Goal: Information Seeking & Learning: Learn about a topic

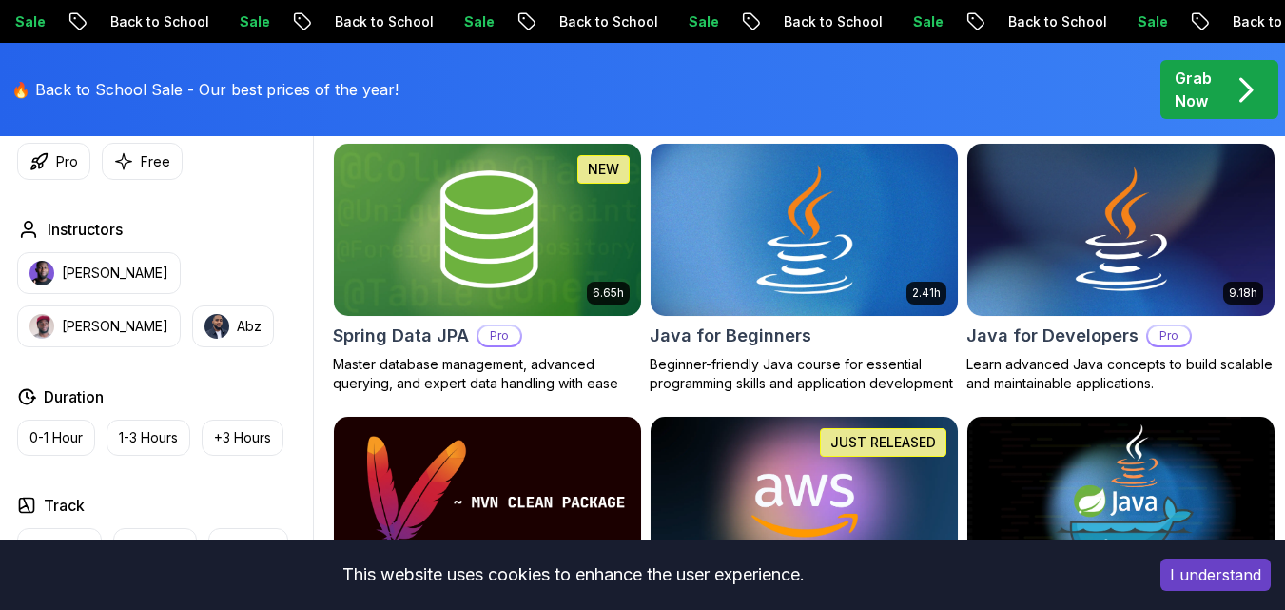
scroll to position [856, 0]
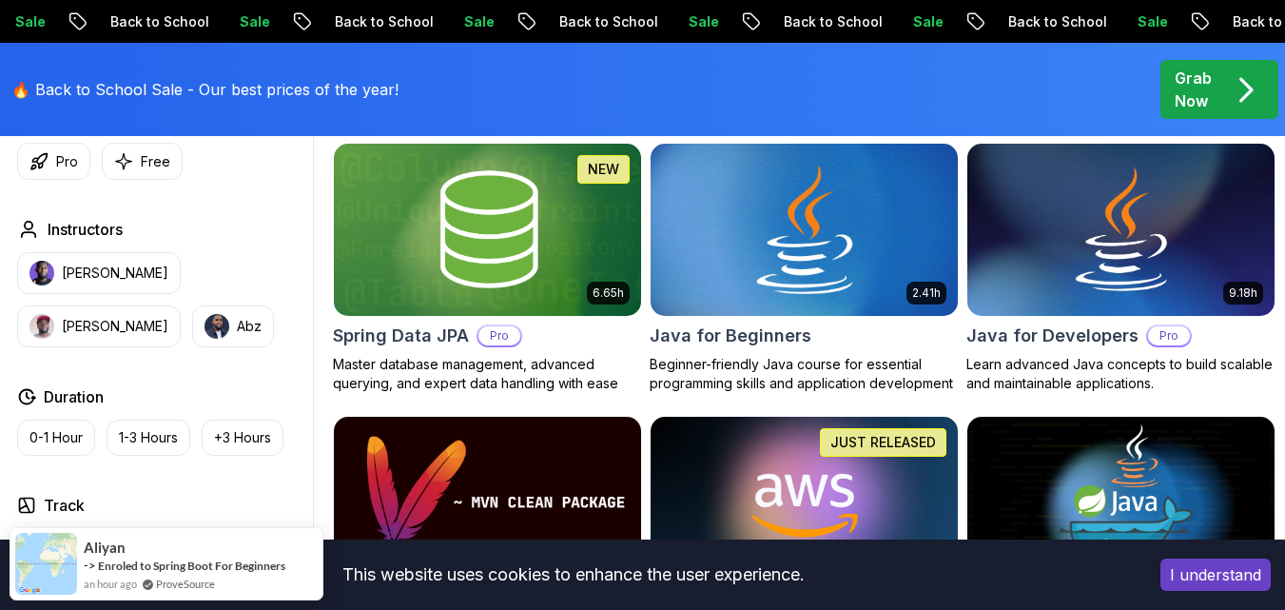
click at [823, 254] on img at bounding box center [804, 229] width 322 height 181
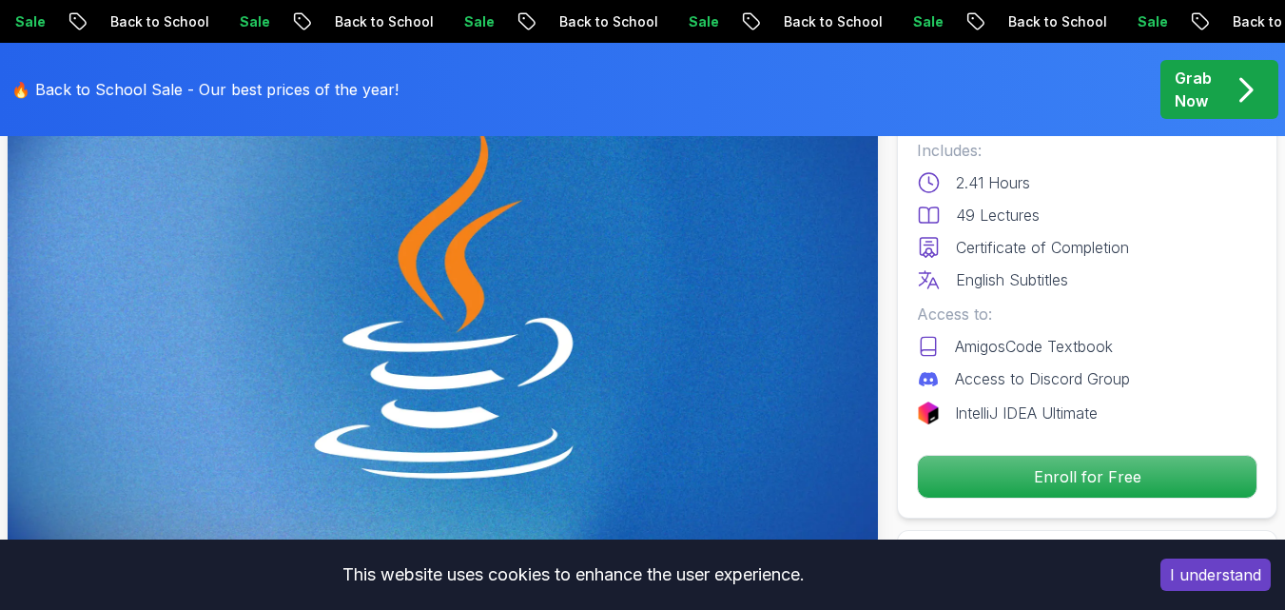
scroll to position [476, 0]
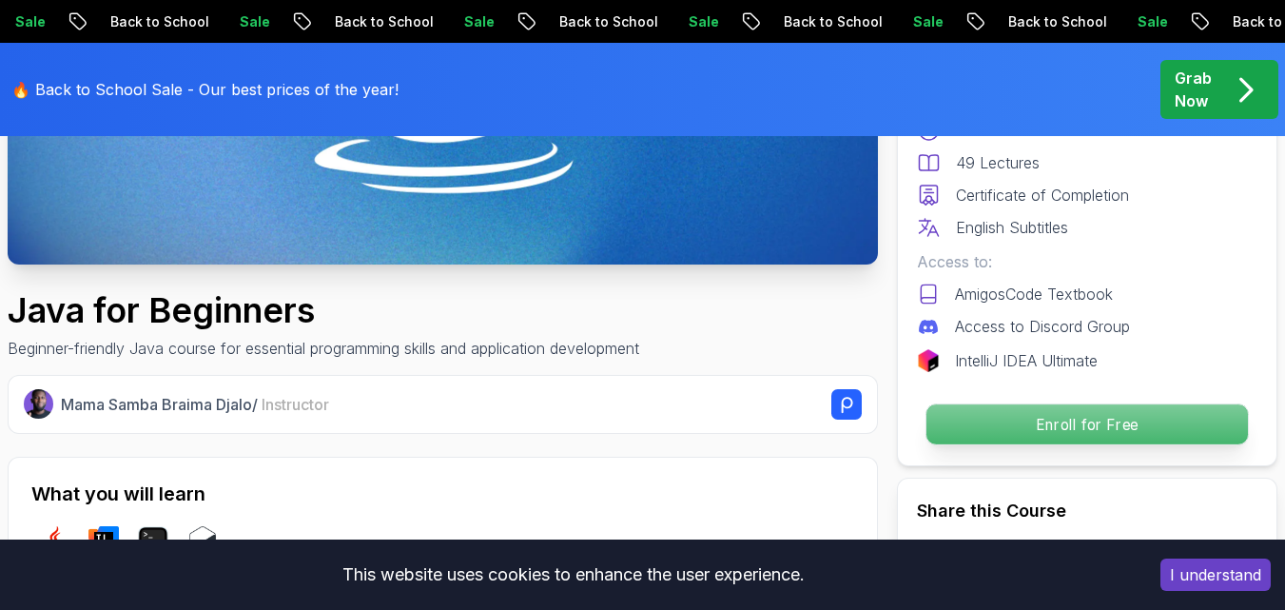
click at [1077, 437] on p "Enroll for Free" at bounding box center [1086, 424] width 321 height 40
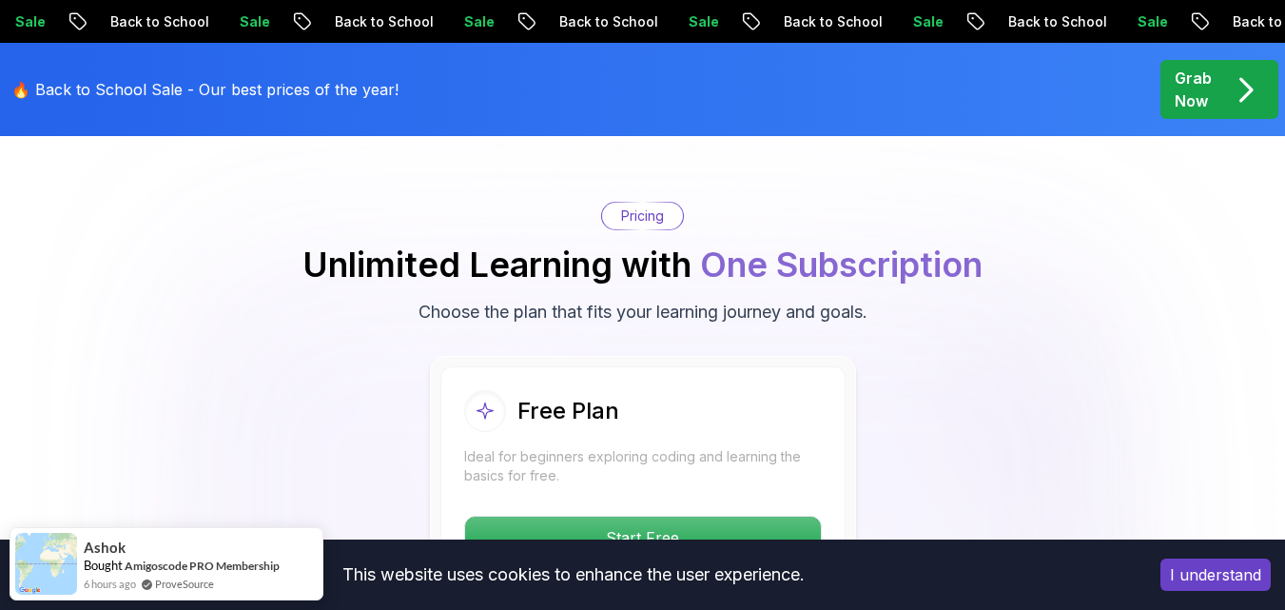
scroll to position [3827, 0]
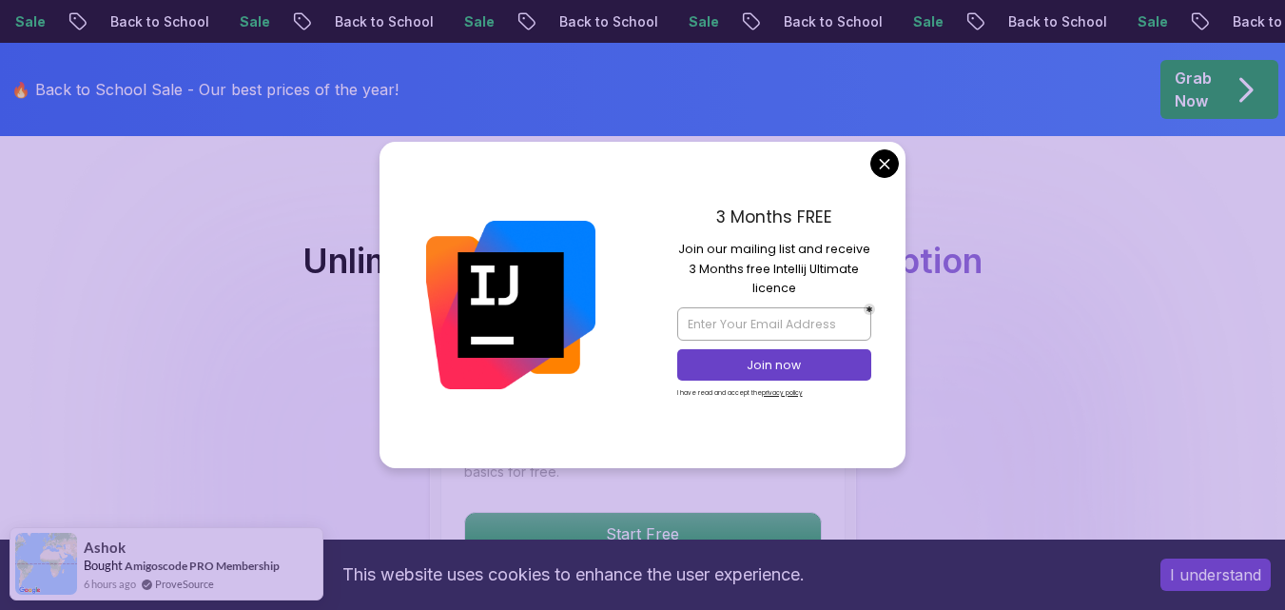
click at [882, 166] on body "Sale Back to School Sale Back to School Sale Back to School Sale Back to School…" at bounding box center [642, 564] width 1285 height 8783
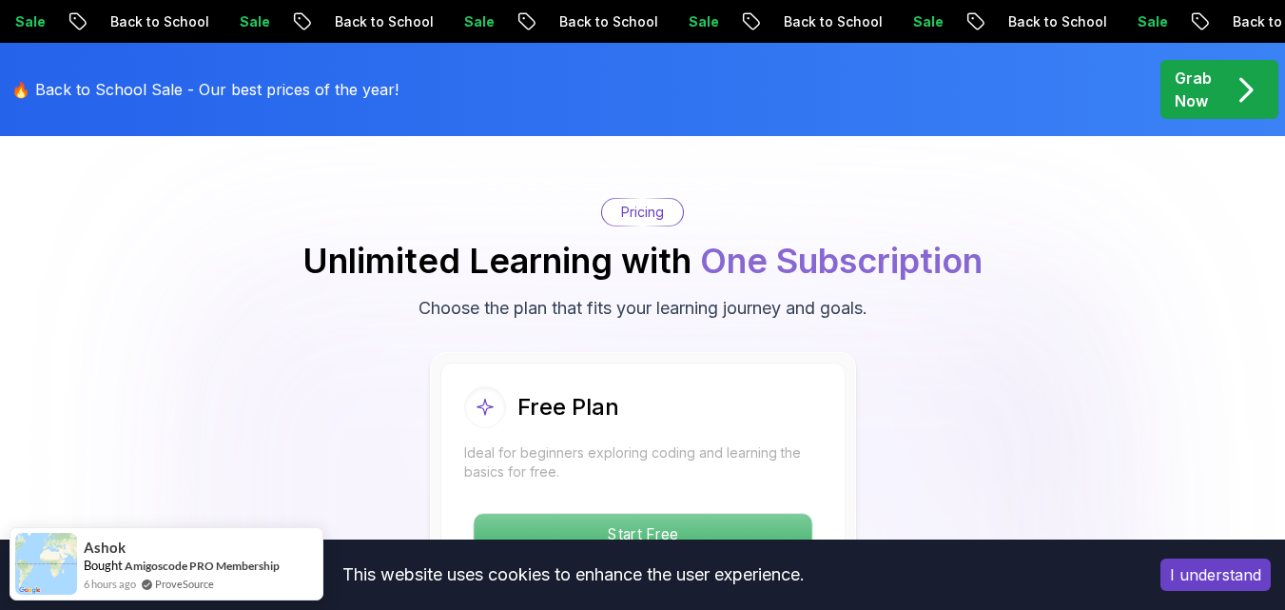
click at [660, 514] on p "Start Free" at bounding box center [643, 534] width 338 height 40
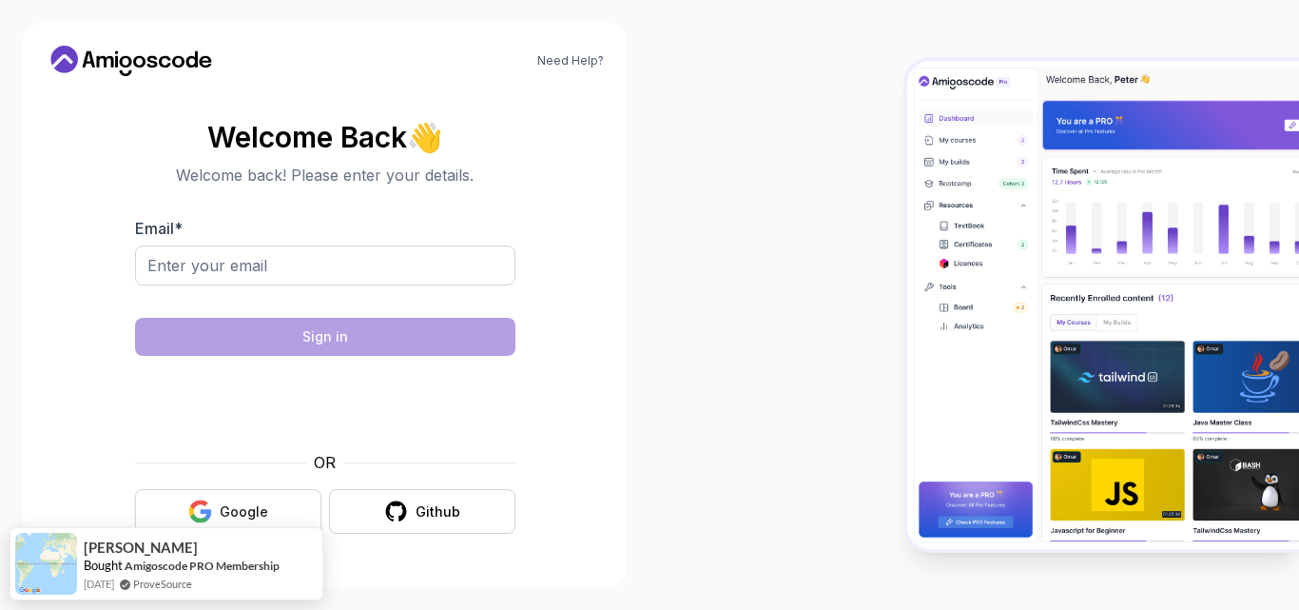
click at [265, 503] on div "Google" at bounding box center [244, 511] width 49 height 19
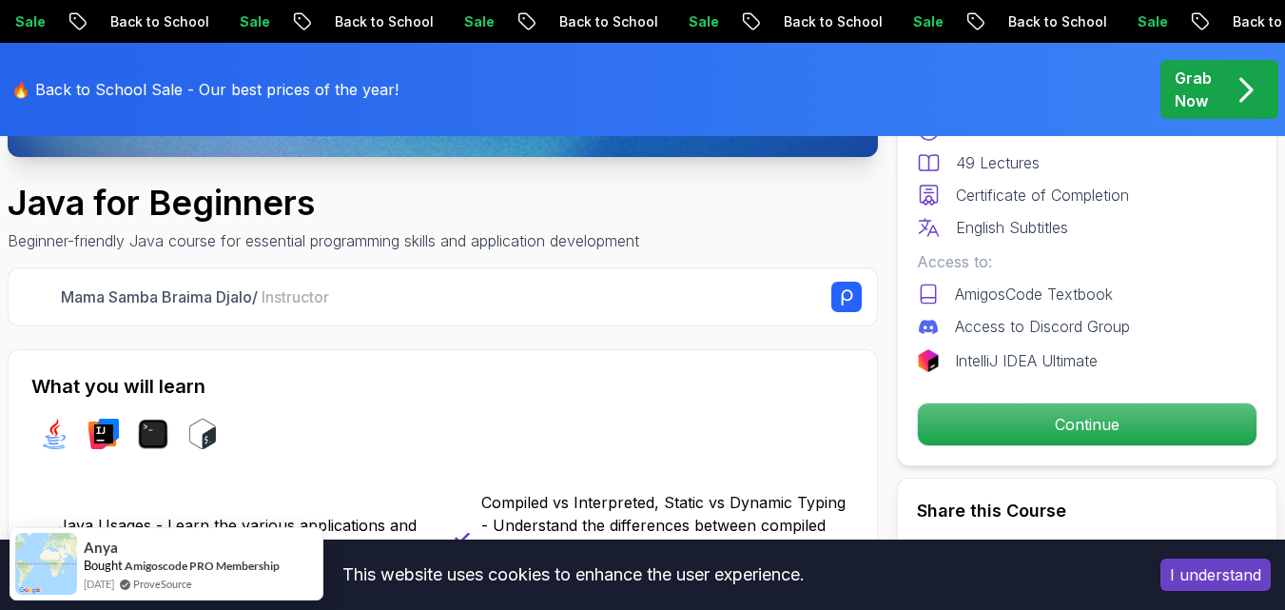
scroll to position [571, 0]
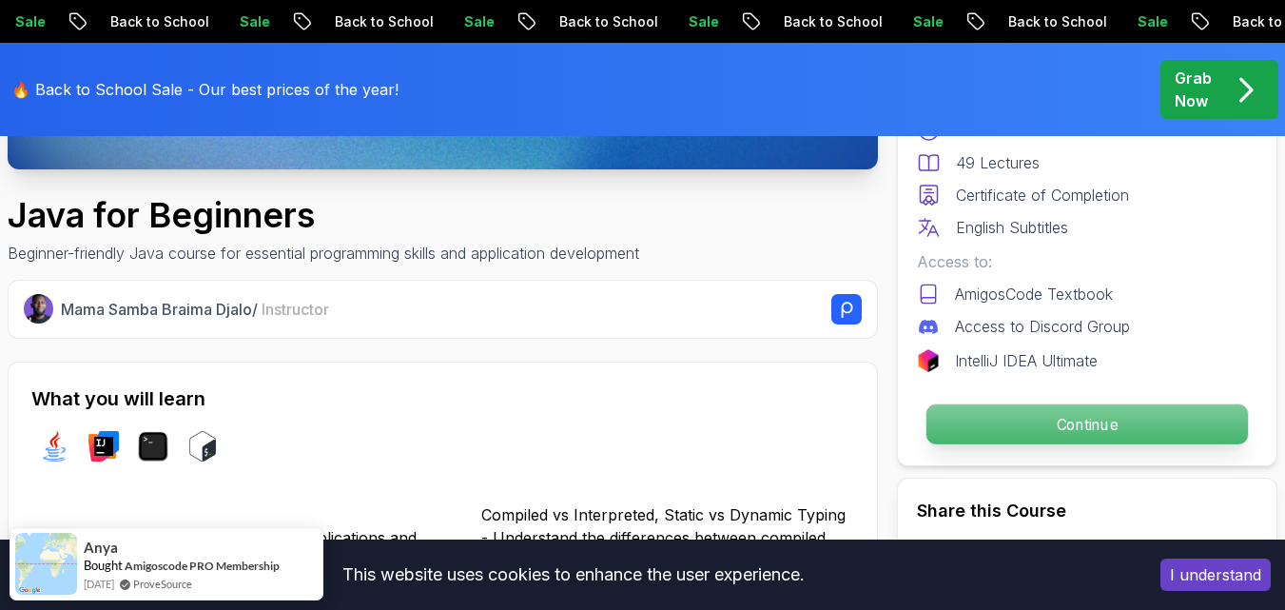
click at [1064, 421] on p "Continue" at bounding box center [1086, 424] width 321 height 40
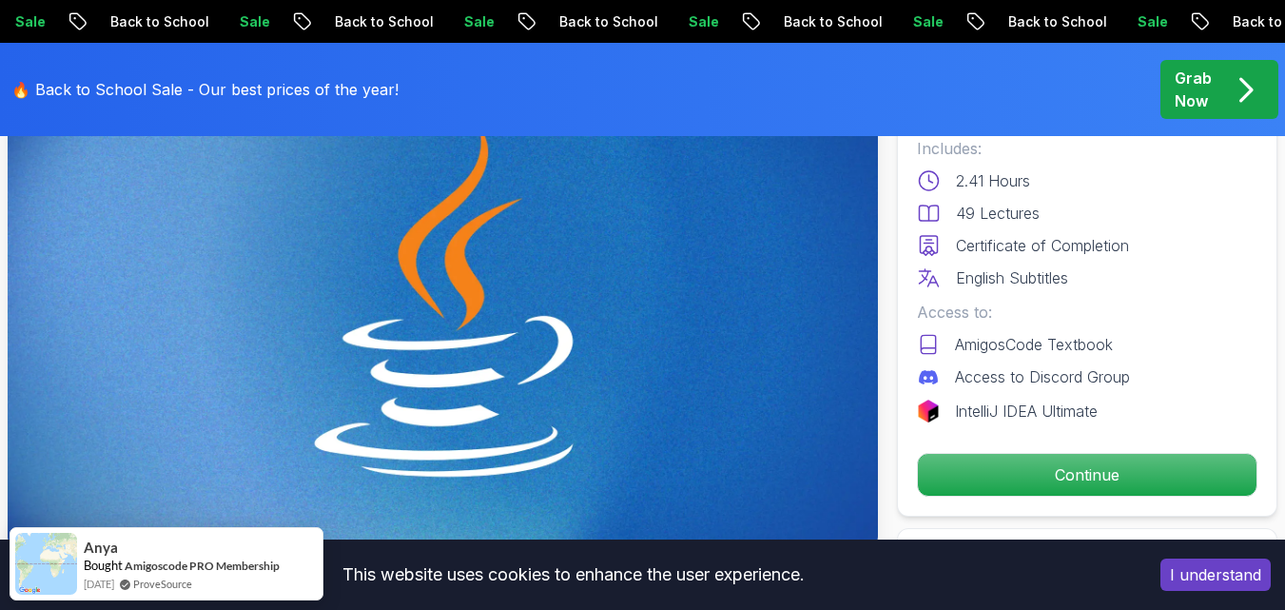
scroll to position [190, 0]
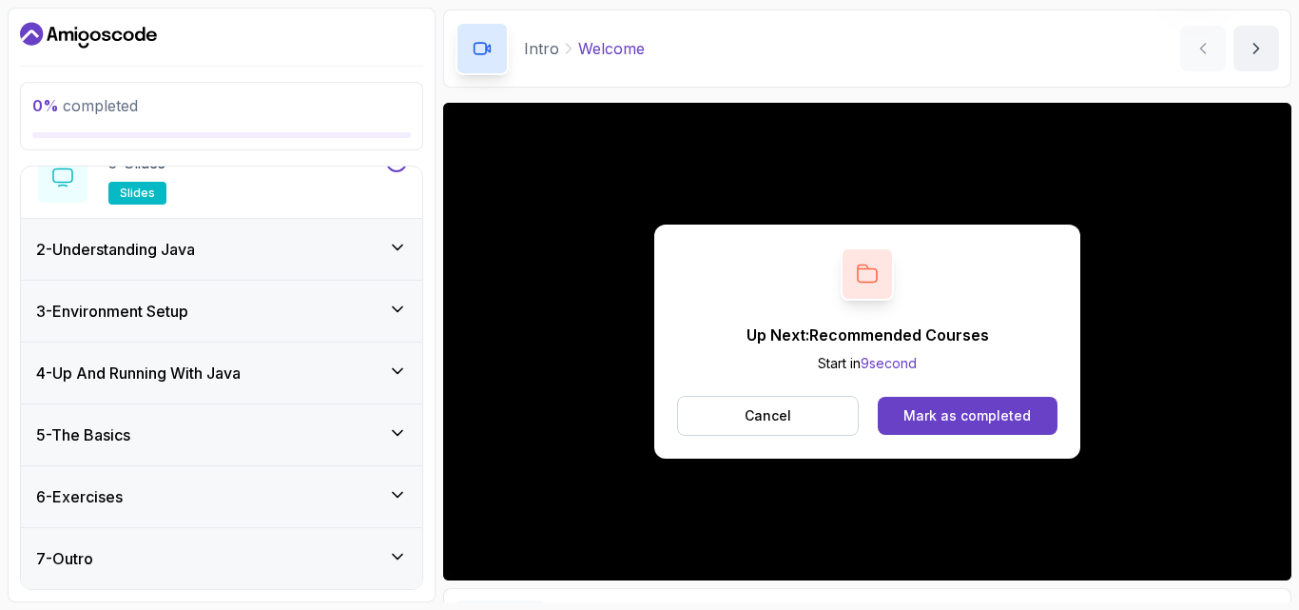
scroll to position [95, 0]
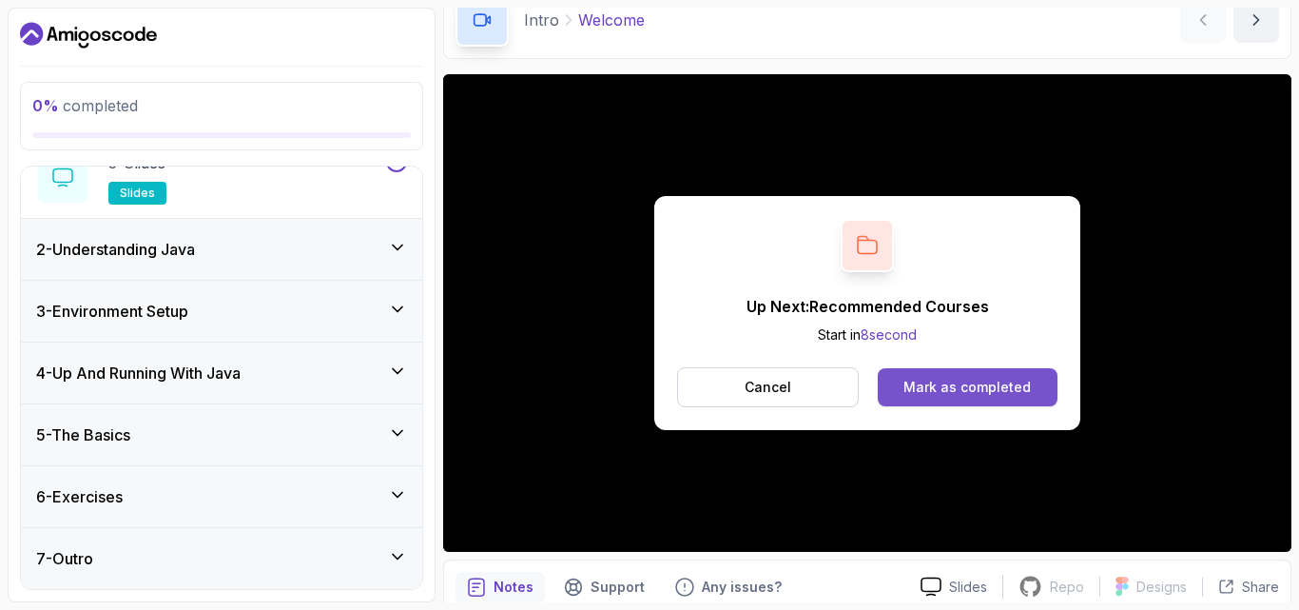
click at [945, 397] on button "Mark as completed" at bounding box center [968, 387] width 180 height 38
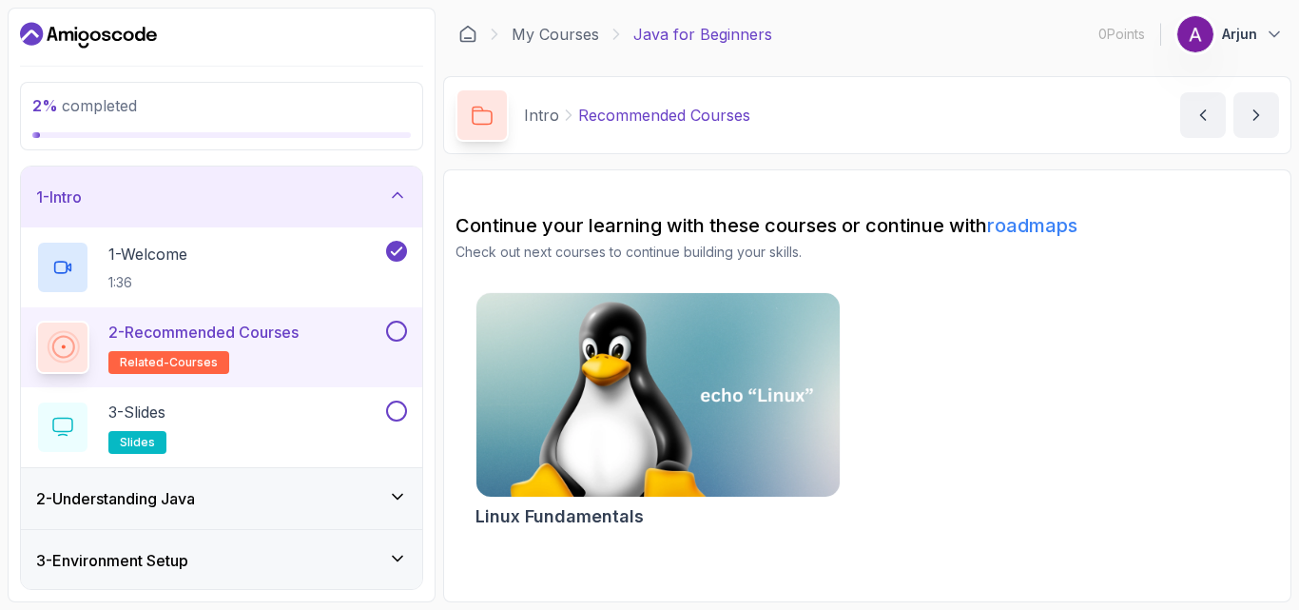
click at [330, 330] on div "2 - Recommended Courses related-courses" at bounding box center [209, 347] width 346 height 53
click at [336, 445] on div "3 - Slides slides" at bounding box center [209, 426] width 346 height 53
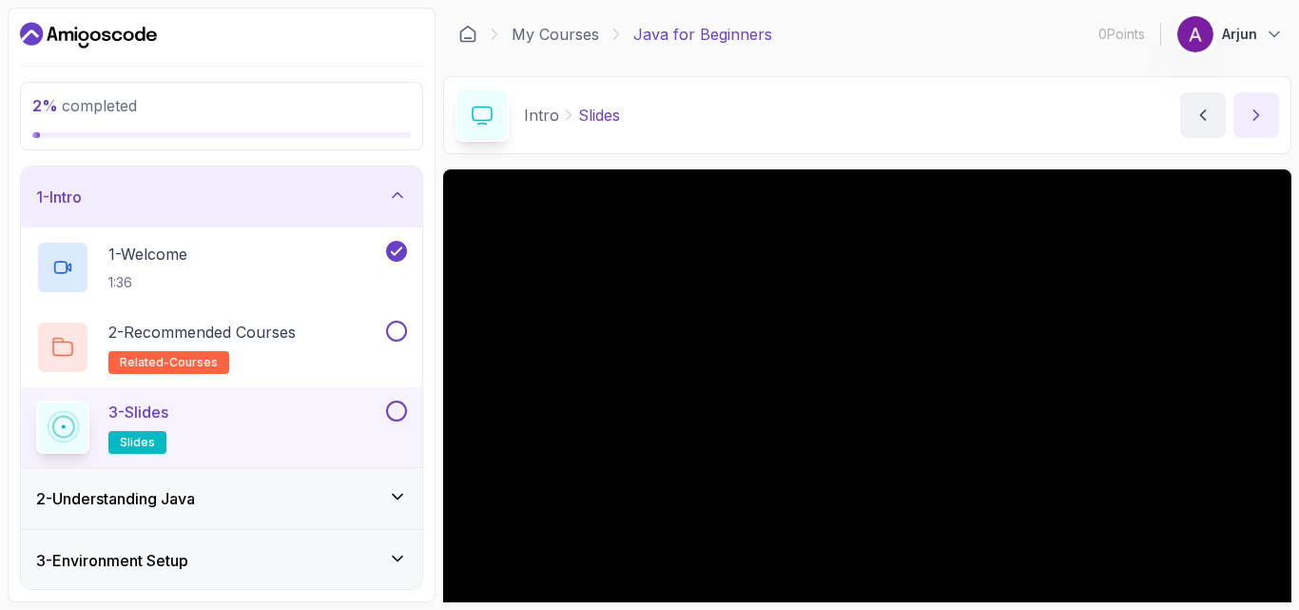
click at [1256, 113] on icon "next content" at bounding box center [1256, 115] width 5 height 10
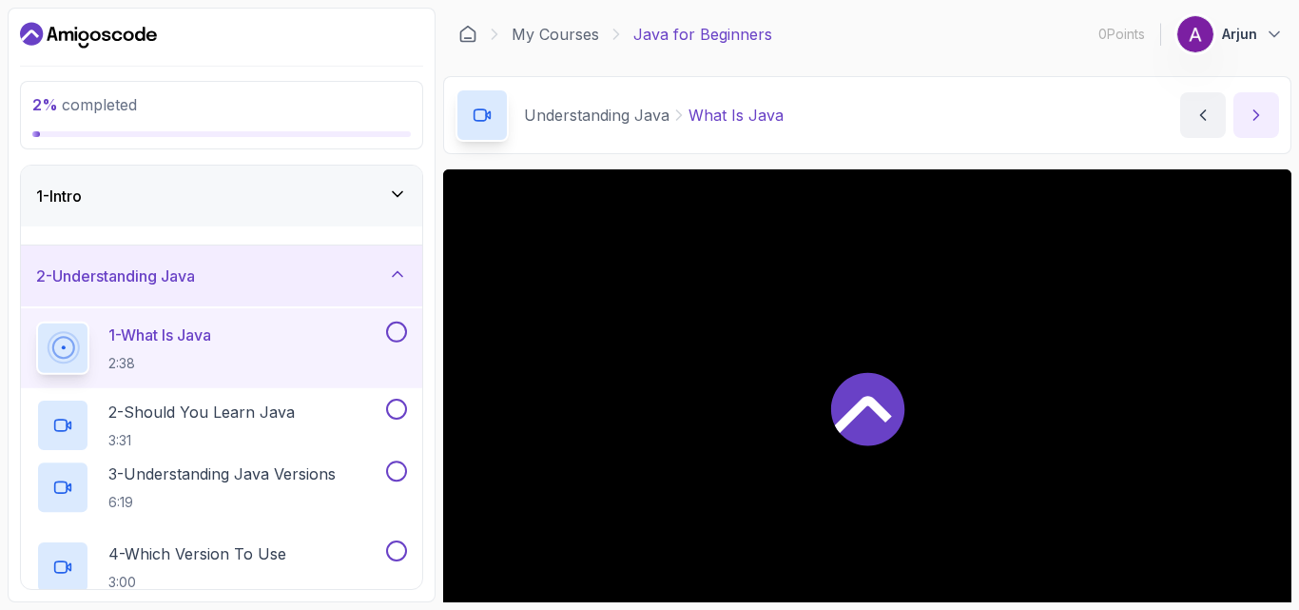
click at [1256, 113] on icon "next content" at bounding box center [1256, 115] width 5 height 10
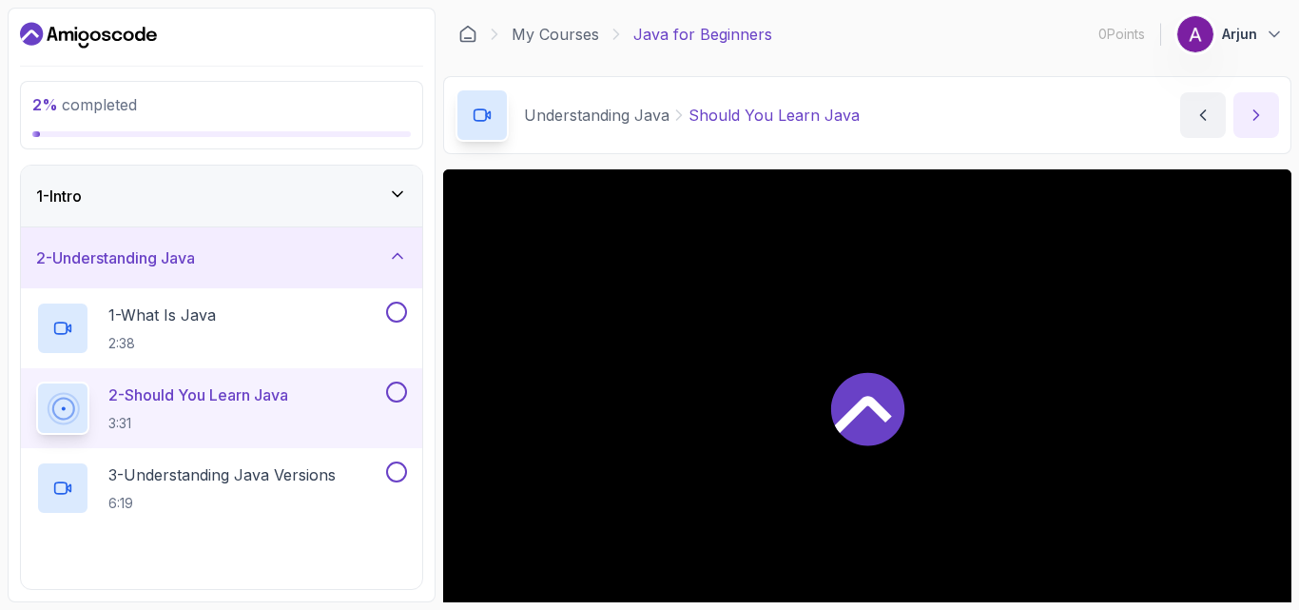
click at [1256, 113] on icon "next content" at bounding box center [1256, 115] width 5 height 10
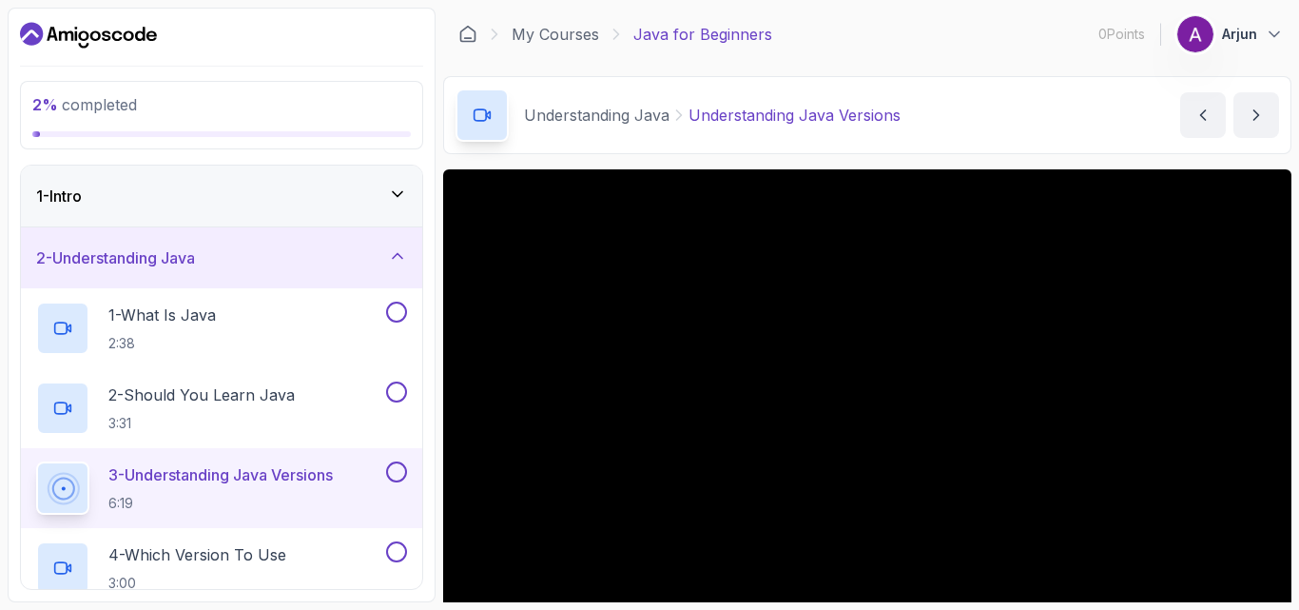
click at [400, 189] on icon at bounding box center [397, 194] width 19 height 19
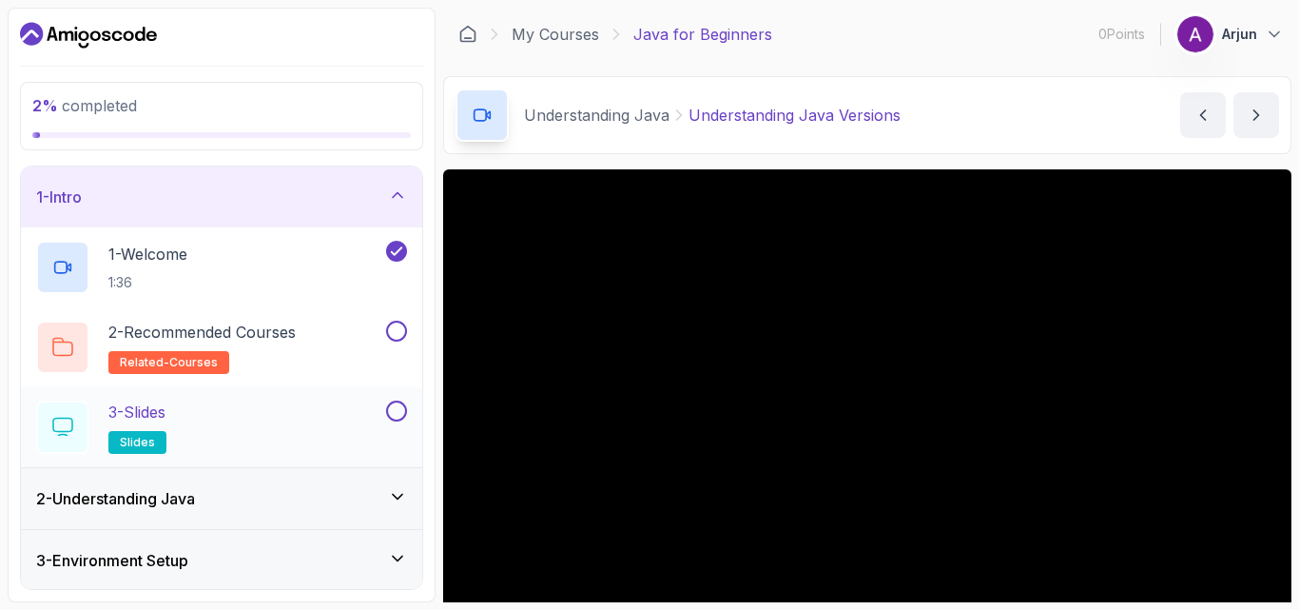
click at [399, 408] on button at bounding box center [396, 410] width 21 height 21
click at [393, 332] on button at bounding box center [396, 331] width 21 height 21
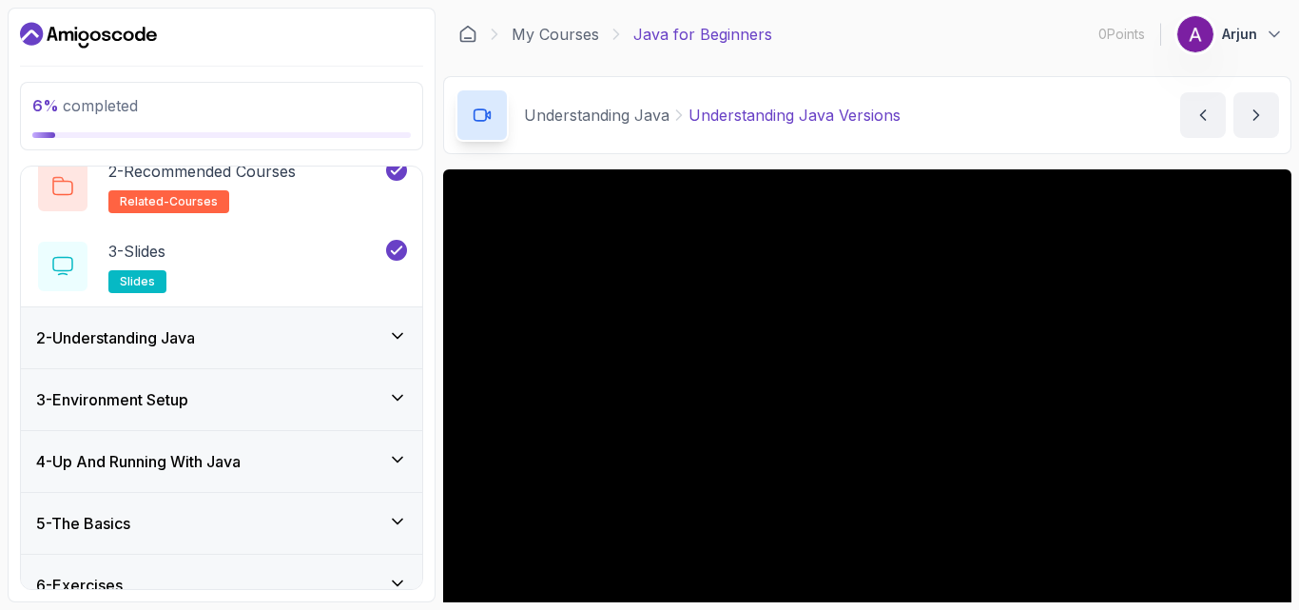
scroll to position [190, 0]
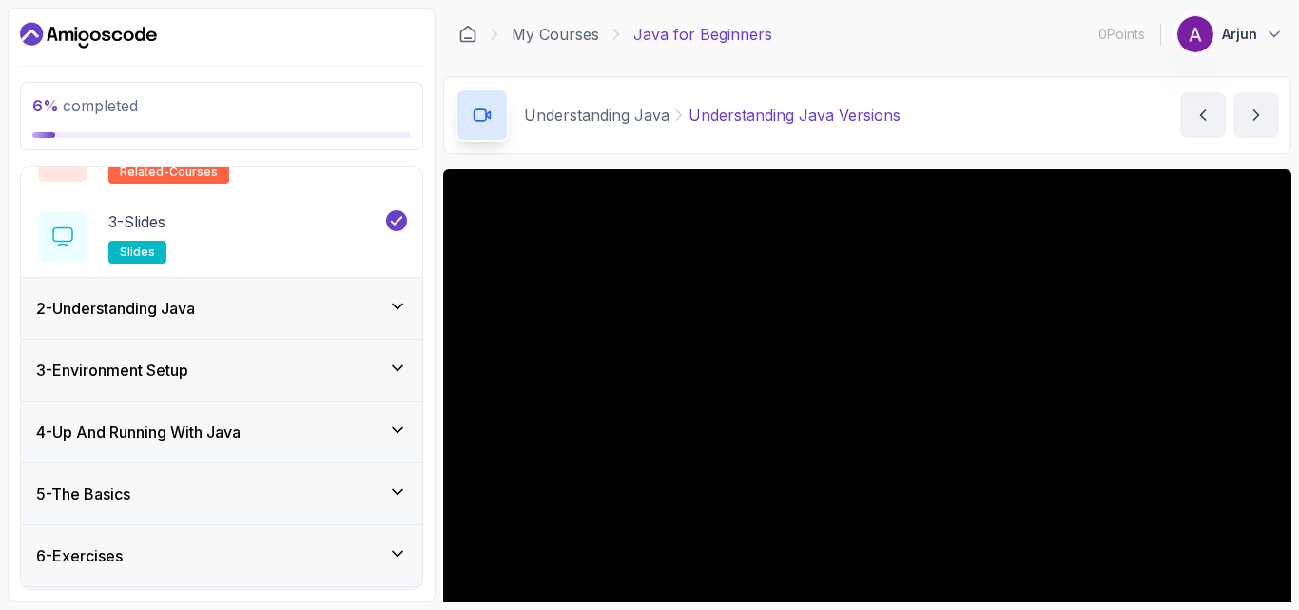
click at [400, 309] on icon at bounding box center [397, 306] width 19 height 19
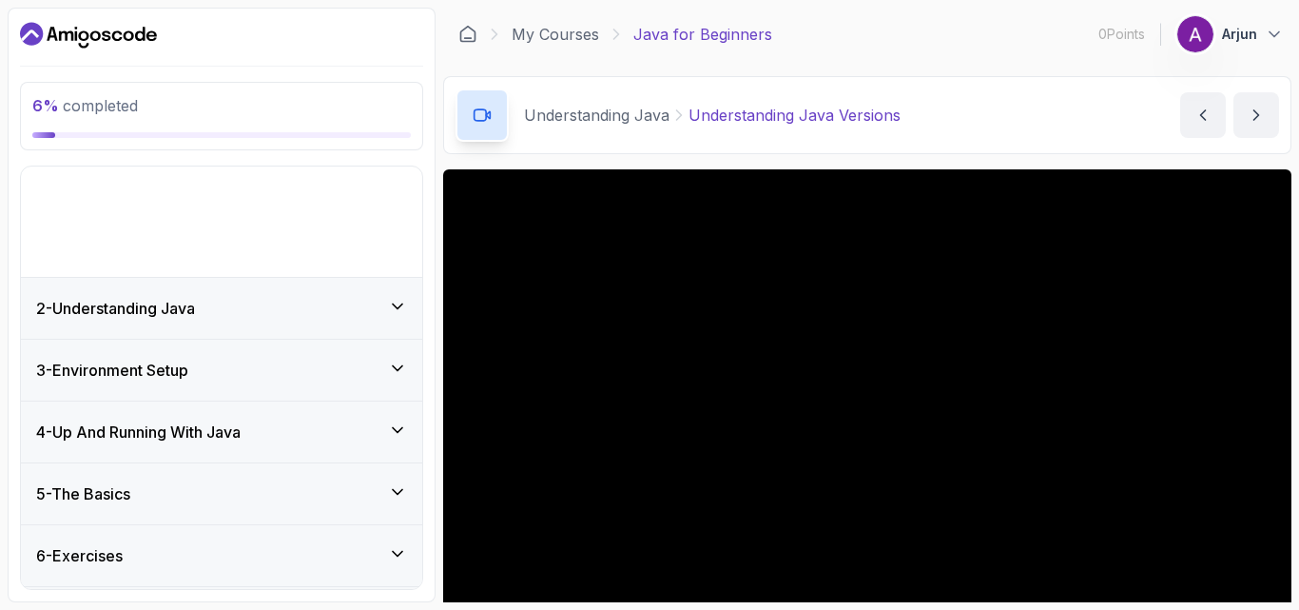
scroll to position [10, 0]
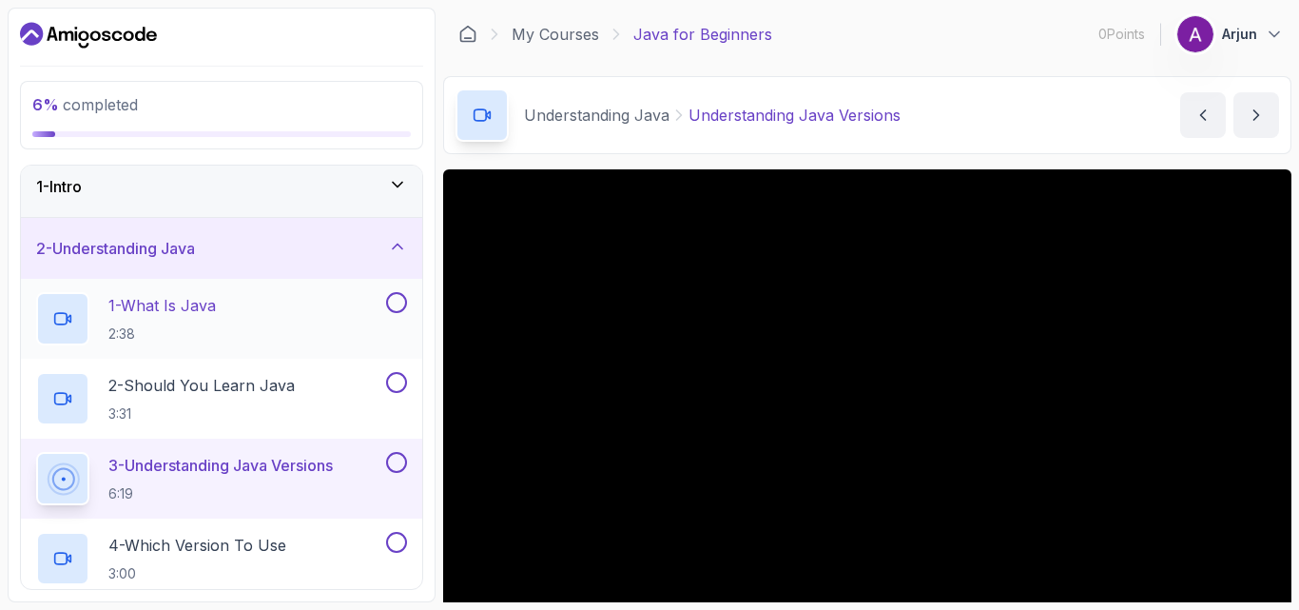
click at [396, 305] on button at bounding box center [396, 302] width 21 height 21
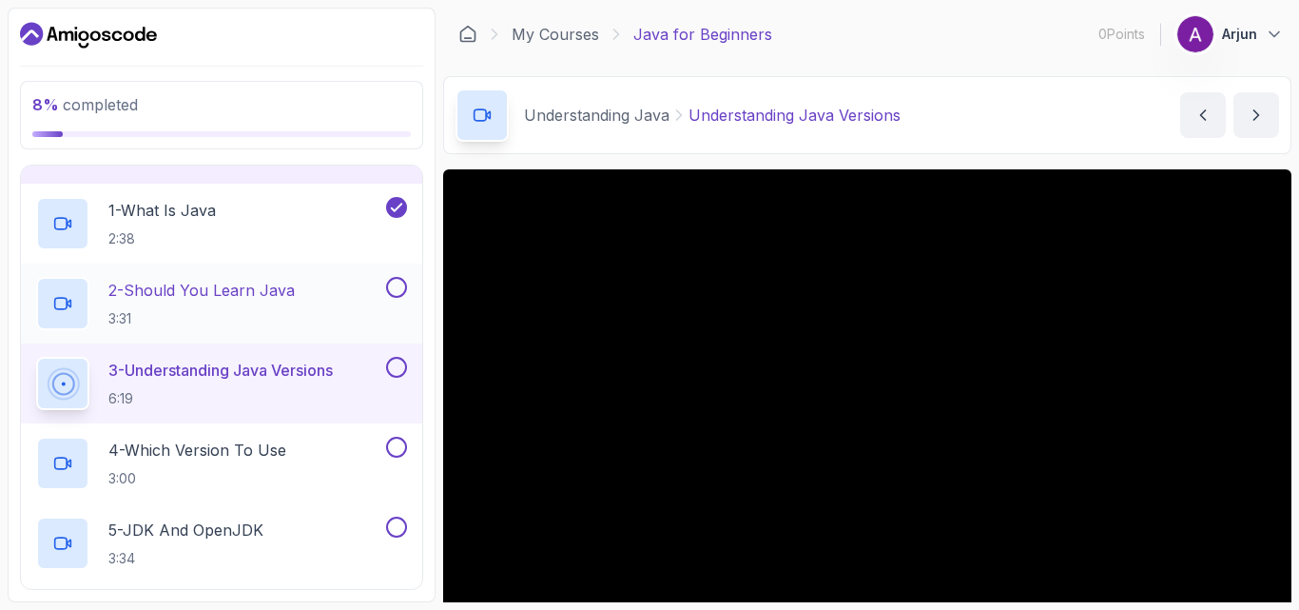
click at [392, 295] on button at bounding box center [396, 287] width 21 height 21
click at [396, 361] on button at bounding box center [396, 367] width 21 height 21
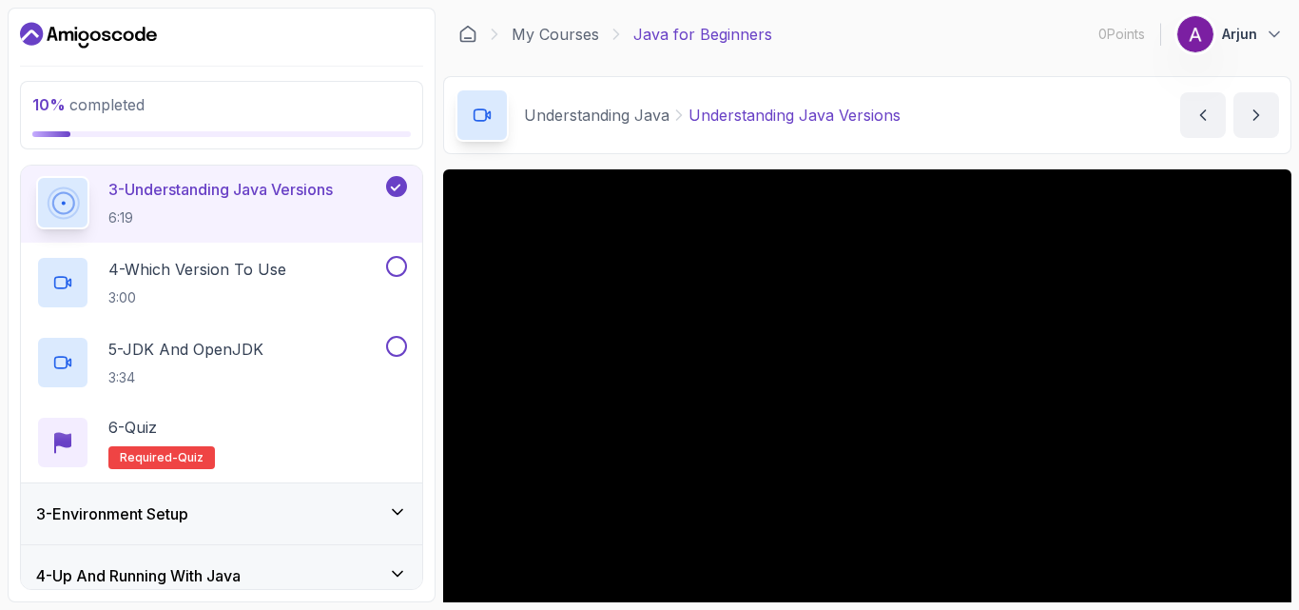
scroll to position [295, 0]
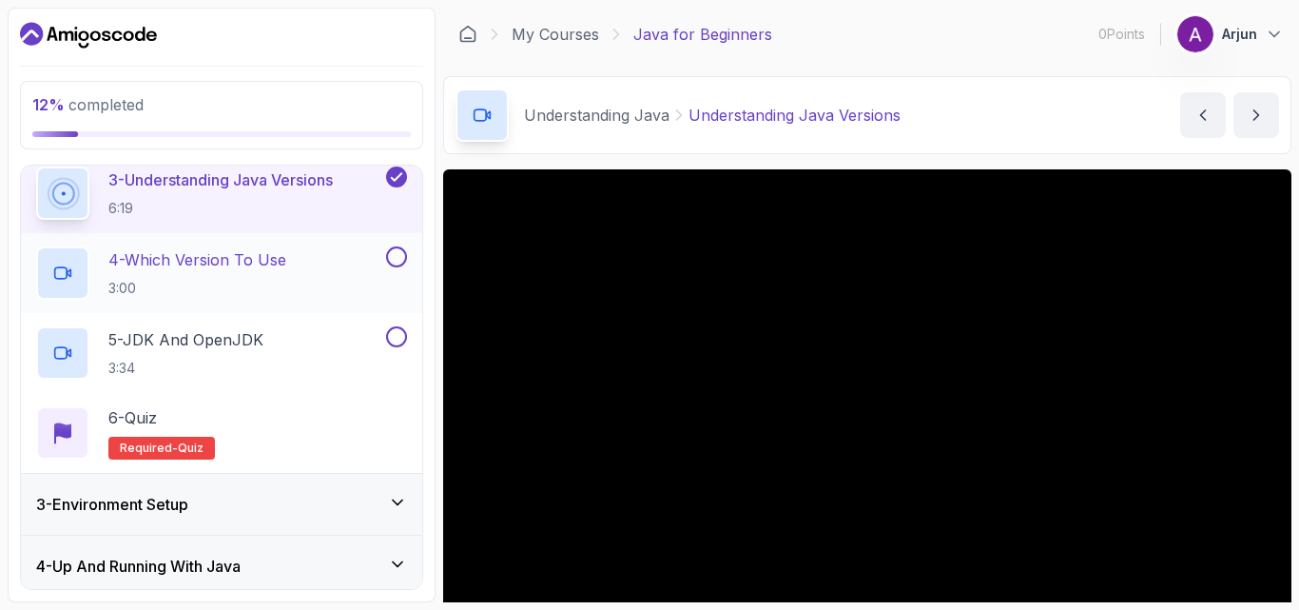
click at [399, 254] on button at bounding box center [396, 256] width 21 height 21
click at [388, 341] on button at bounding box center [396, 336] width 21 height 21
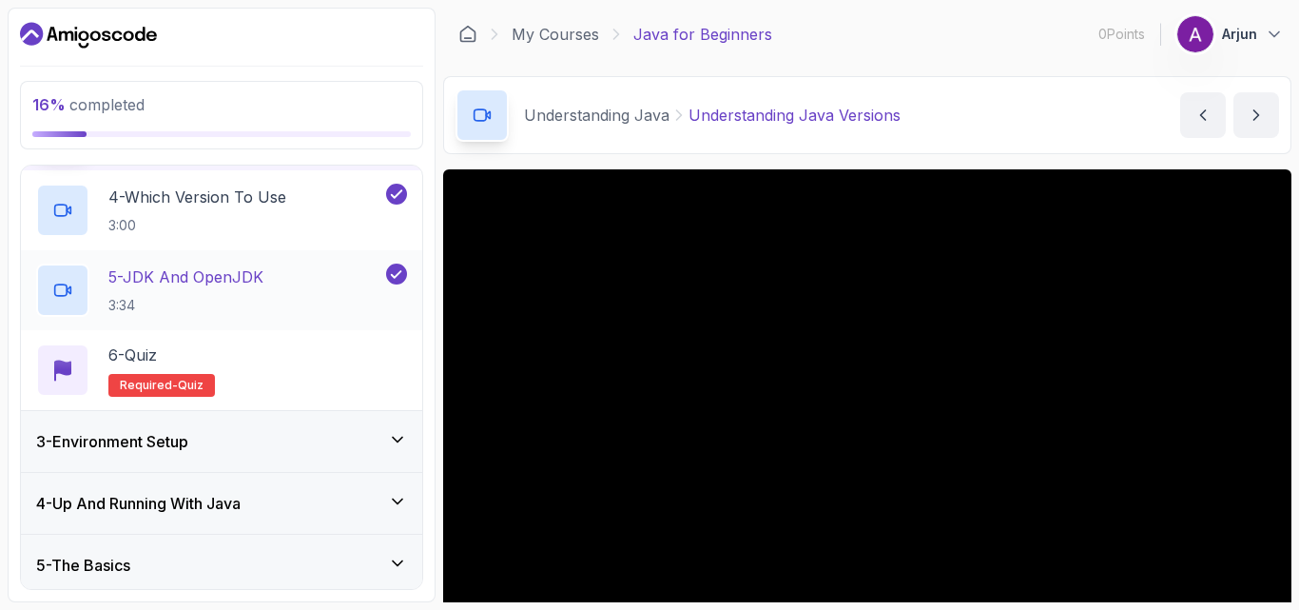
scroll to position [390, 0]
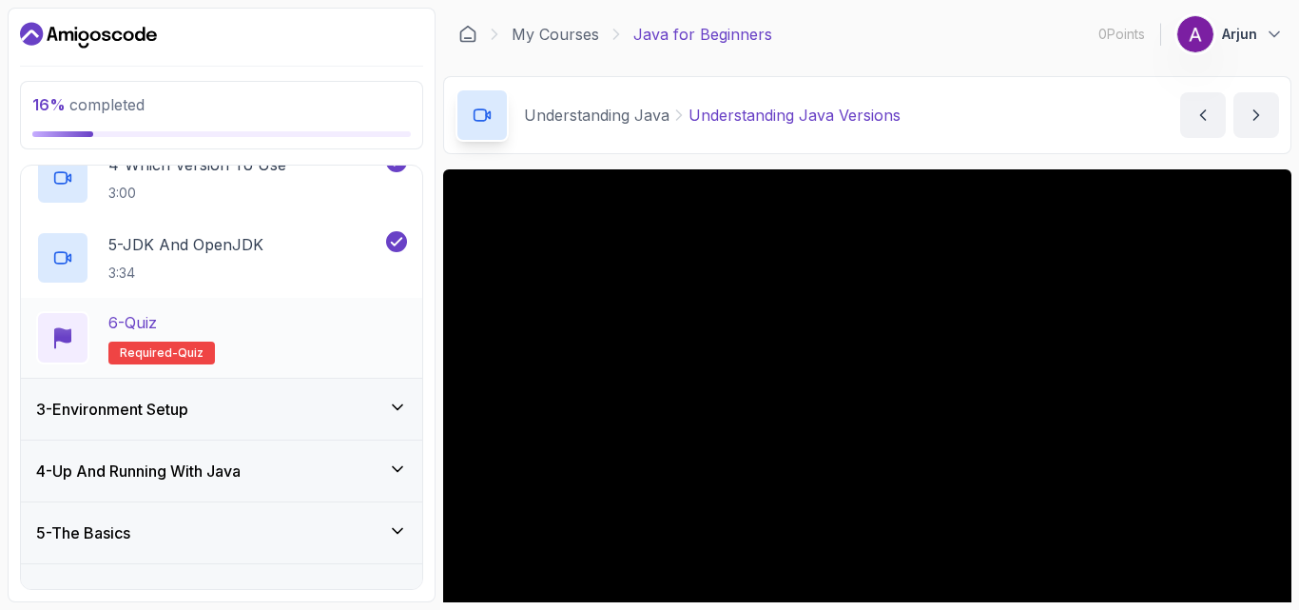
click at [125, 320] on p "6 - Quiz" at bounding box center [132, 322] width 49 height 23
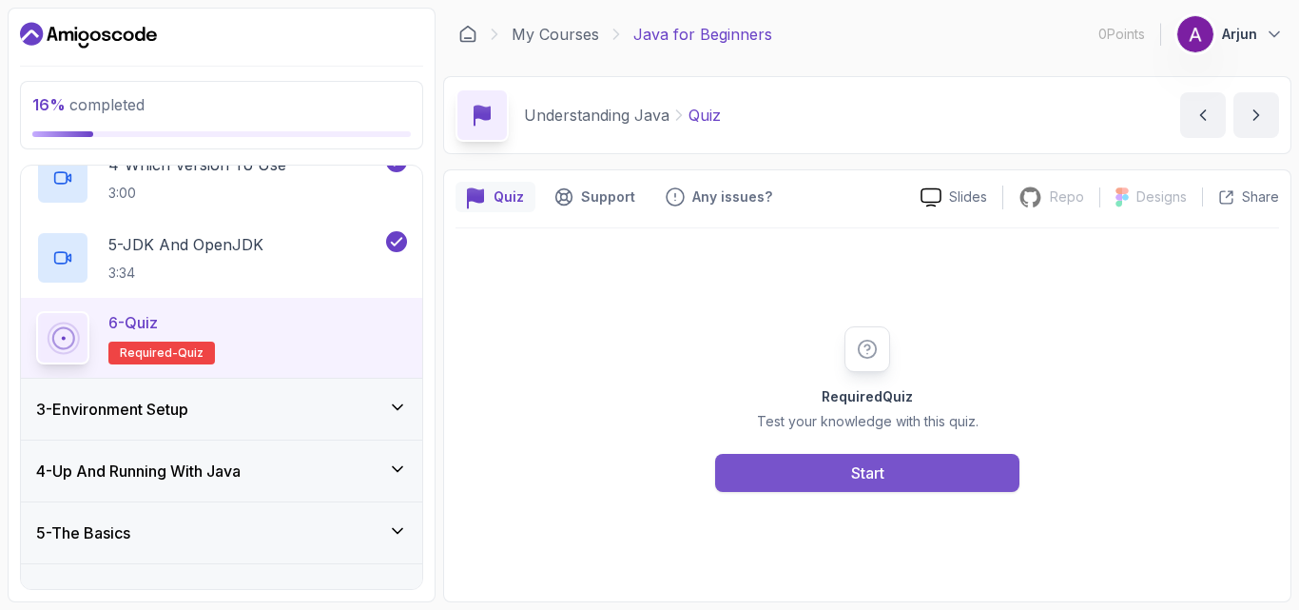
click at [854, 477] on div "Start" at bounding box center [867, 472] width 33 height 23
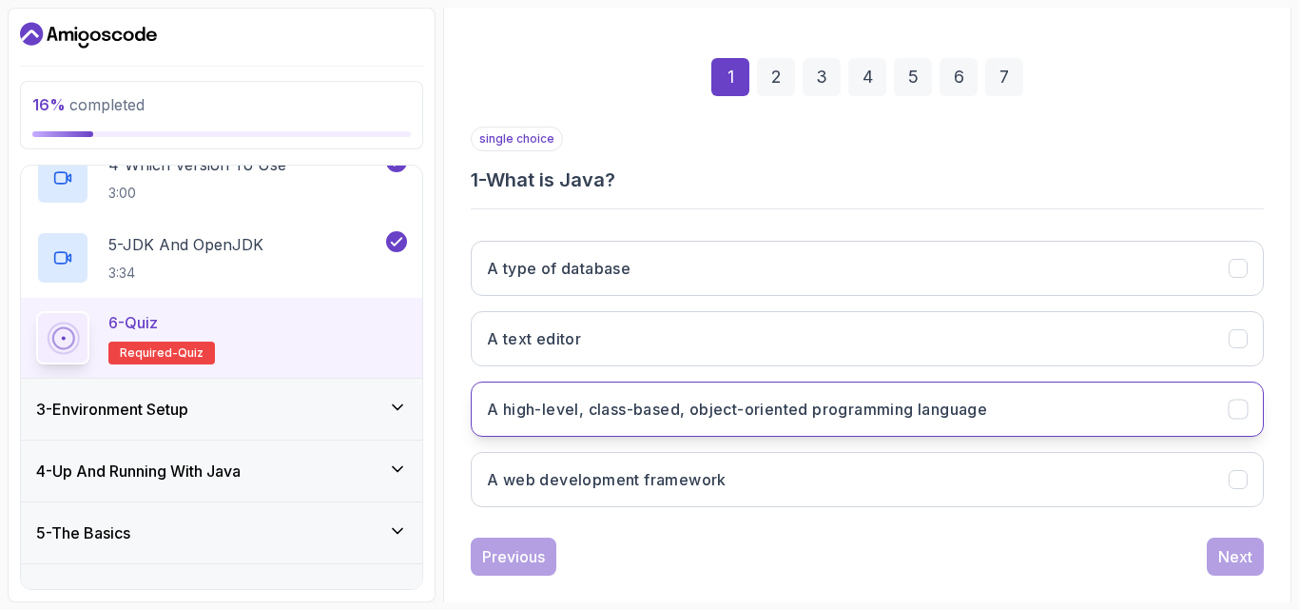
scroll to position [270, 0]
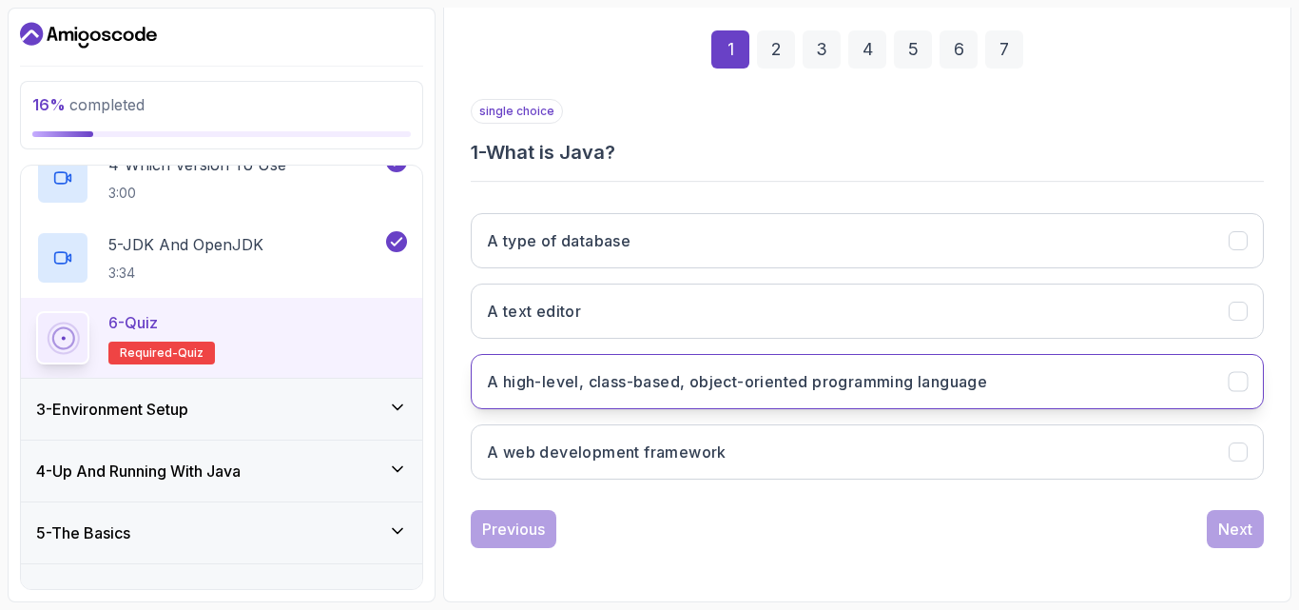
click at [722, 387] on h3 "A high-level, class-based, object-oriented programming language" at bounding box center [737, 381] width 500 height 23
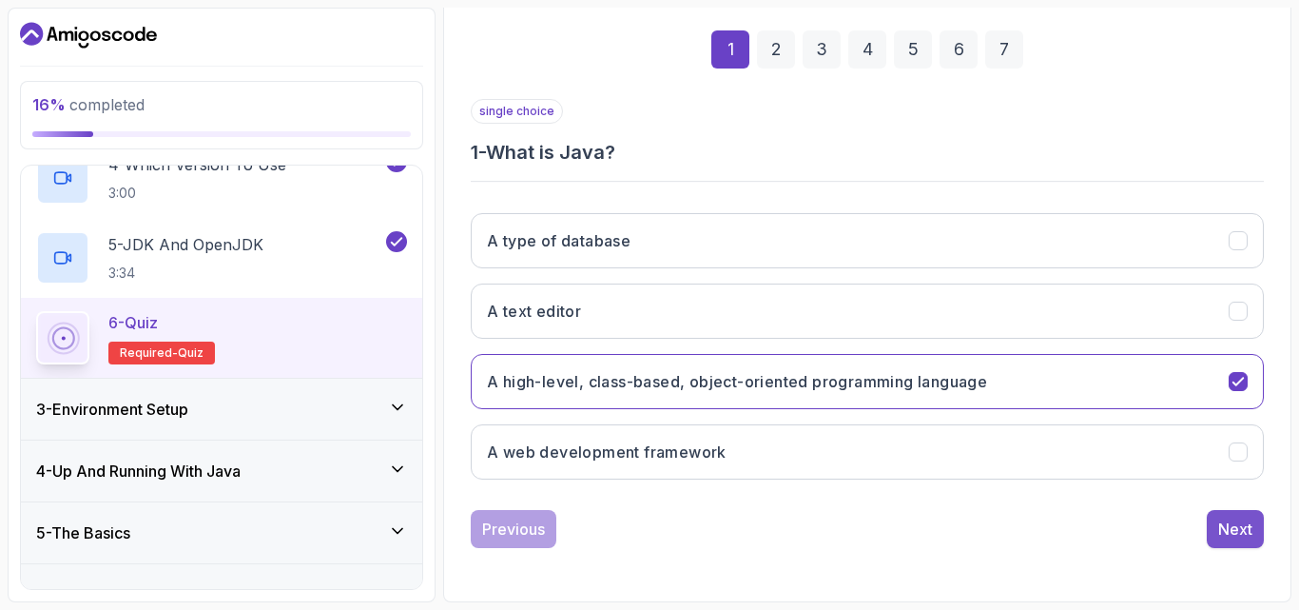
click at [1241, 518] on div "Next" at bounding box center [1235, 528] width 34 height 23
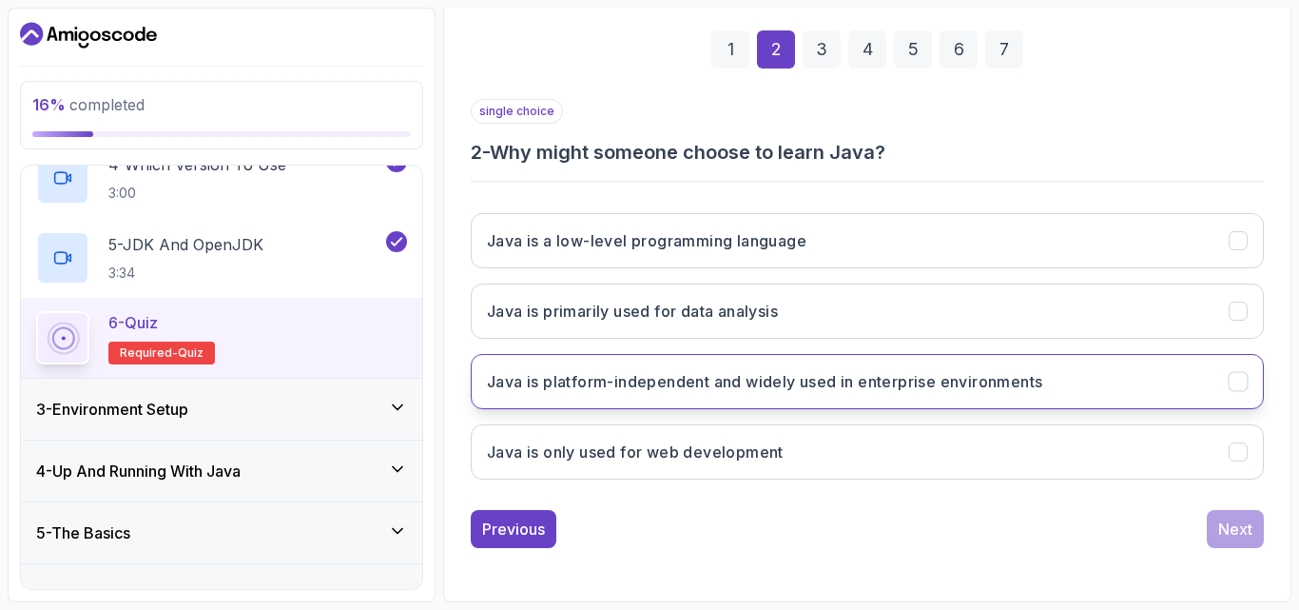
click at [891, 391] on h3 "Java is platform-independent and widely used in enterprise environments" at bounding box center [764, 381] width 555 height 23
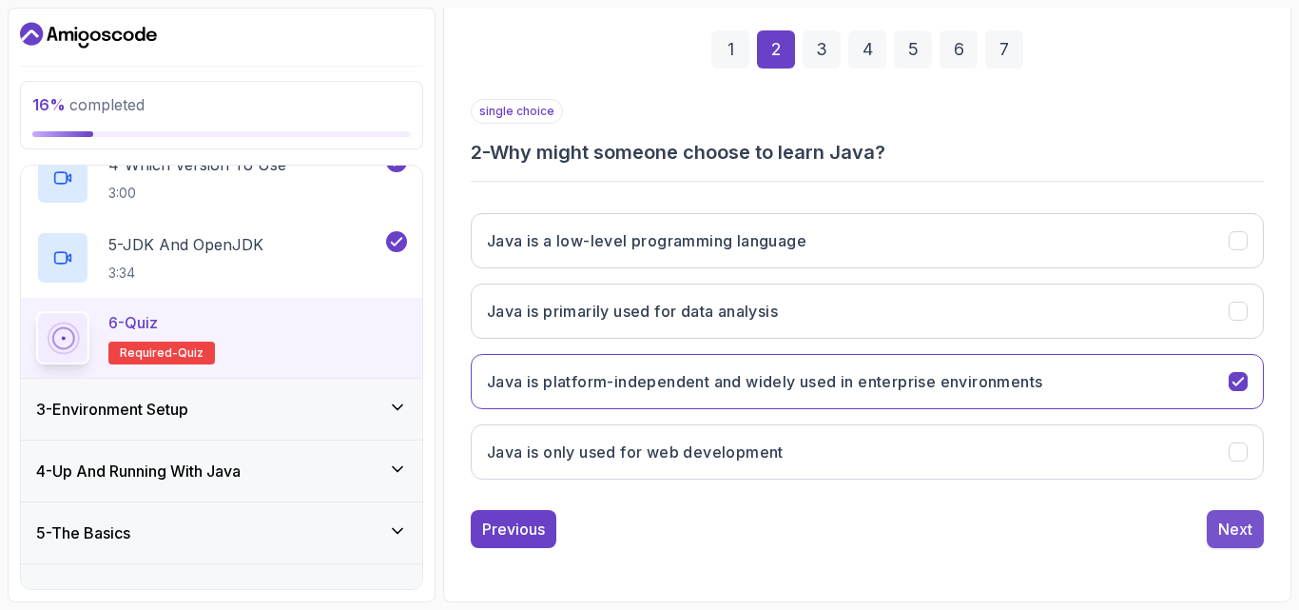
click at [1232, 526] on div "Next" at bounding box center [1235, 528] width 34 height 23
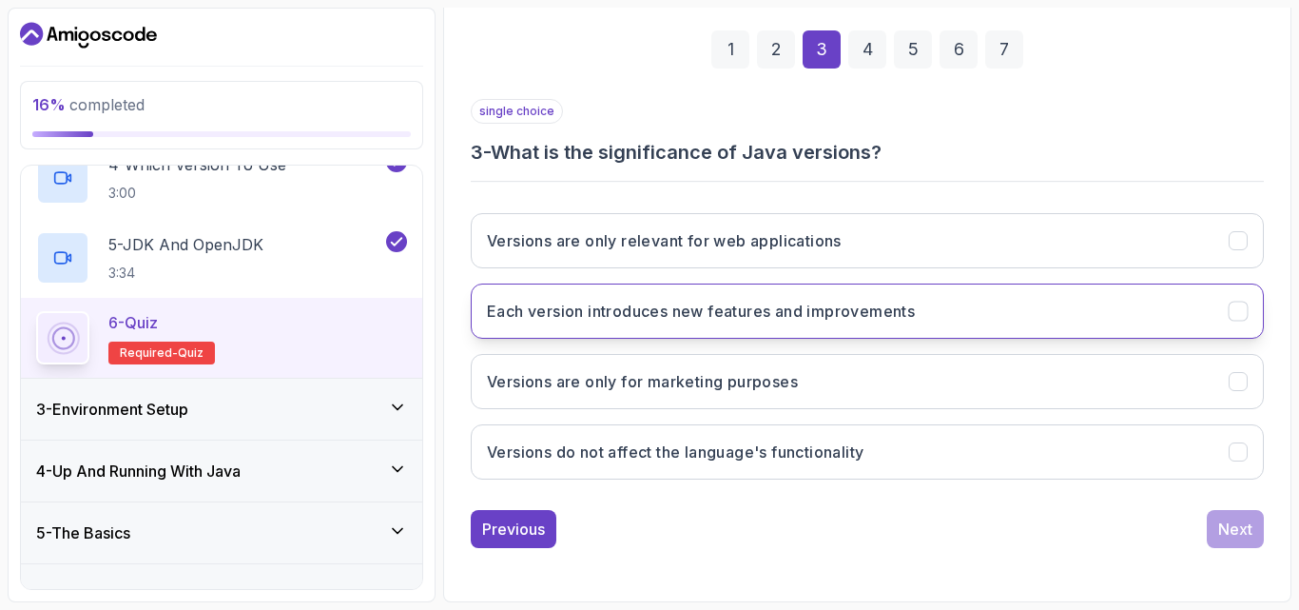
click at [764, 300] on h3 "Each version introduces new features and improvements" at bounding box center [701, 311] width 428 height 23
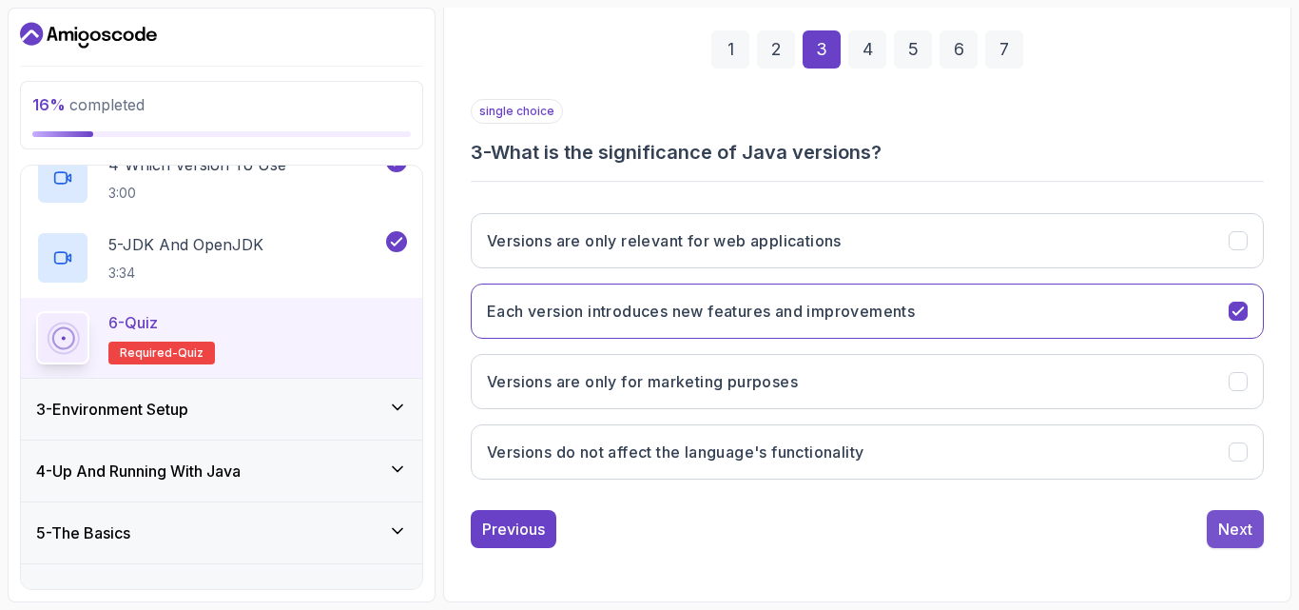
click at [1234, 529] on div "Next" at bounding box center [1235, 528] width 34 height 23
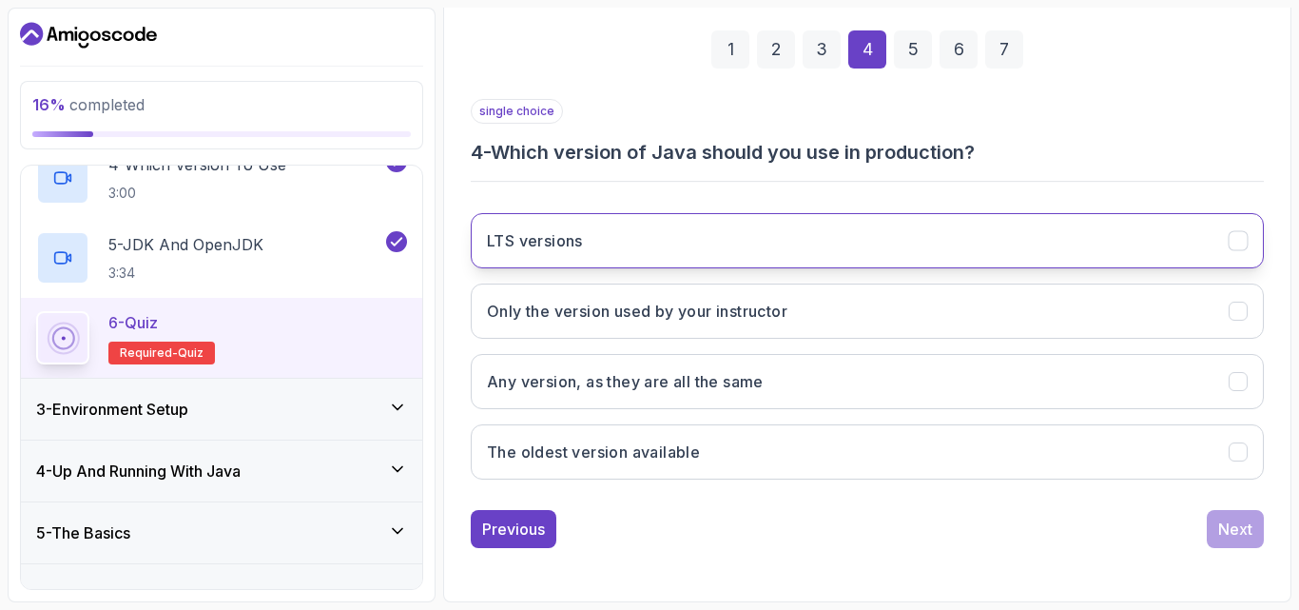
click at [777, 249] on button "LTS versions" at bounding box center [867, 240] width 793 height 55
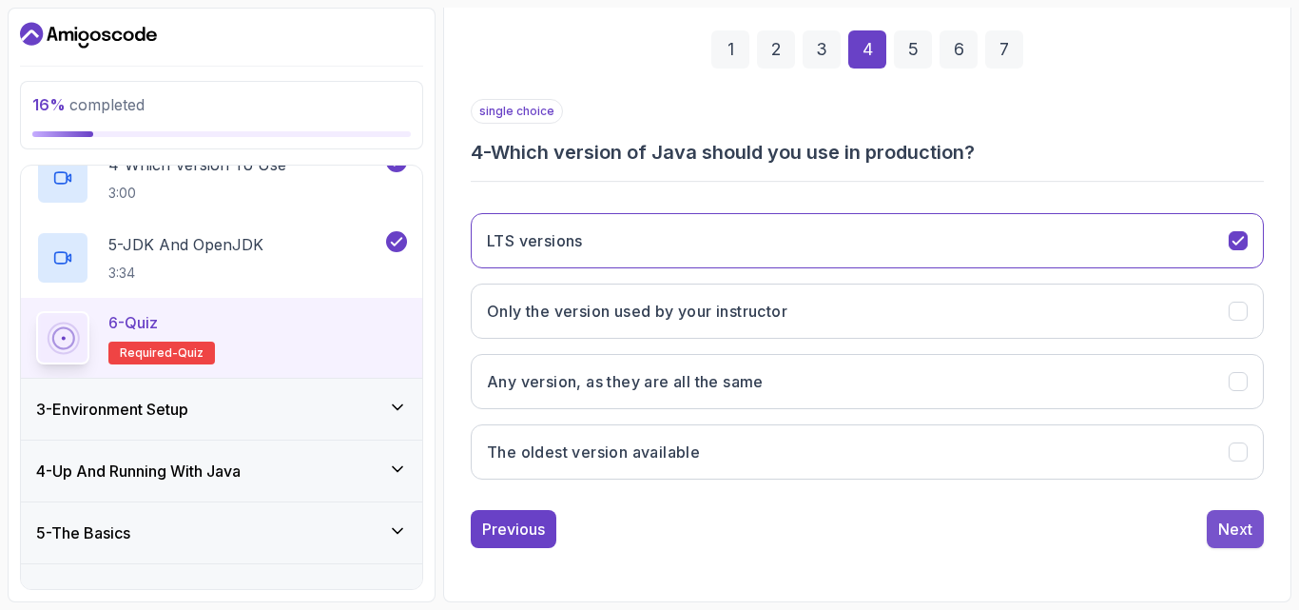
click at [1259, 519] on button "Next" at bounding box center [1235, 529] width 57 height 38
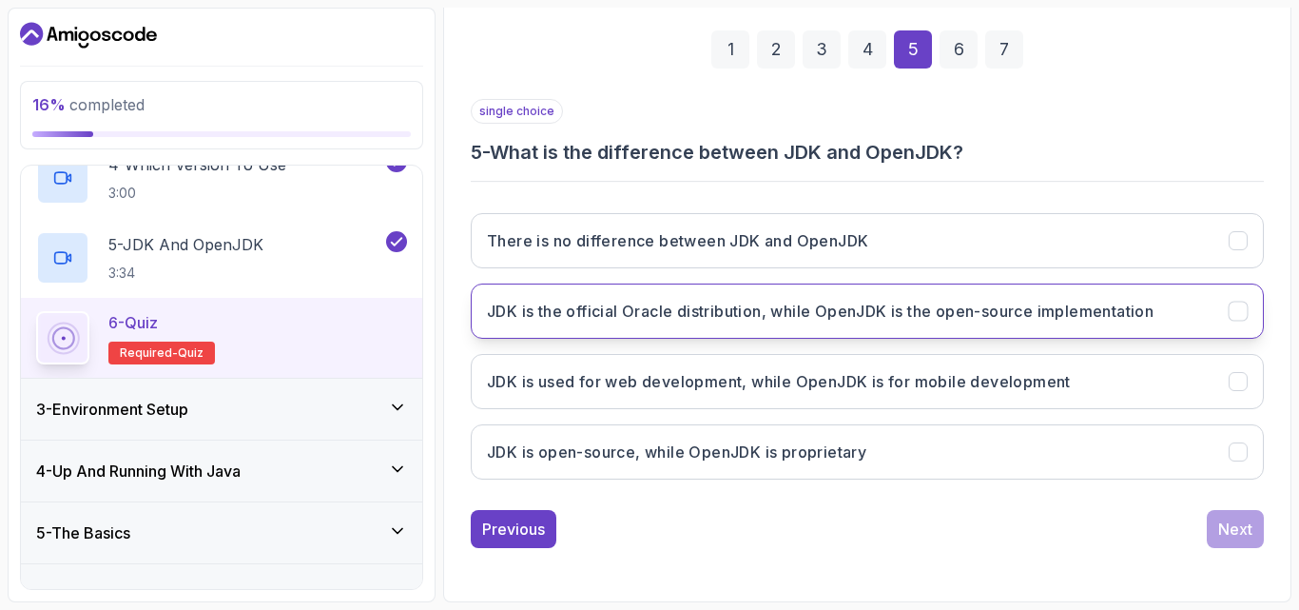
click at [754, 307] on h3 "JDK is the official Oracle distribution, while OpenJDK is the open-source imple…" at bounding box center [820, 311] width 667 height 23
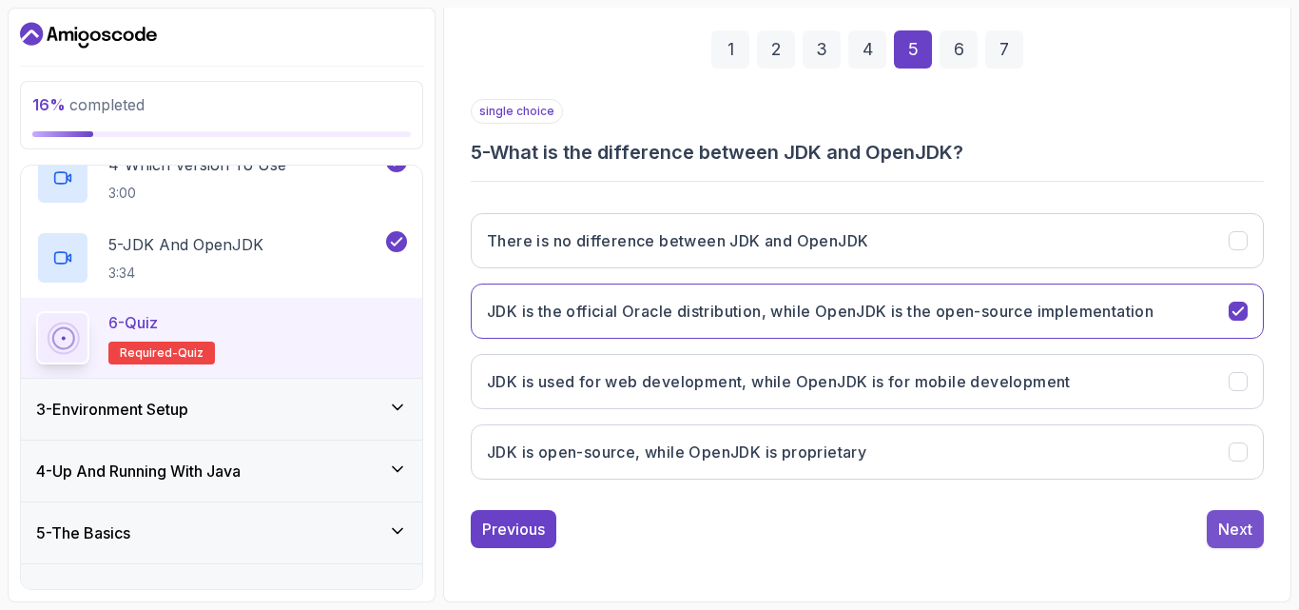
click at [1217, 528] on button "Next" at bounding box center [1235, 529] width 57 height 38
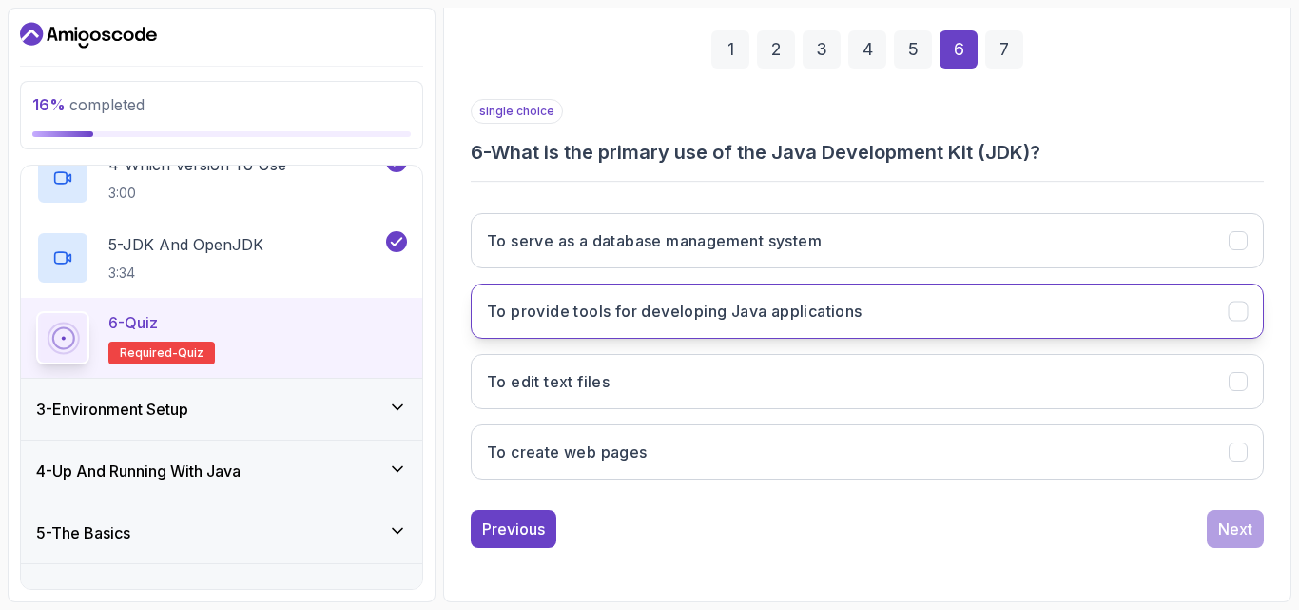
click at [1215, 301] on button "To provide tools for developing Java applications" at bounding box center [867, 310] width 793 height 55
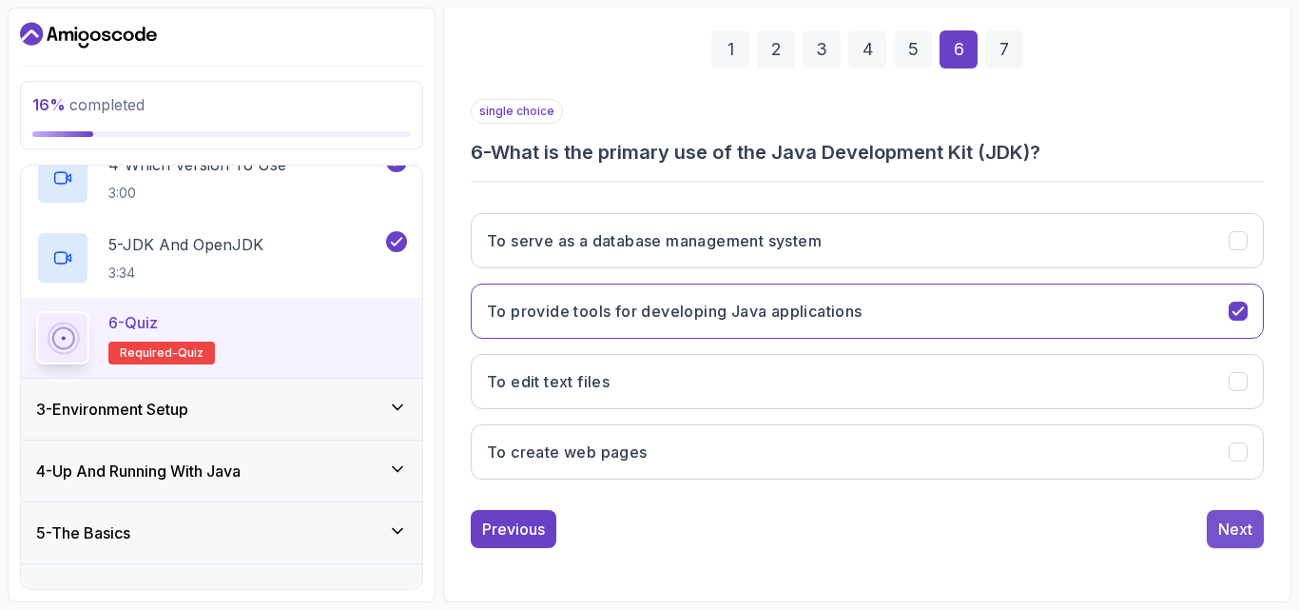
click at [1235, 522] on div "Next" at bounding box center [1235, 528] width 34 height 23
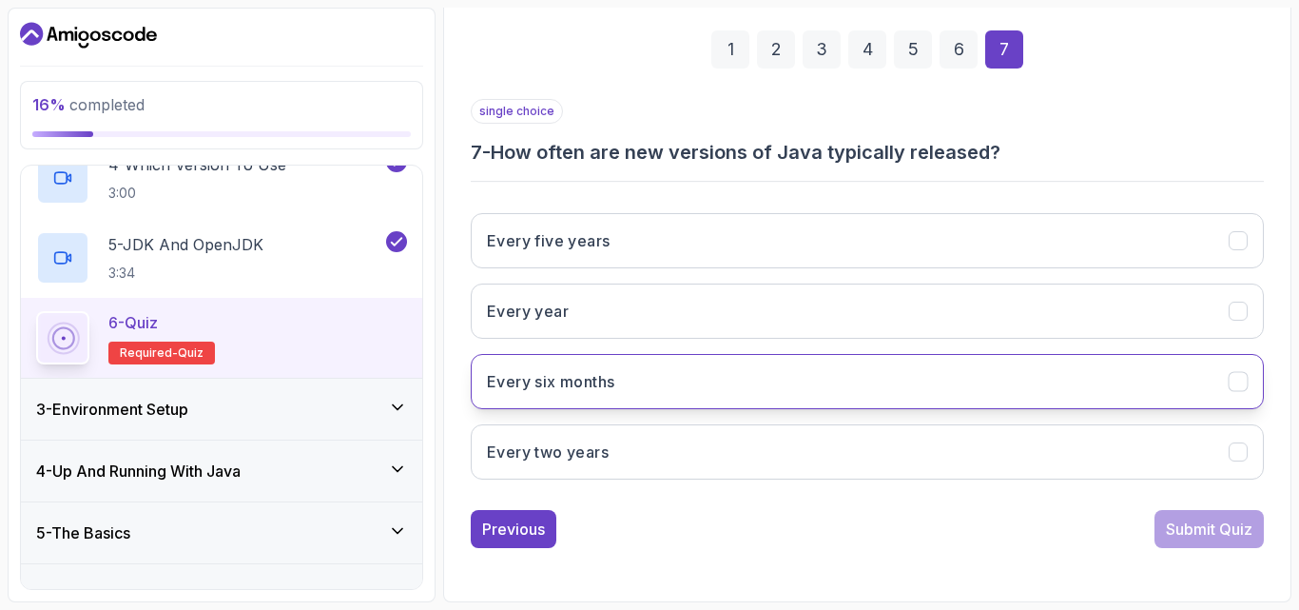
click at [559, 377] on h3 "Every six months" at bounding box center [550, 381] width 127 height 23
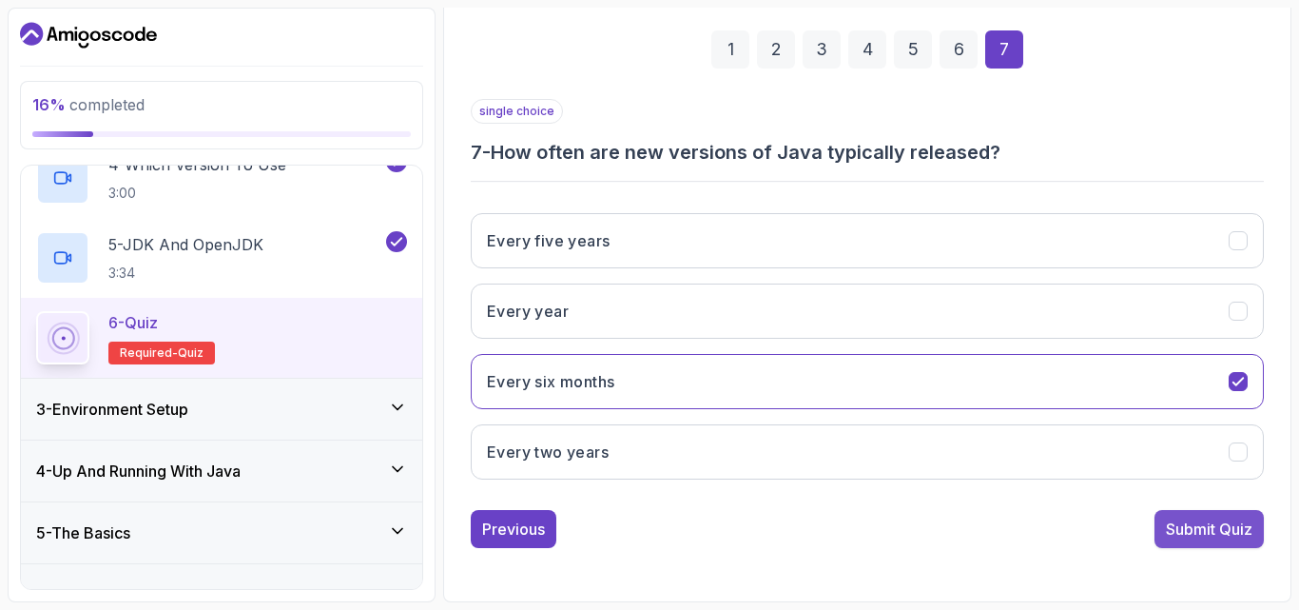
click at [1217, 524] on div "Submit Quiz" at bounding box center [1209, 528] width 87 height 23
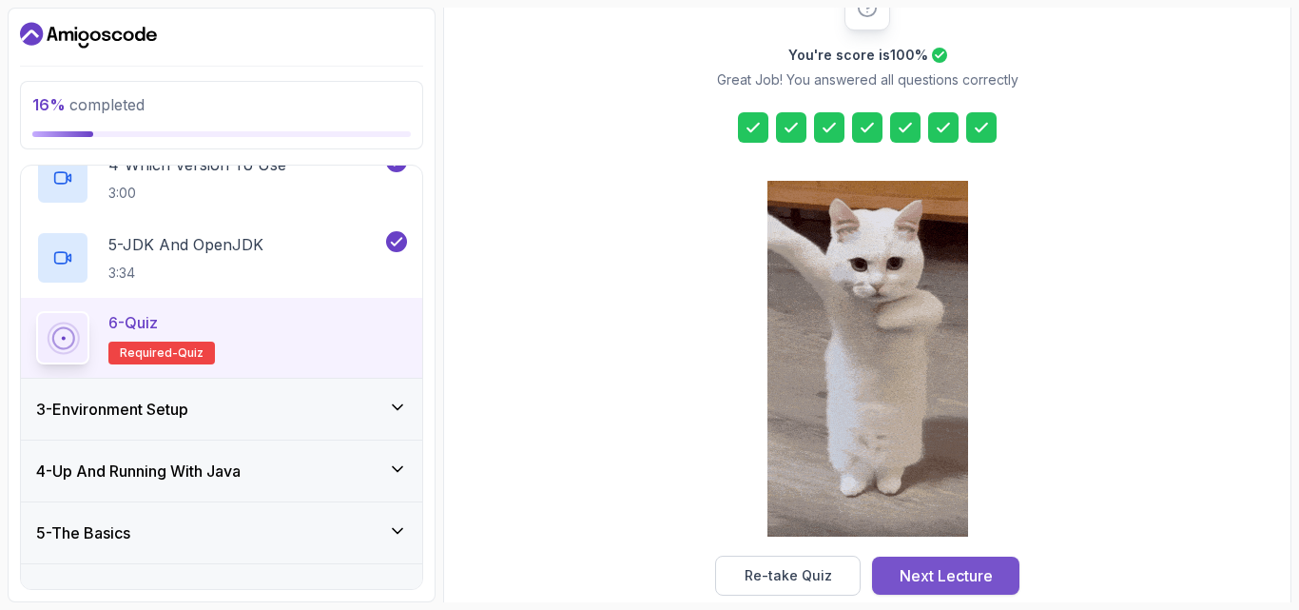
click at [936, 566] on div "Next Lecture" at bounding box center [946, 575] width 93 height 23
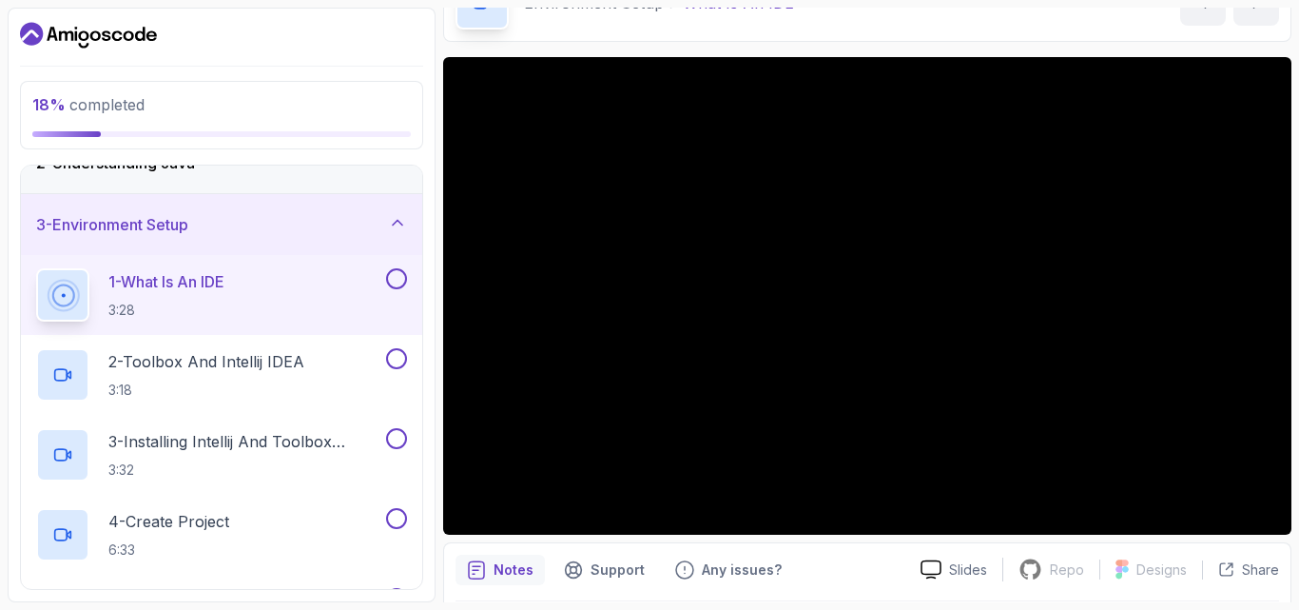
scroll to position [82, 0]
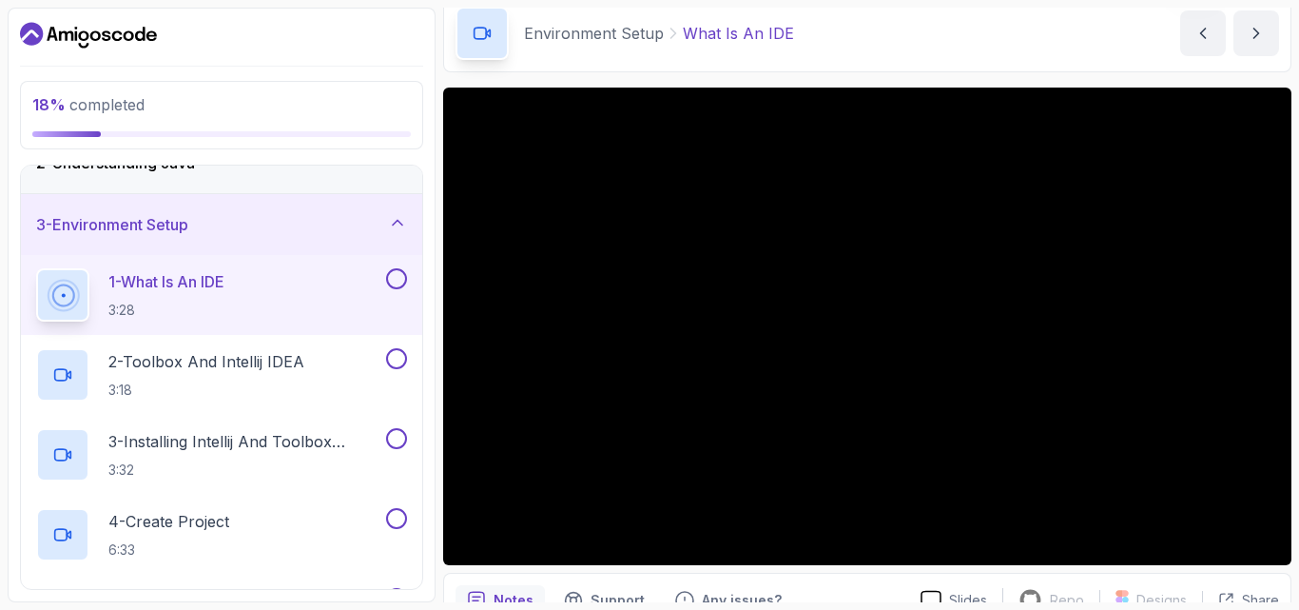
click at [398, 273] on button at bounding box center [396, 278] width 21 height 21
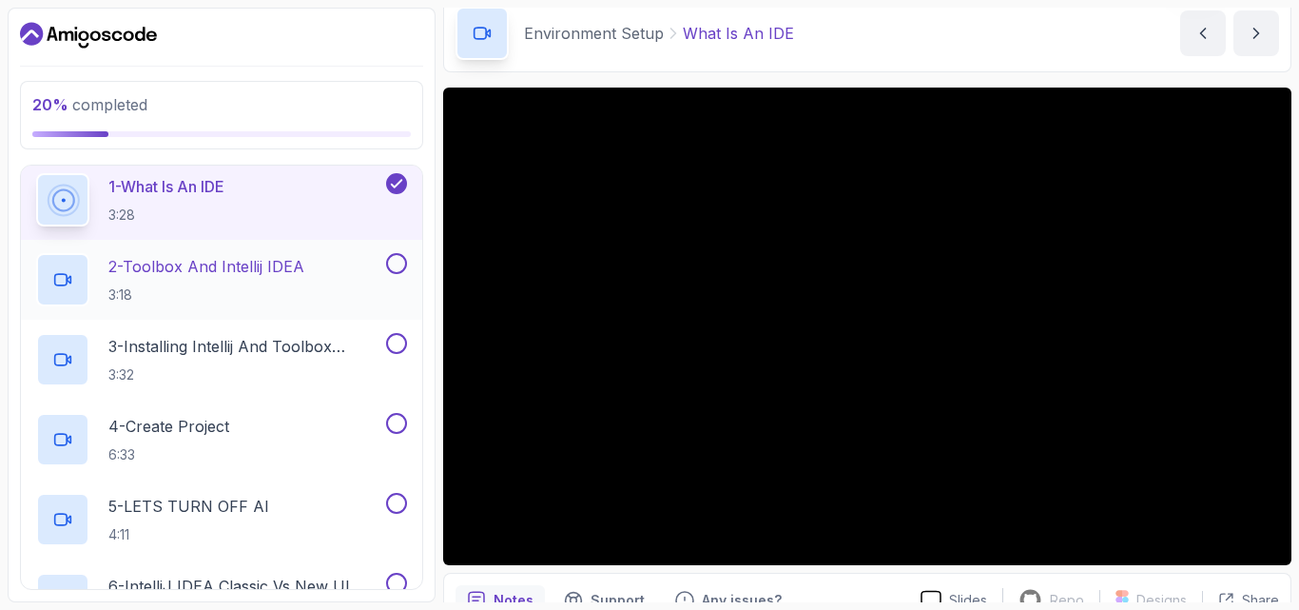
click at [397, 269] on button at bounding box center [396, 263] width 21 height 21
click at [392, 340] on button at bounding box center [396, 343] width 21 height 21
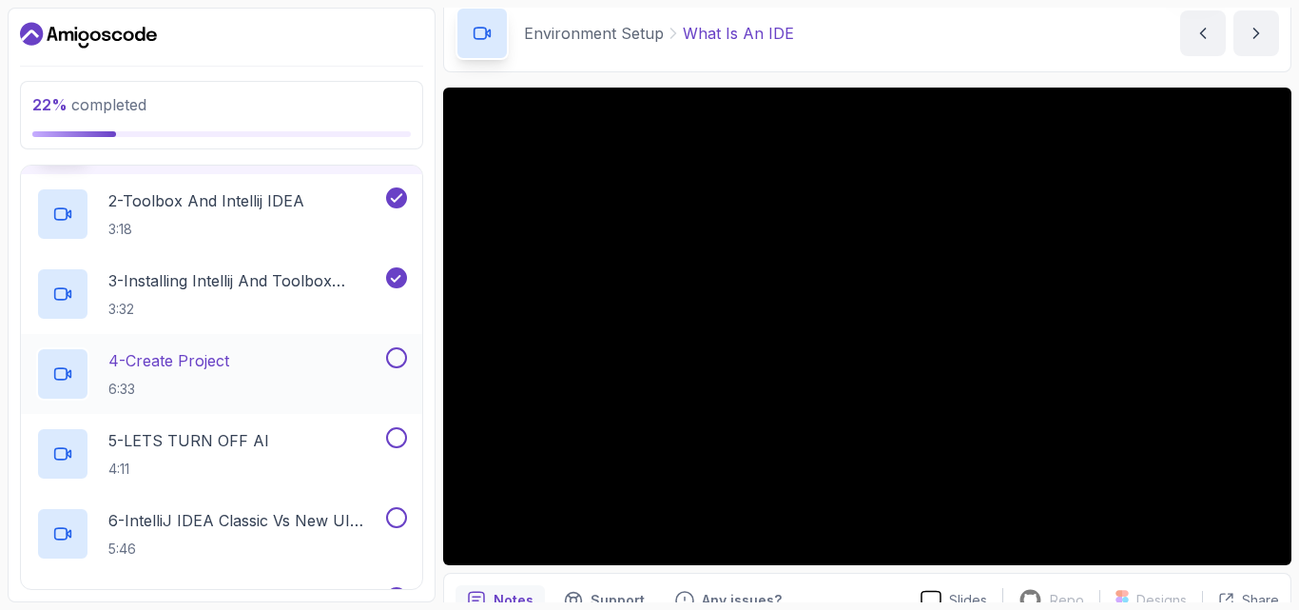
scroll to position [285, 0]
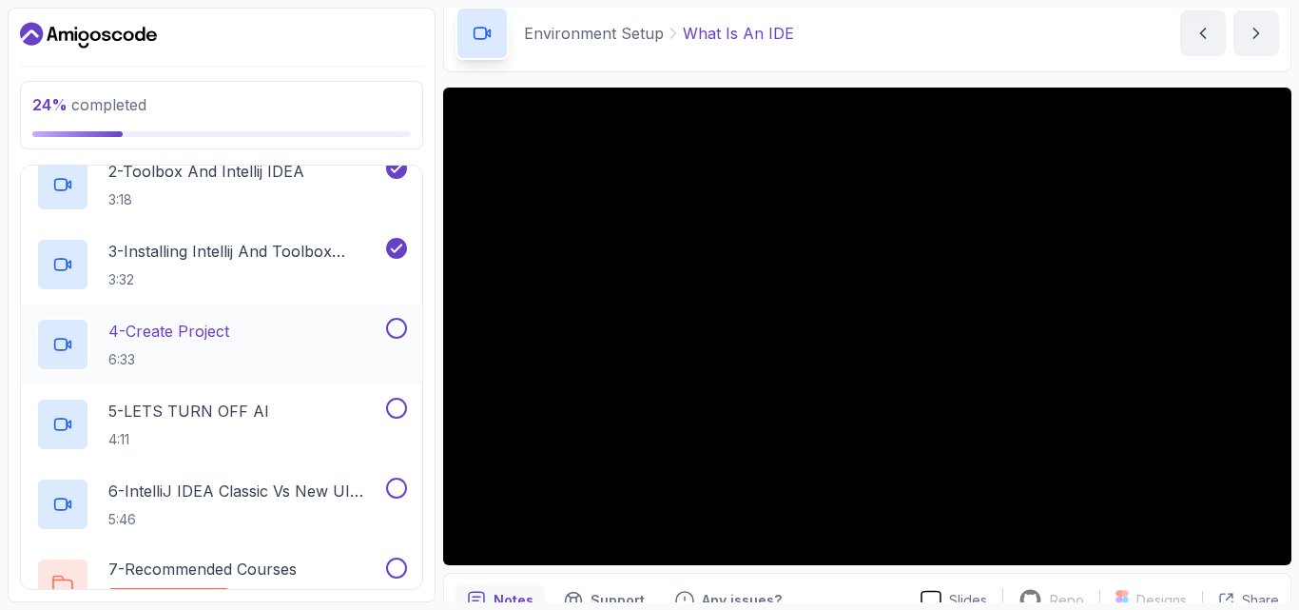
click at [397, 325] on button at bounding box center [396, 328] width 21 height 21
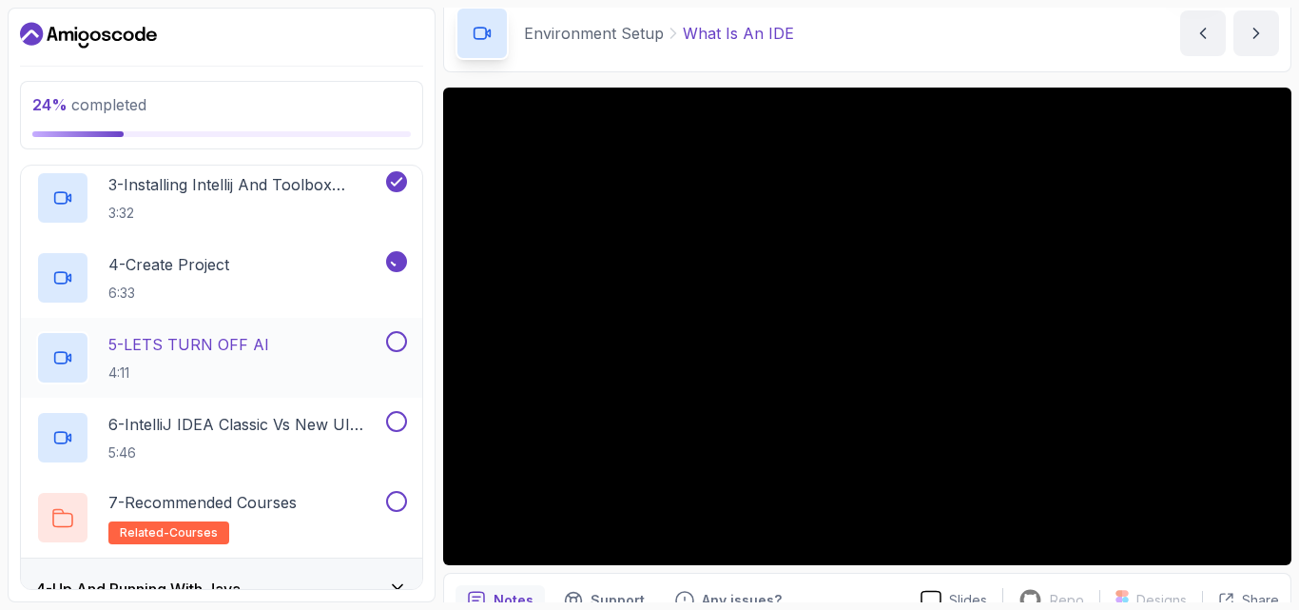
scroll to position [380, 0]
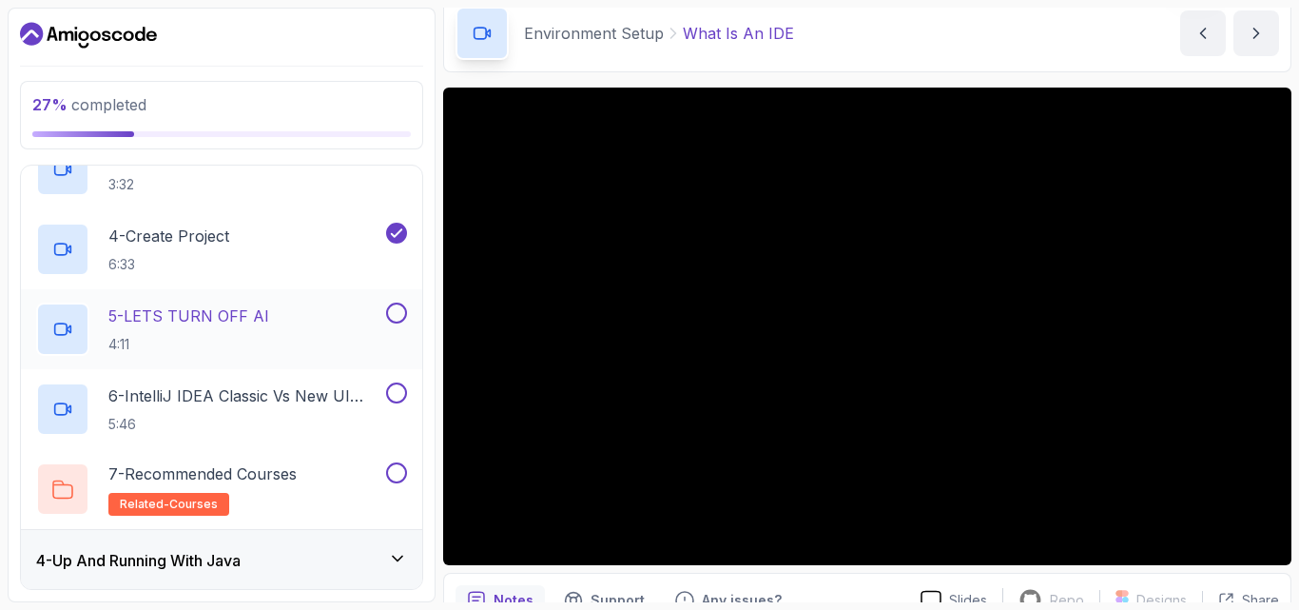
click at [402, 313] on button at bounding box center [396, 312] width 21 height 21
click at [396, 394] on button at bounding box center [396, 392] width 21 height 21
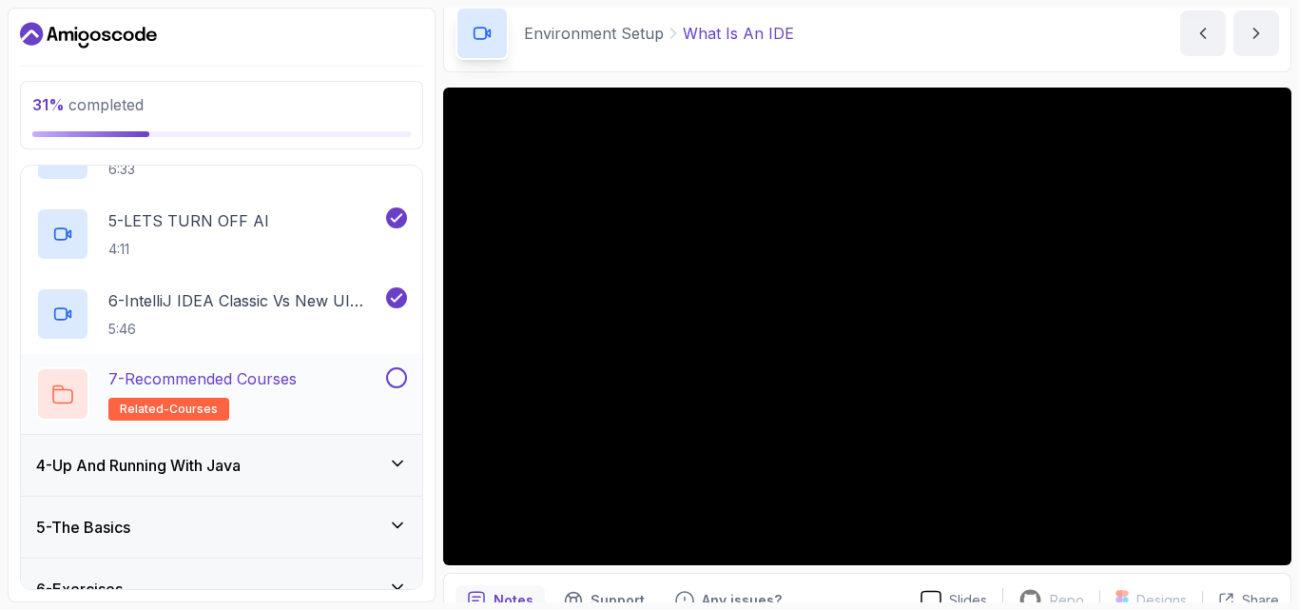
click at [395, 376] on button at bounding box center [396, 377] width 21 height 21
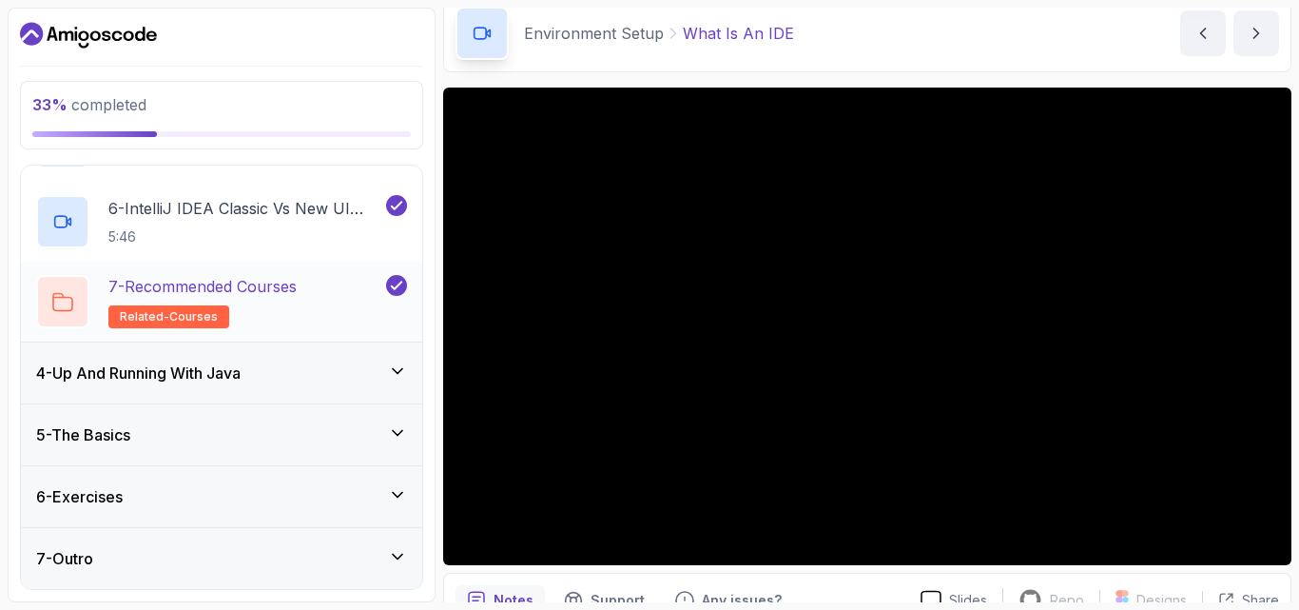
click at [201, 285] on p "7 - Recommended Courses" at bounding box center [202, 286] width 188 height 23
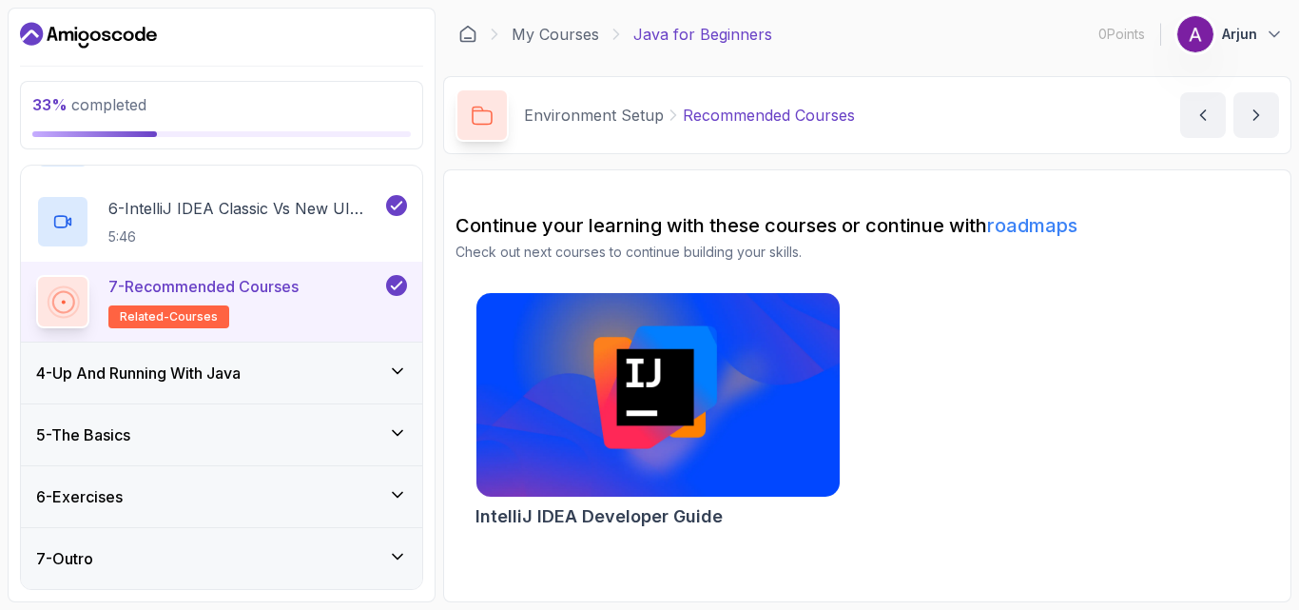
click at [404, 368] on icon at bounding box center [397, 370] width 19 height 19
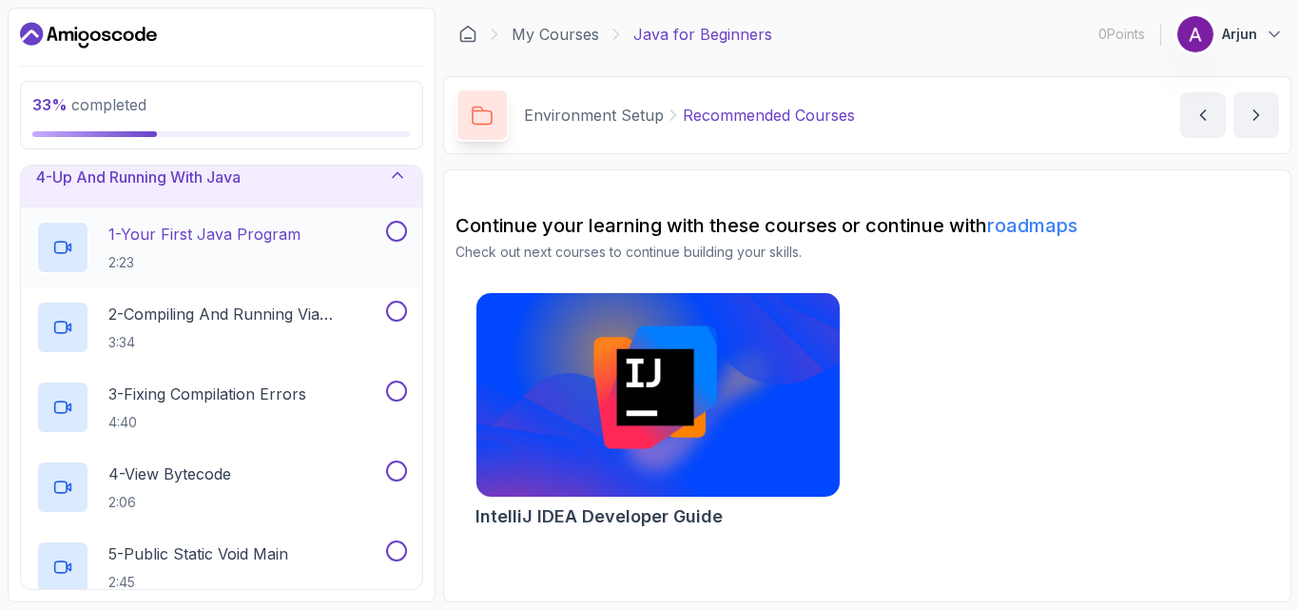
scroll to position [200, 0]
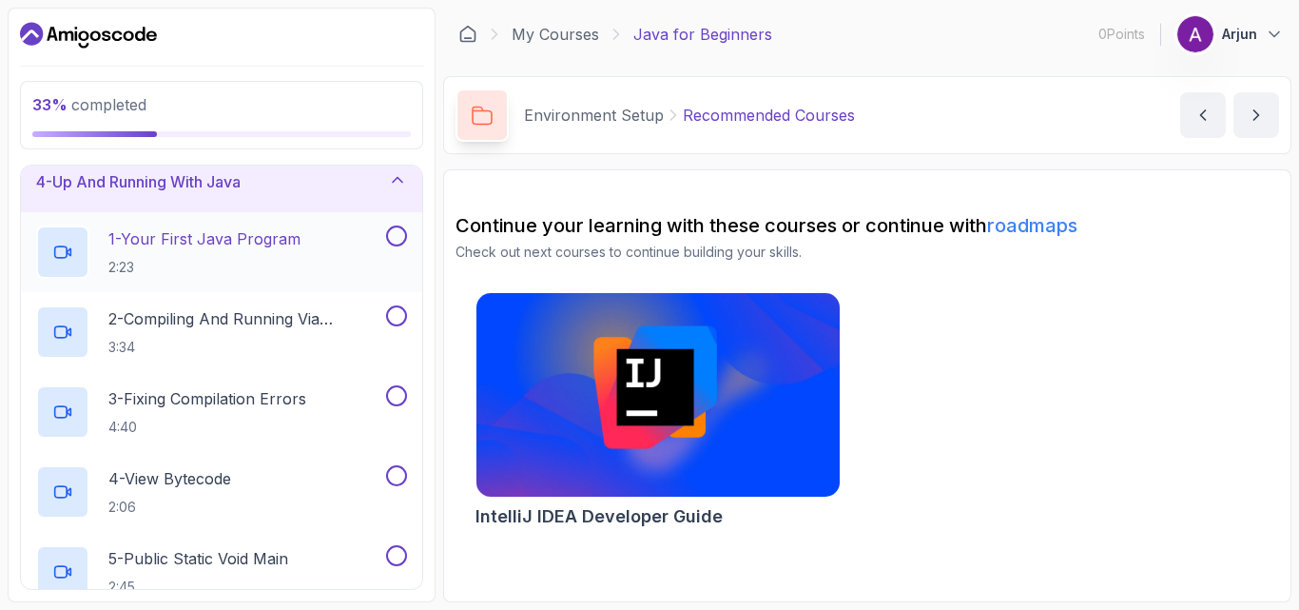
click at [396, 229] on button at bounding box center [396, 235] width 21 height 21
click at [394, 314] on button at bounding box center [396, 315] width 21 height 21
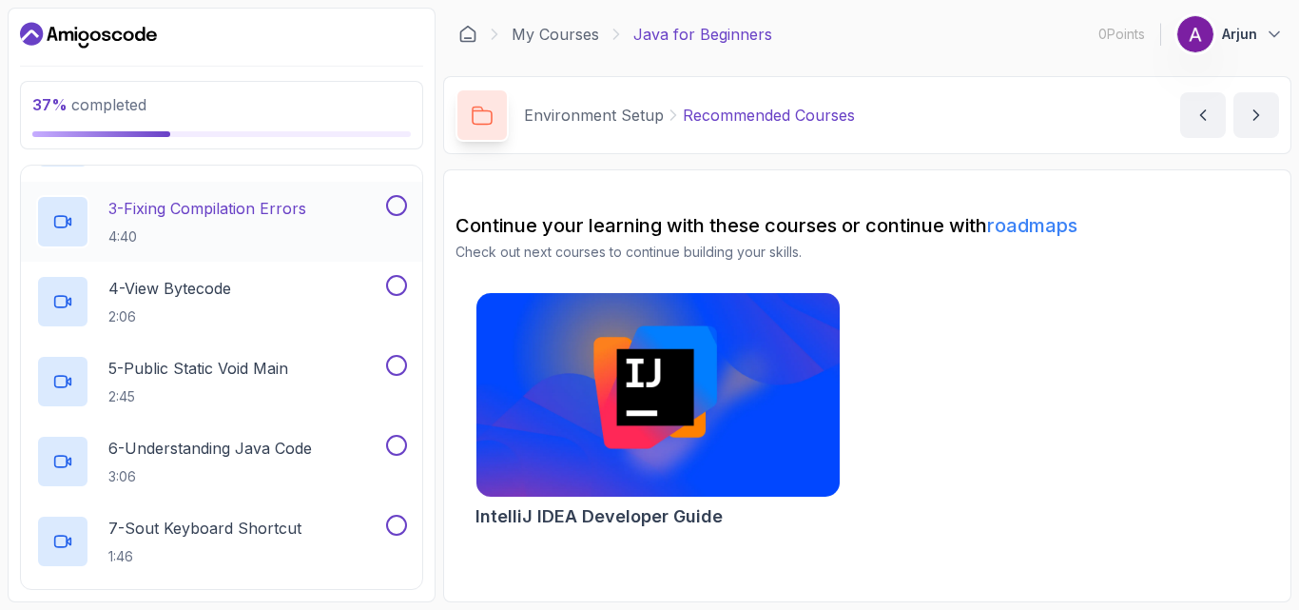
scroll to position [295, 0]
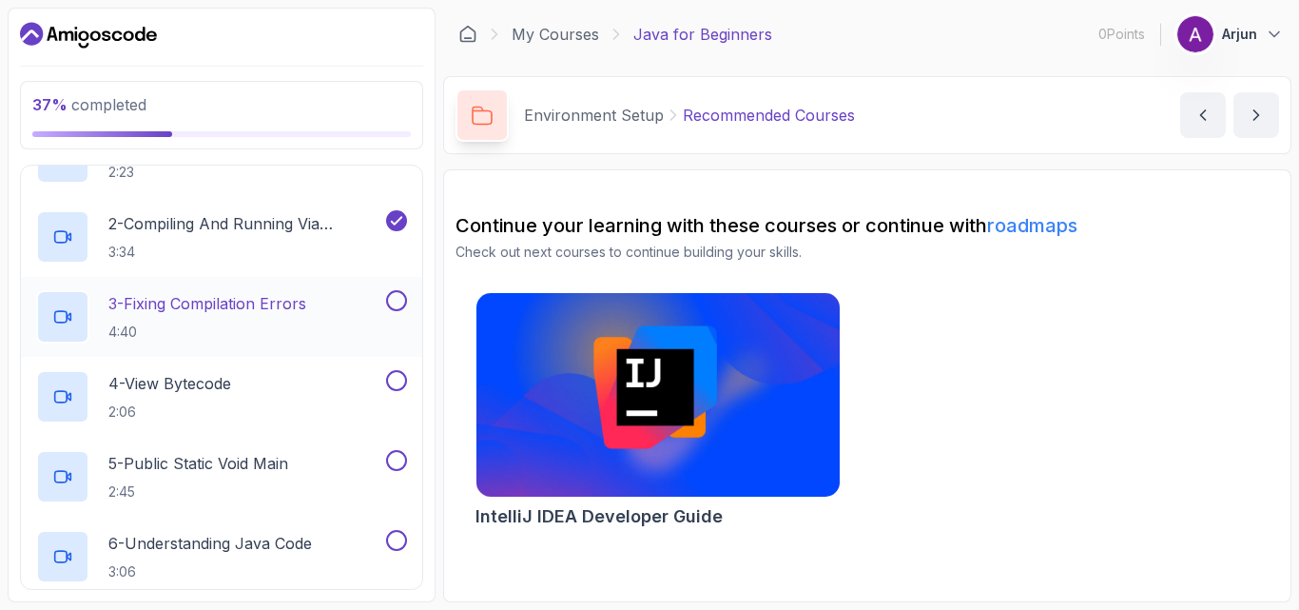
click at [394, 296] on button at bounding box center [396, 300] width 21 height 21
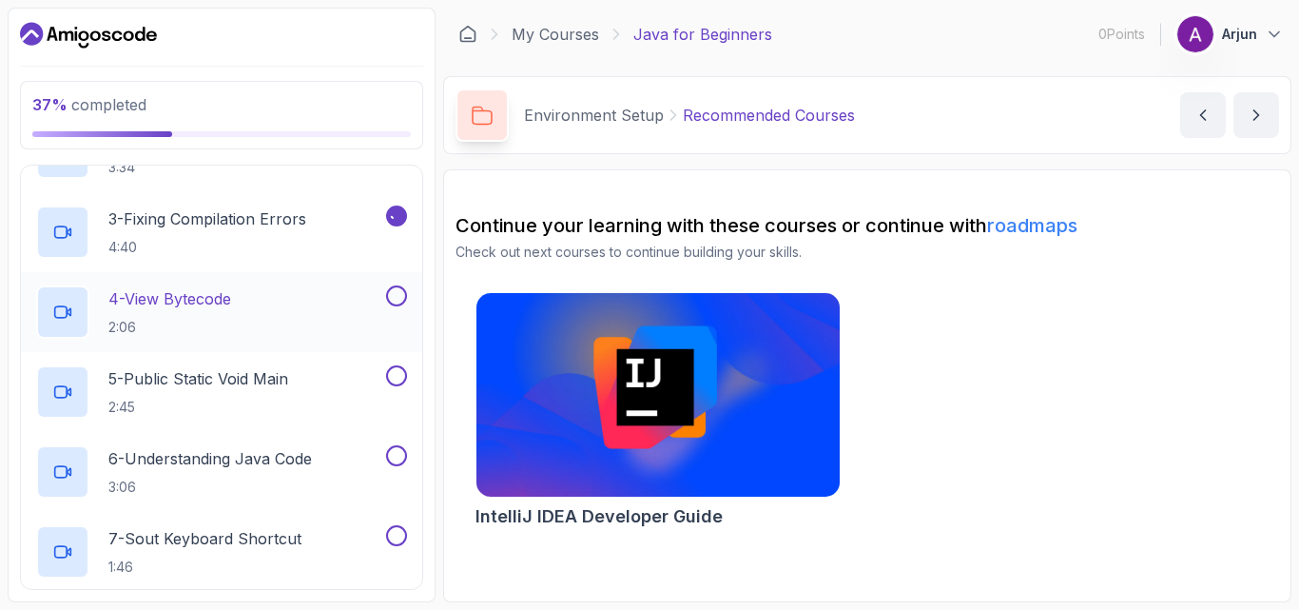
scroll to position [390, 0]
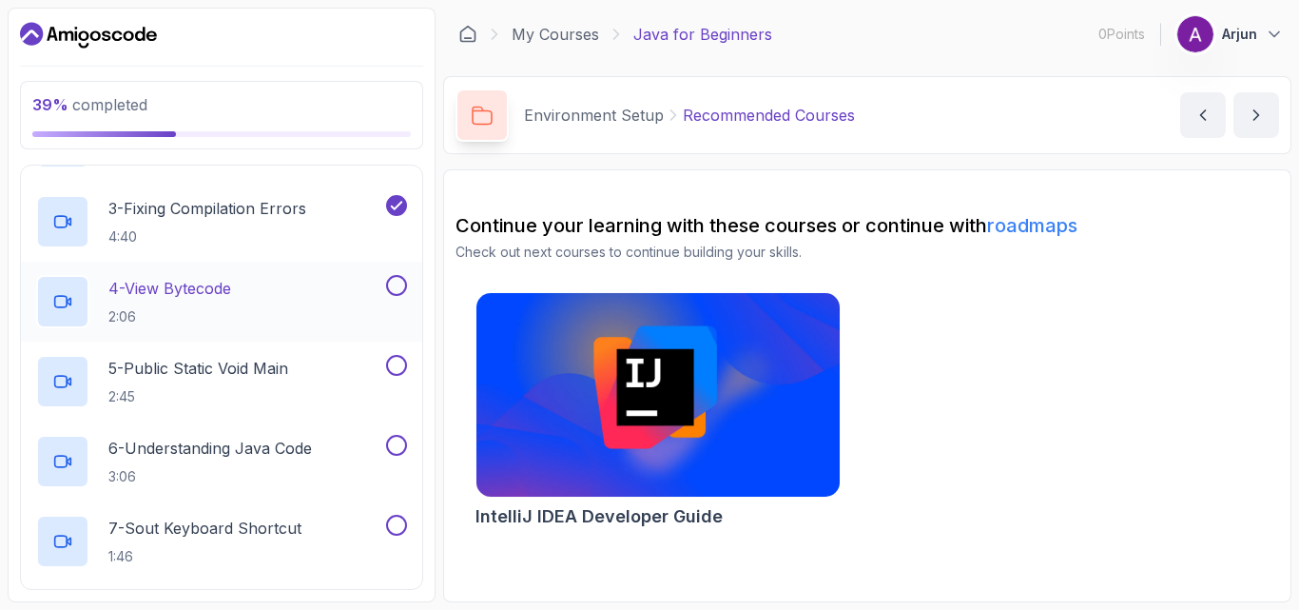
click at [402, 291] on button at bounding box center [396, 285] width 21 height 21
click at [395, 362] on button at bounding box center [396, 365] width 21 height 21
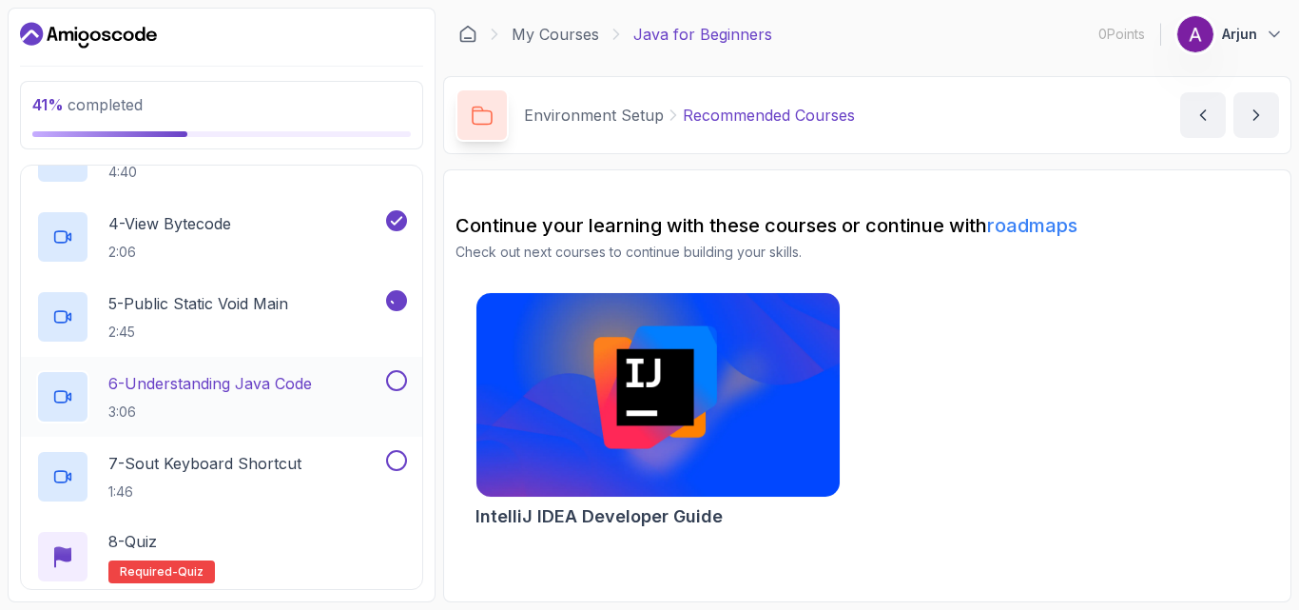
scroll to position [485, 0]
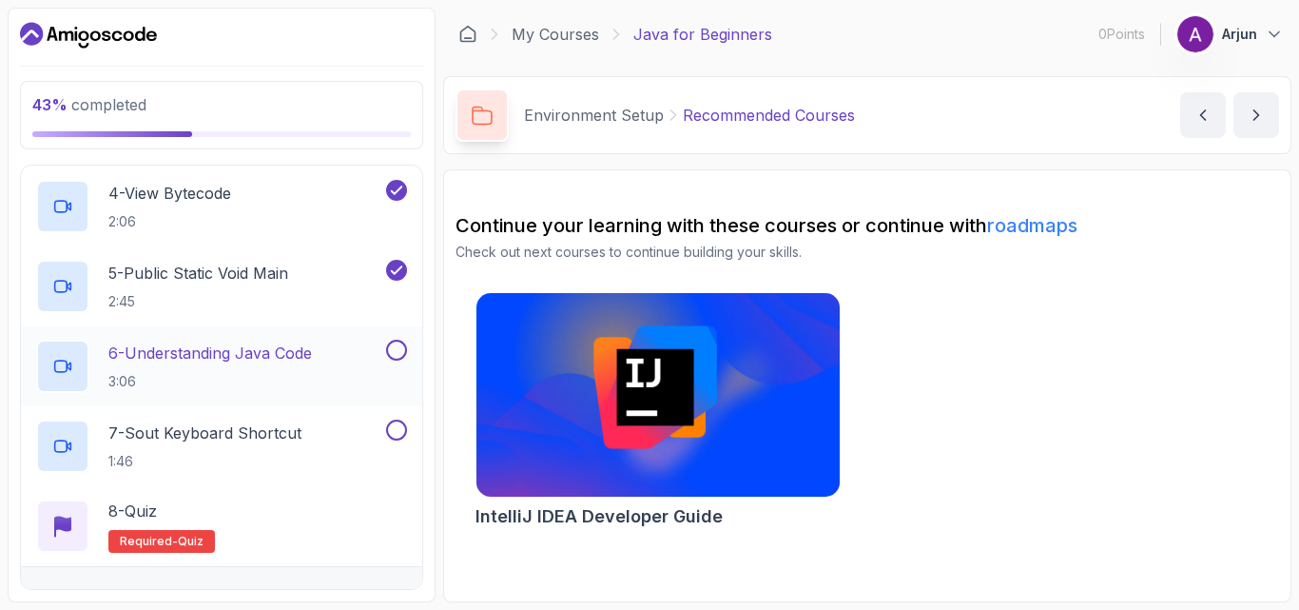
click at [390, 346] on button at bounding box center [396, 350] width 21 height 21
click at [396, 429] on button at bounding box center [396, 429] width 21 height 21
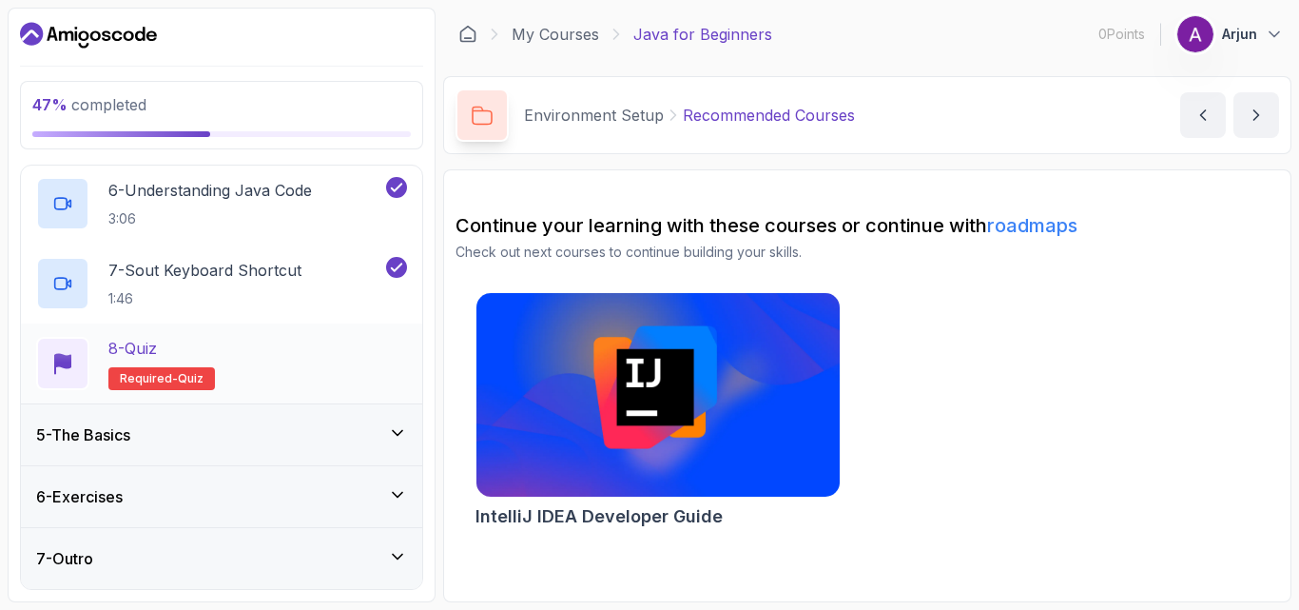
click at [178, 347] on div "8 - Quiz" at bounding box center [161, 348] width 107 height 23
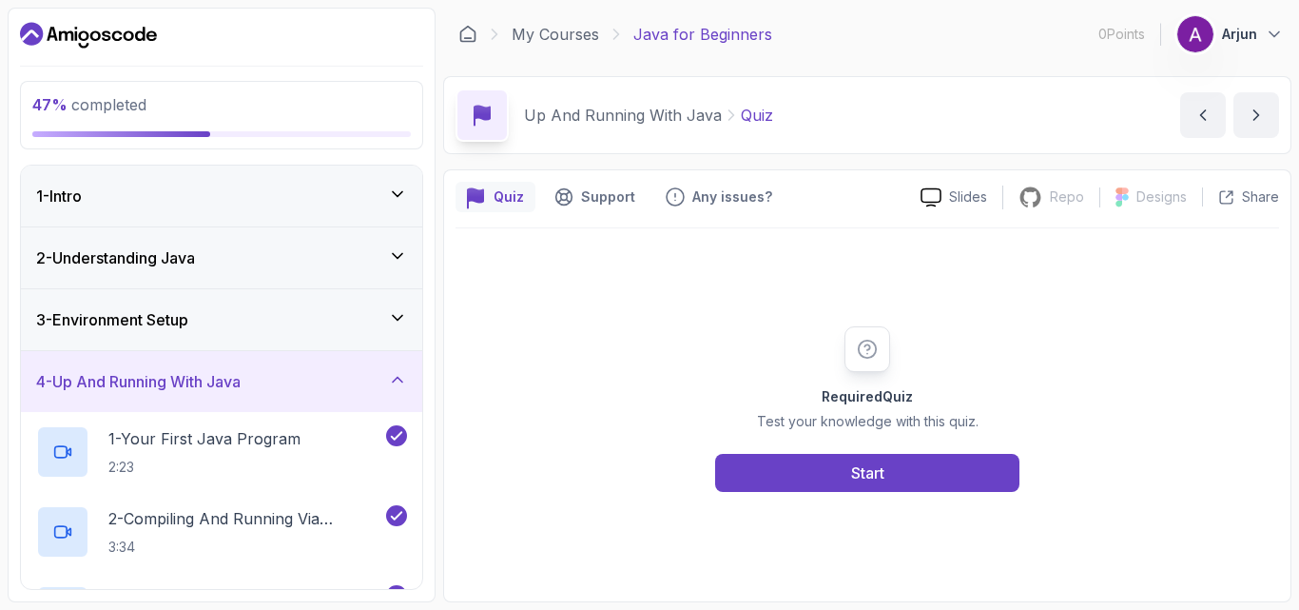
click at [403, 315] on icon at bounding box center [397, 317] width 19 height 19
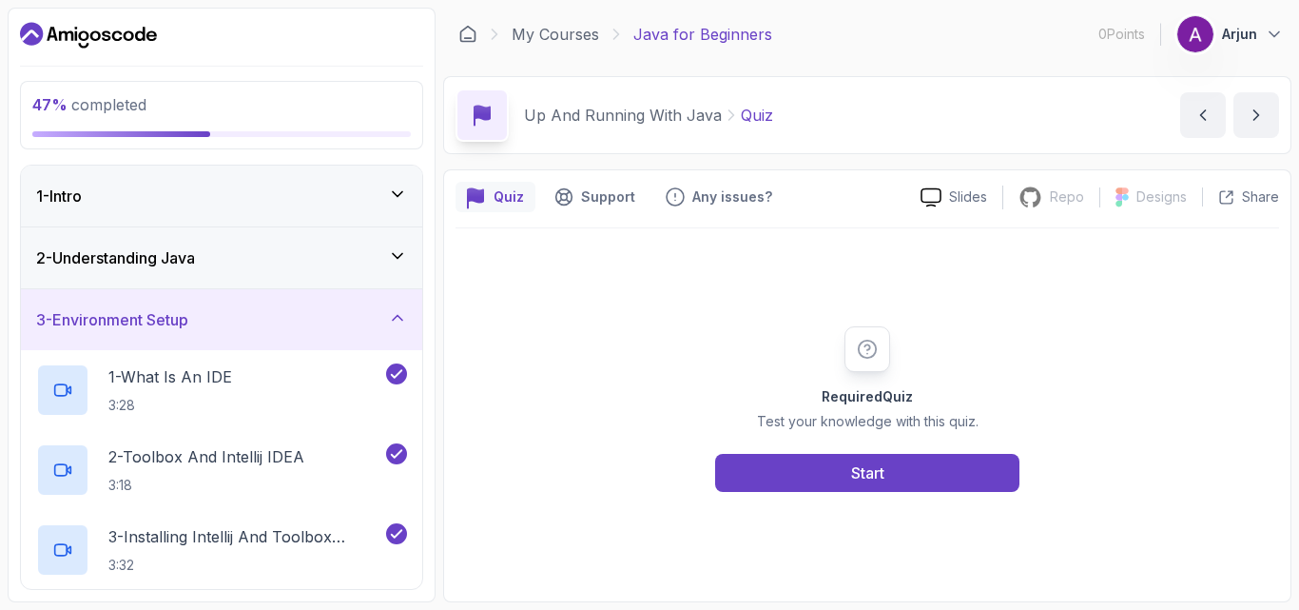
click at [402, 315] on icon at bounding box center [397, 317] width 19 height 19
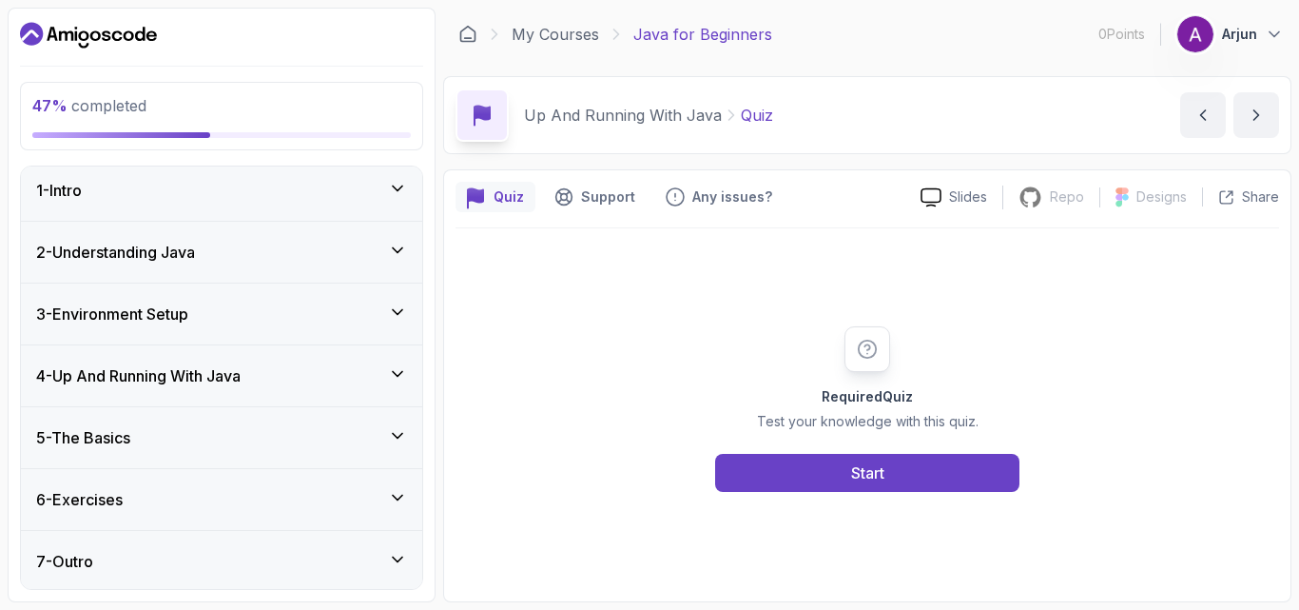
scroll to position [10, 0]
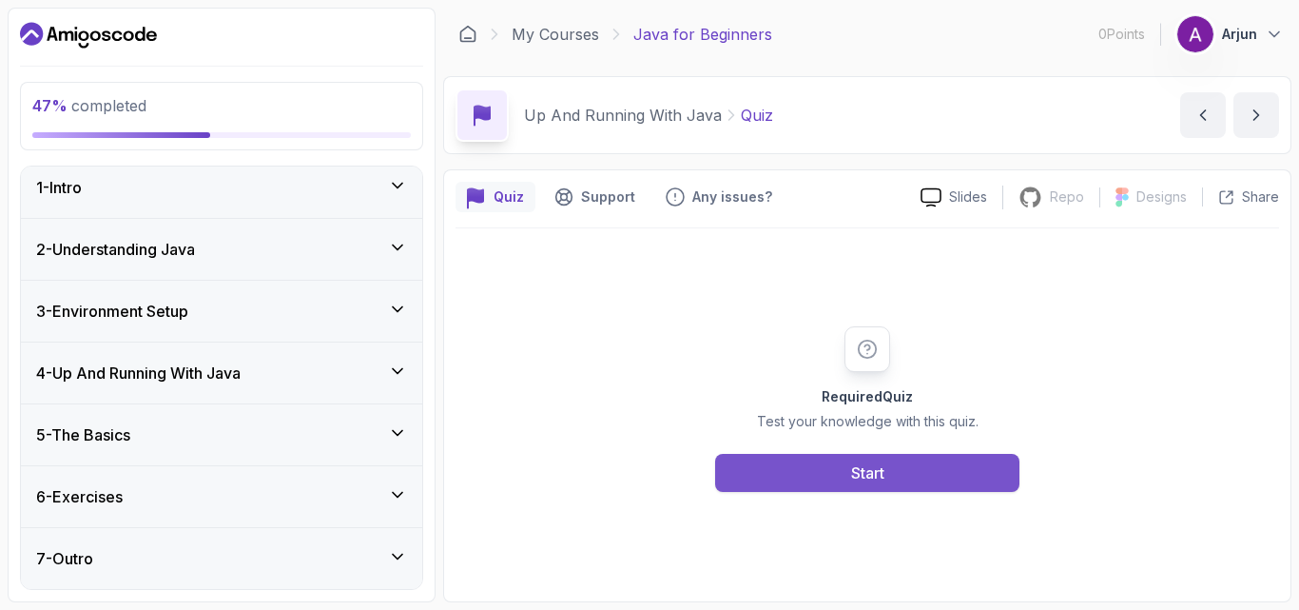
click at [826, 470] on button "Start" at bounding box center [867, 473] width 304 height 38
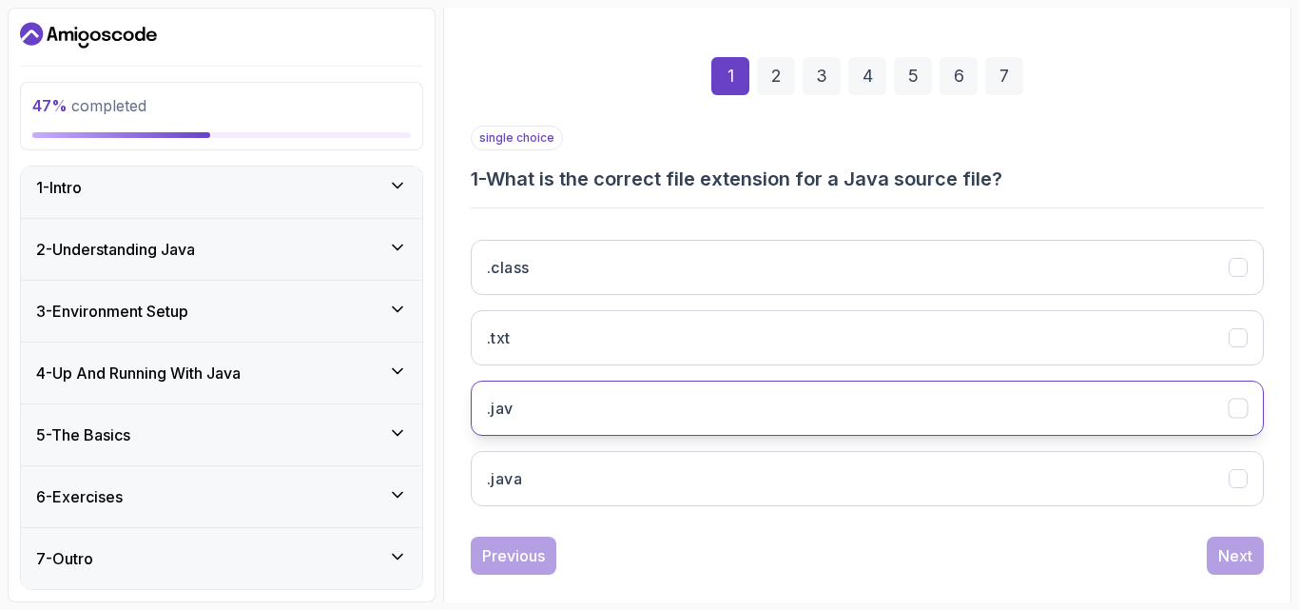
scroll to position [270, 0]
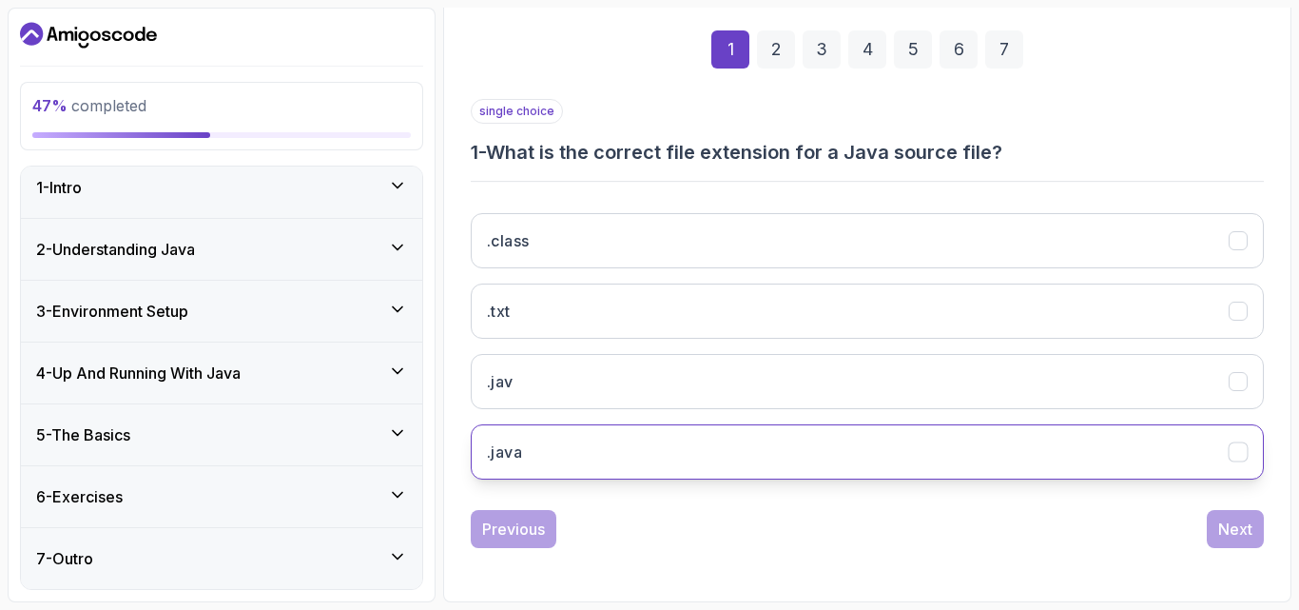
click at [744, 444] on button ".java" at bounding box center [867, 451] width 793 height 55
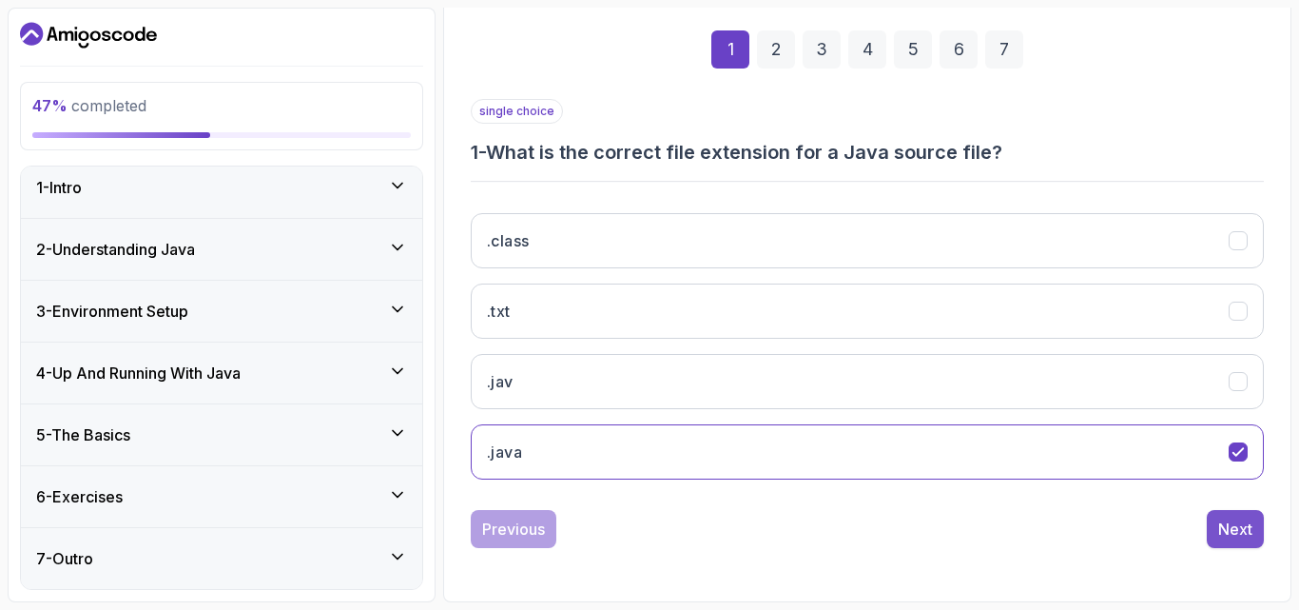
click at [1237, 535] on div "Next" at bounding box center [1235, 528] width 34 height 23
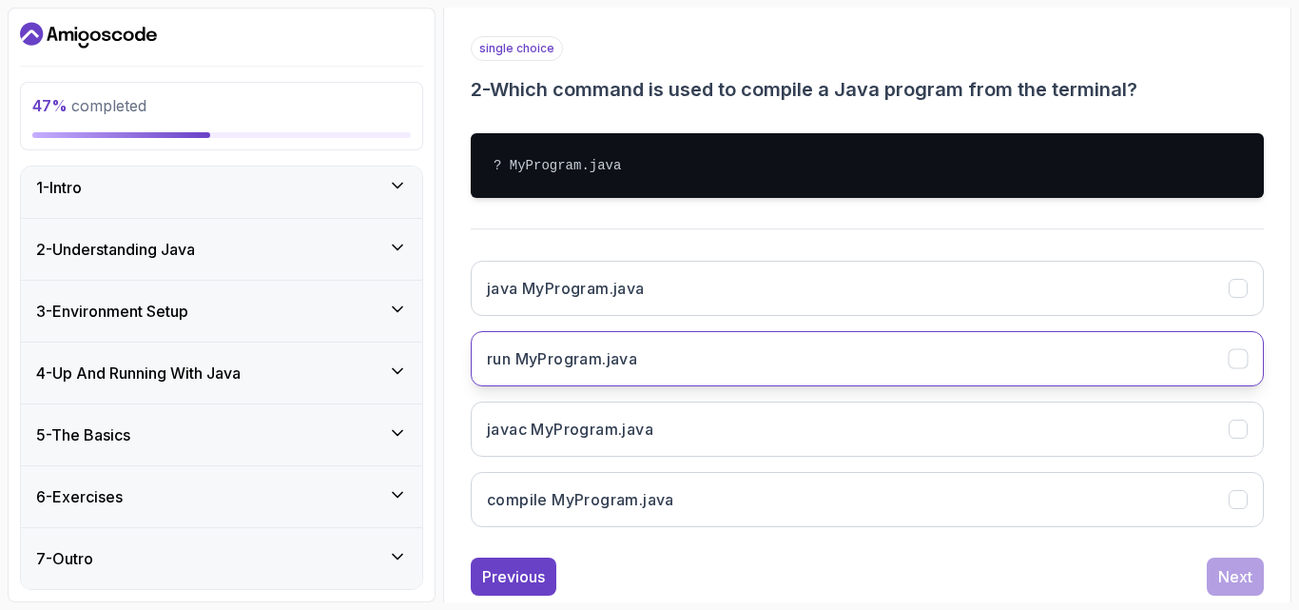
scroll to position [365, 0]
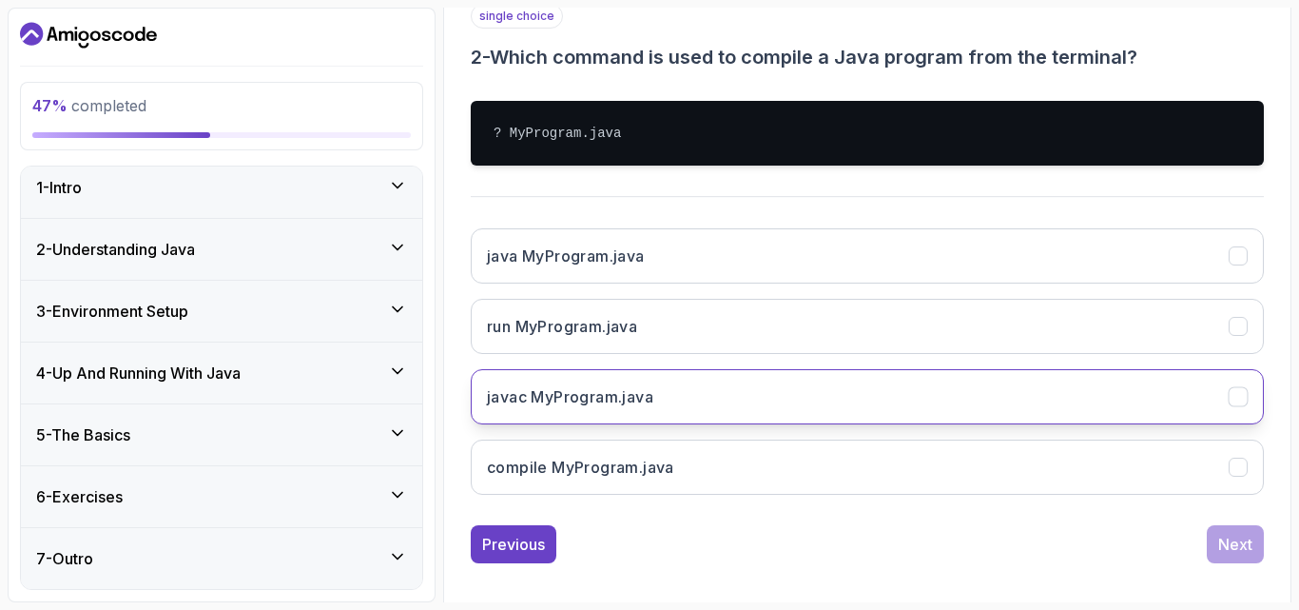
click at [668, 397] on button "javac MyProgram.java" at bounding box center [867, 396] width 793 height 55
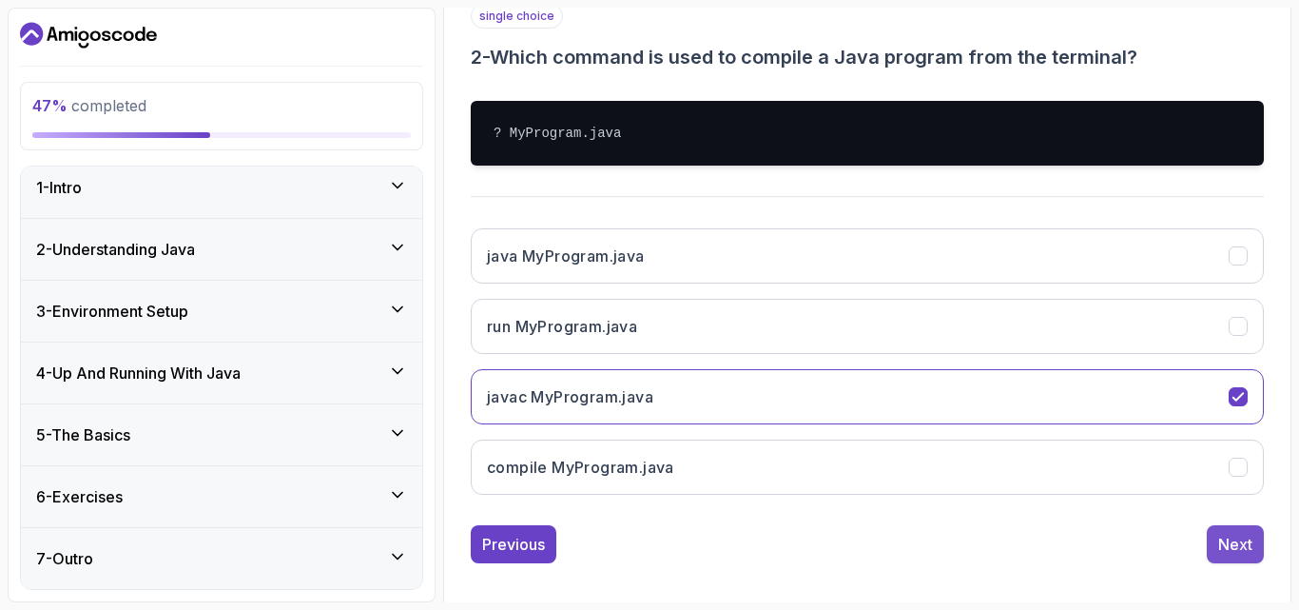
click at [1241, 550] on div "Next" at bounding box center [1235, 544] width 34 height 23
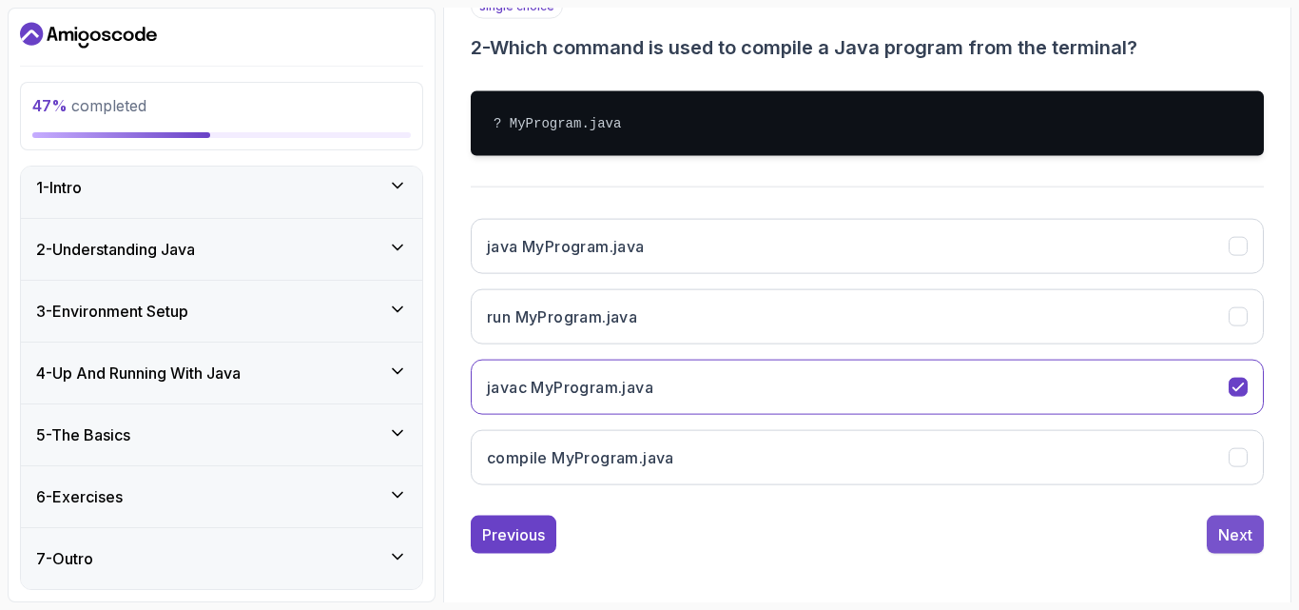
scroll to position [297, 0]
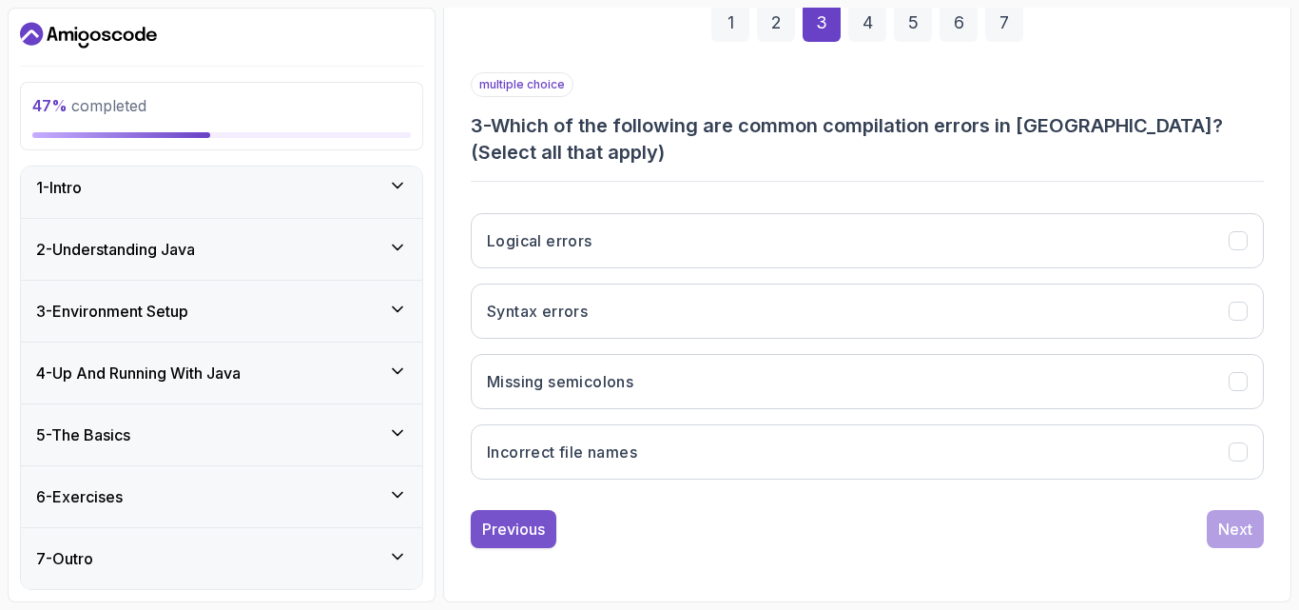
click at [493, 524] on div "Previous" at bounding box center [513, 528] width 63 height 23
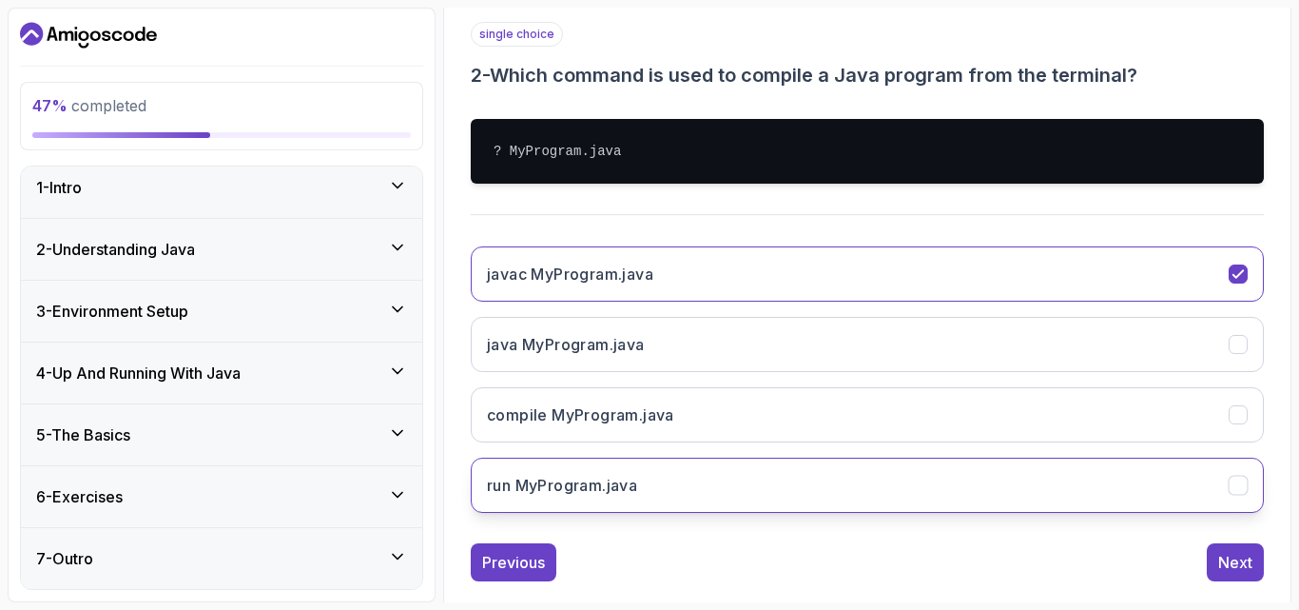
scroll to position [380, 0]
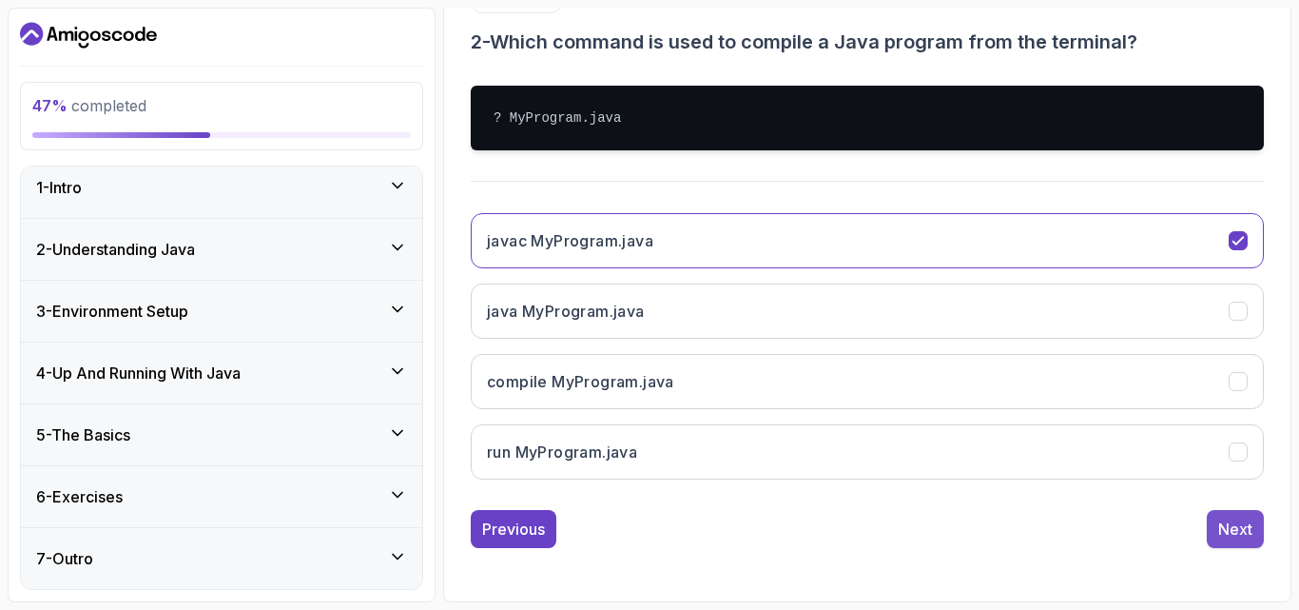
click at [1234, 534] on div "Next" at bounding box center [1235, 528] width 34 height 23
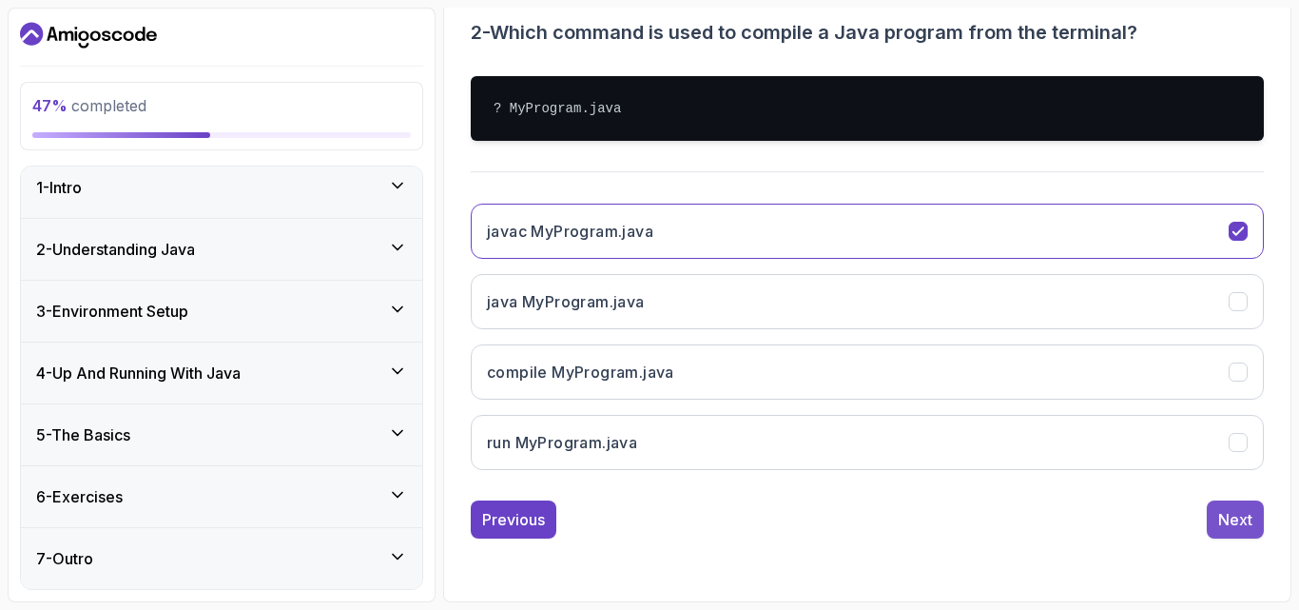
scroll to position [297, 0]
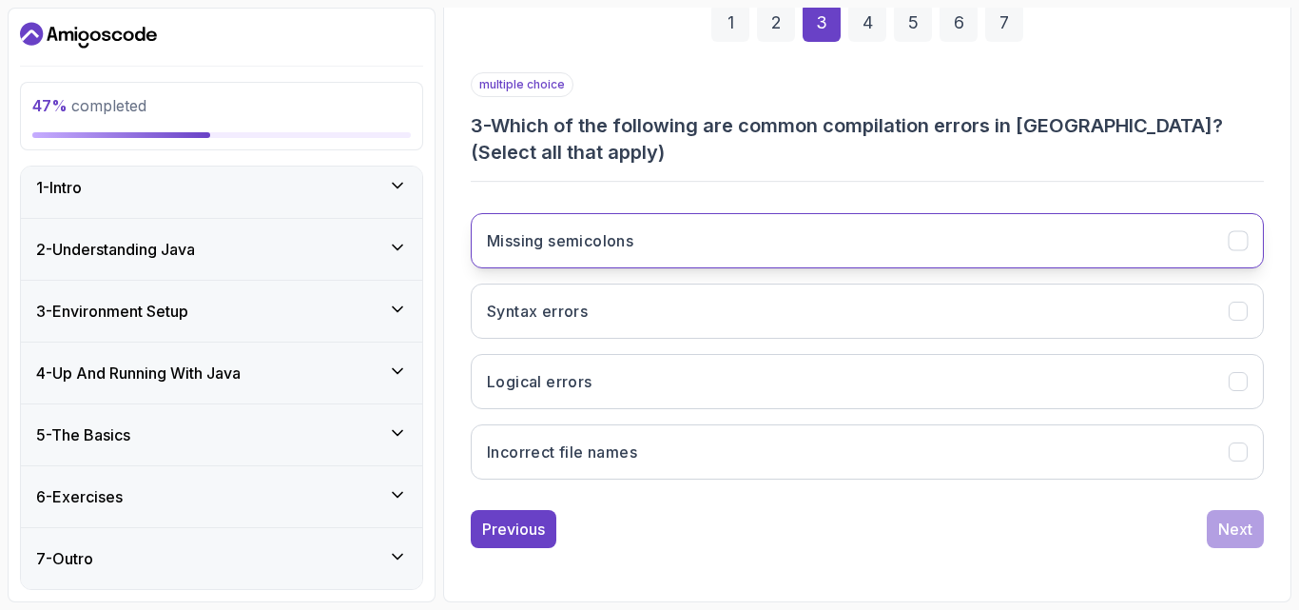
click at [781, 263] on button "Missing semicolons" at bounding box center [867, 240] width 793 height 55
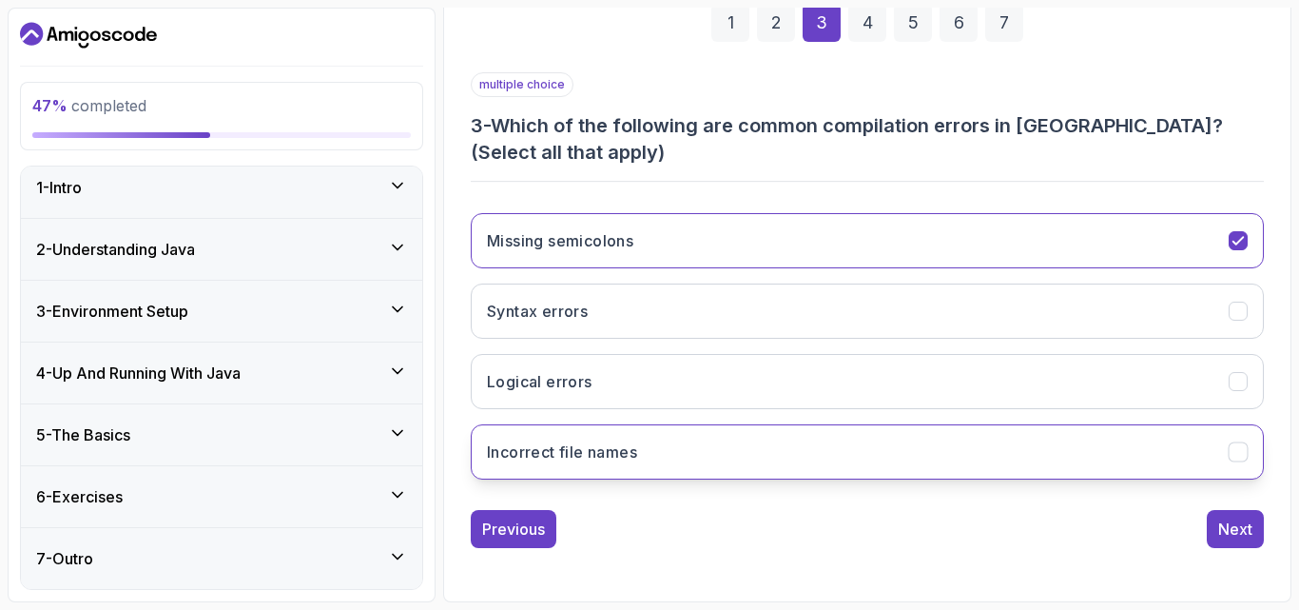
click at [826, 460] on button "Incorrect file names" at bounding box center [867, 451] width 793 height 55
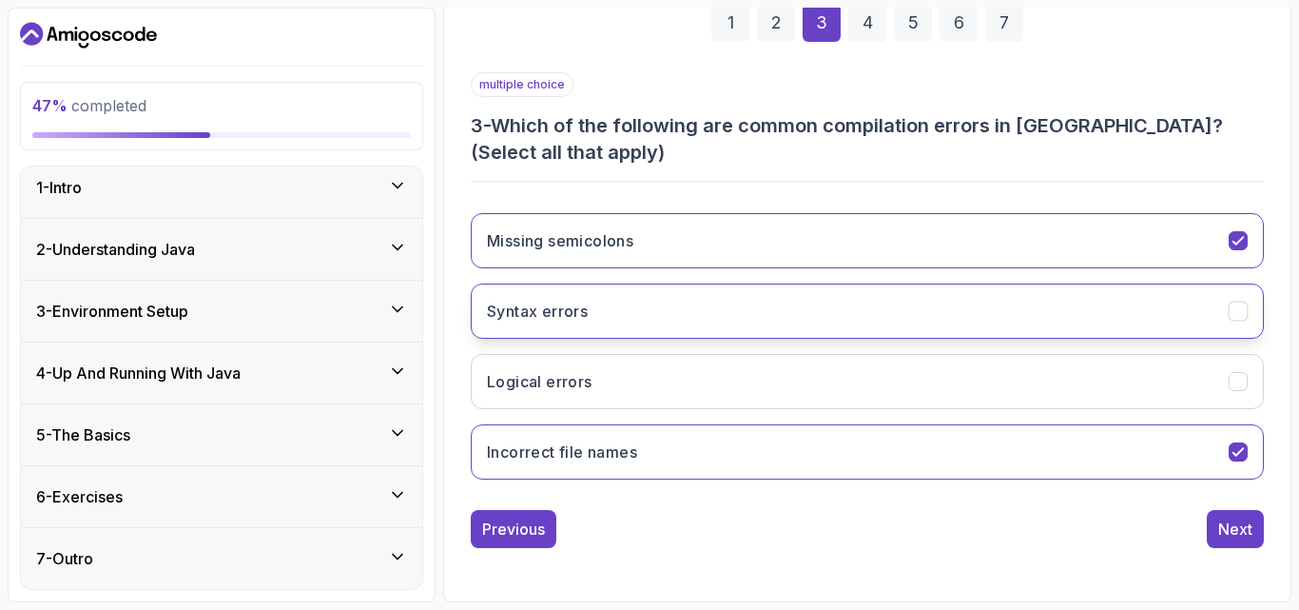
click at [819, 319] on button "Syntax errors" at bounding box center [867, 310] width 793 height 55
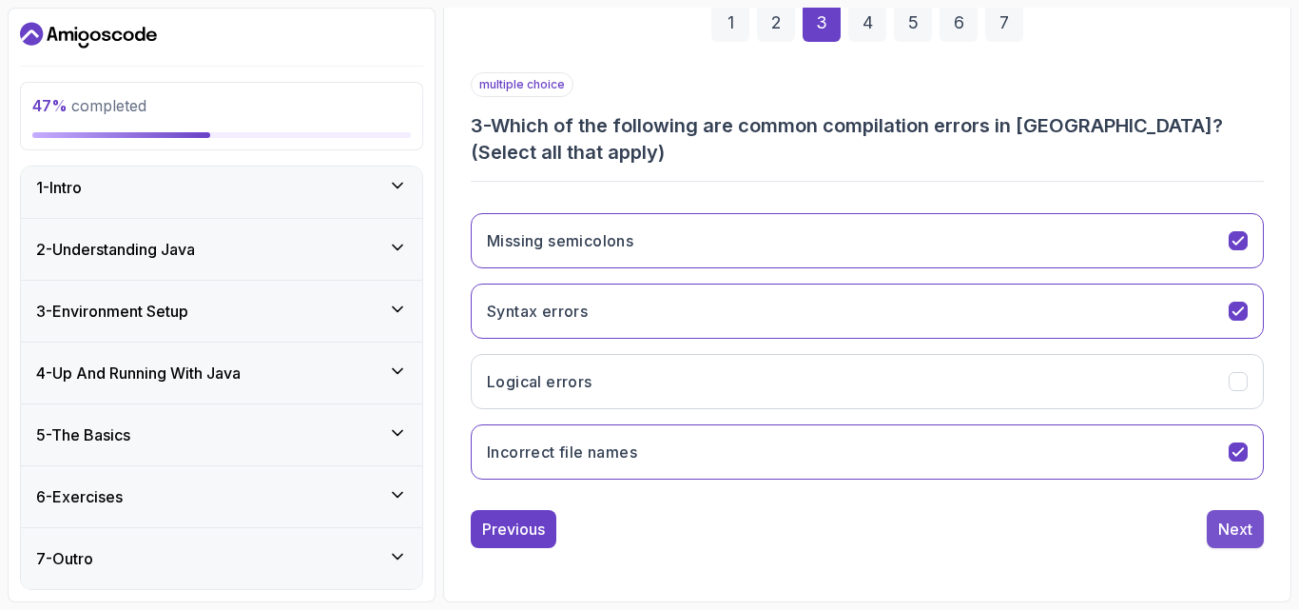
click at [1230, 527] on div "Next" at bounding box center [1235, 528] width 34 height 23
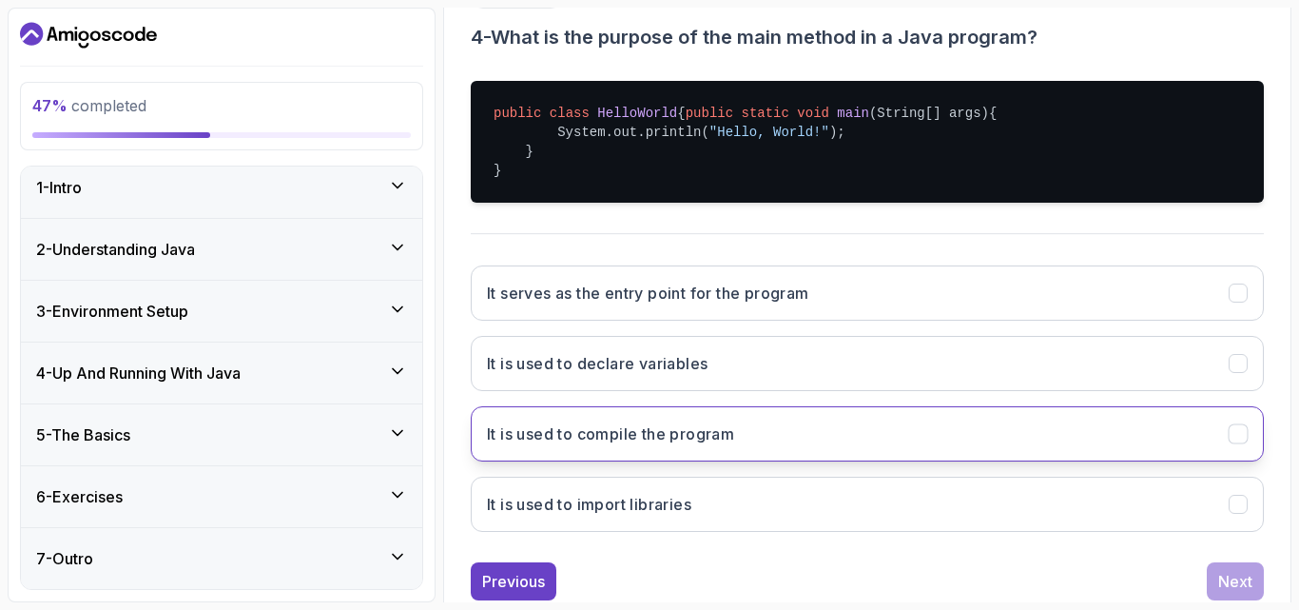
scroll to position [457, 0]
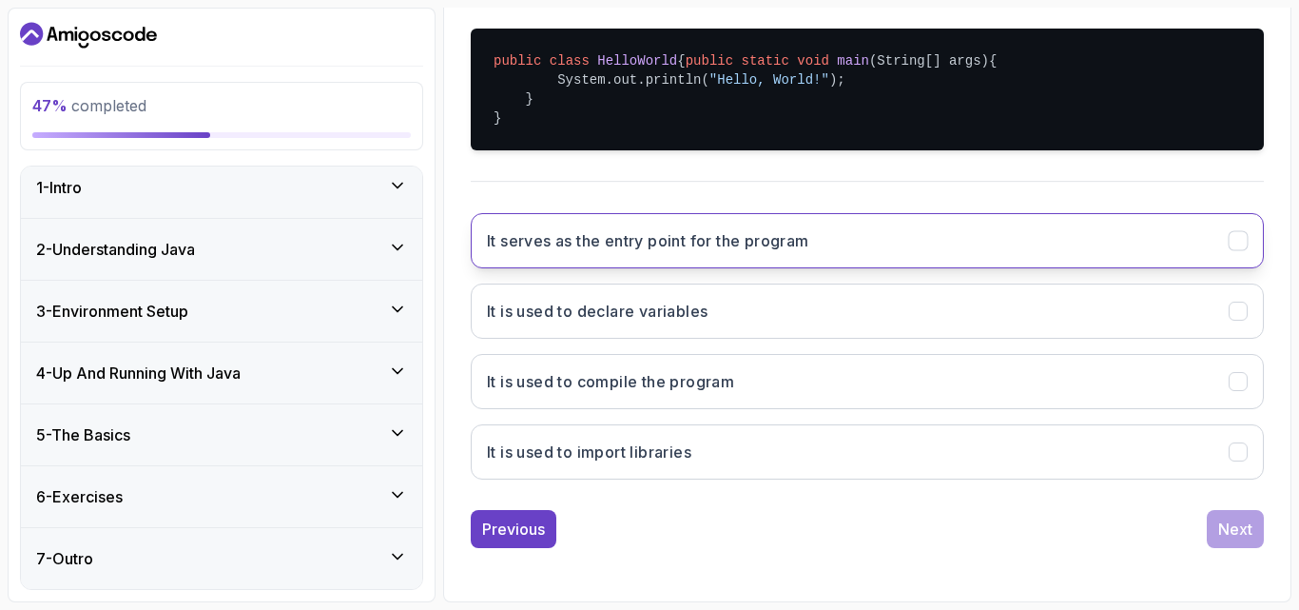
click at [873, 241] on button "It serves as the entry point for the program" at bounding box center [867, 240] width 793 height 55
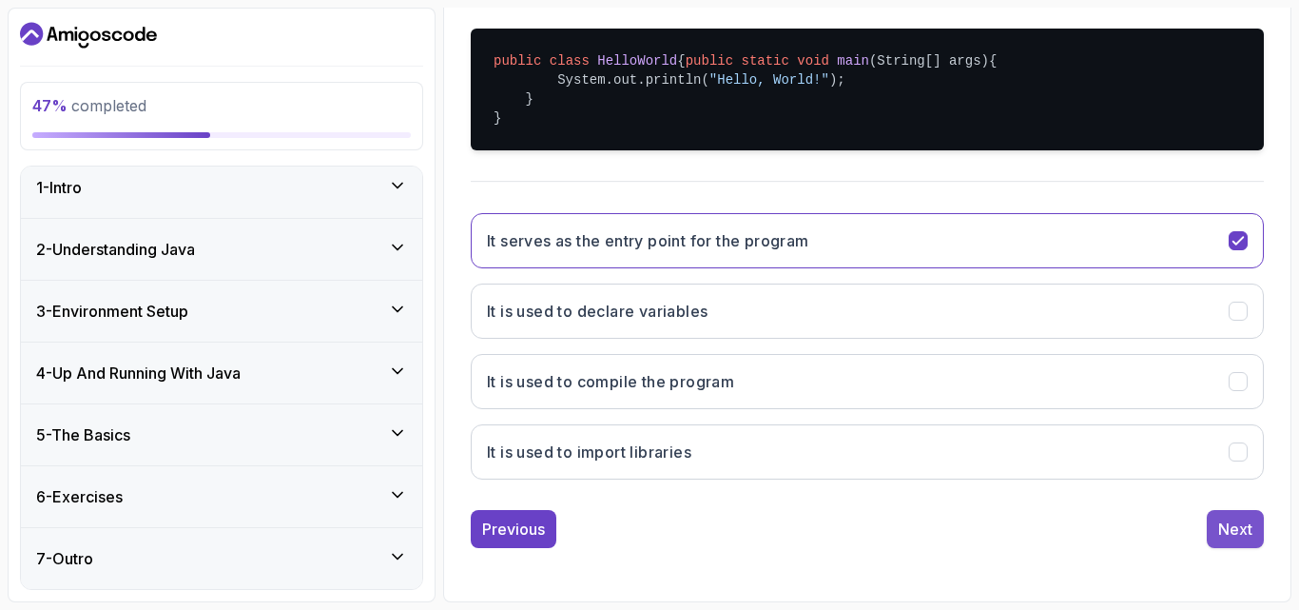
click at [1235, 526] on div "Next" at bounding box center [1235, 528] width 34 height 23
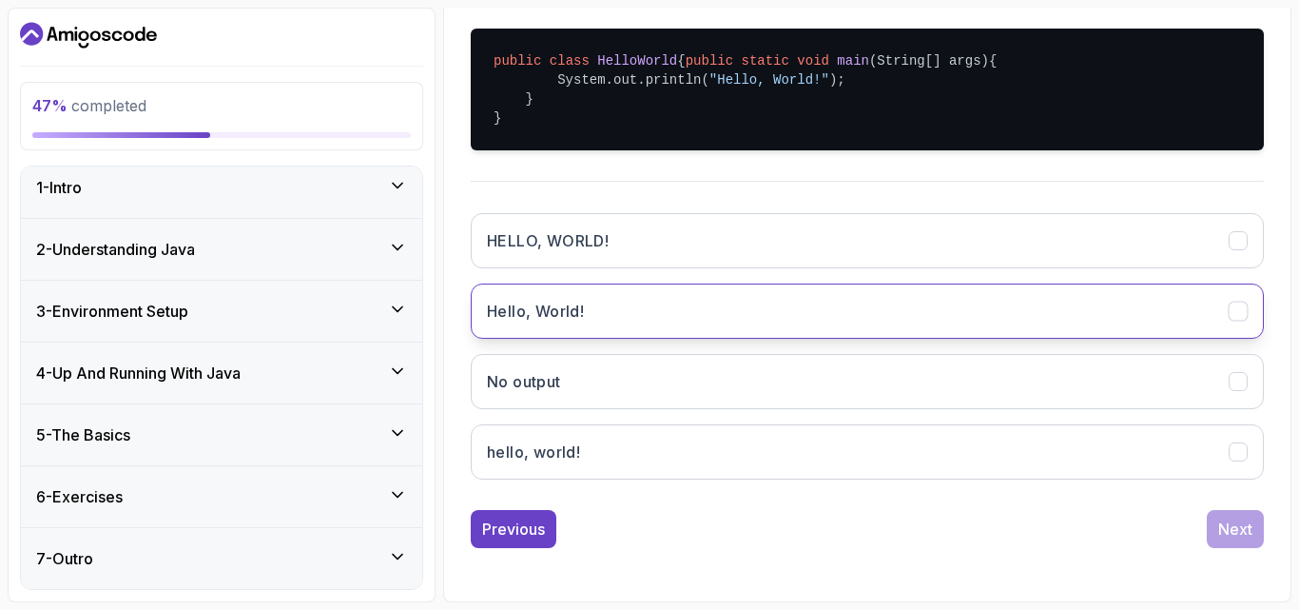
click at [802, 304] on button "Hello, World!" at bounding box center [867, 310] width 793 height 55
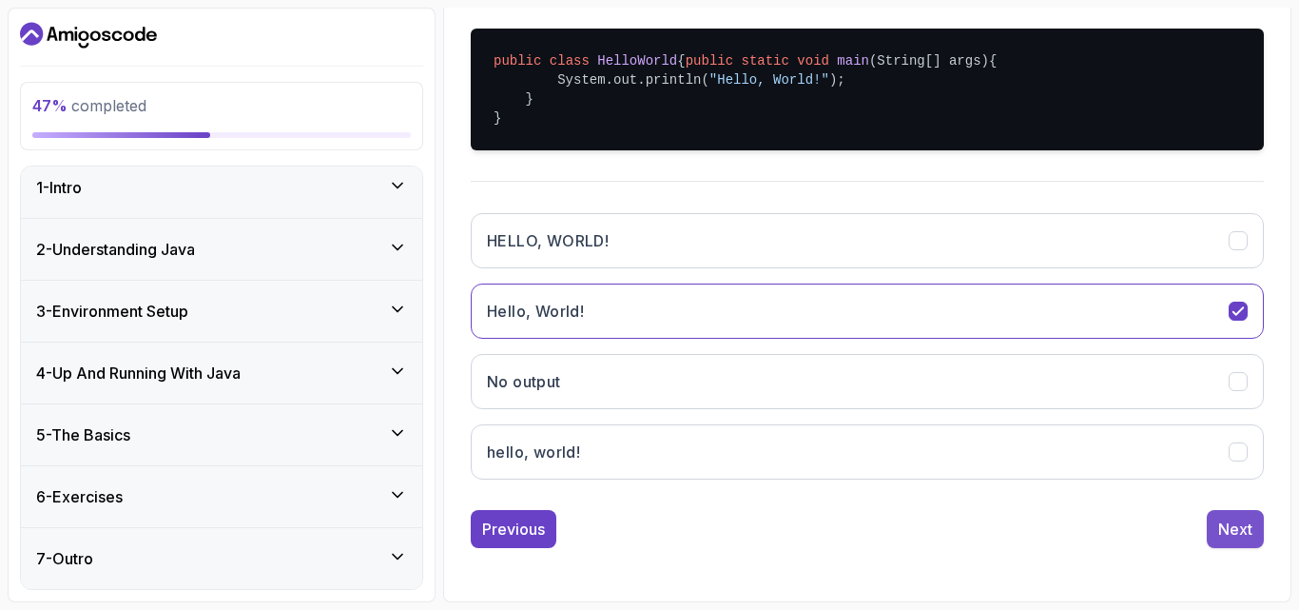
click at [1233, 535] on div "Next" at bounding box center [1235, 528] width 34 height 23
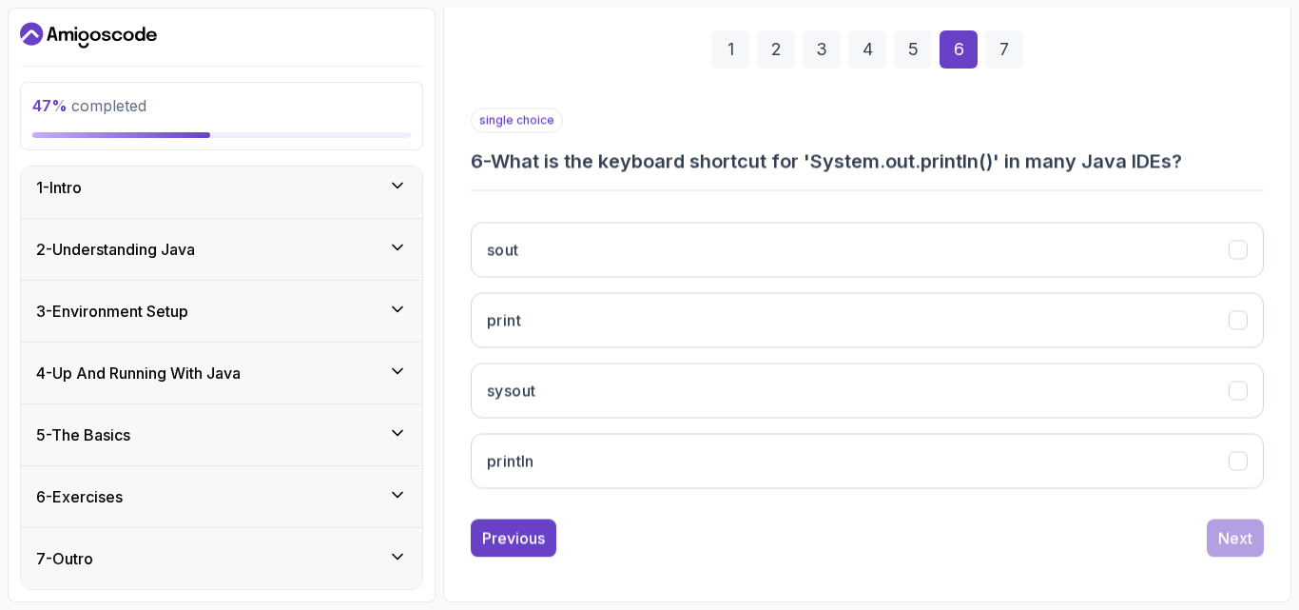
scroll to position [270, 0]
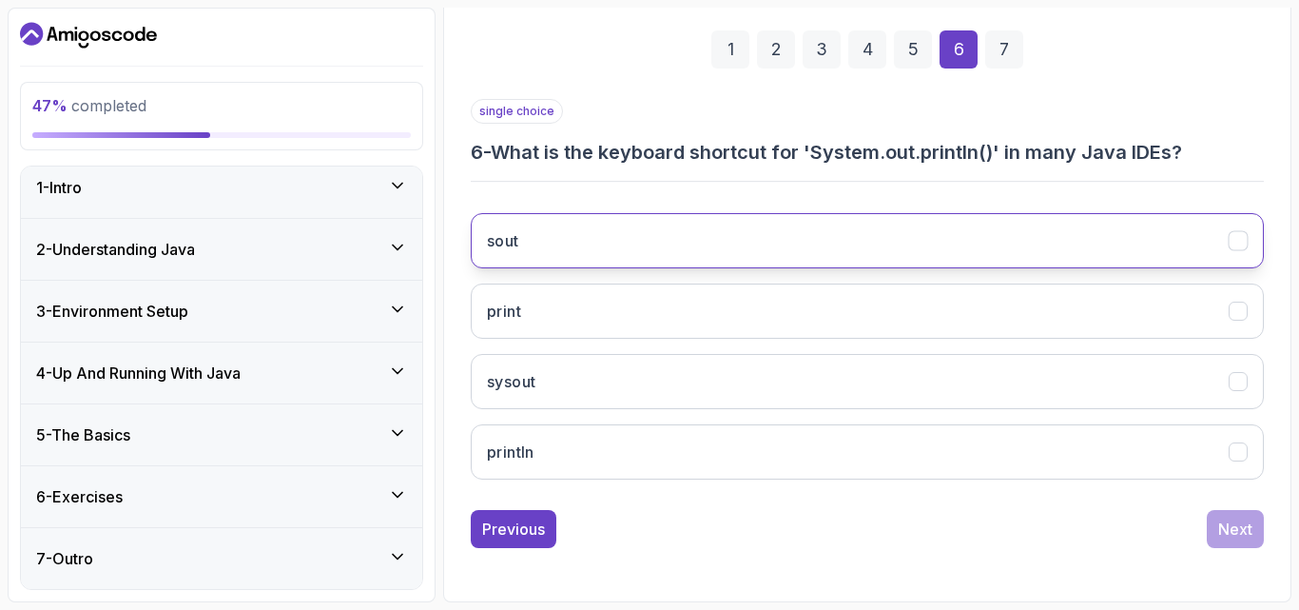
click at [783, 238] on button "sout" at bounding box center [867, 240] width 793 height 55
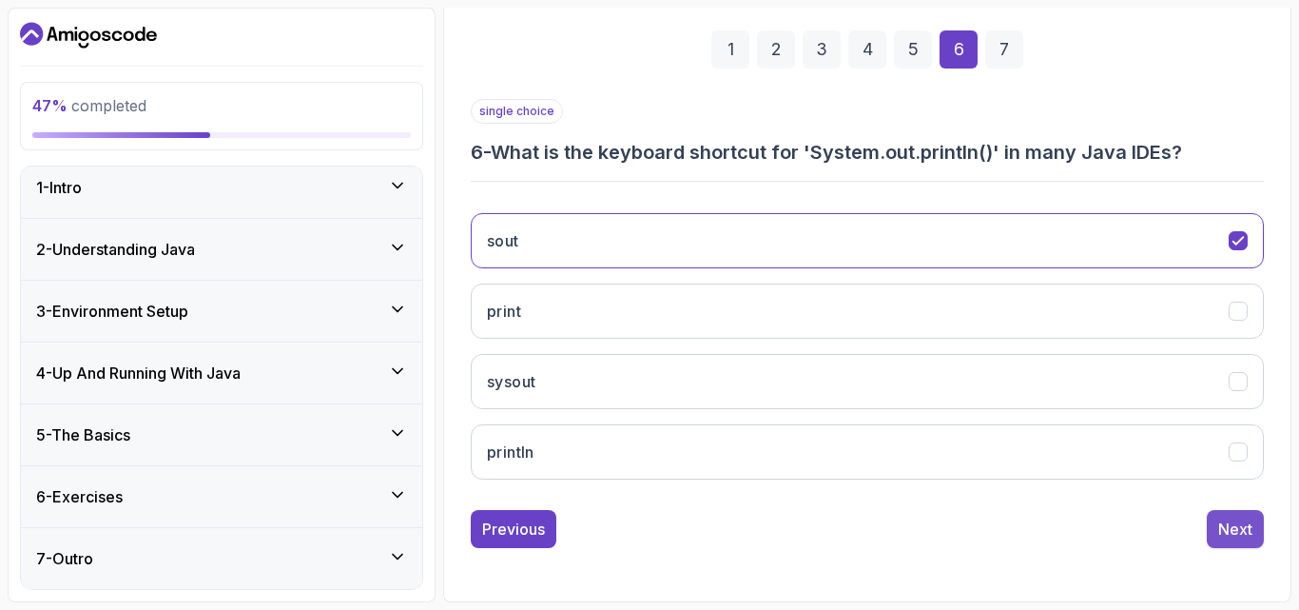
click at [1220, 534] on div "Next" at bounding box center [1235, 528] width 34 height 23
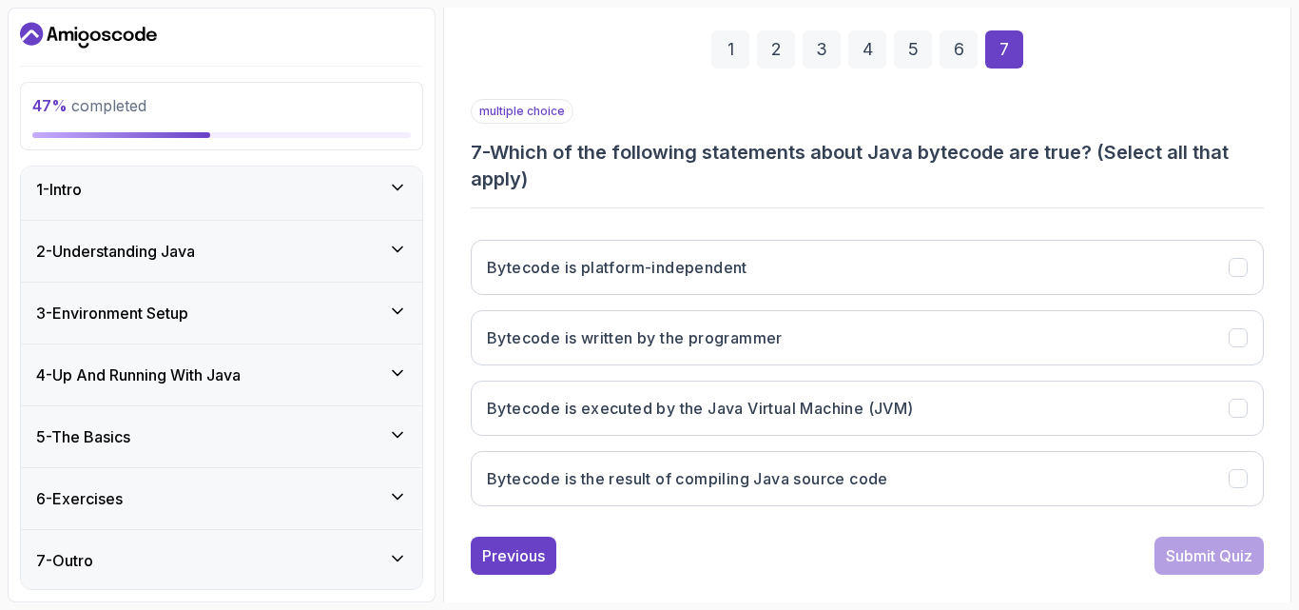
scroll to position [10, 0]
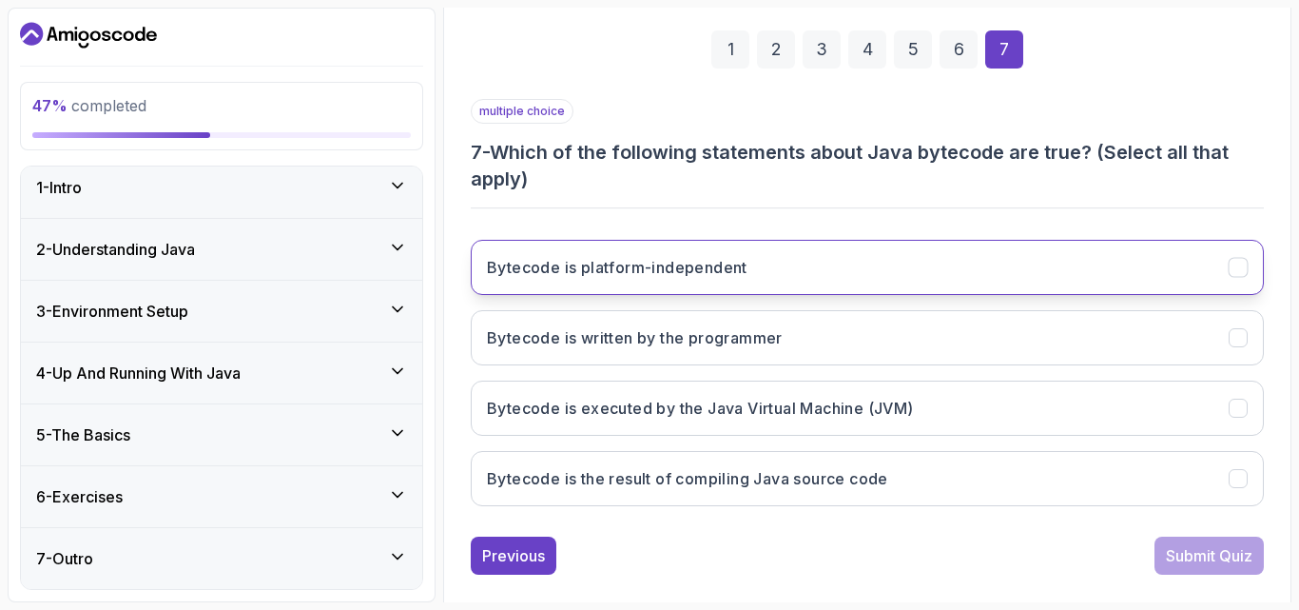
click at [673, 270] on h3 "Bytecode is platform-independent" at bounding box center [617, 267] width 261 height 23
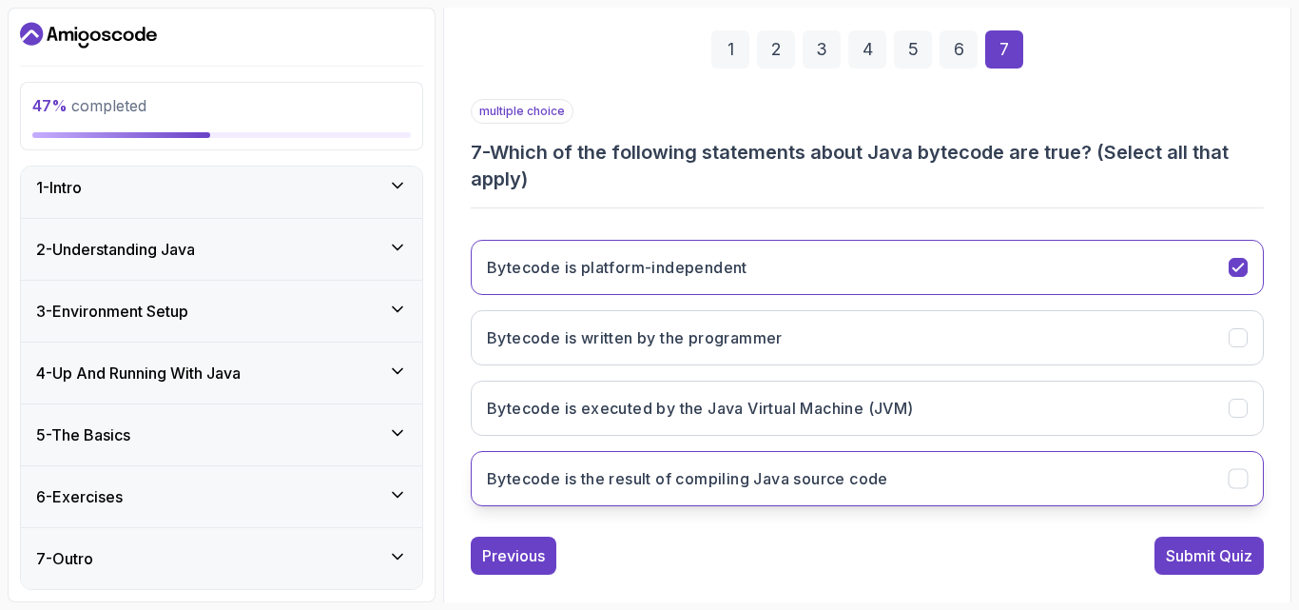
click at [713, 480] on h3 "Bytecode is the result of compiling Java source code" at bounding box center [687, 478] width 401 height 23
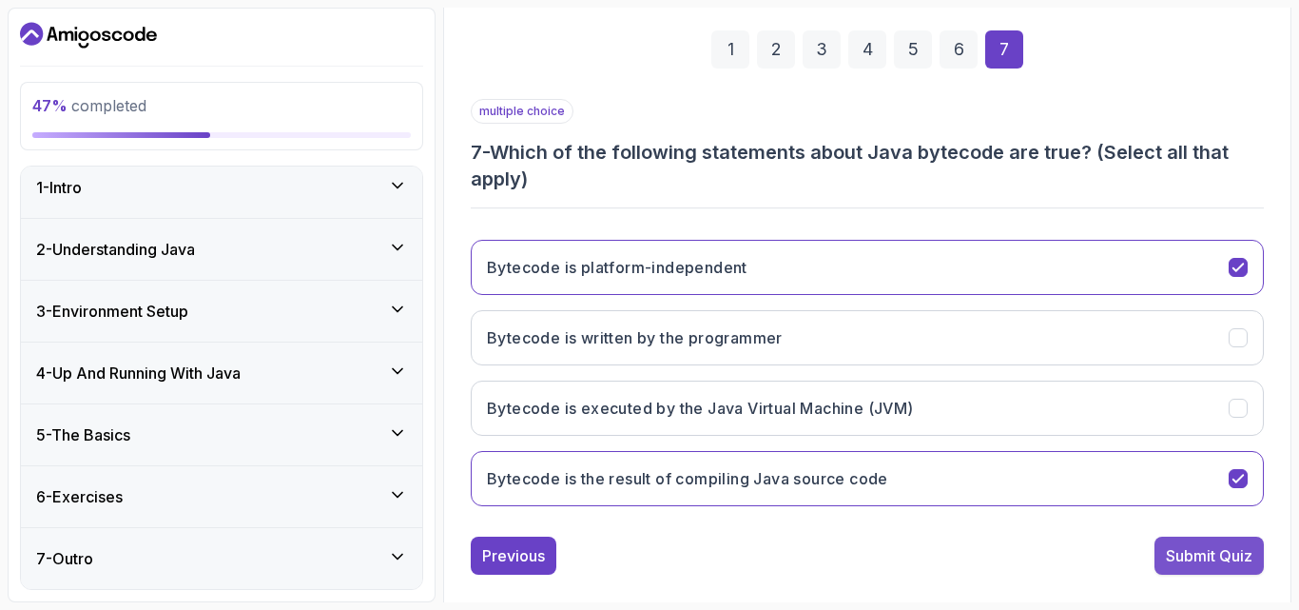
click at [1184, 559] on div "Submit Quiz" at bounding box center [1209, 555] width 87 height 23
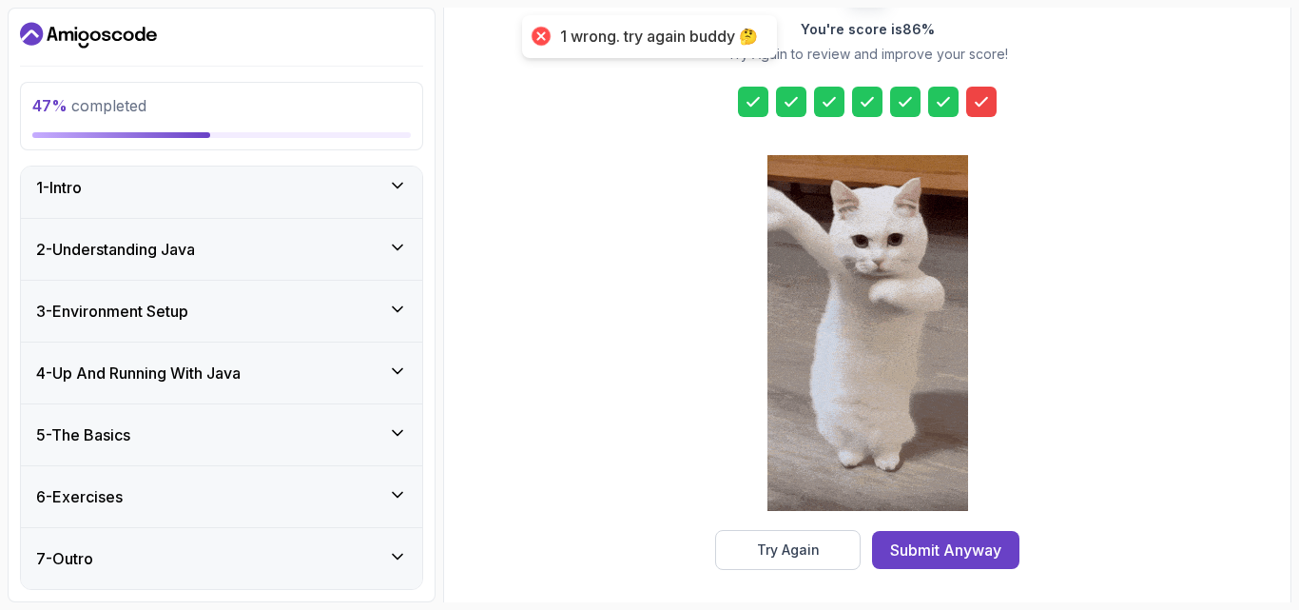
scroll to position [302, 0]
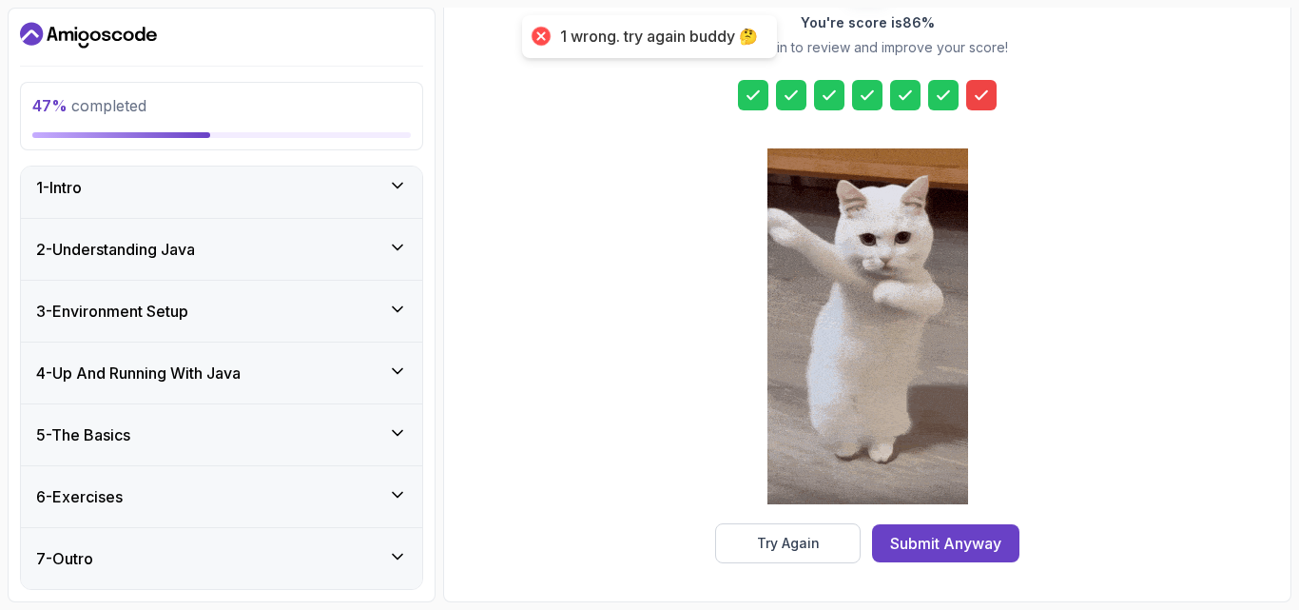
click at [978, 95] on icon at bounding box center [981, 95] width 19 height 19
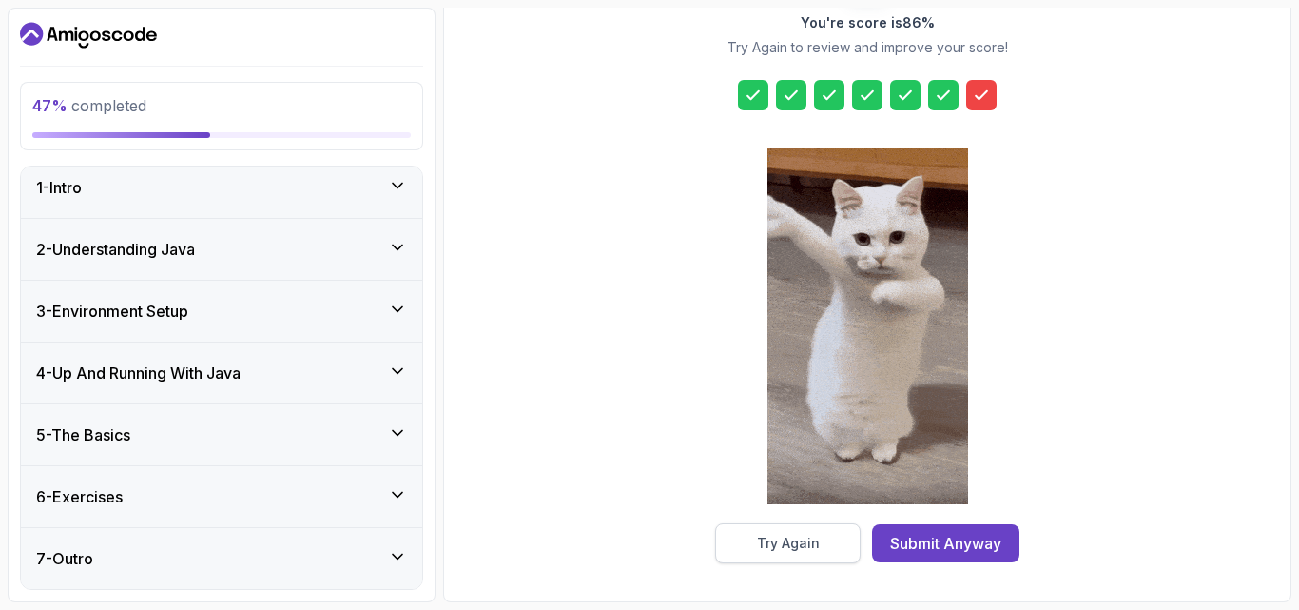
click at [780, 551] on div "Try Again" at bounding box center [788, 543] width 63 height 19
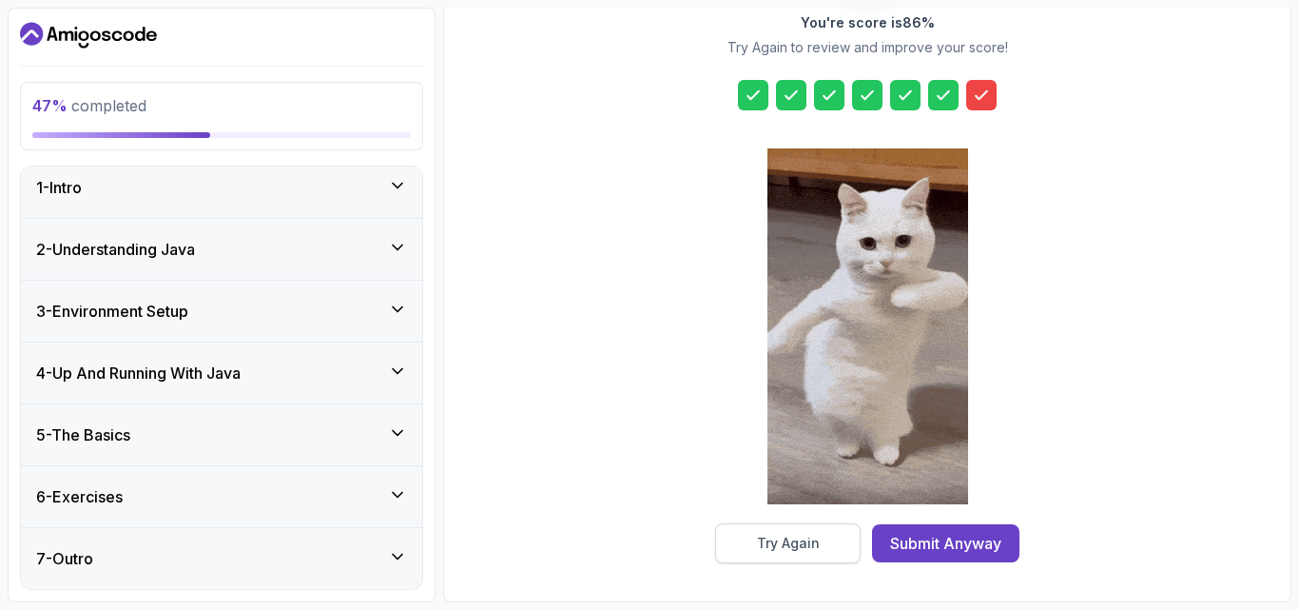
scroll to position [297, 0]
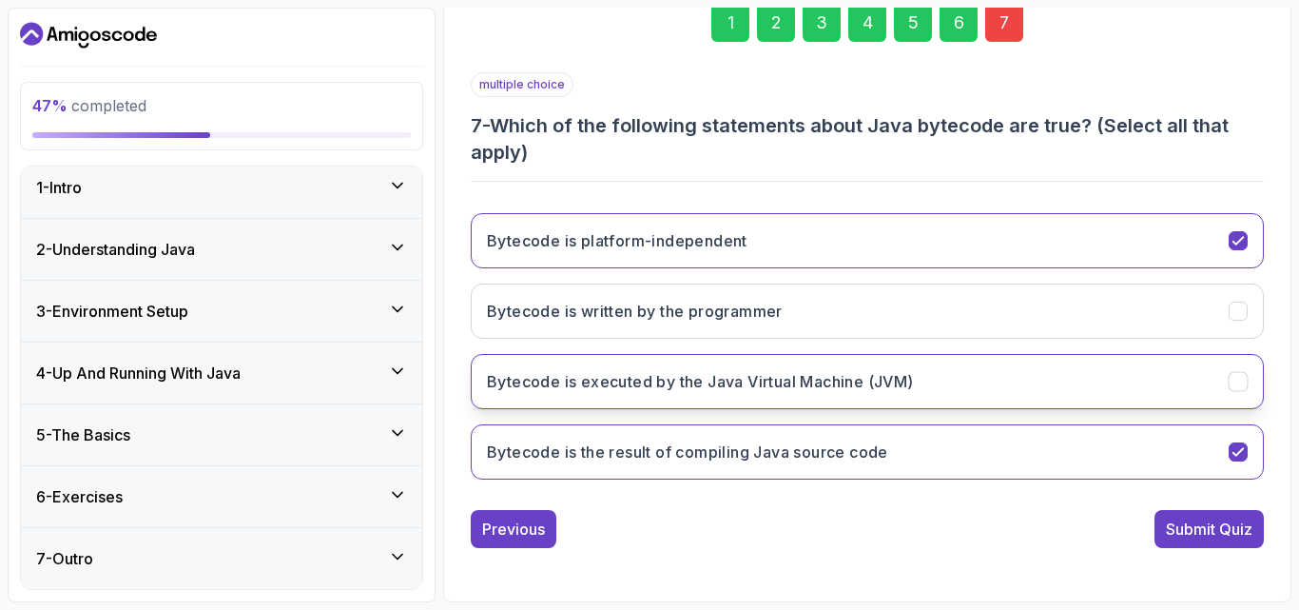
click at [1236, 387] on icon "Bytecode is executed by the Java Virtual Machine (JVM)" at bounding box center [1239, 382] width 18 height 18
click at [1237, 386] on icon "Bytecode is executed by the Java Virtual Machine (JVM)" at bounding box center [1239, 382] width 18 height 18
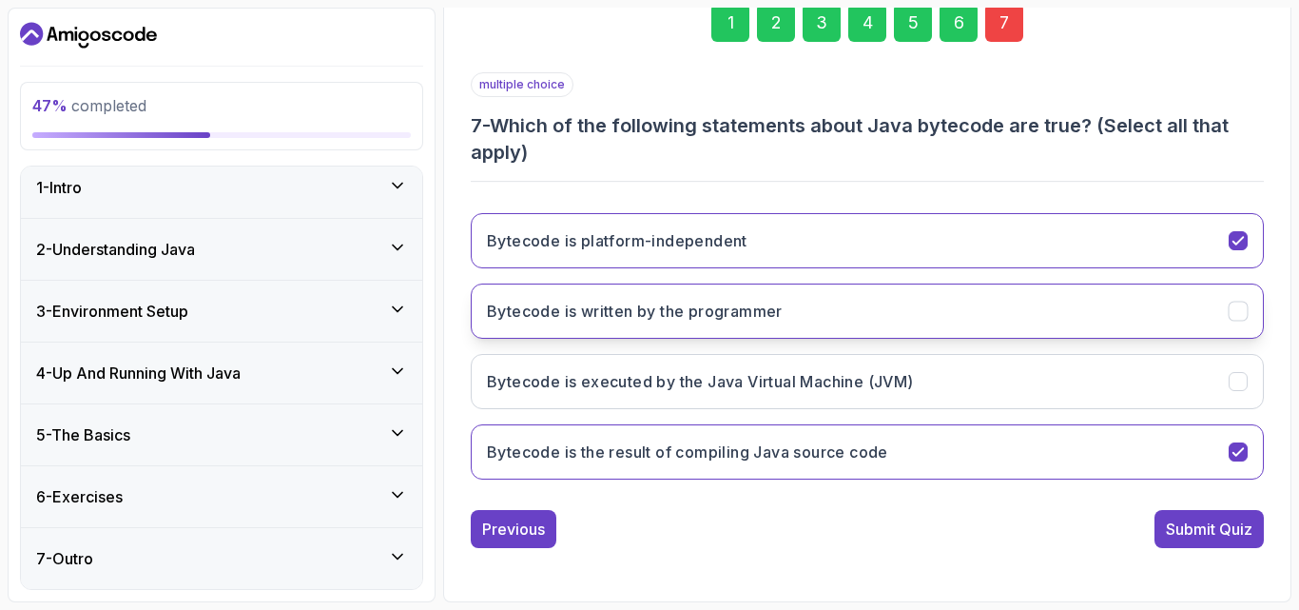
click at [1241, 303] on icon "Bytecode is written by the programmer" at bounding box center [1239, 311] width 18 height 18
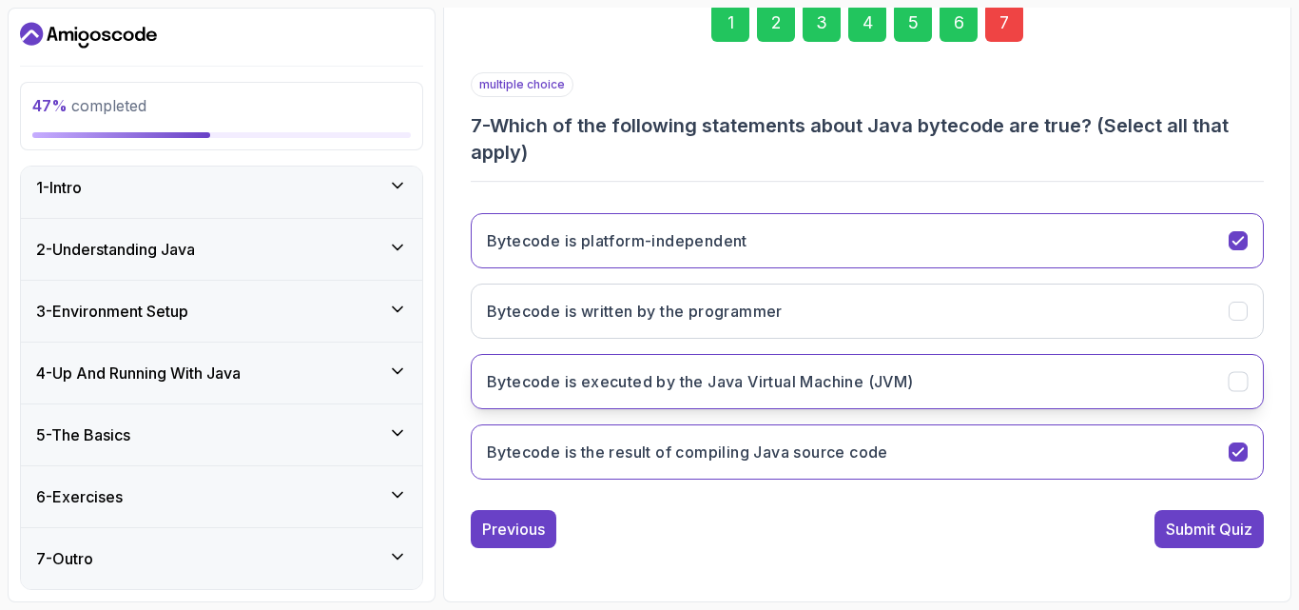
click at [1242, 368] on button "Bytecode is executed by the Java Virtual Machine (JVM)" at bounding box center [867, 381] width 793 height 55
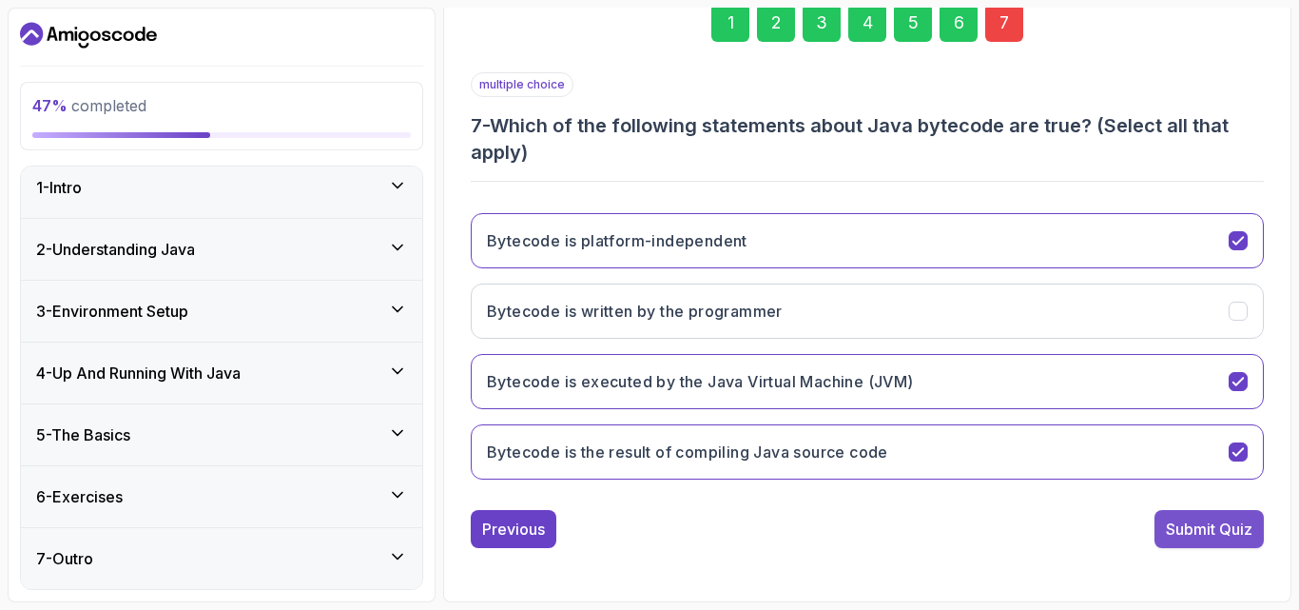
click at [1237, 537] on div "Submit Quiz" at bounding box center [1209, 528] width 87 height 23
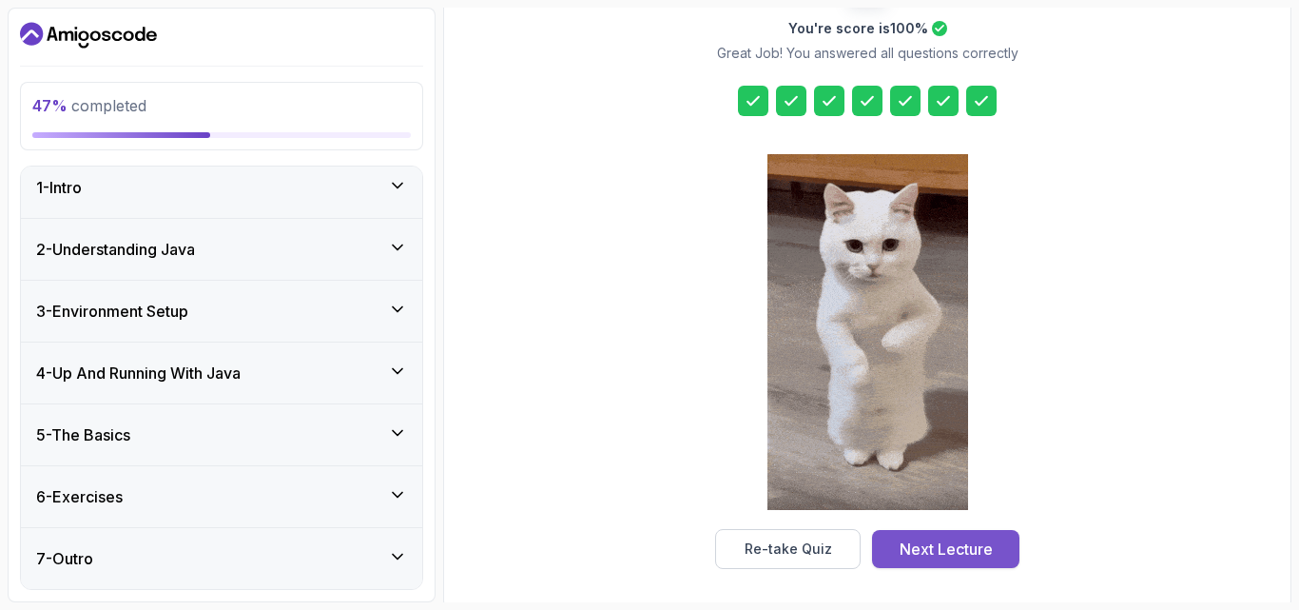
click at [924, 550] on div "Next Lecture" at bounding box center [946, 548] width 93 height 23
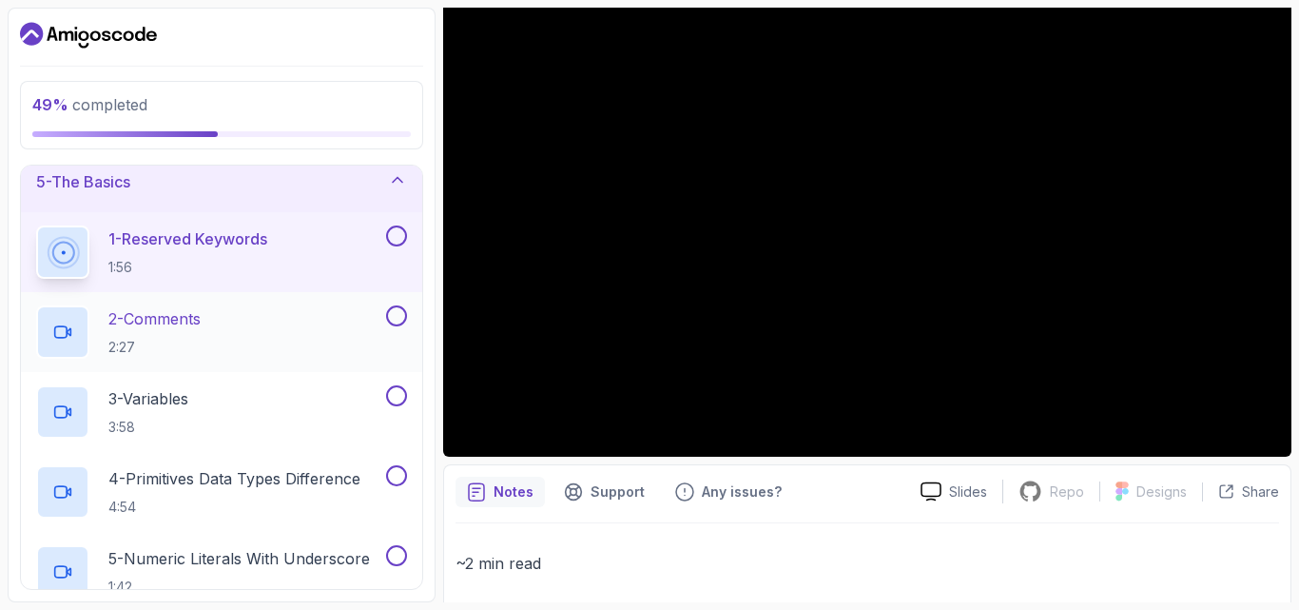
scroll to position [295, 0]
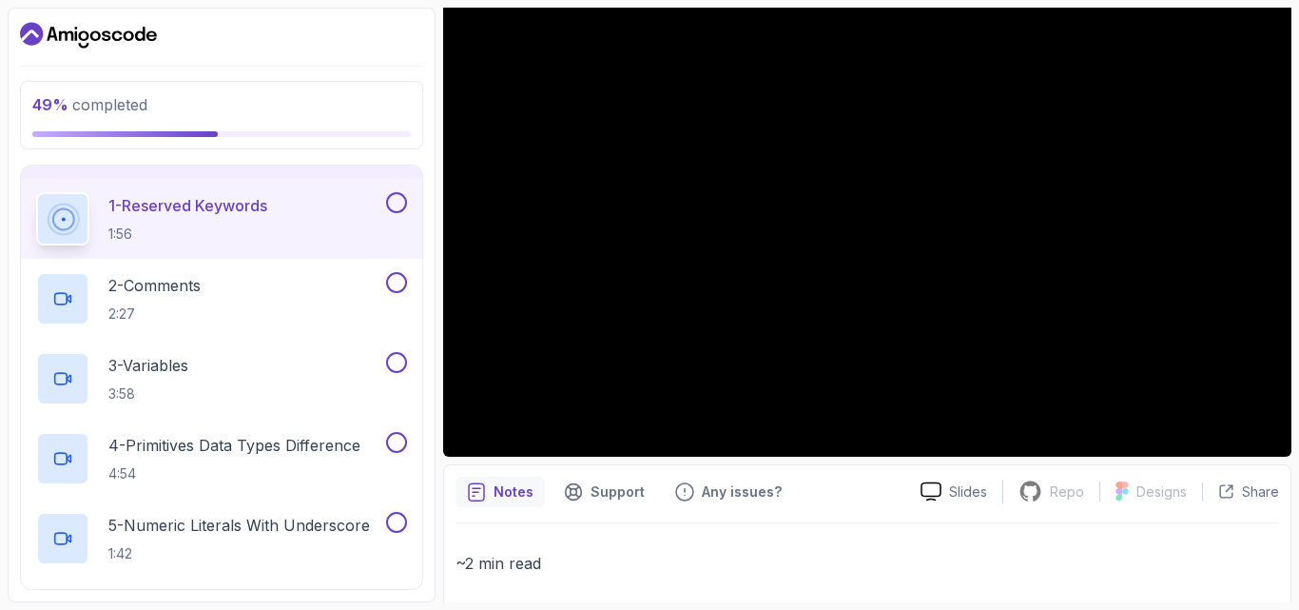
click at [396, 201] on button at bounding box center [396, 202] width 21 height 21
click at [397, 282] on button at bounding box center [396, 282] width 21 height 21
click at [399, 360] on button at bounding box center [396, 362] width 21 height 21
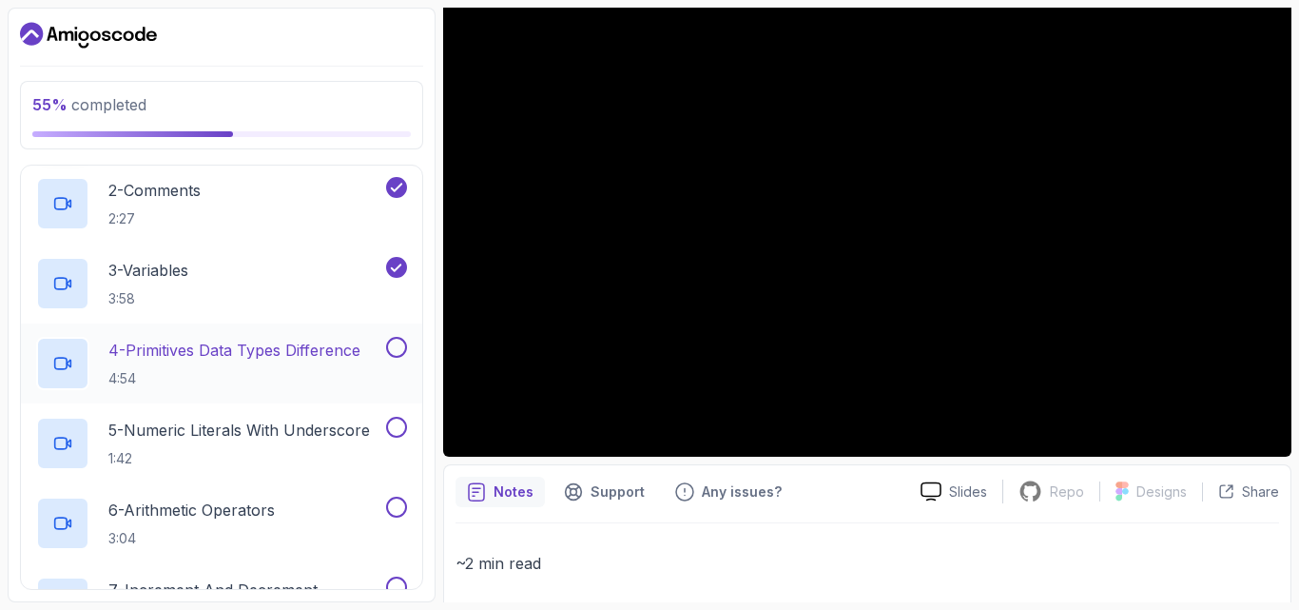
click at [394, 347] on button at bounding box center [396, 347] width 21 height 21
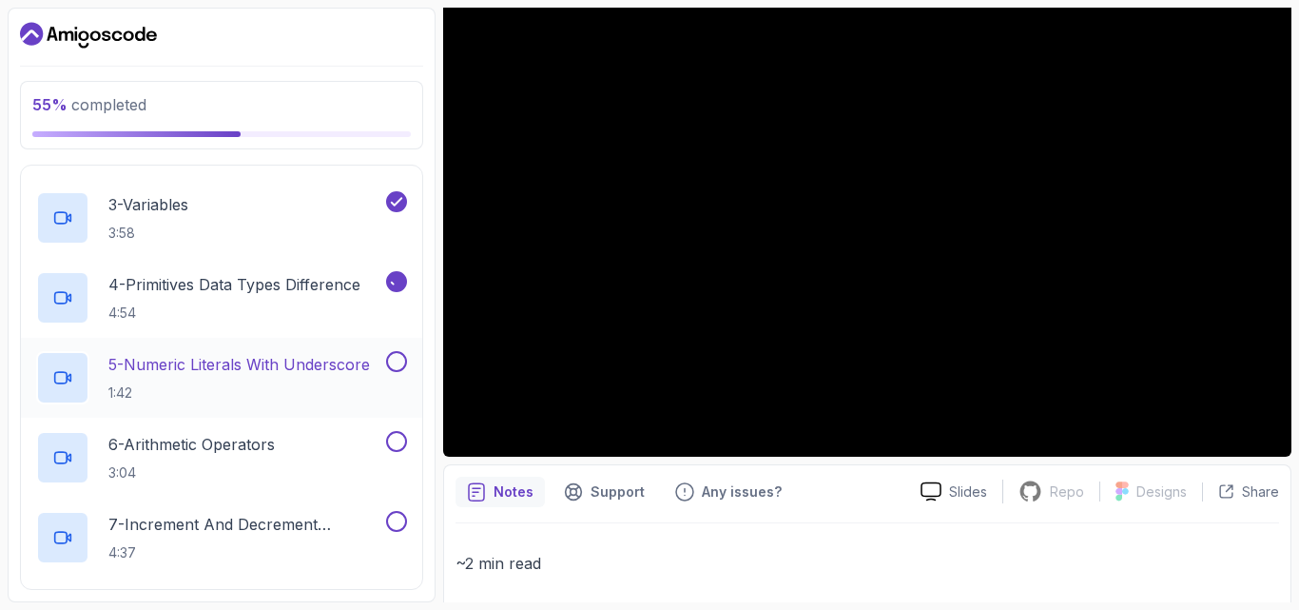
scroll to position [485, 0]
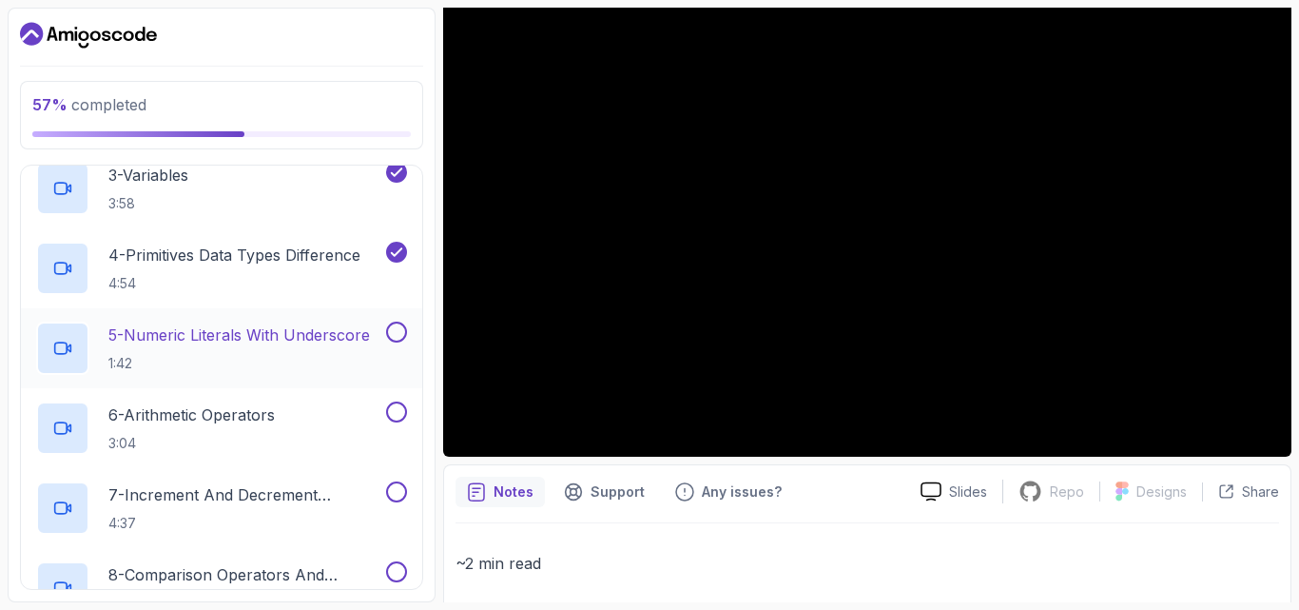
click at [393, 333] on button at bounding box center [396, 331] width 21 height 21
click at [399, 405] on button at bounding box center [396, 411] width 21 height 21
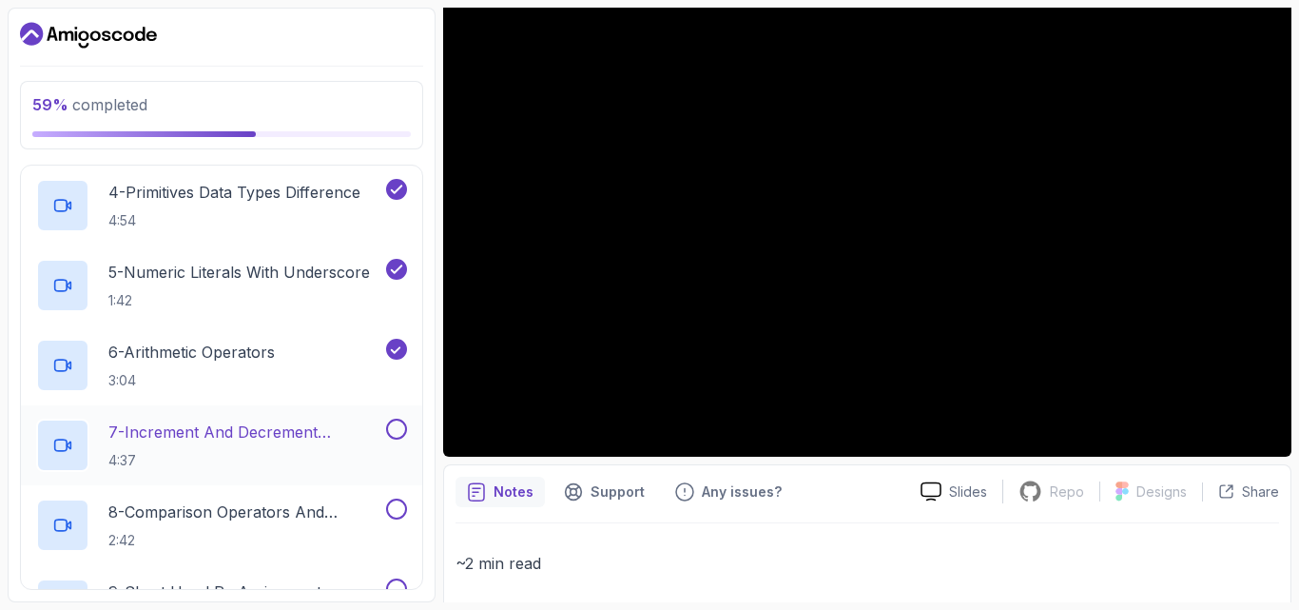
scroll to position [580, 0]
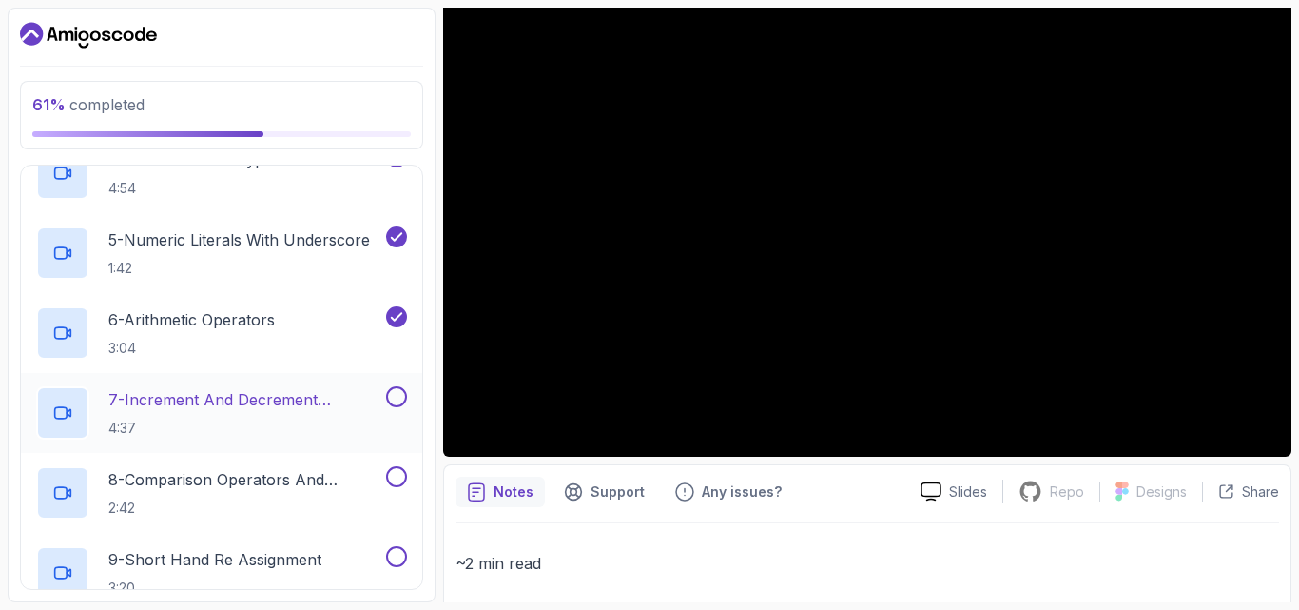
click at [393, 397] on button at bounding box center [396, 396] width 21 height 21
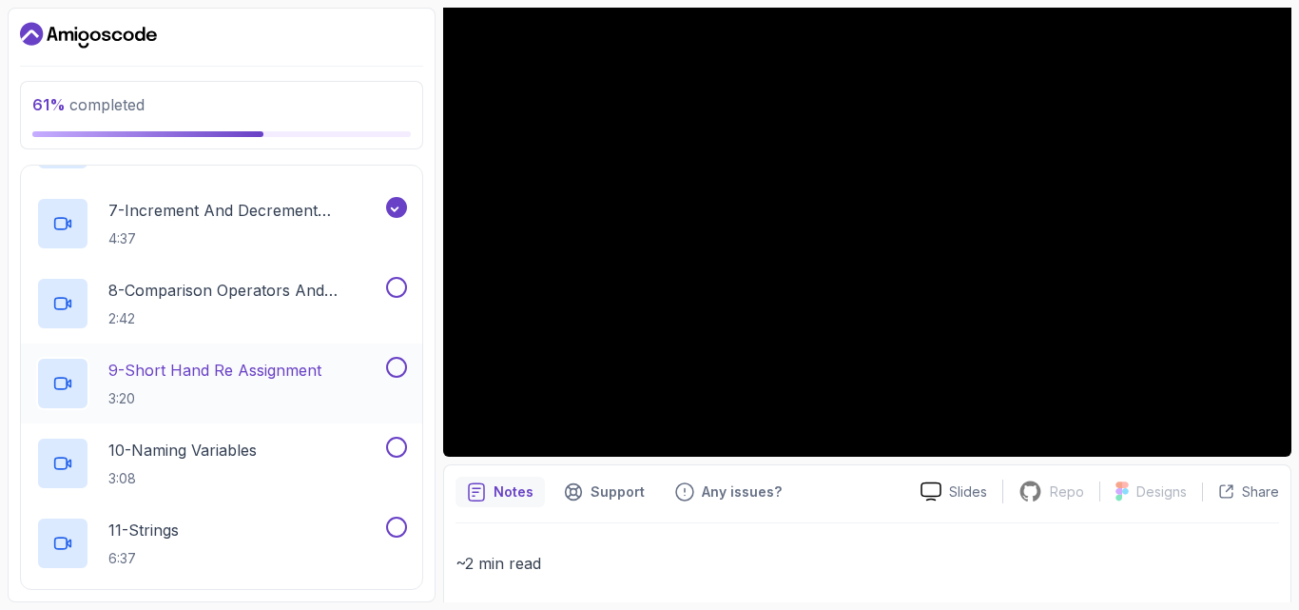
scroll to position [770, 0]
click at [390, 286] on button at bounding box center [396, 286] width 21 height 21
click at [390, 366] on button at bounding box center [396, 366] width 21 height 21
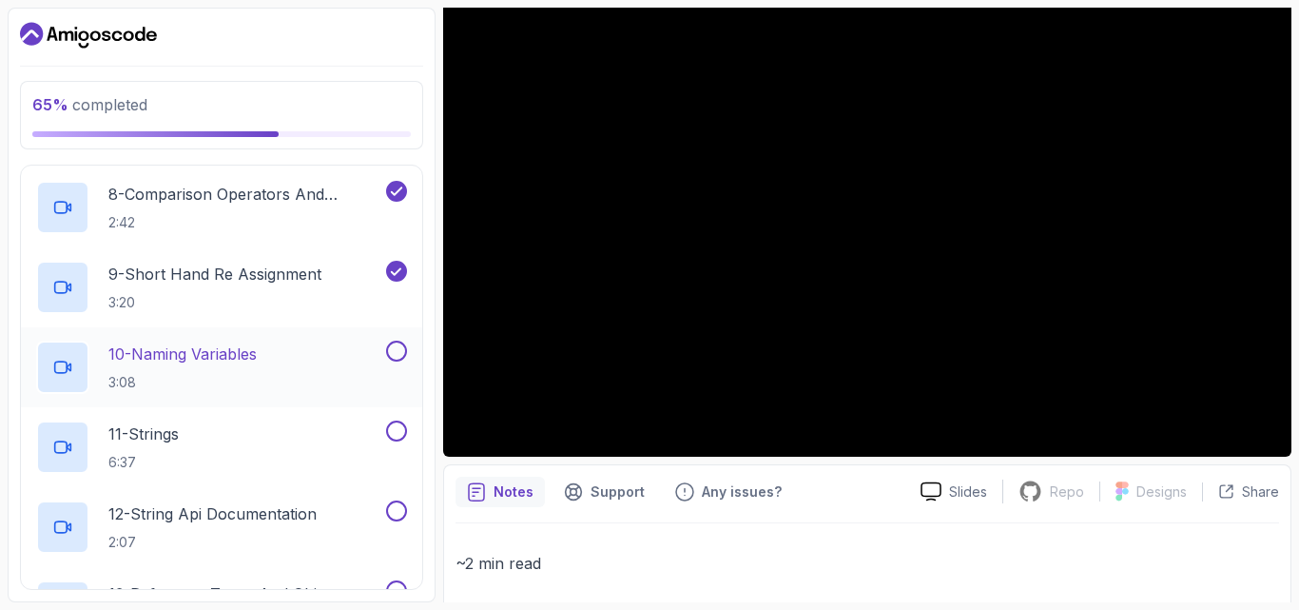
click at [394, 350] on button at bounding box center [396, 350] width 21 height 21
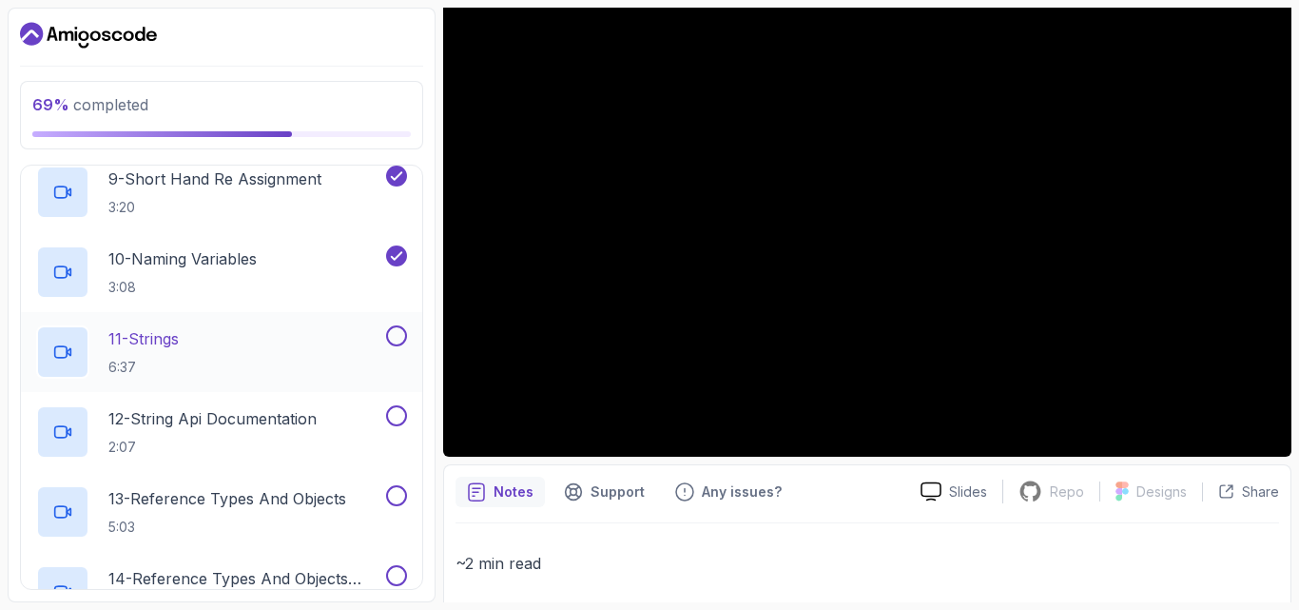
click at [399, 336] on button at bounding box center [396, 335] width 21 height 21
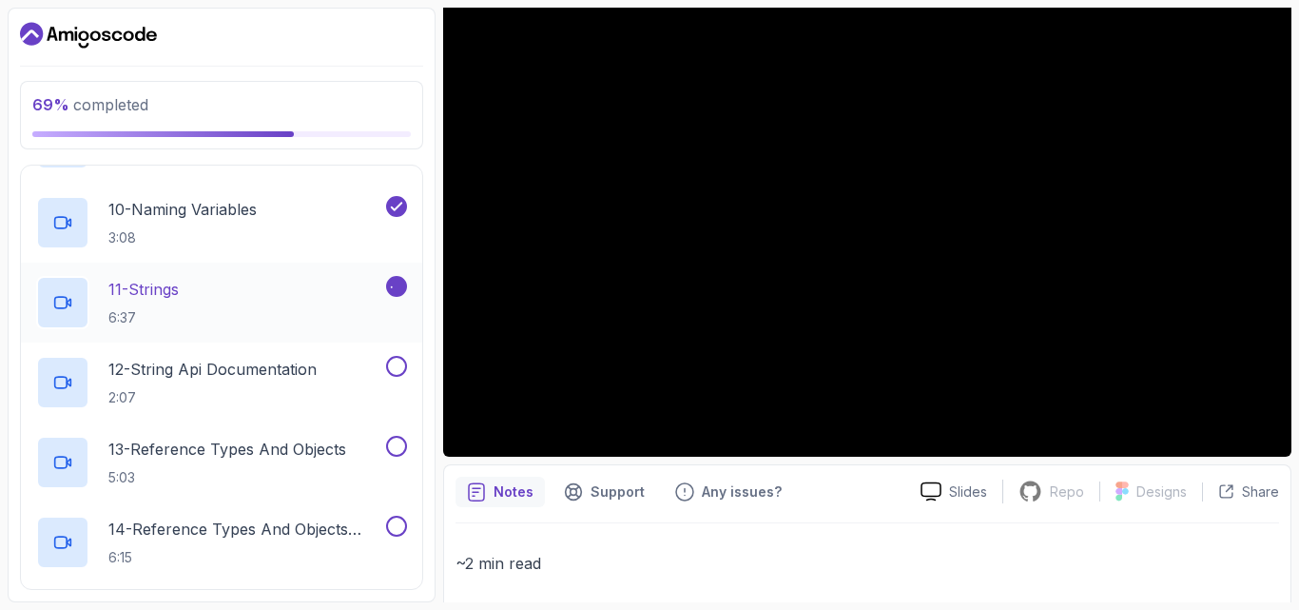
scroll to position [1056, 0]
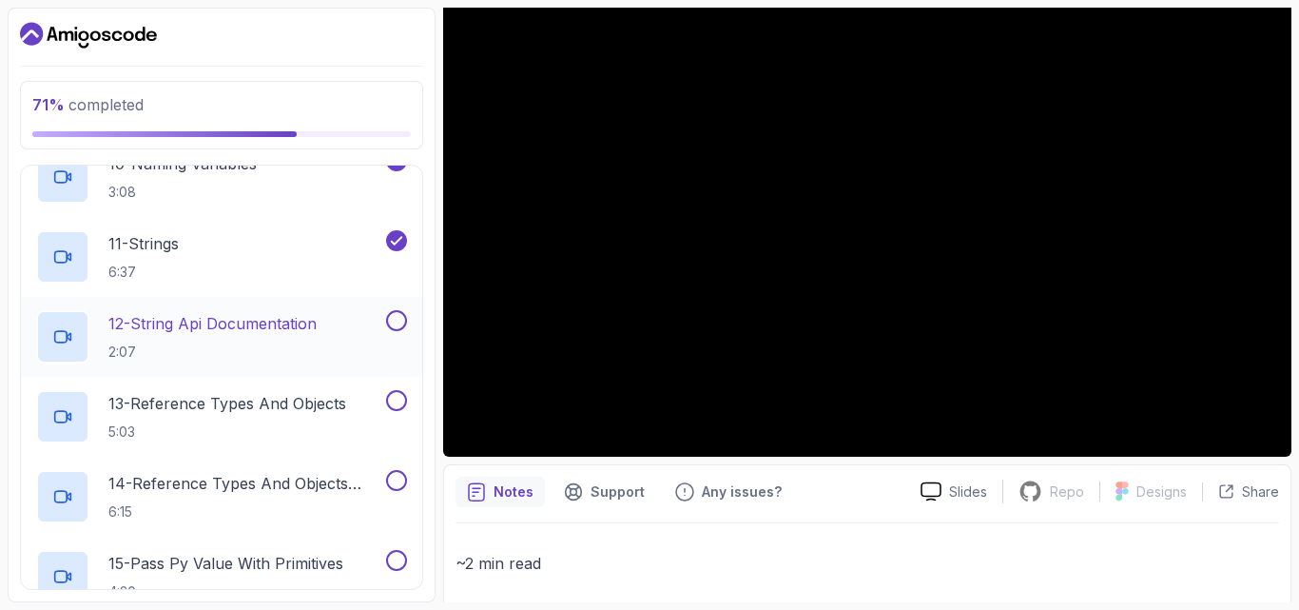
click at [400, 320] on button at bounding box center [396, 320] width 21 height 21
click at [394, 398] on button at bounding box center [396, 400] width 21 height 21
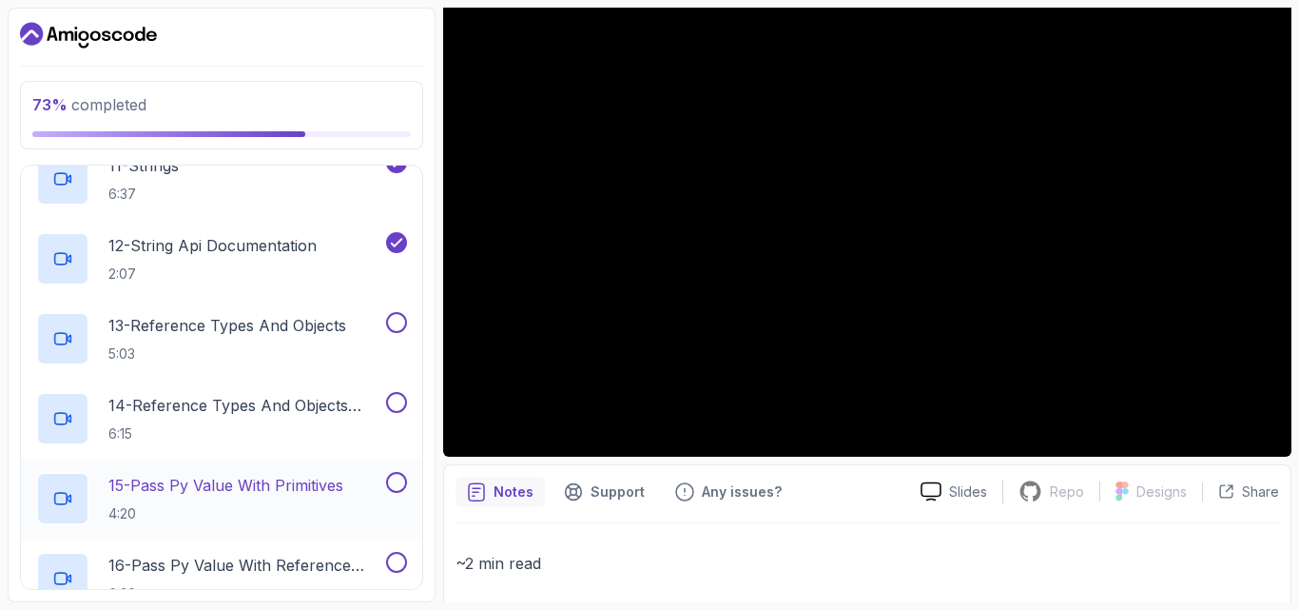
scroll to position [1246, 0]
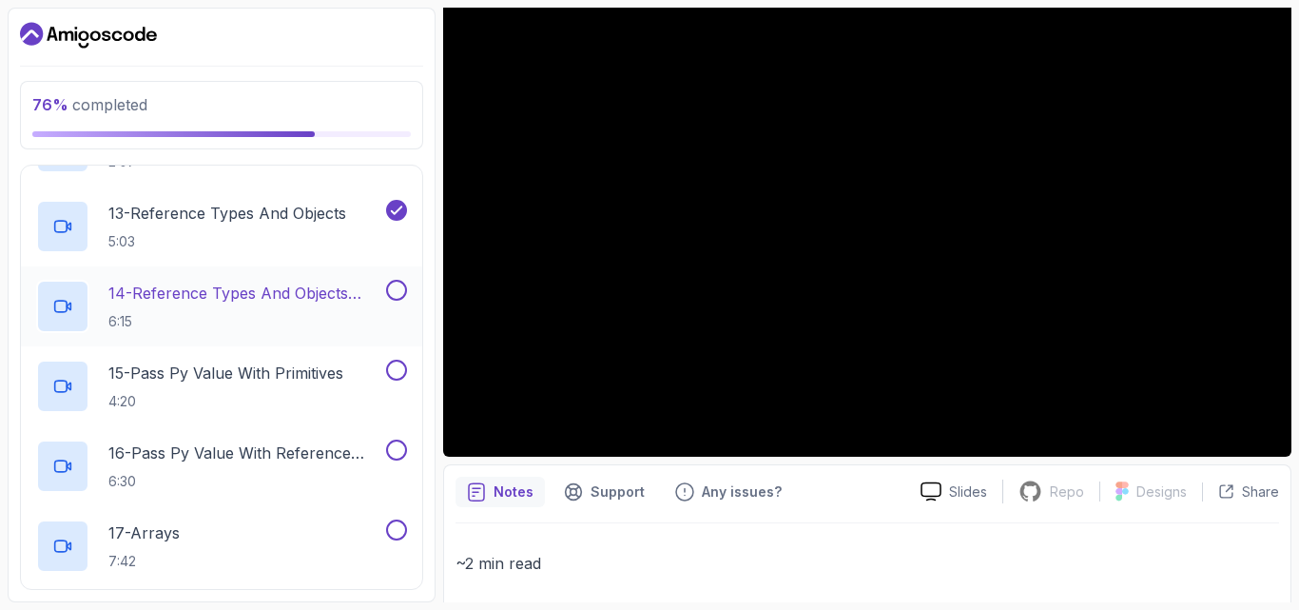
click at [396, 294] on button at bounding box center [396, 290] width 21 height 21
click at [391, 362] on button at bounding box center [396, 370] width 21 height 21
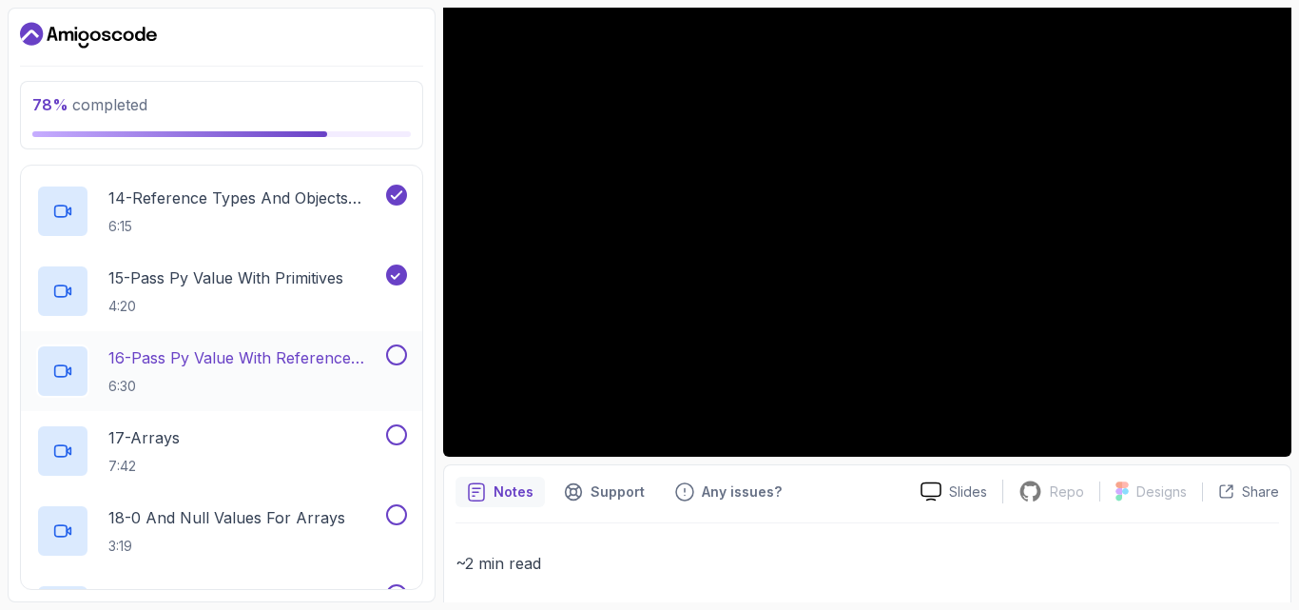
click at [394, 344] on button at bounding box center [396, 354] width 21 height 21
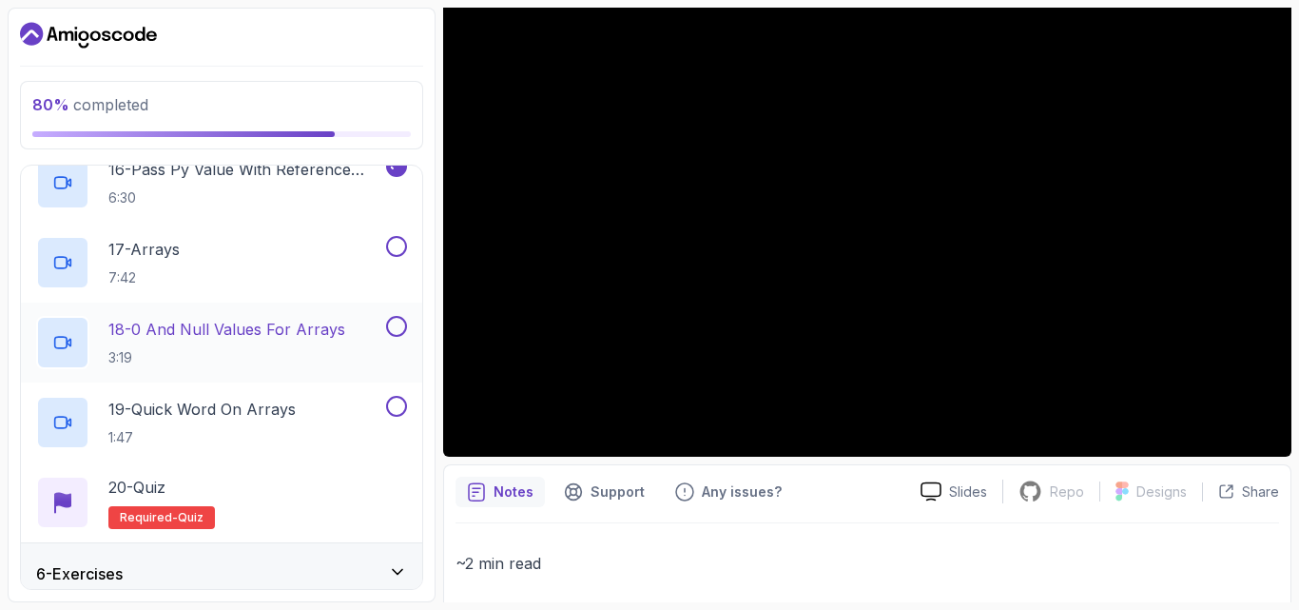
scroll to position [1531, 0]
click at [395, 251] on button at bounding box center [396, 244] width 21 height 21
click at [396, 322] on button at bounding box center [396, 324] width 21 height 21
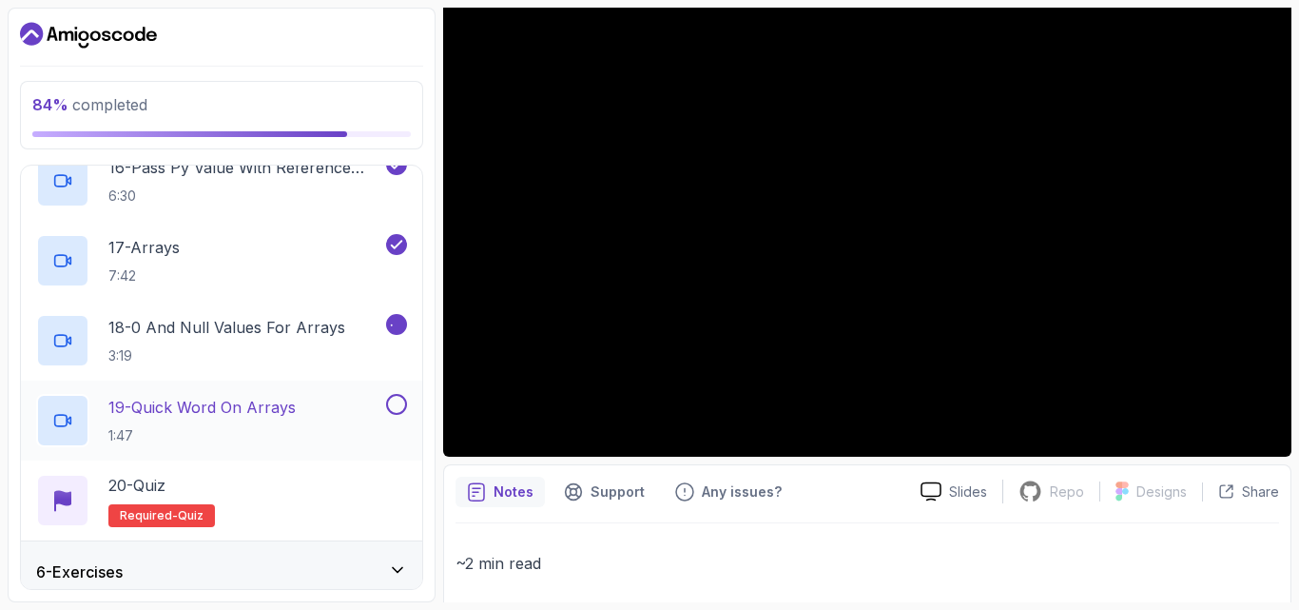
click at [393, 399] on button at bounding box center [396, 404] width 21 height 21
click at [165, 491] on p "20 - Quiz" at bounding box center [136, 485] width 57 height 23
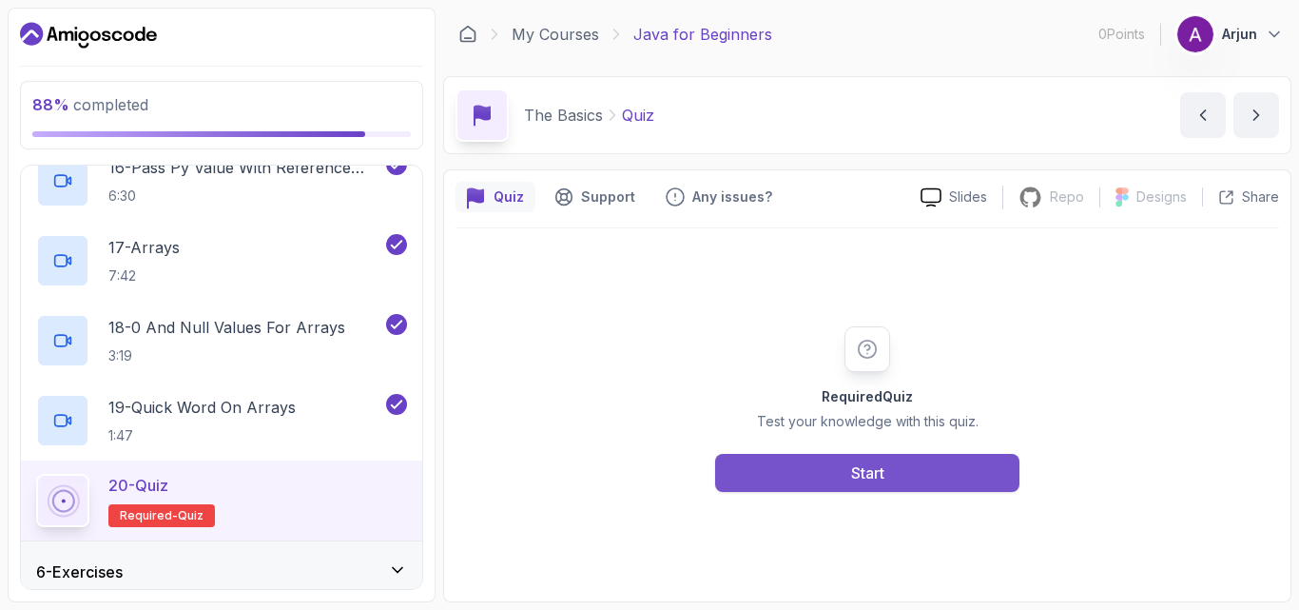
click at [864, 462] on div "Start" at bounding box center [867, 472] width 33 height 23
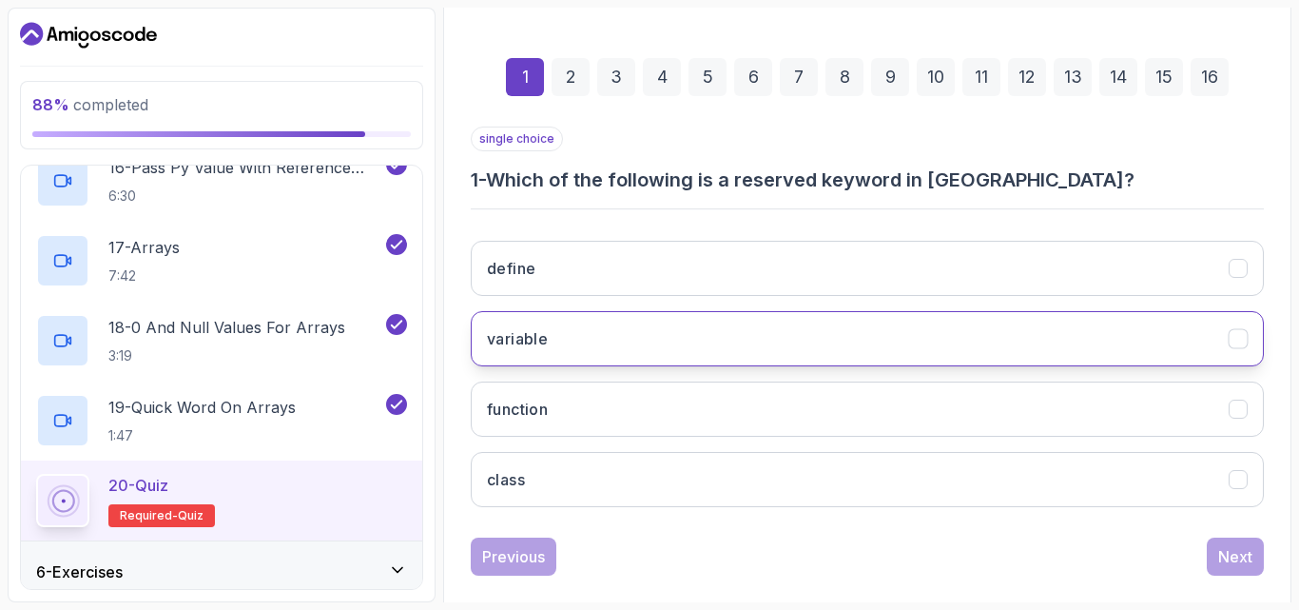
scroll to position [270, 0]
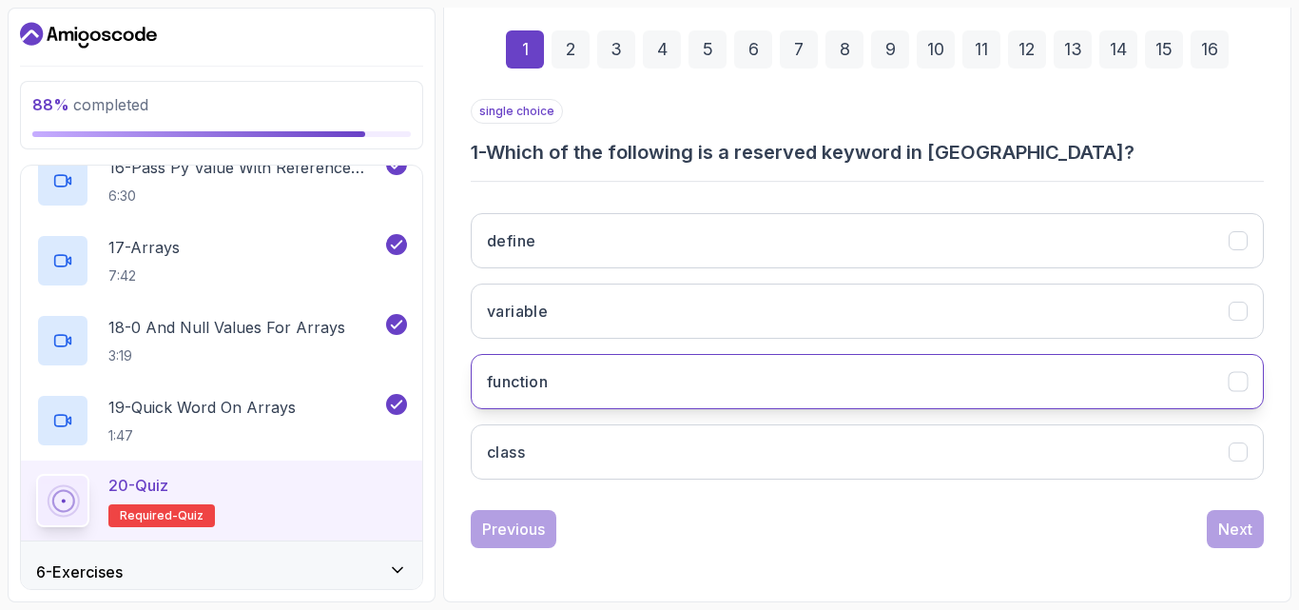
click at [809, 397] on button "function" at bounding box center [867, 381] width 793 height 55
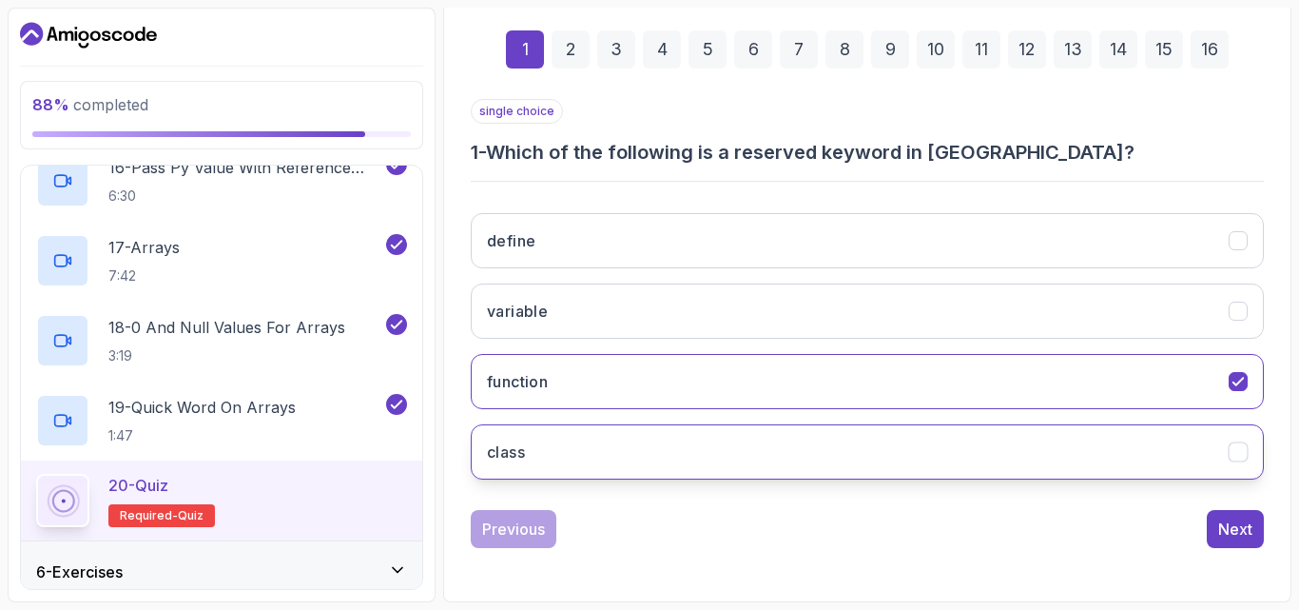
click at [826, 440] on button "class" at bounding box center [867, 451] width 793 height 55
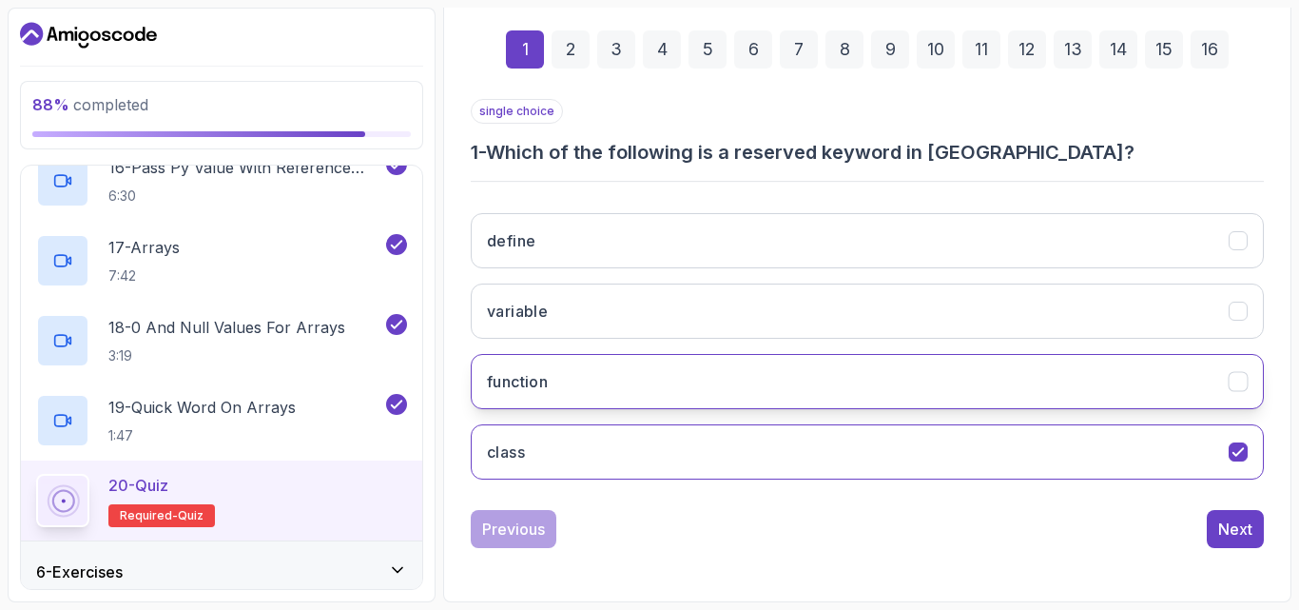
click at [973, 371] on button "function" at bounding box center [867, 381] width 793 height 55
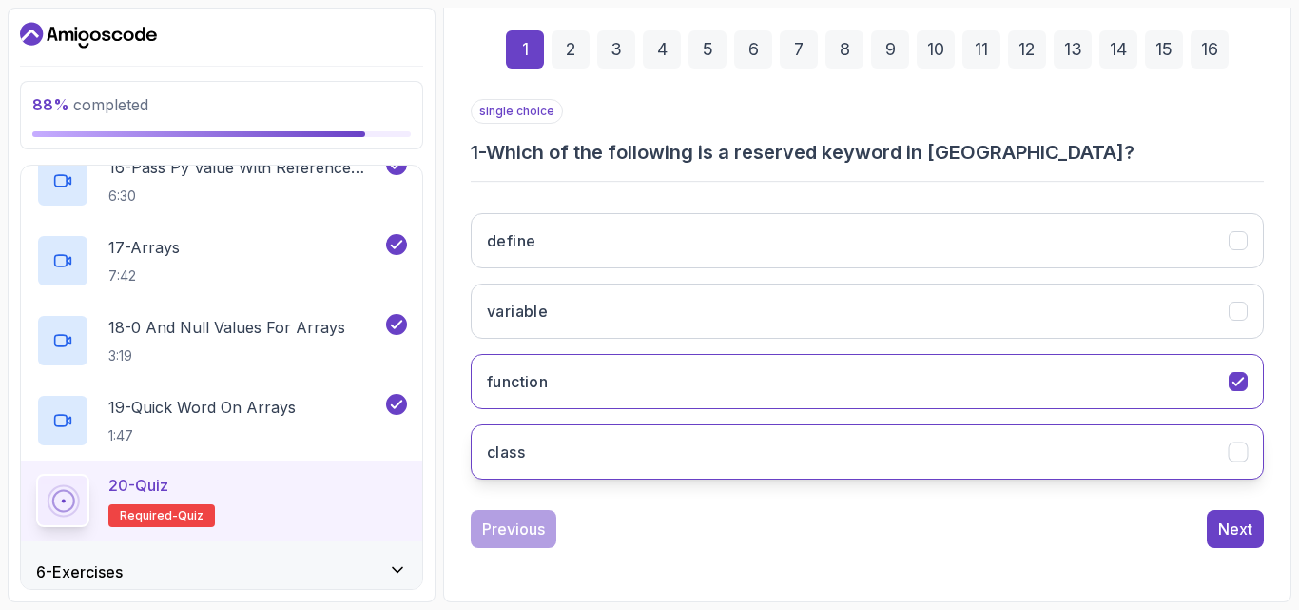
click at [981, 426] on button "class" at bounding box center [867, 451] width 793 height 55
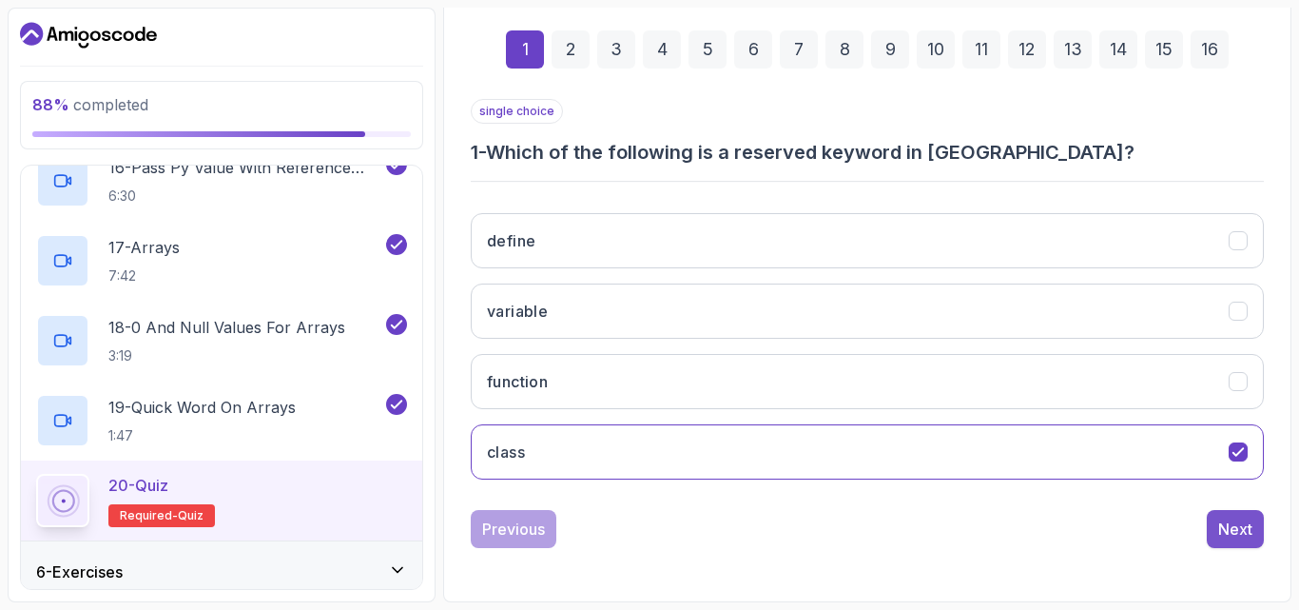
click at [1235, 520] on div "Next" at bounding box center [1235, 528] width 34 height 23
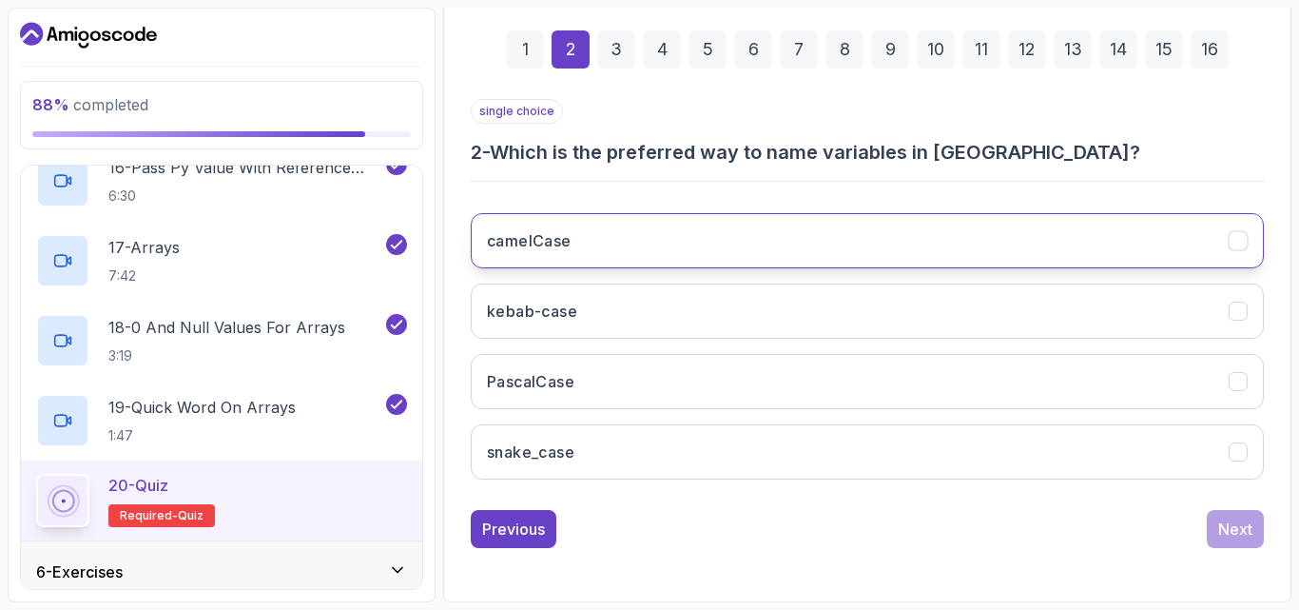
click at [958, 232] on button "camelCase" at bounding box center [867, 240] width 793 height 55
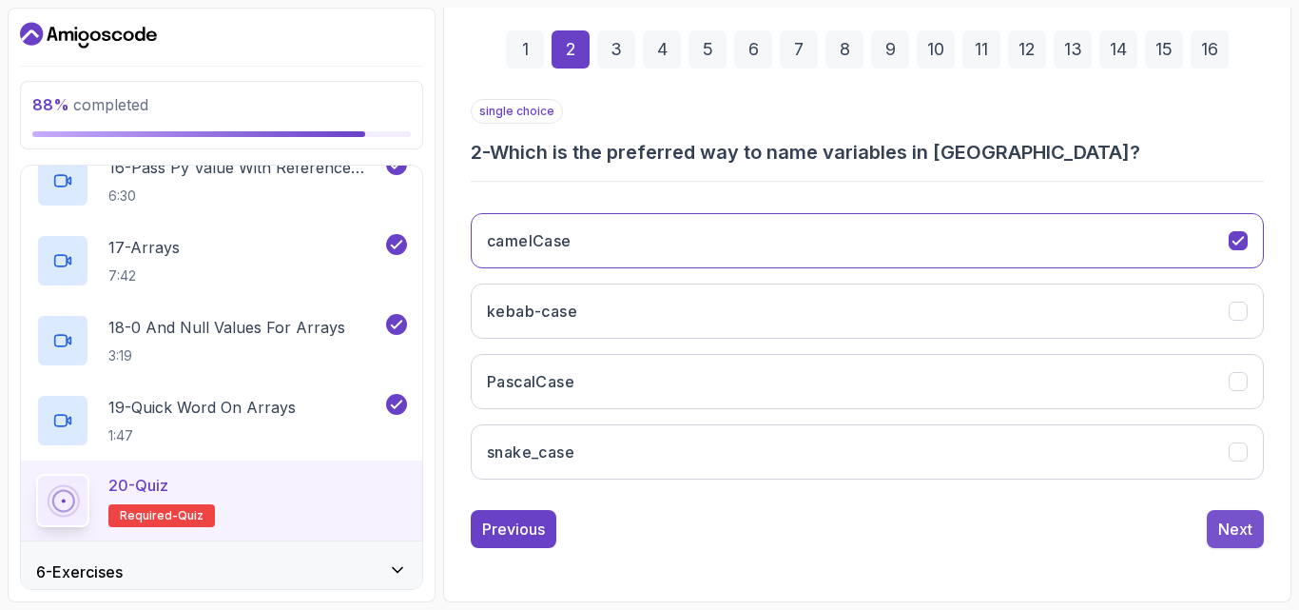
click at [1230, 526] on div "Next" at bounding box center [1235, 528] width 34 height 23
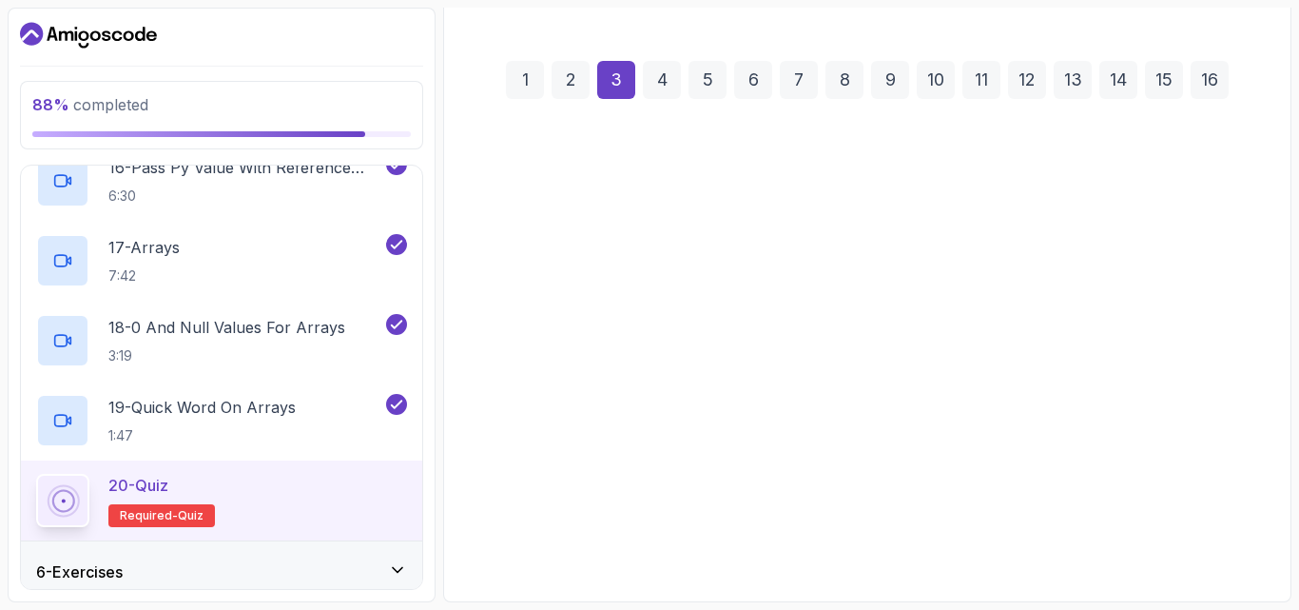
scroll to position [240, 0]
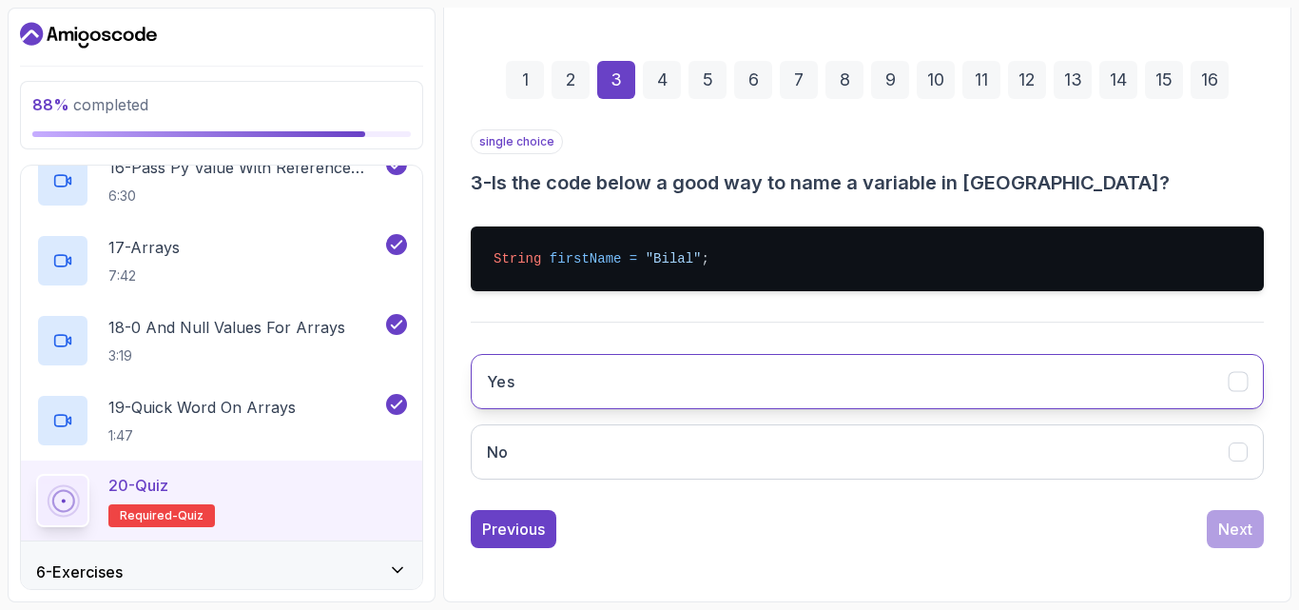
click at [639, 391] on button "Yes" at bounding box center [867, 381] width 793 height 55
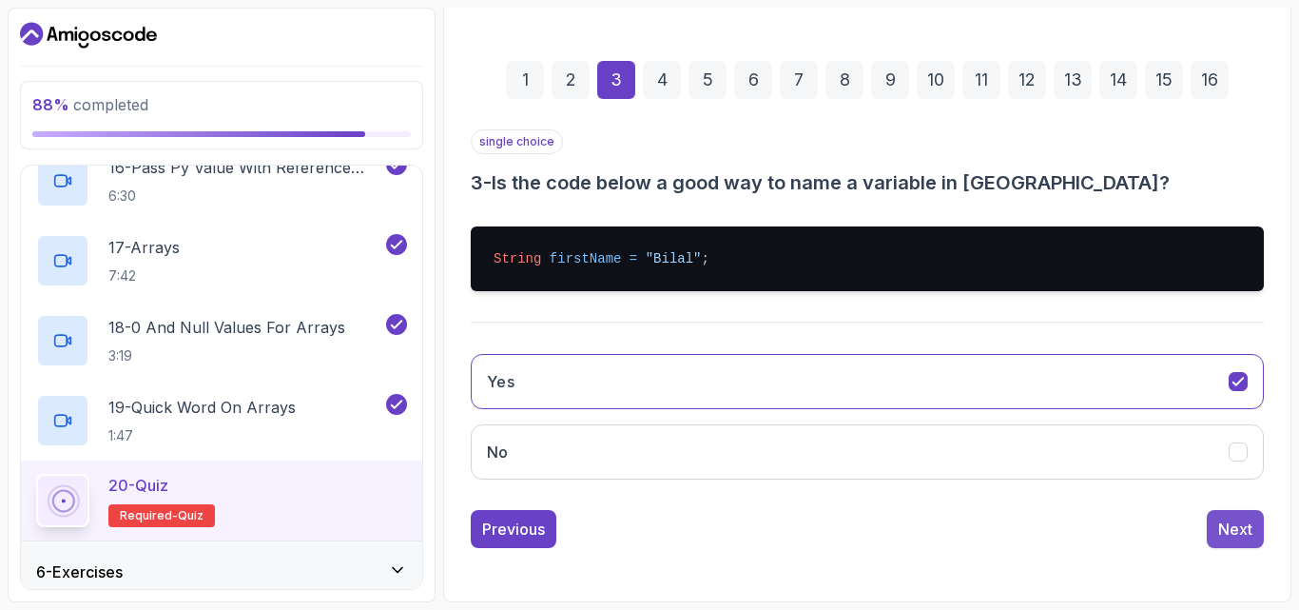
click at [1251, 531] on div "Next" at bounding box center [1235, 528] width 34 height 23
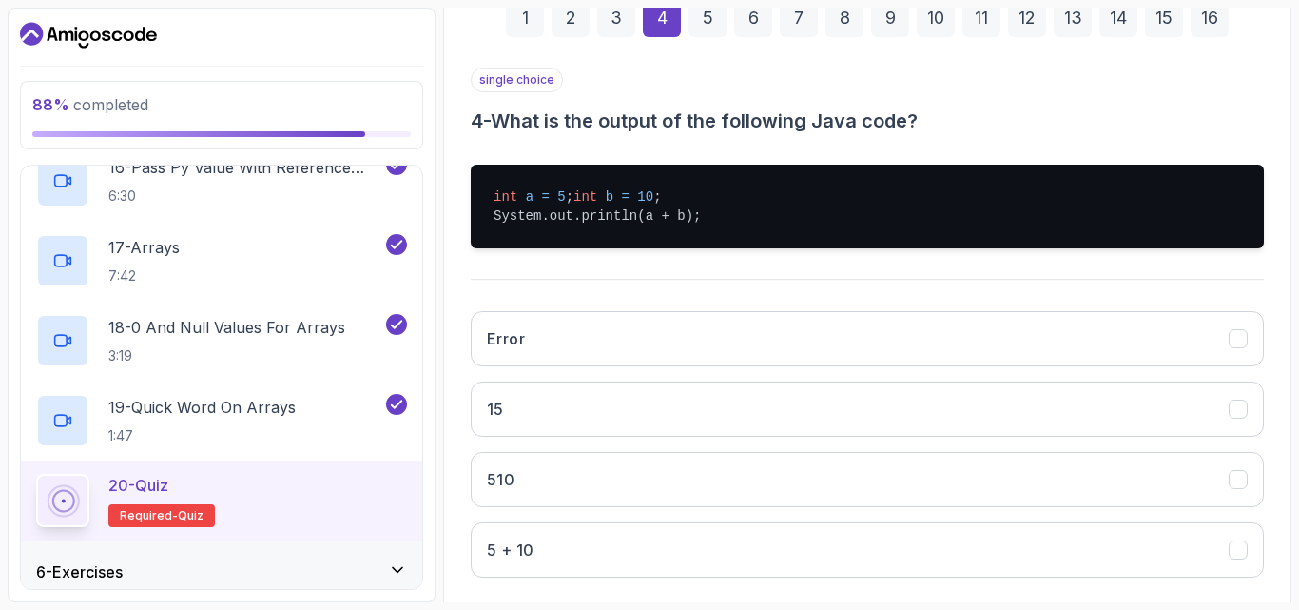
scroll to position [335, 0]
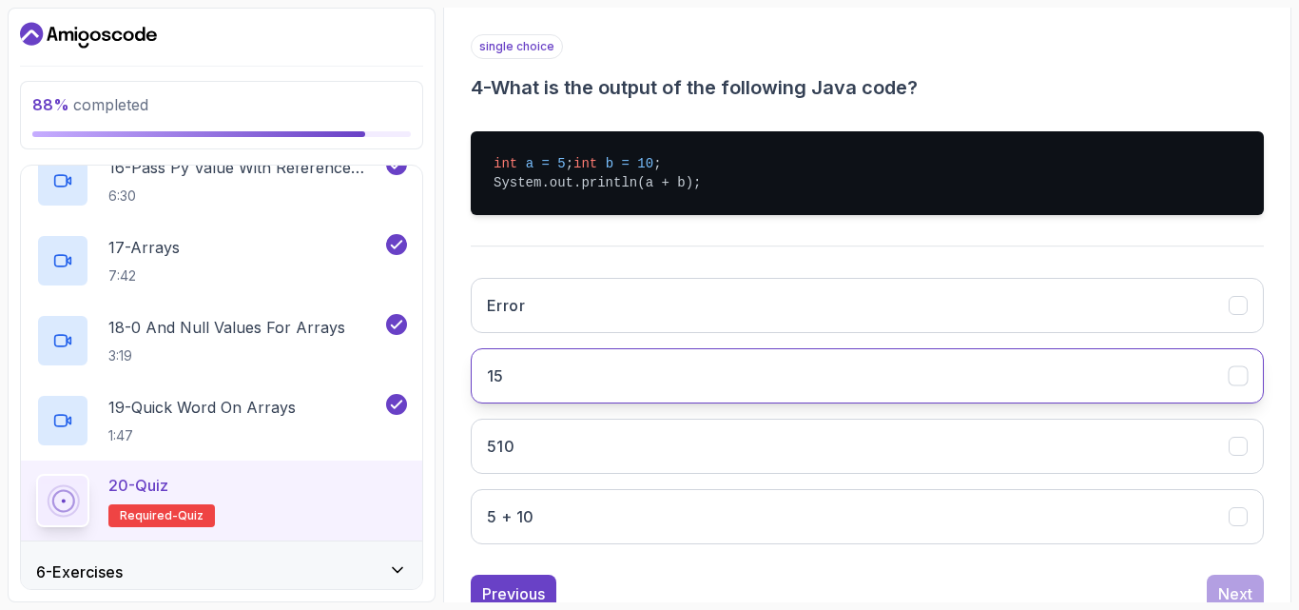
click at [630, 401] on button "15" at bounding box center [867, 375] width 793 height 55
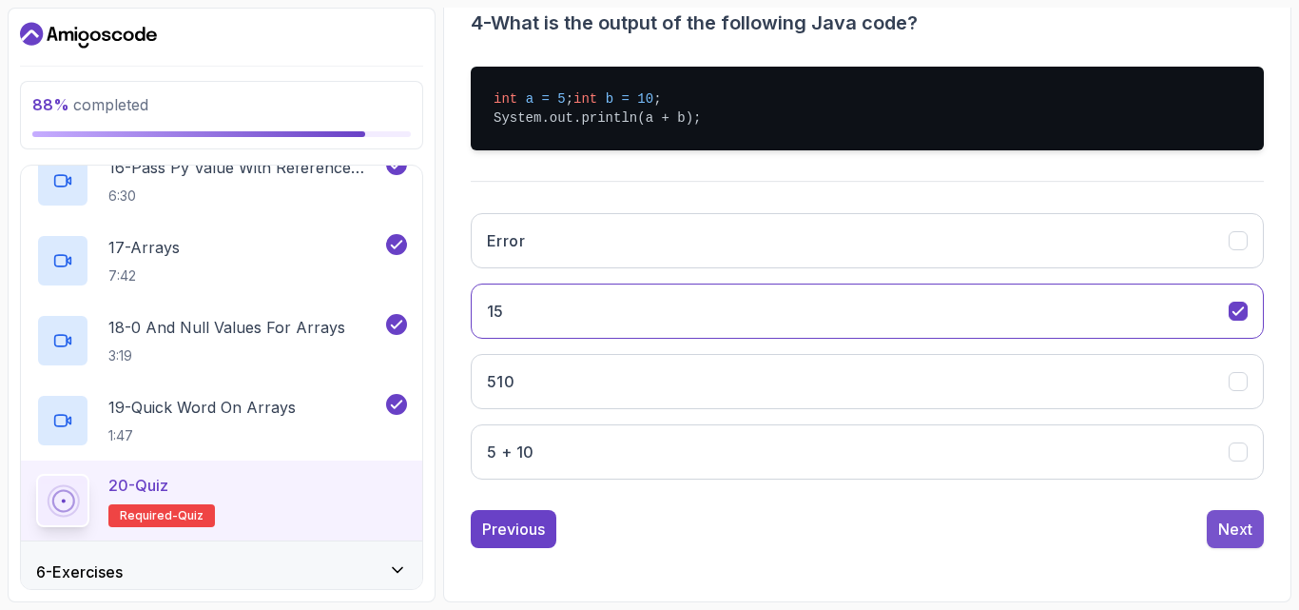
click at [1227, 538] on div "Next" at bounding box center [1235, 528] width 34 height 23
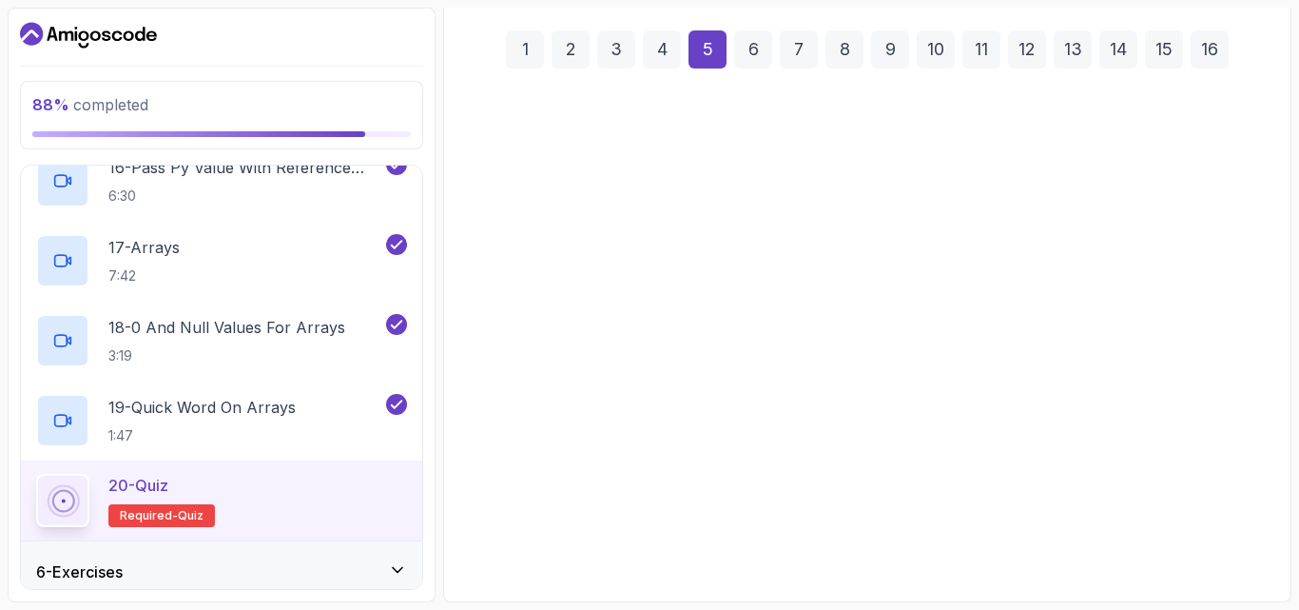
scroll to position [270, 0]
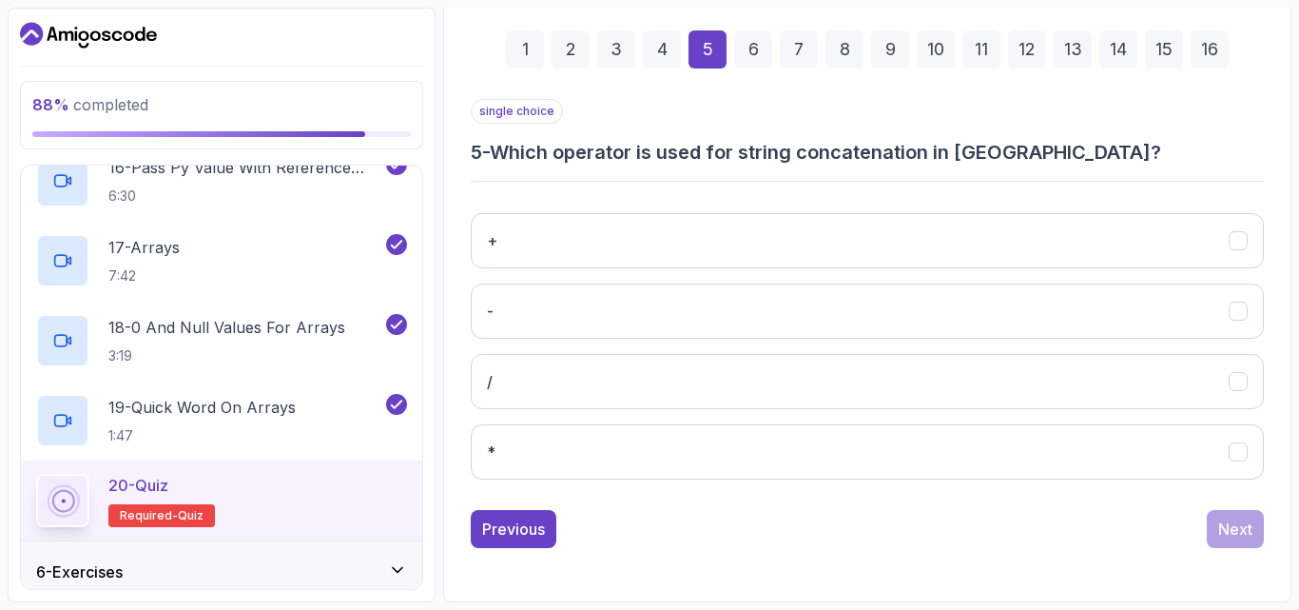
click at [671, 57] on div "4" at bounding box center [662, 49] width 38 height 38
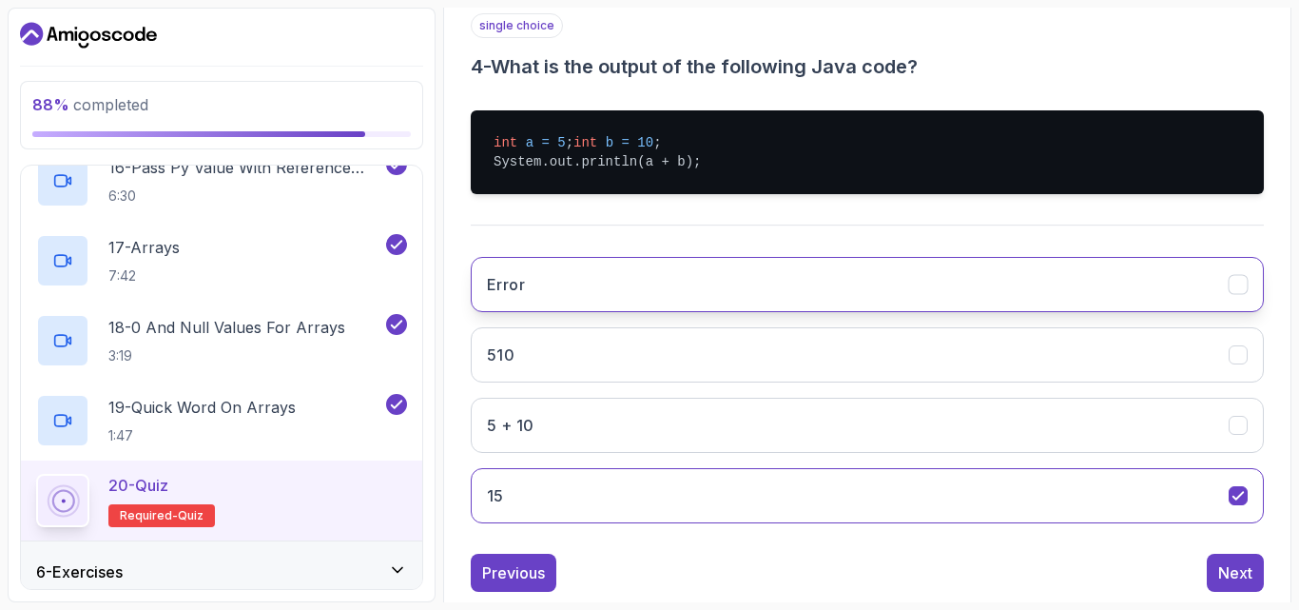
scroll to position [418, 0]
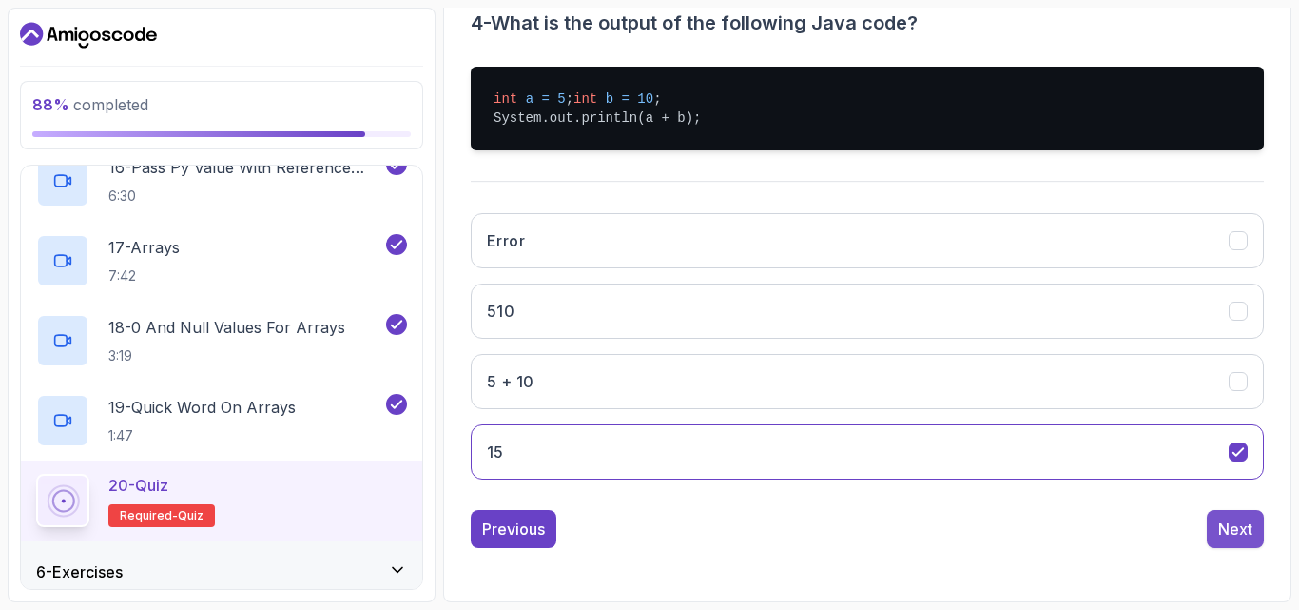
click at [1224, 538] on div "Next" at bounding box center [1235, 528] width 34 height 23
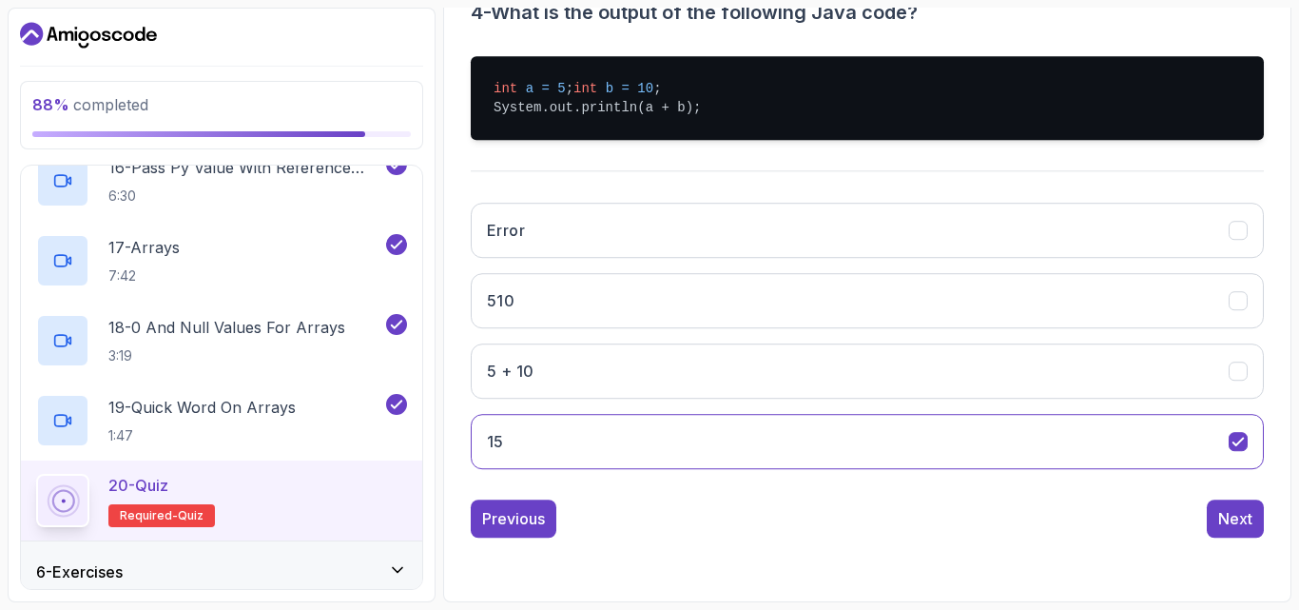
scroll to position [270, 0]
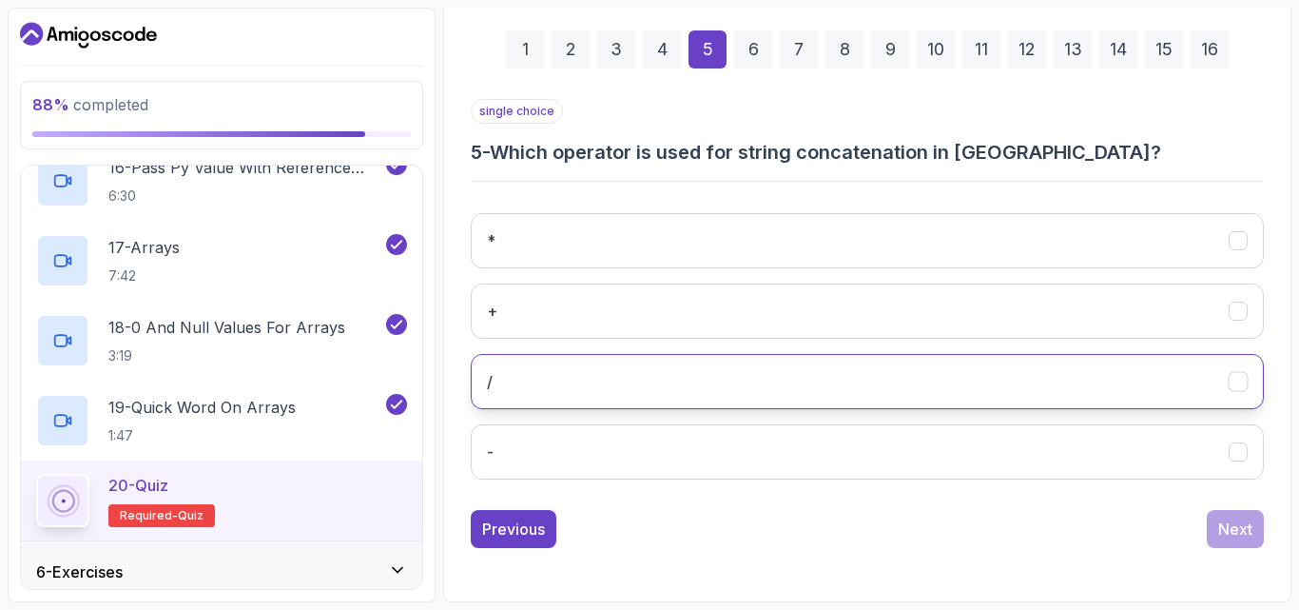
drag, startPoint x: 686, startPoint y: 328, endPoint x: 765, endPoint y: 365, distance: 87.2
click at [687, 327] on button "+" at bounding box center [867, 310] width 793 height 55
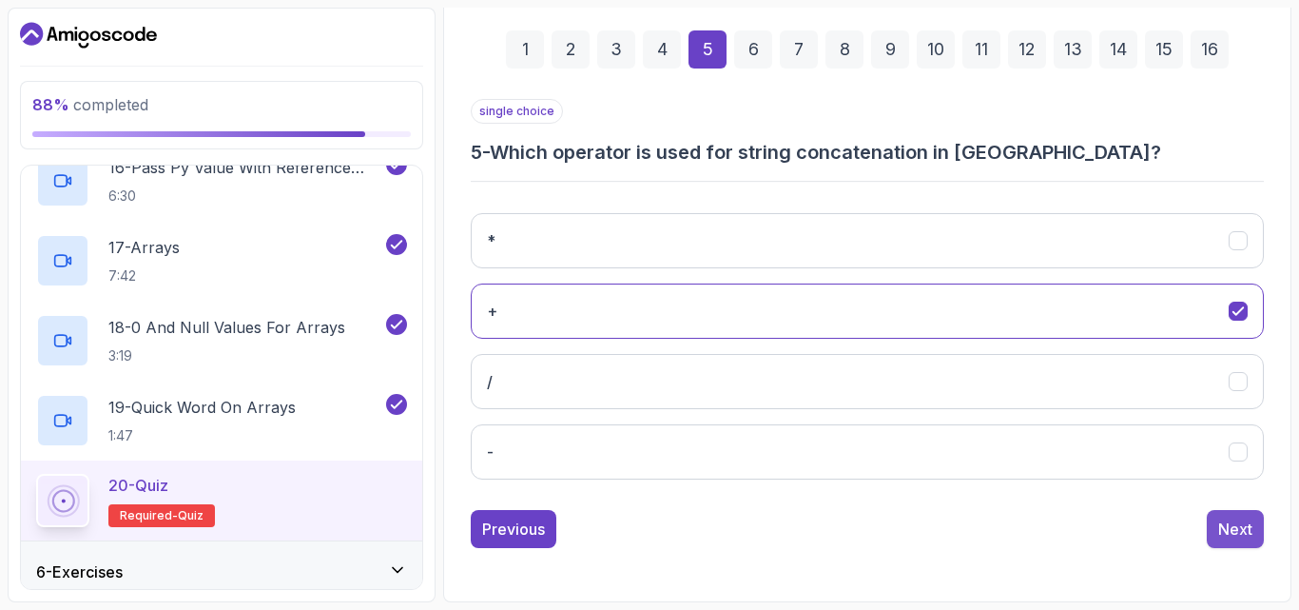
click at [1242, 528] on div "Next" at bounding box center [1235, 528] width 34 height 23
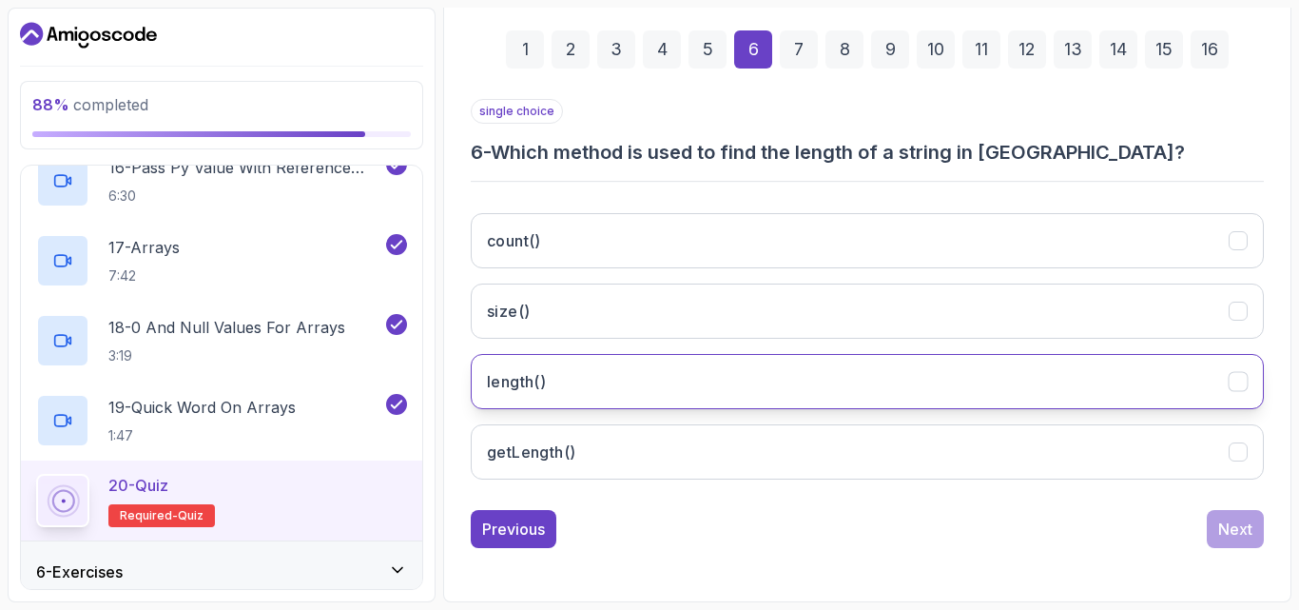
click at [943, 381] on button "length()" at bounding box center [867, 381] width 793 height 55
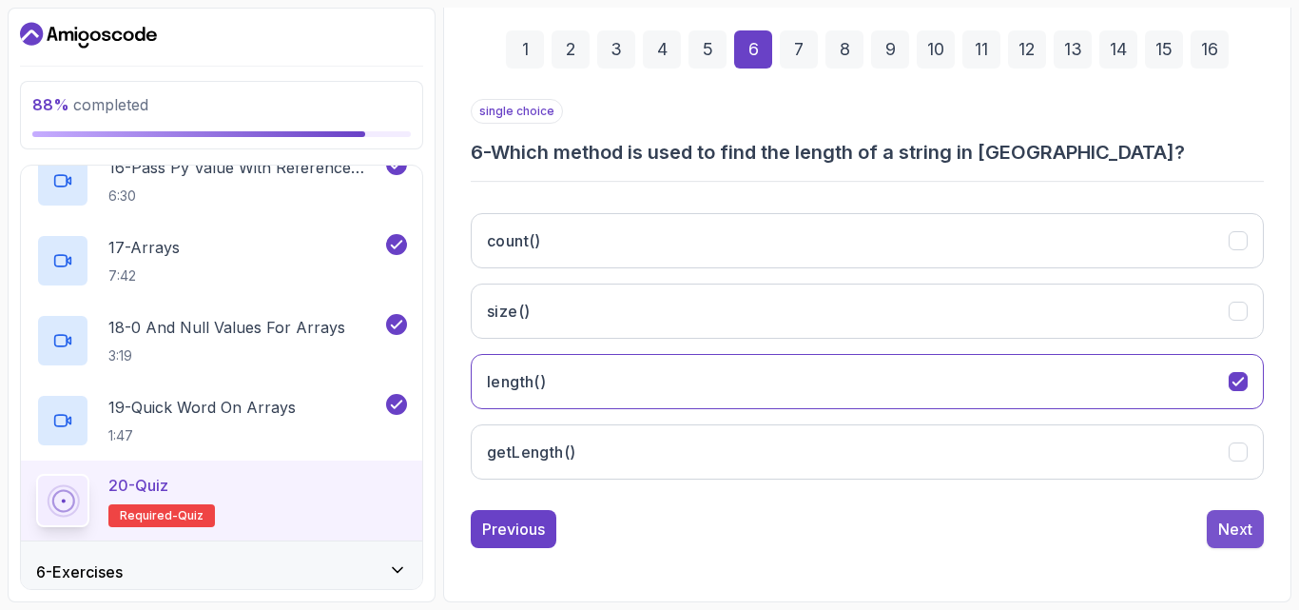
click at [1233, 536] on div "Next" at bounding box center [1235, 528] width 34 height 23
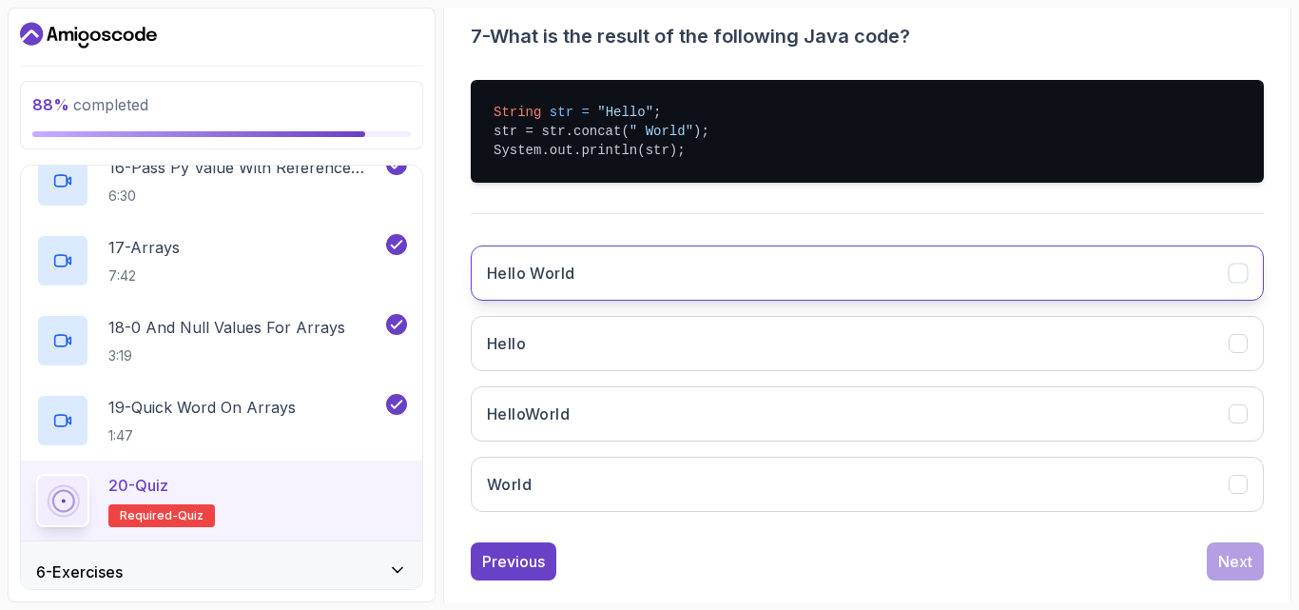
scroll to position [418, 0]
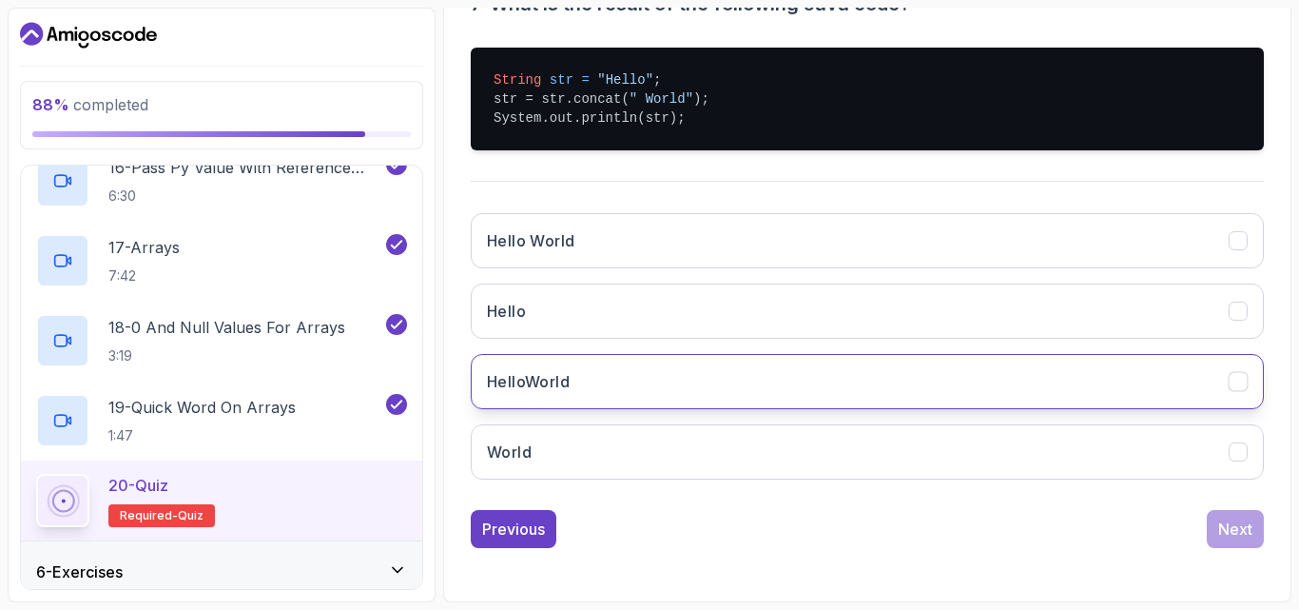
click at [651, 379] on button "HelloWorld" at bounding box center [867, 381] width 793 height 55
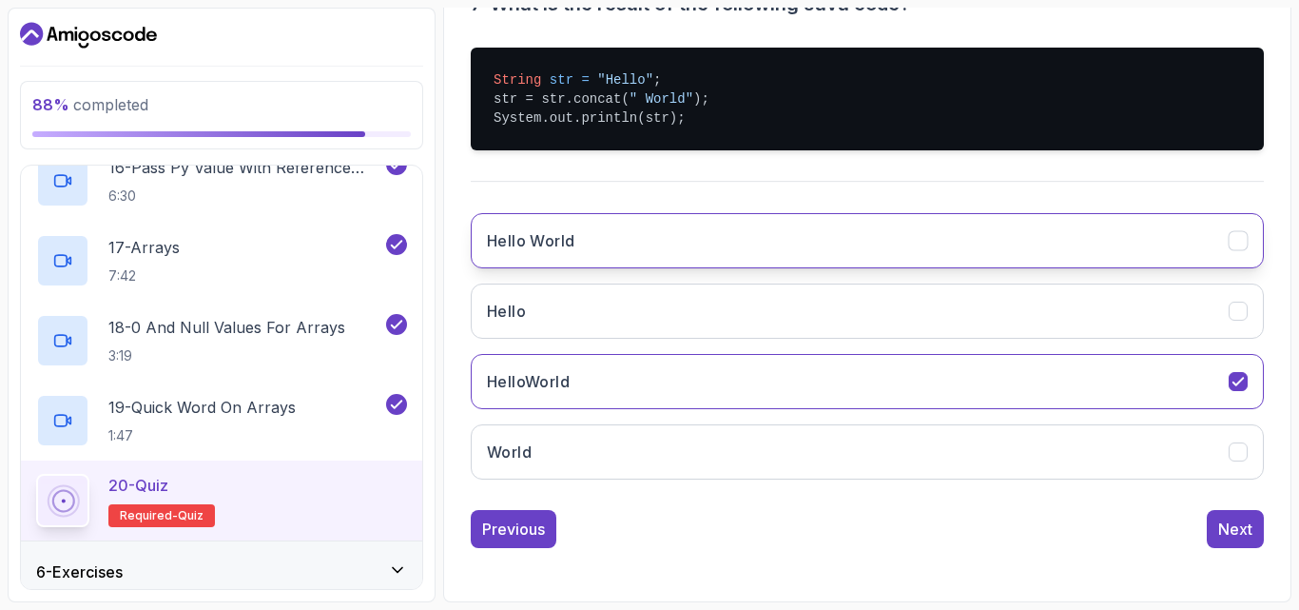
click at [796, 236] on button "Hello World" at bounding box center [867, 240] width 793 height 55
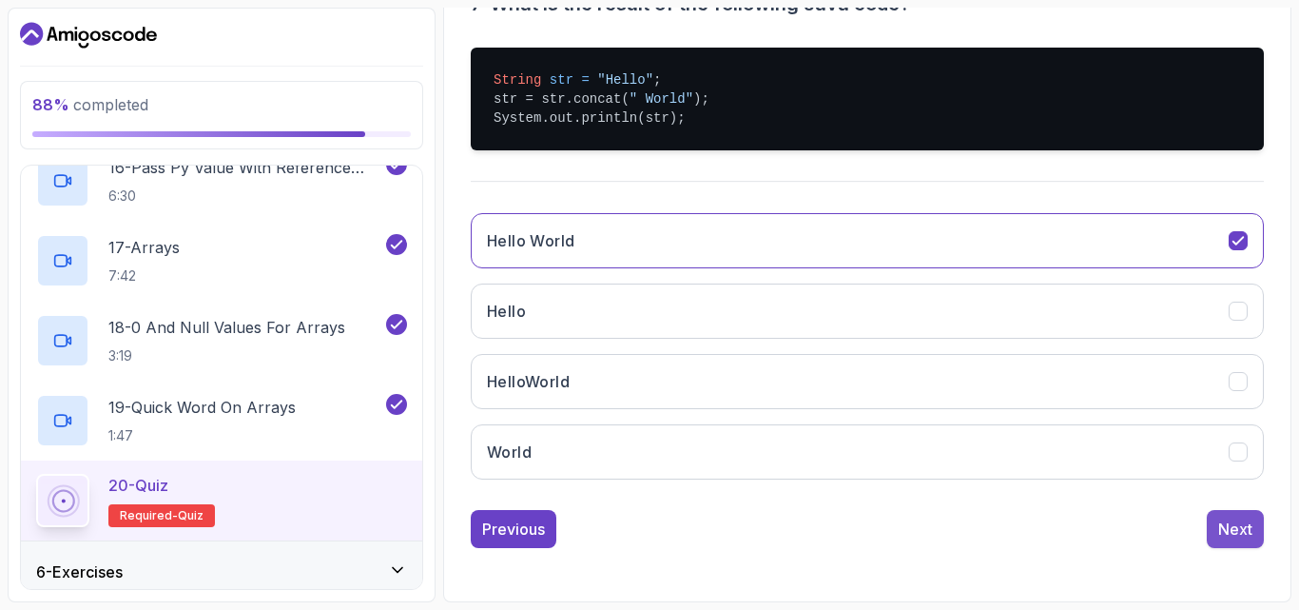
click at [1229, 532] on div "Next" at bounding box center [1235, 528] width 34 height 23
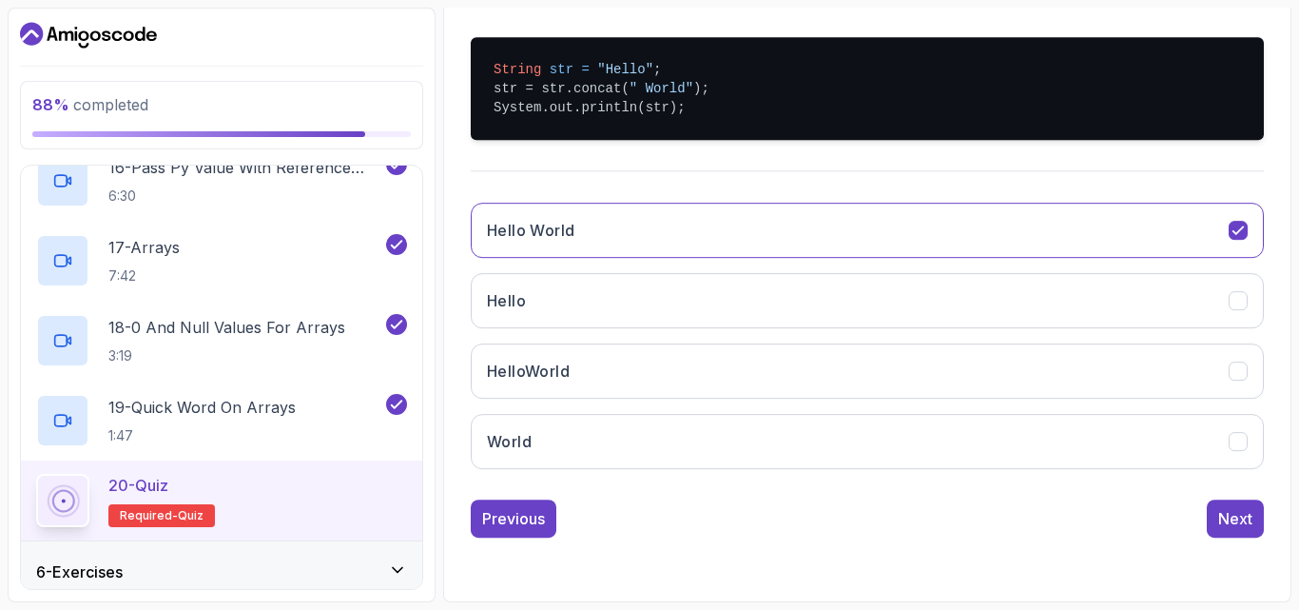
scroll to position [270, 0]
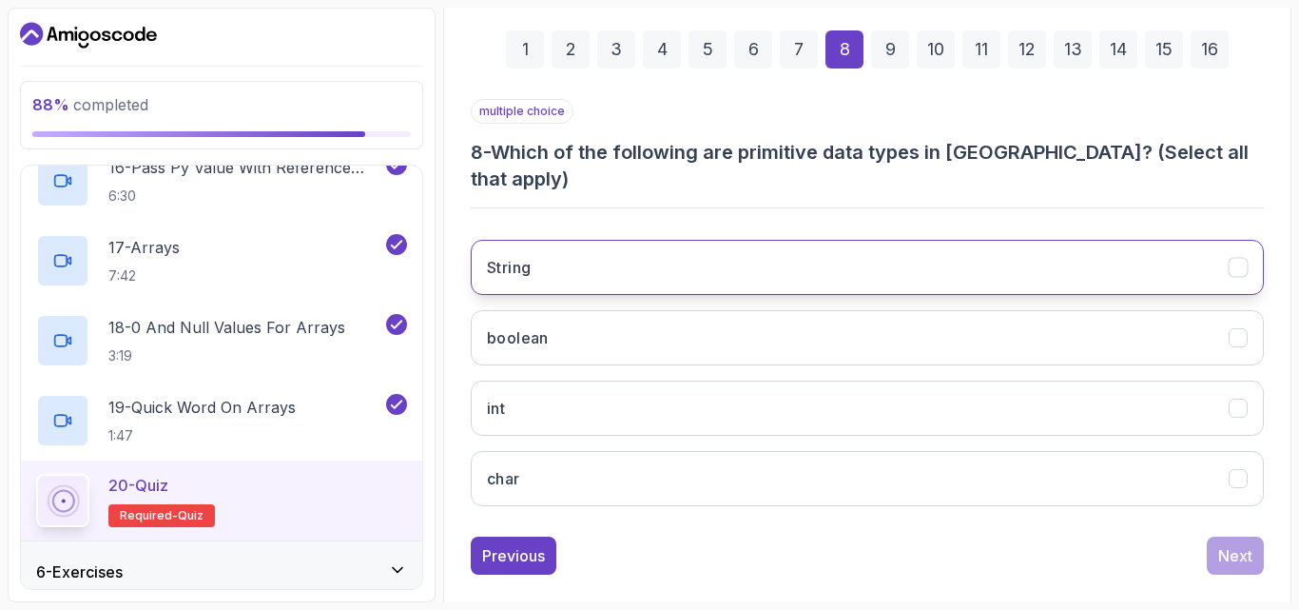
click at [907, 240] on button "String" at bounding box center [867, 267] width 793 height 55
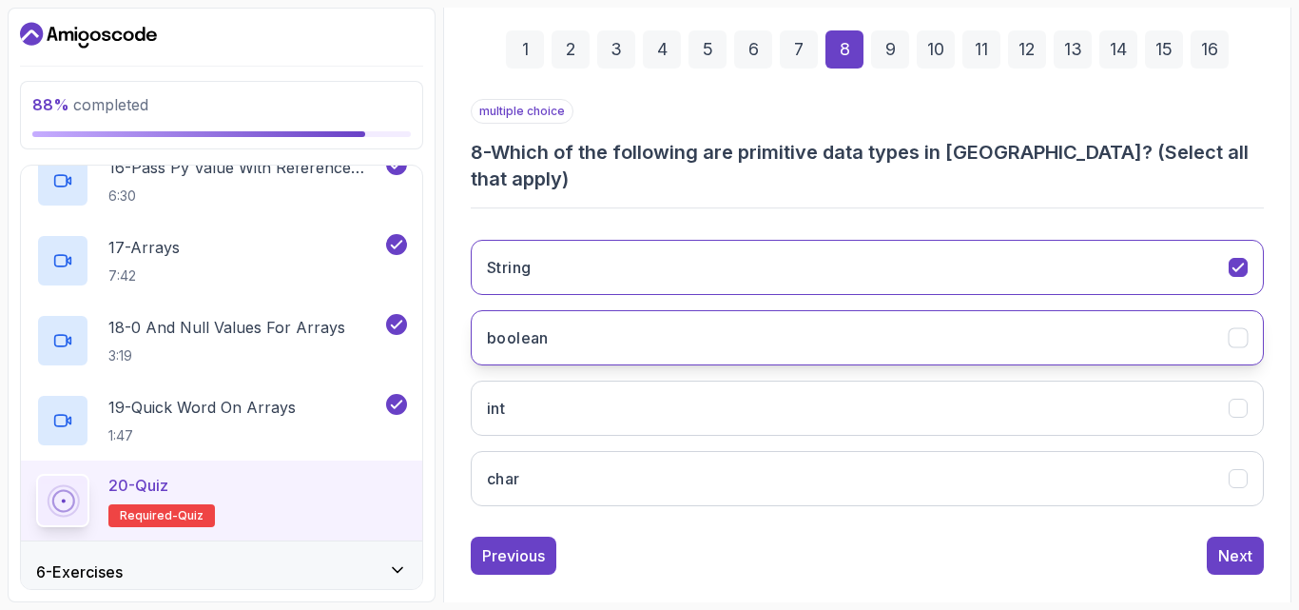
click at [899, 310] on button "boolean" at bounding box center [867, 337] width 793 height 55
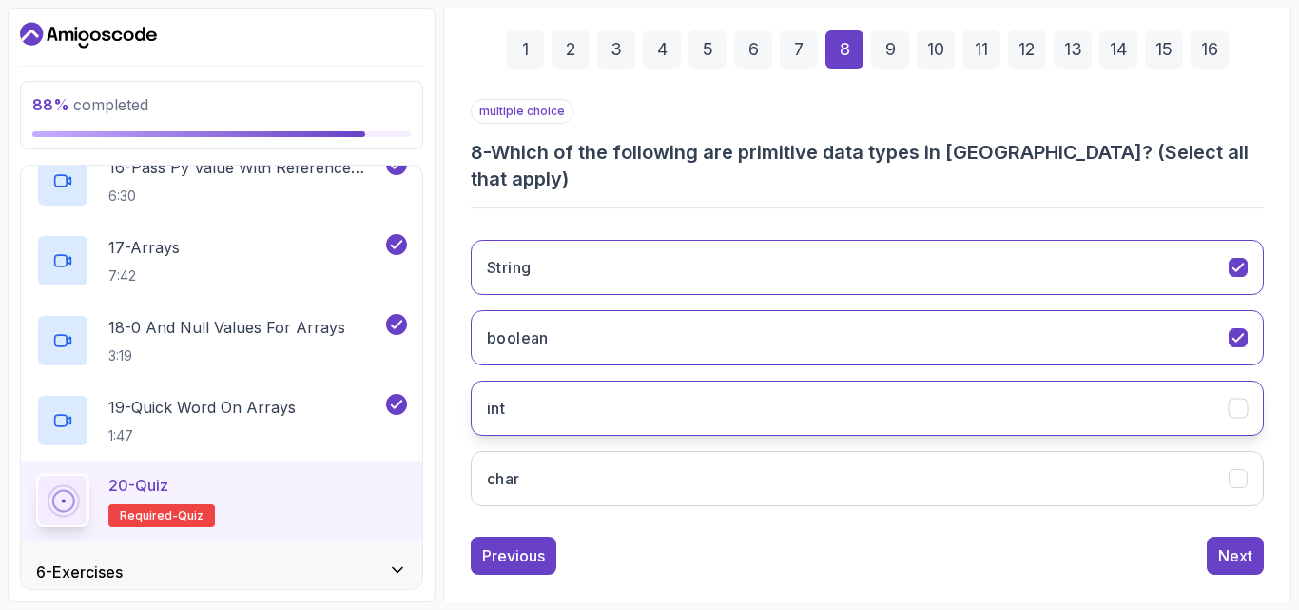
click at [900, 380] on button "int" at bounding box center [867, 407] width 793 height 55
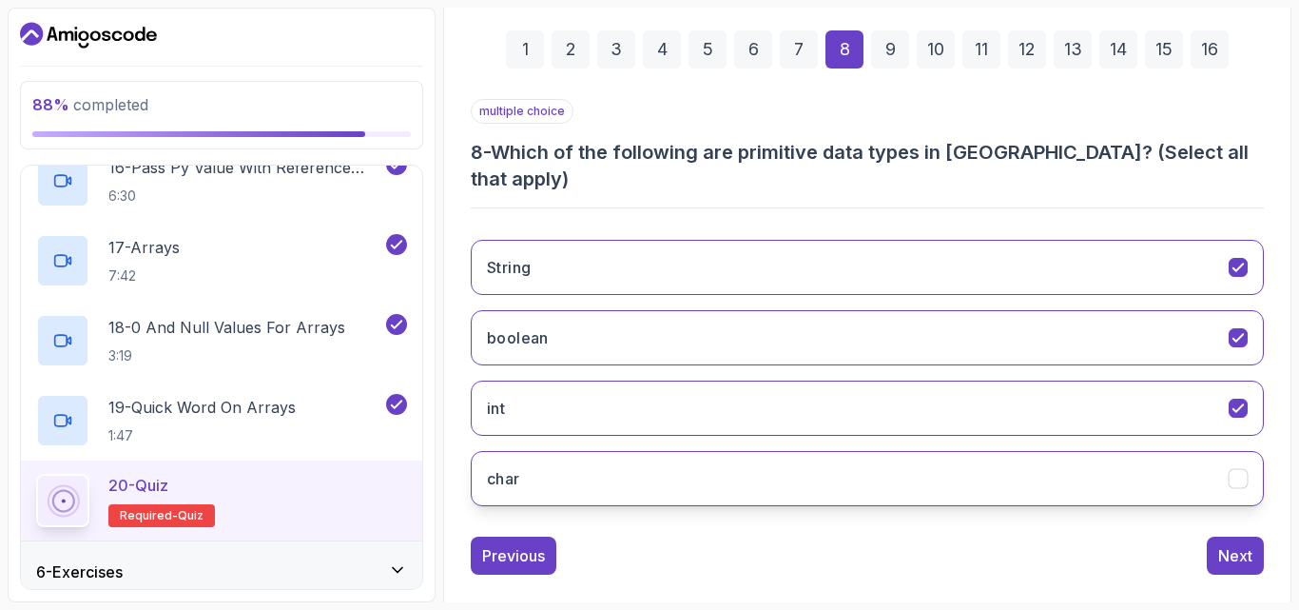
click at [900, 451] on button "char" at bounding box center [867, 478] width 793 height 55
click at [909, 451] on button "char" at bounding box center [867, 478] width 793 height 55
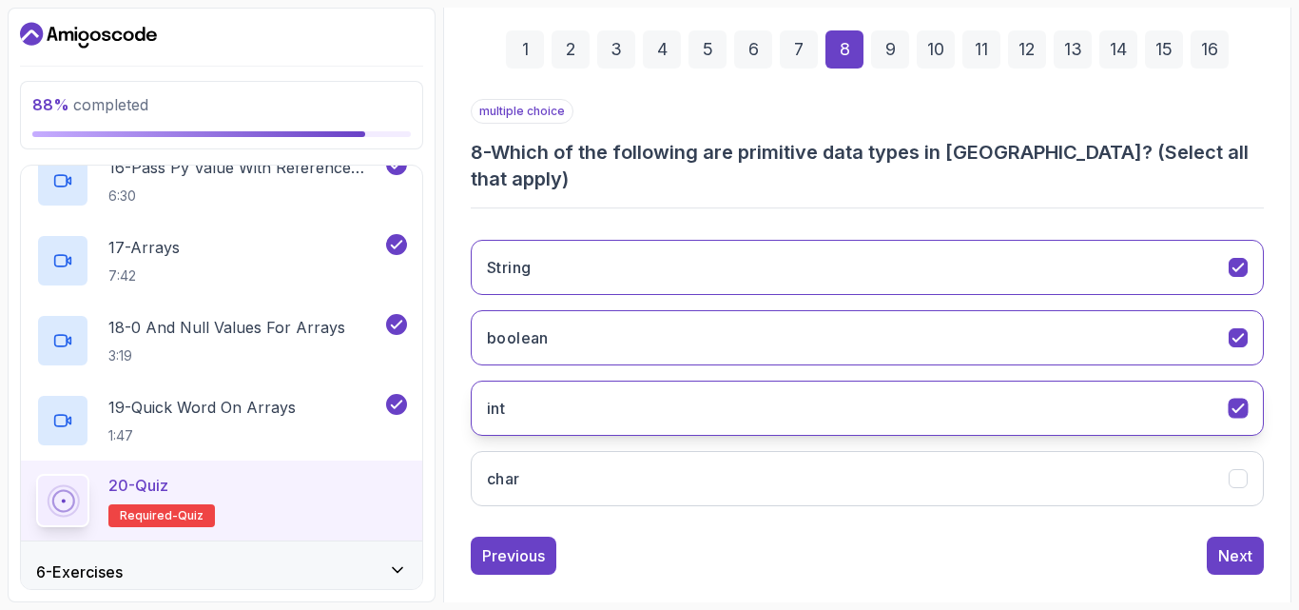
click at [919, 380] on button "int" at bounding box center [867, 407] width 793 height 55
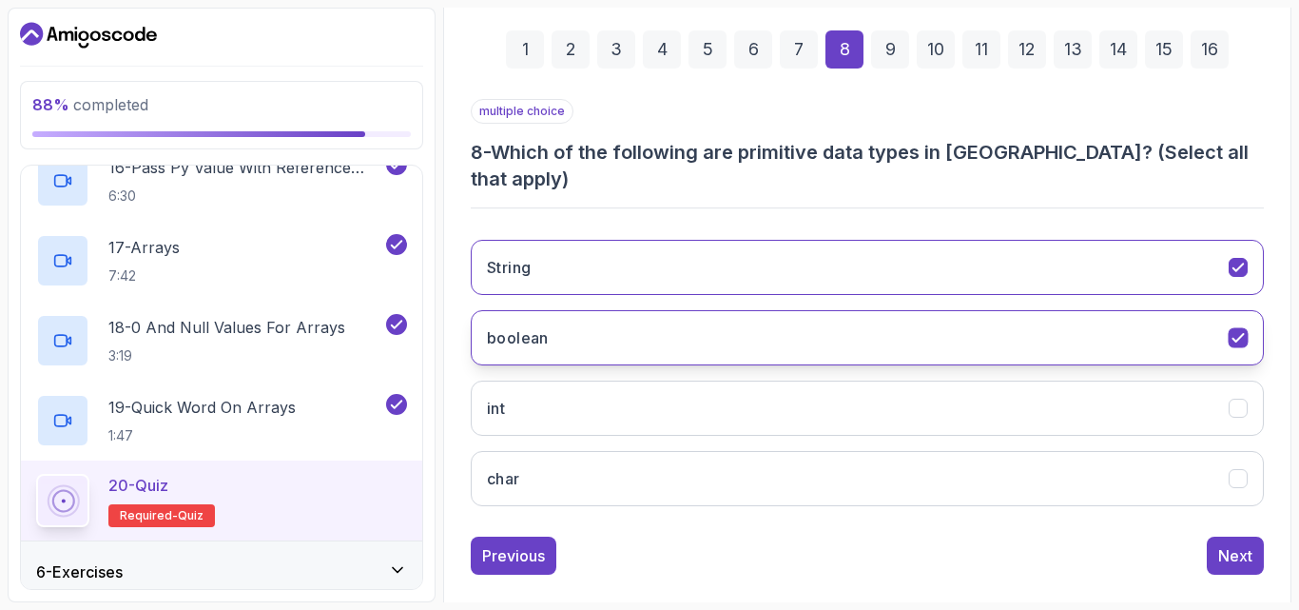
click at [918, 319] on button "boolean" at bounding box center [867, 337] width 793 height 55
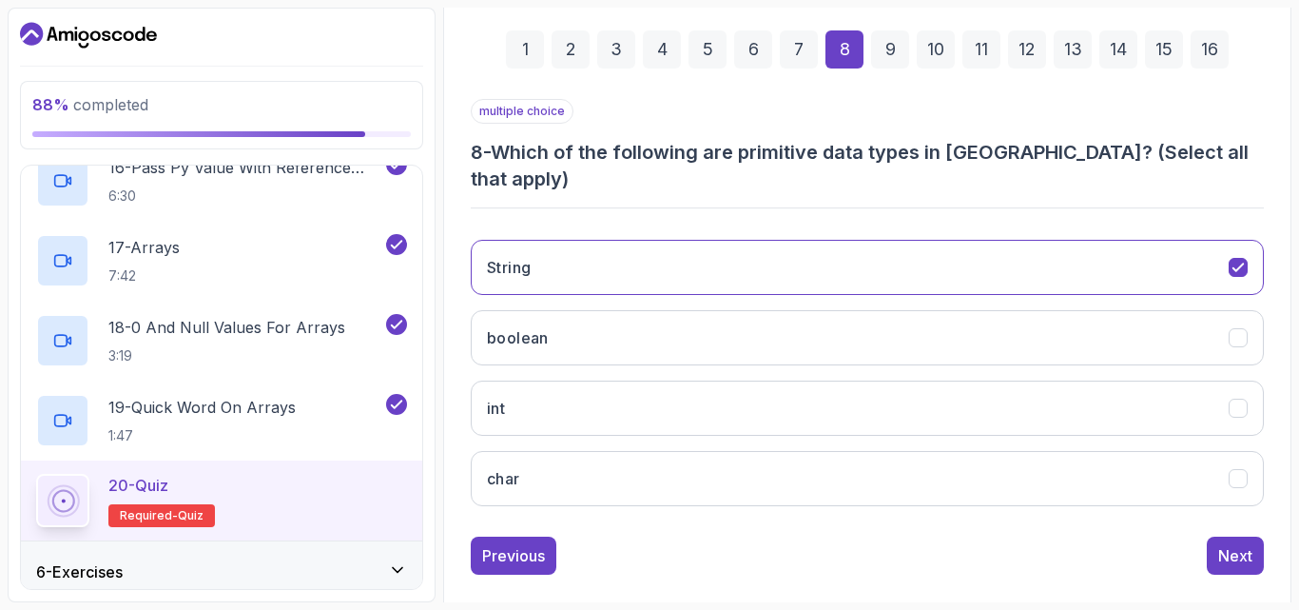
click at [918, 268] on div "String boolean int char" at bounding box center [867, 372] width 793 height 297
click at [911, 243] on button "String" at bounding box center [867, 267] width 793 height 55
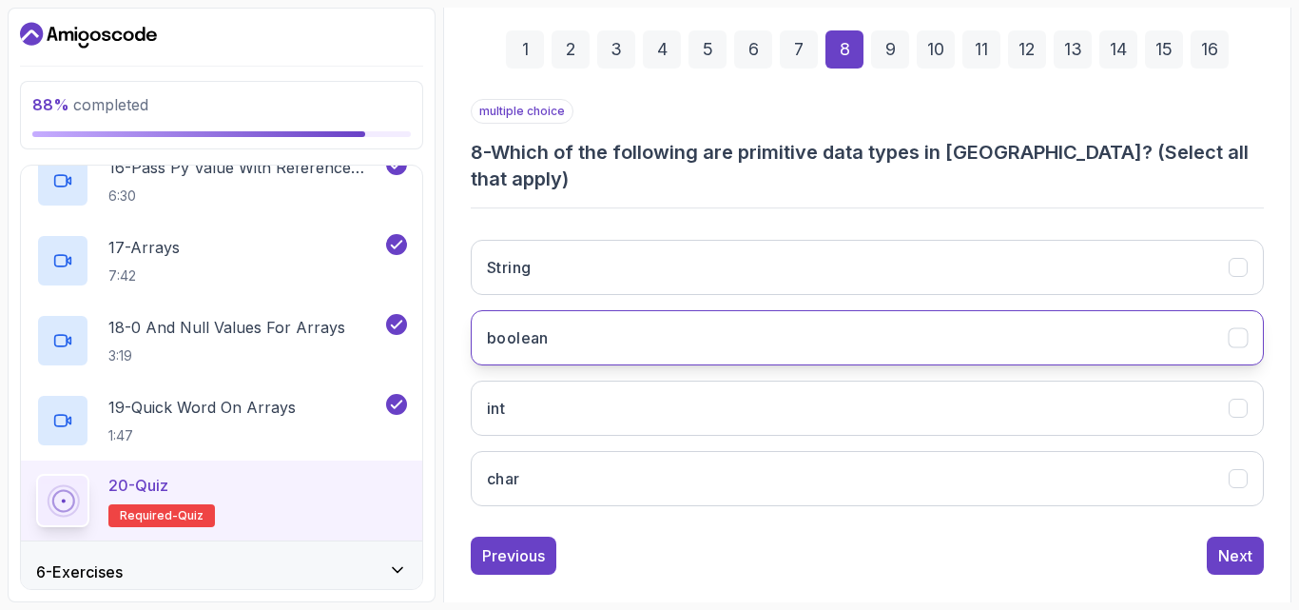
click at [913, 310] on button "boolean" at bounding box center [867, 337] width 793 height 55
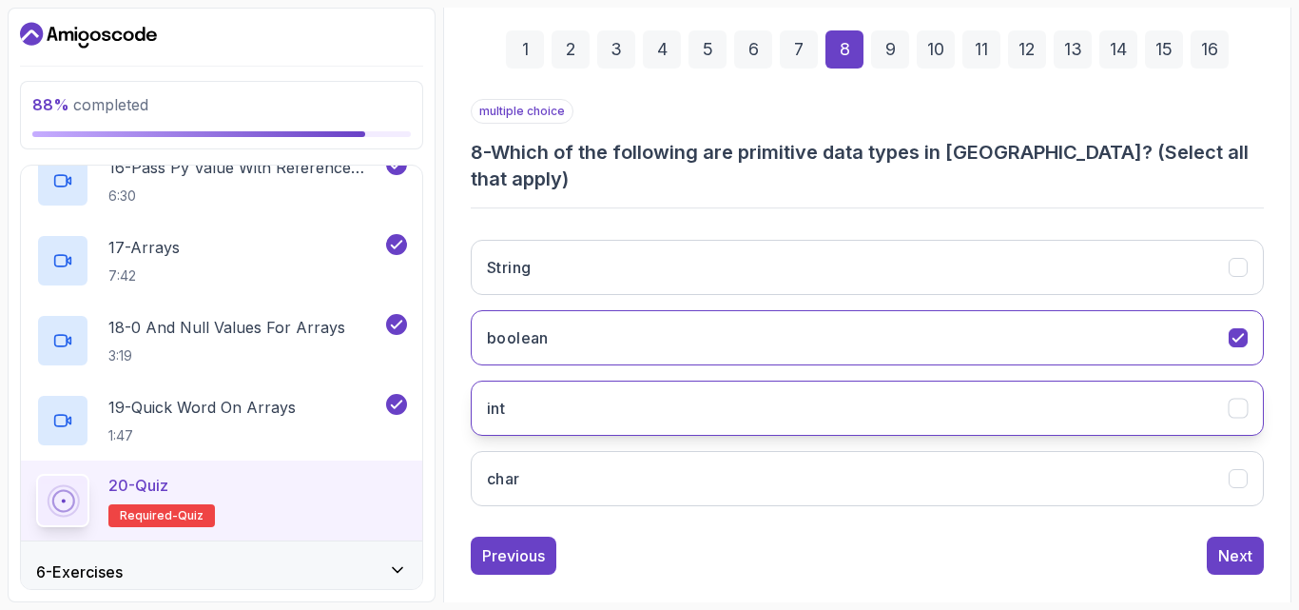
click at [927, 380] on button "int" at bounding box center [867, 407] width 793 height 55
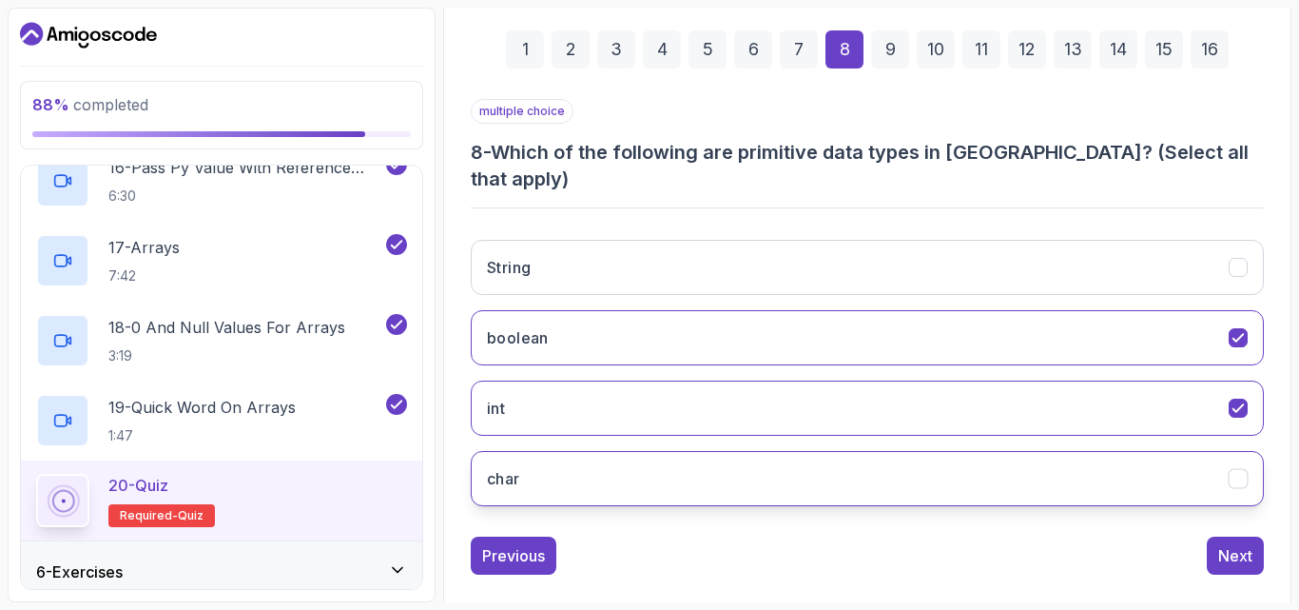
click at [939, 451] on button "char" at bounding box center [867, 478] width 793 height 55
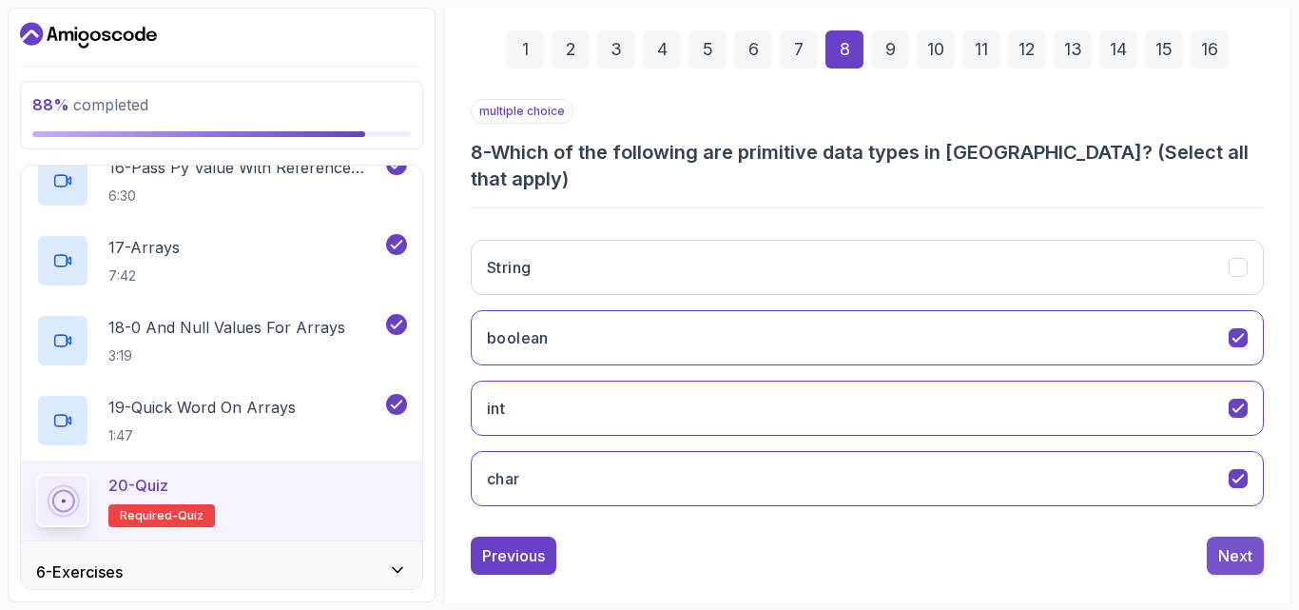
click at [1237, 544] on div "Next" at bounding box center [1235, 555] width 34 height 23
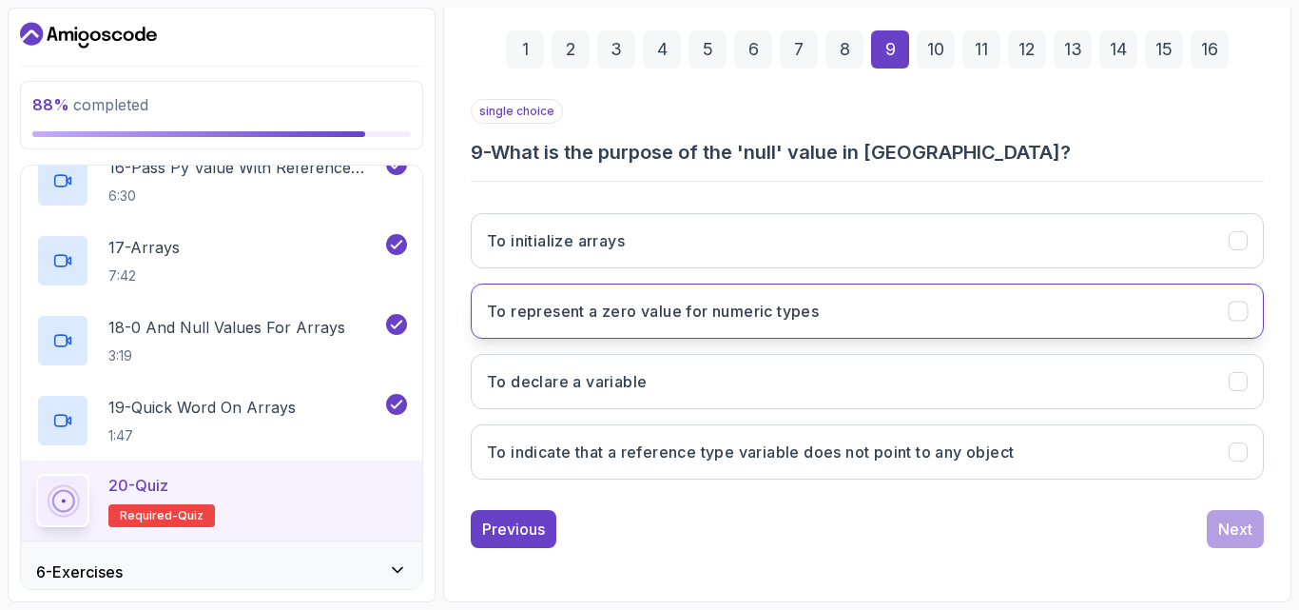
click at [871, 310] on button "To represent a zero value for numeric types" at bounding box center [867, 310] width 793 height 55
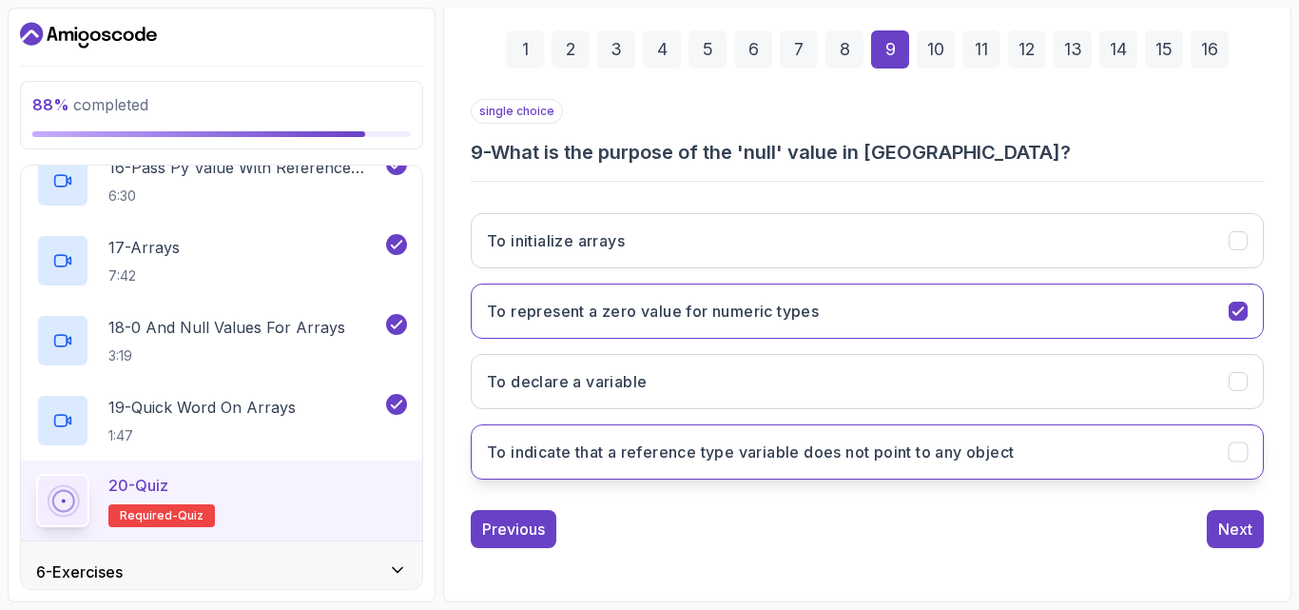
click at [973, 450] on h3 "To indicate that a reference type variable does not point to any object" at bounding box center [750, 451] width 527 height 23
click at [945, 430] on button "To indicate that a reference type variable does not point to any object" at bounding box center [867, 451] width 793 height 55
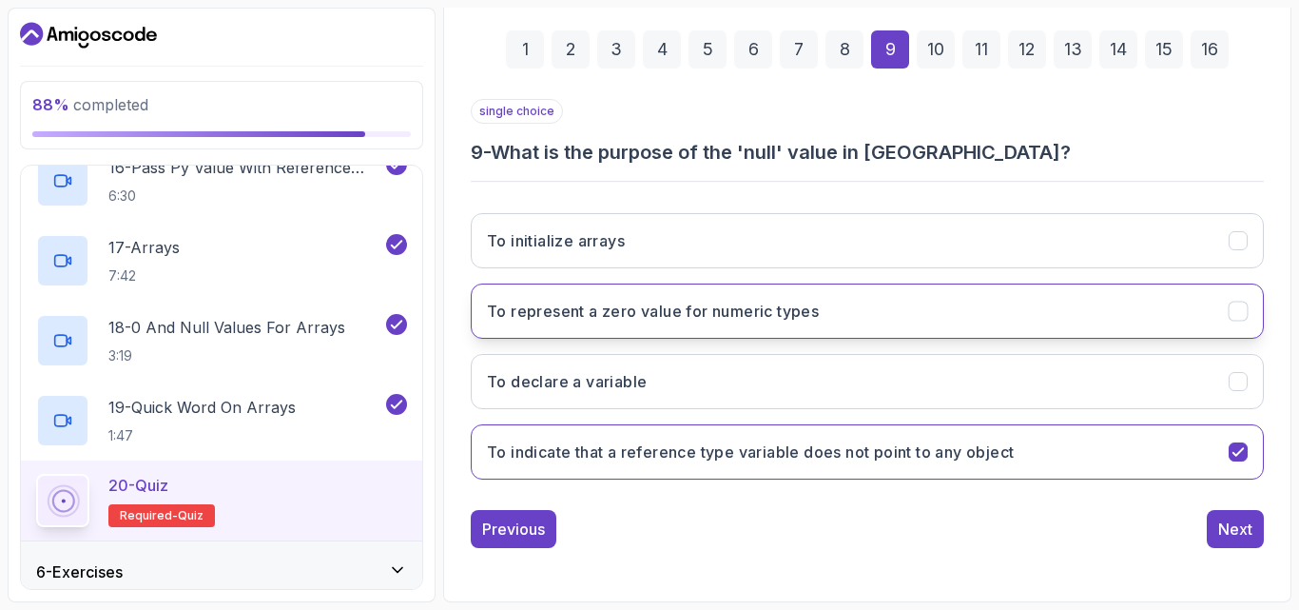
click at [937, 327] on button "To represent a zero value for numeric types" at bounding box center [867, 310] width 793 height 55
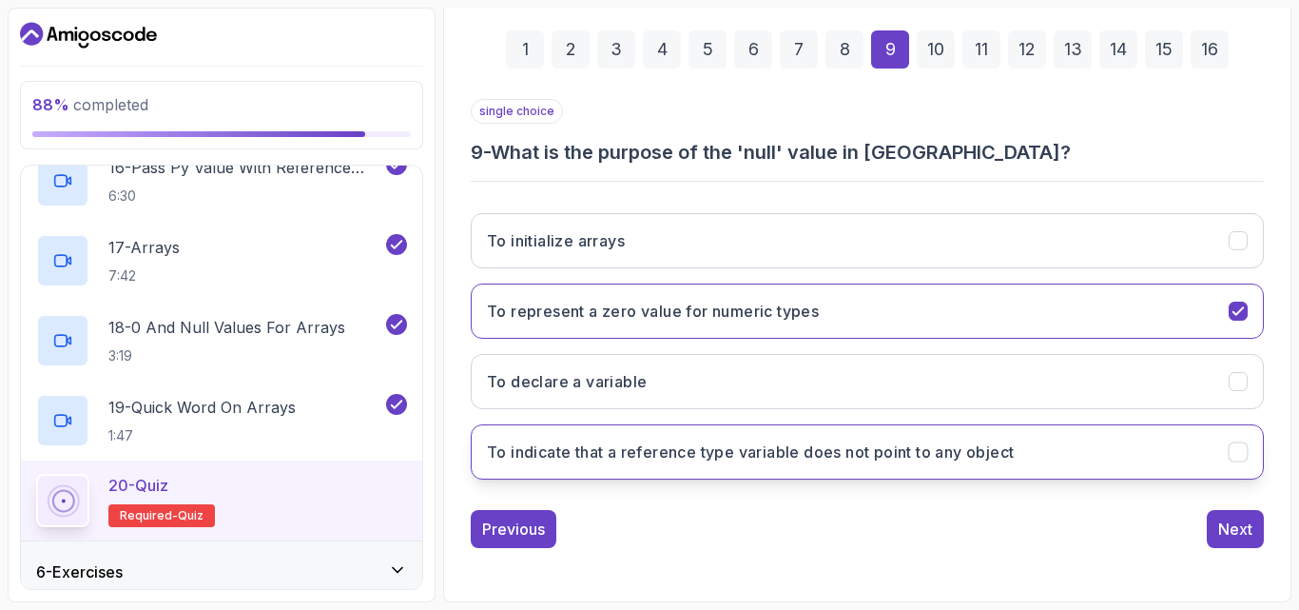
click at [992, 462] on h3 "To indicate that a reference type variable does not point to any object" at bounding box center [750, 451] width 527 height 23
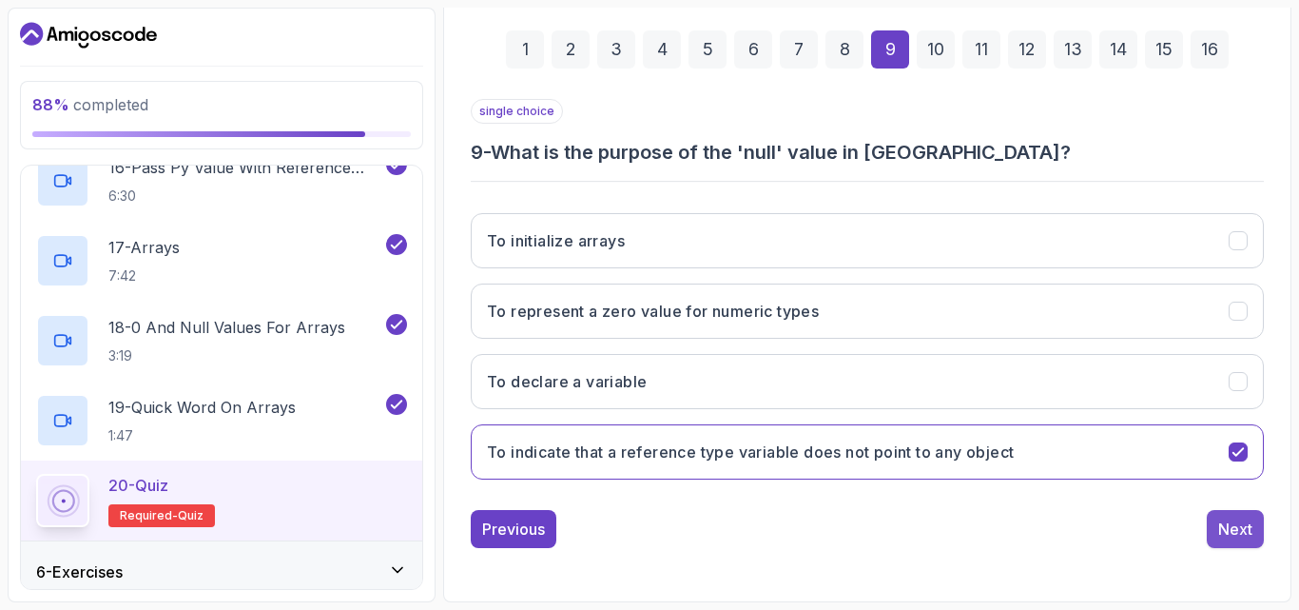
click at [1242, 534] on div "Next" at bounding box center [1235, 528] width 34 height 23
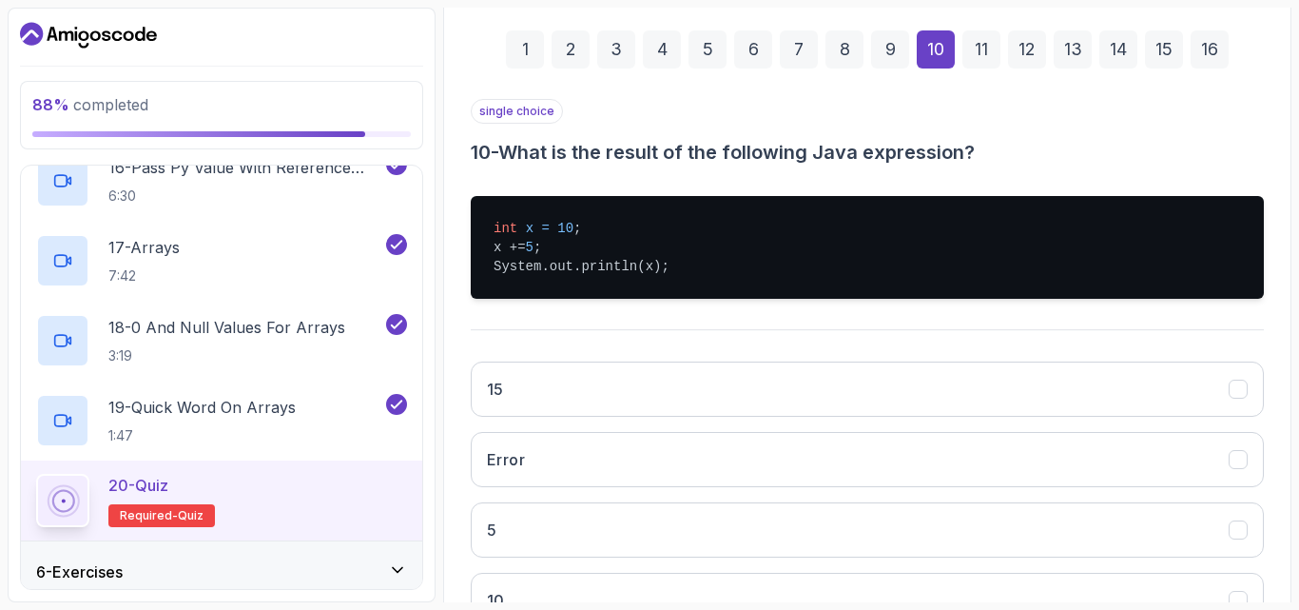
click at [850, 39] on div "8" at bounding box center [845, 49] width 38 height 38
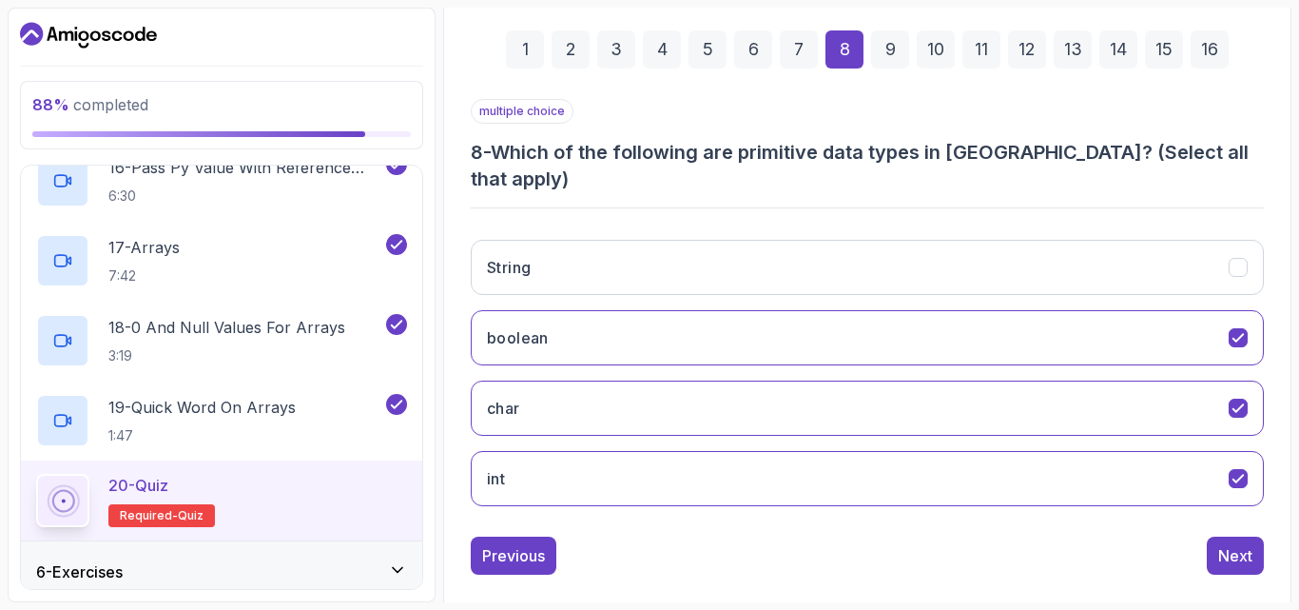
click at [928, 49] on div "10" at bounding box center [936, 49] width 38 height 38
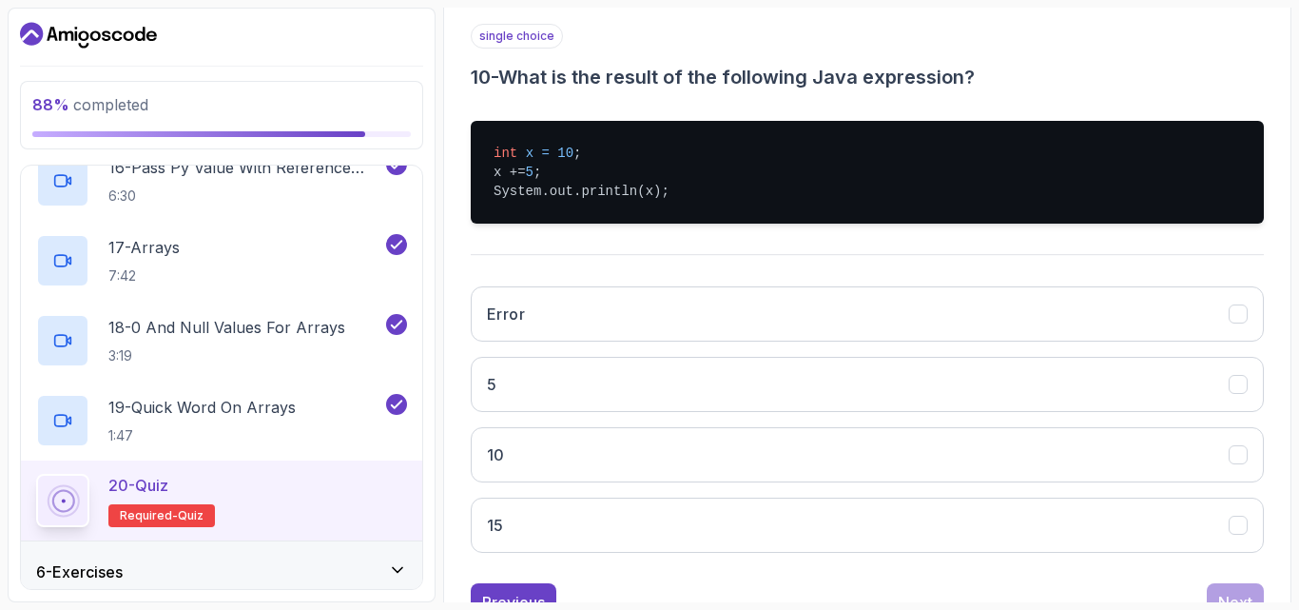
scroll to position [365, 0]
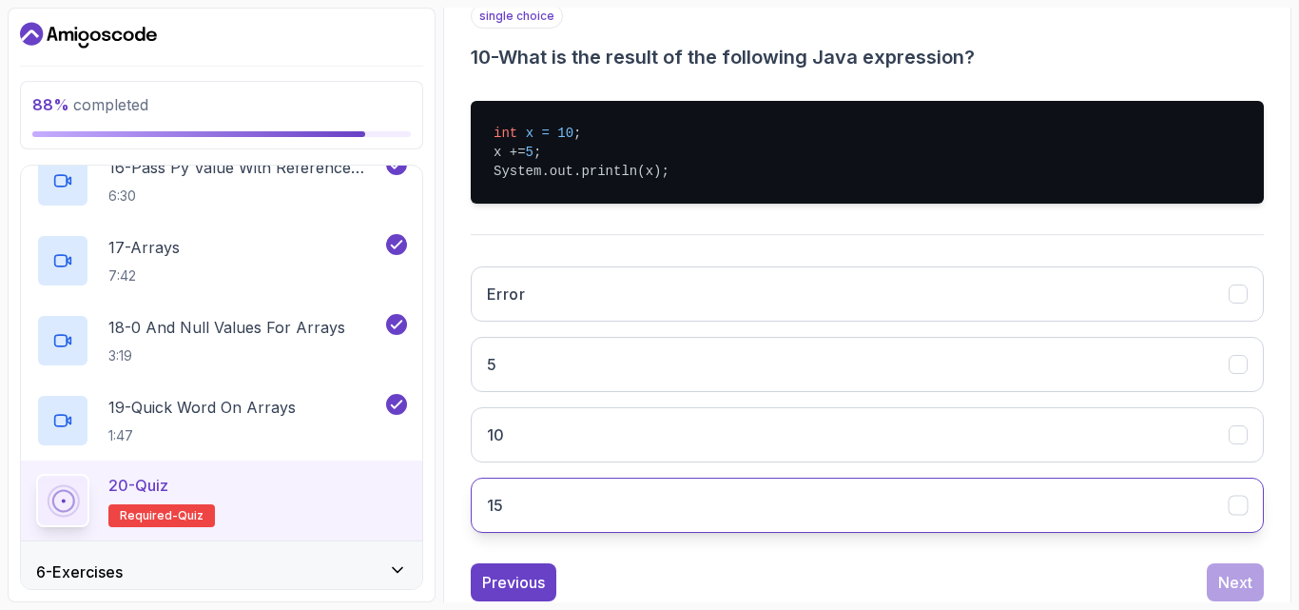
click at [634, 498] on button "15" at bounding box center [867, 504] width 793 height 55
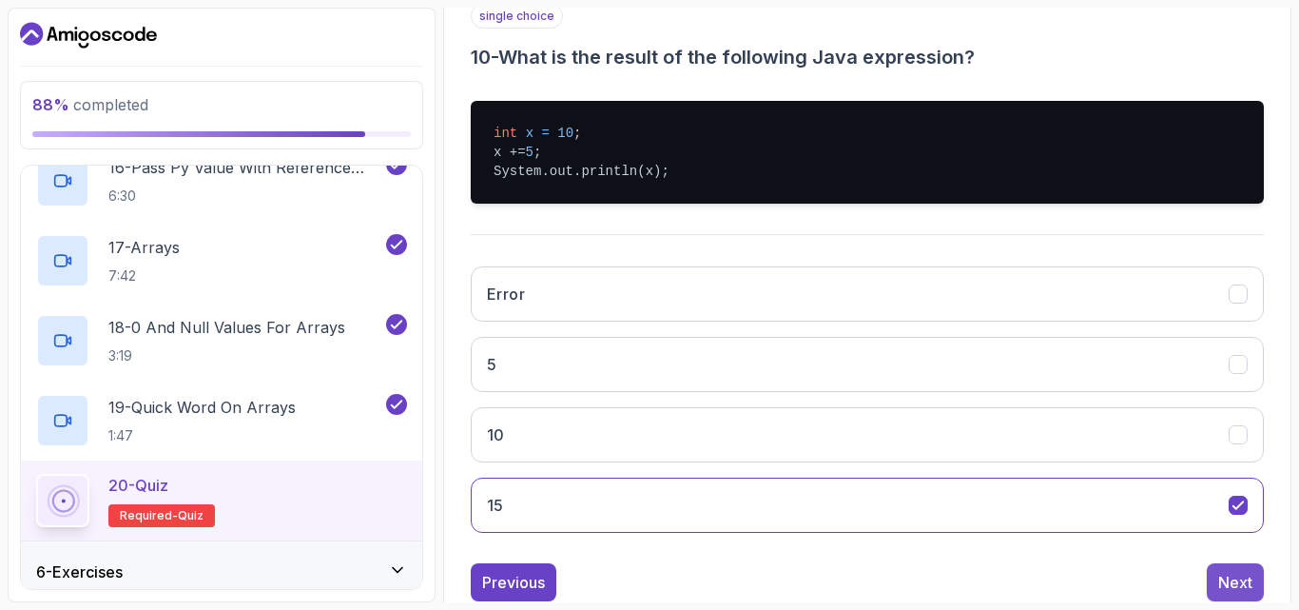
click at [1253, 572] on button "Next" at bounding box center [1235, 582] width 57 height 38
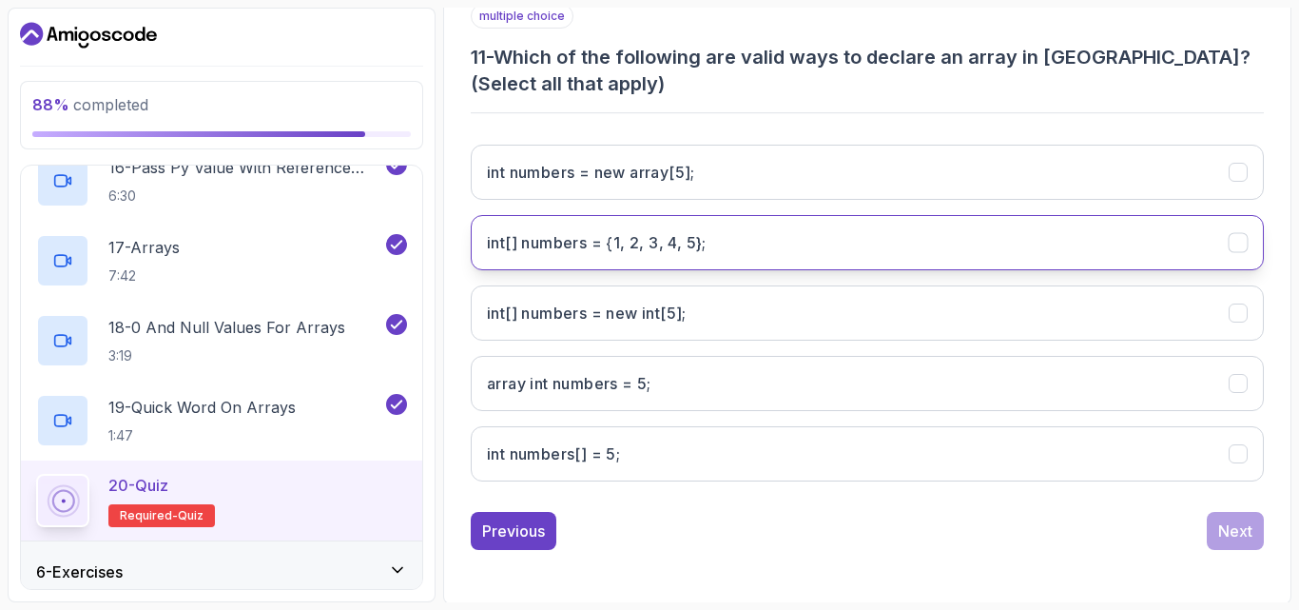
click at [595, 248] on h3 "int[] numbers = {1, 2, 3, 4, 5};" at bounding box center [597, 242] width 220 height 23
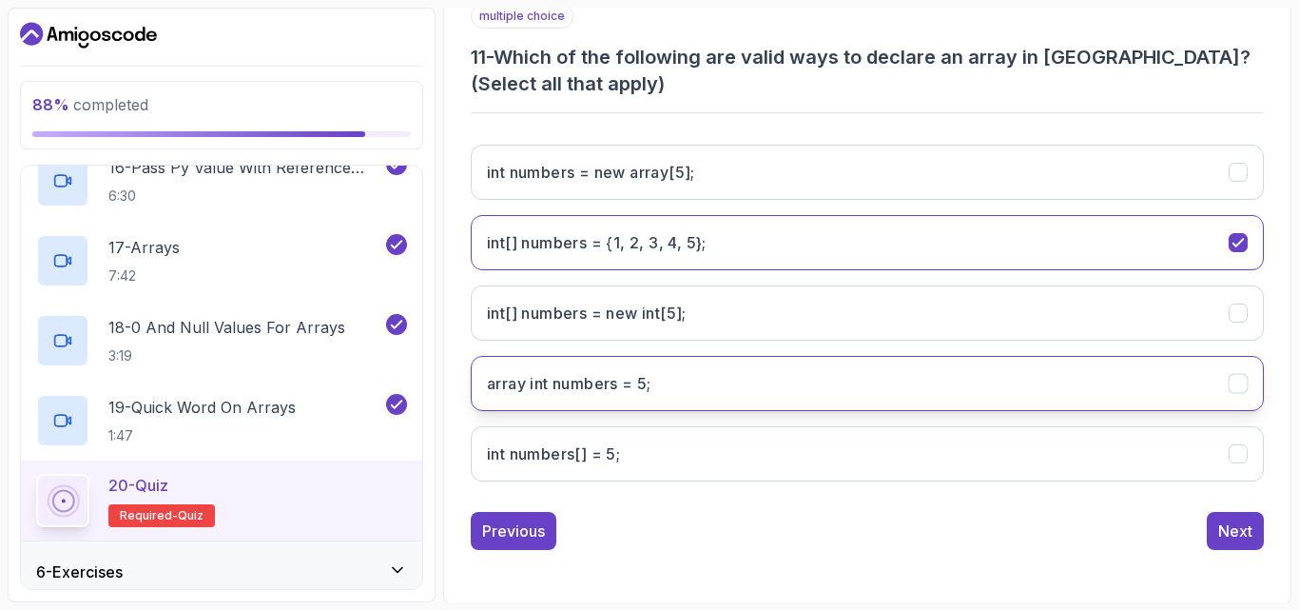
click at [686, 402] on button "array int numbers = 5;" at bounding box center [867, 383] width 793 height 55
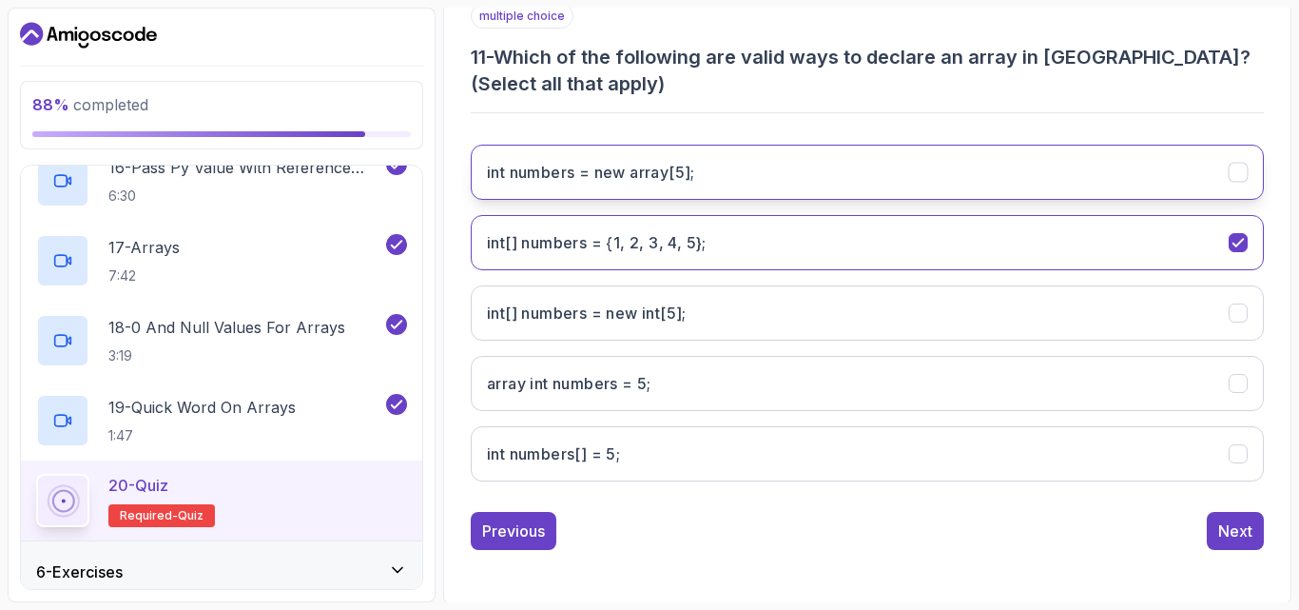
click at [848, 159] on button "int numbers = new array[5];" at bounding box center [867, 172] width 793 height 55
click at [844, 158] on button "int numbers = new array[5];" at bounding box center [867, 172] width 793 height 55
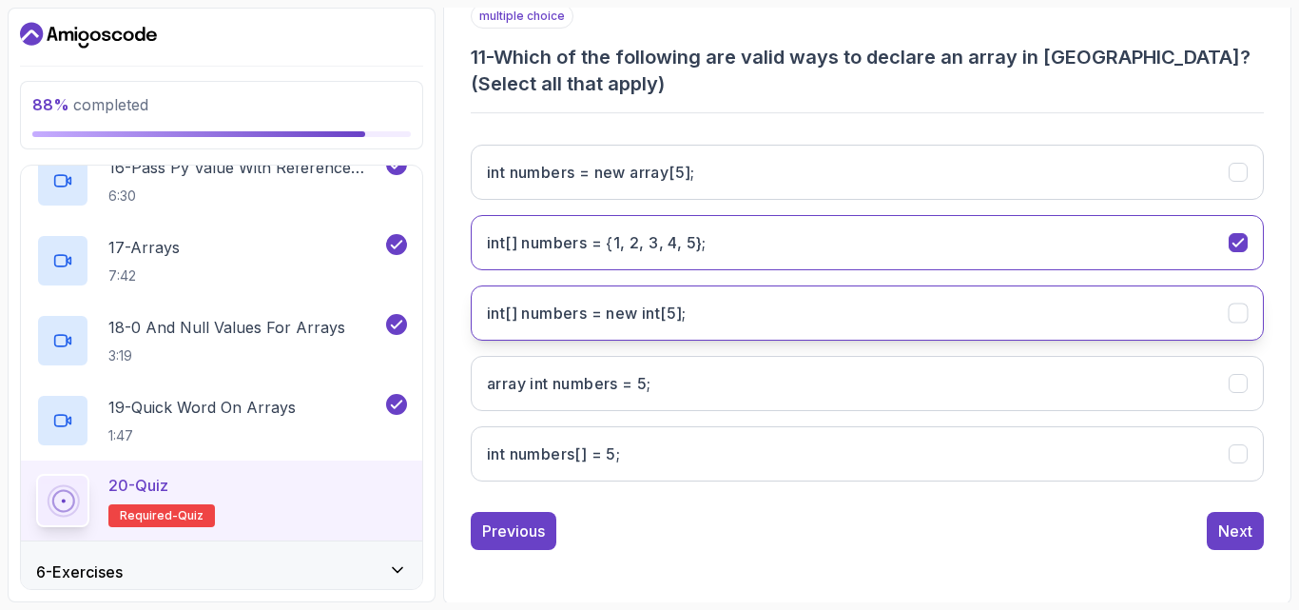
click at [723, 305] on int;"] "int[] numbers = new int[5];" at bounding box center [867, 312] width 793 height 55
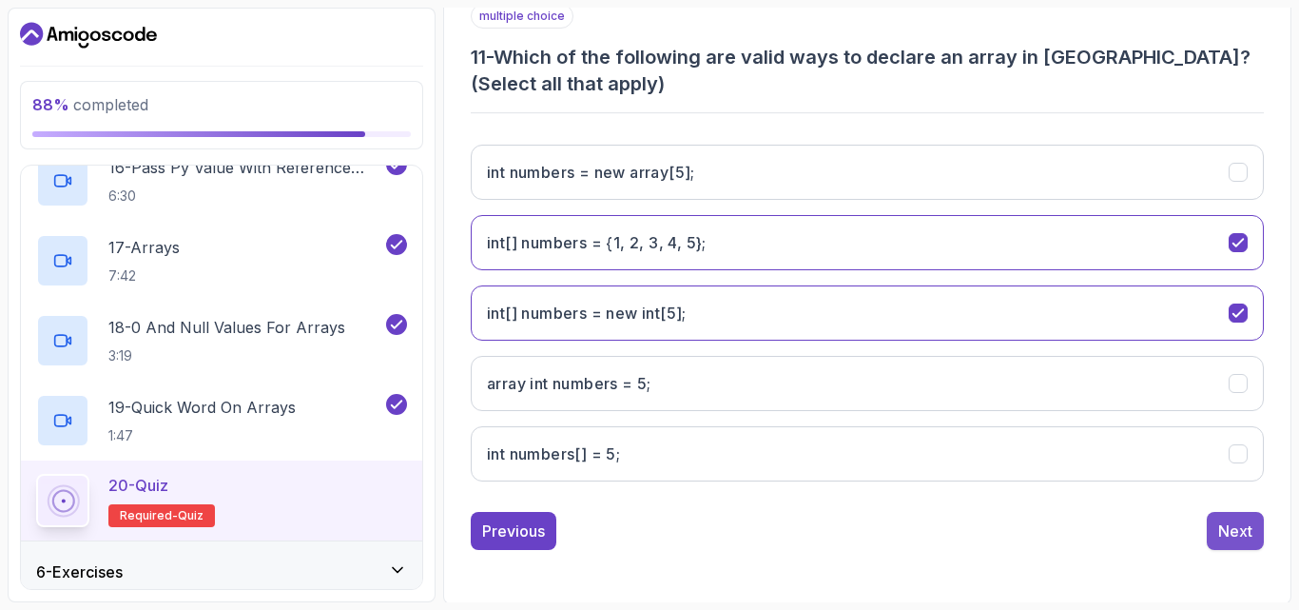
click at [1239, 520] on div "Next" at bounding box center [1235, 530] width 34 height 23
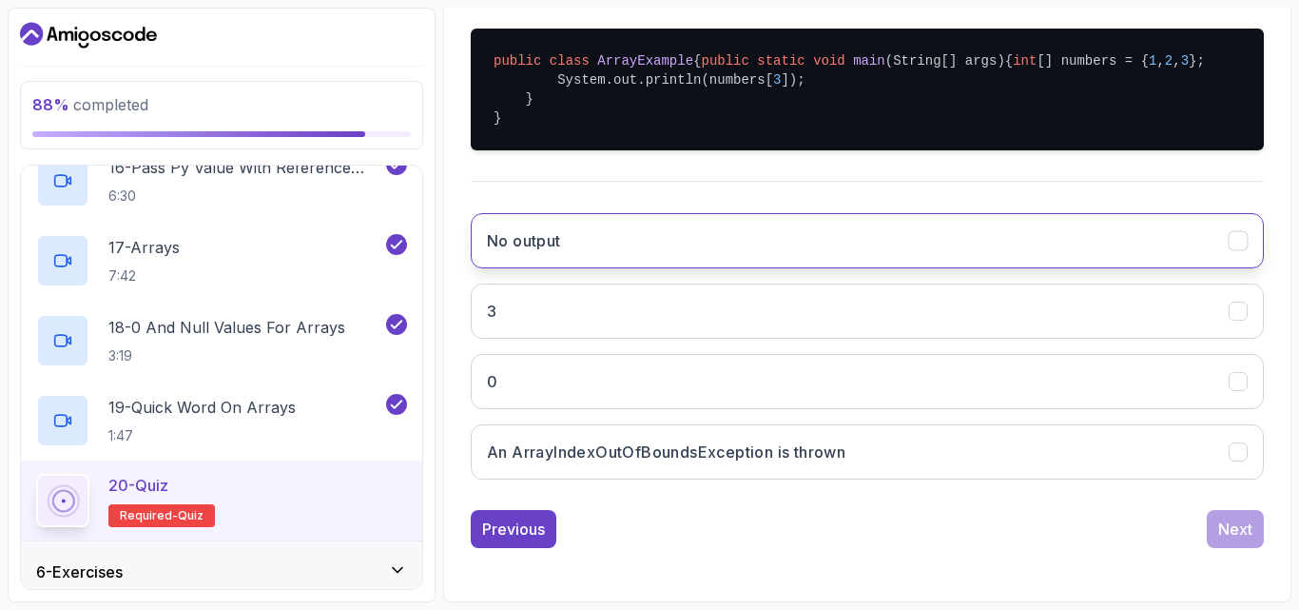
scroll to position [460, 0]
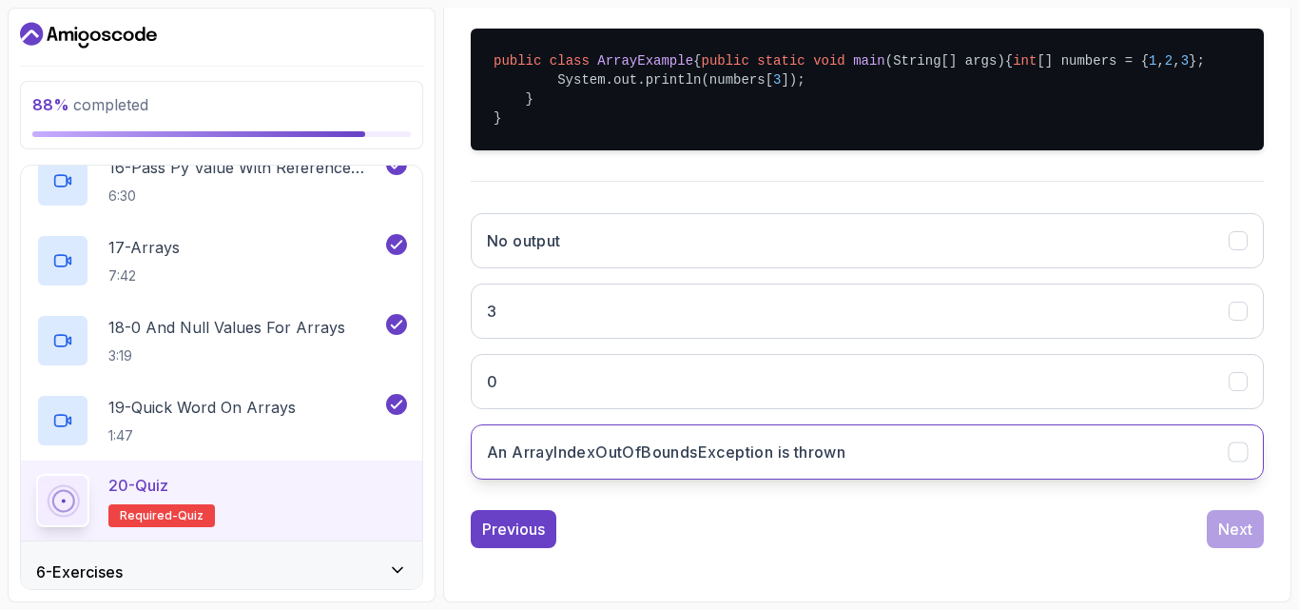
click at [740, 460] on h3 "An ArrayIndexOutOfBoundsException is thrown" at bounding box center [666, 451] width 359 height 23
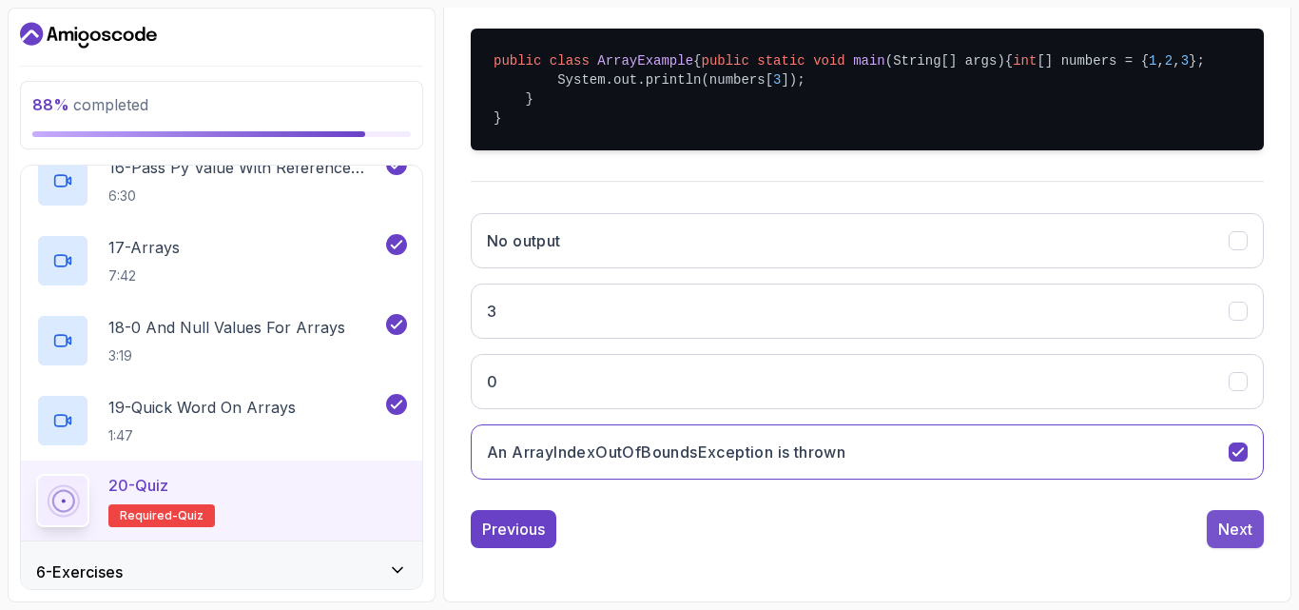
click at [1247, 540] on div "Next" at bounding box center [1235, 528] width 34 height 23
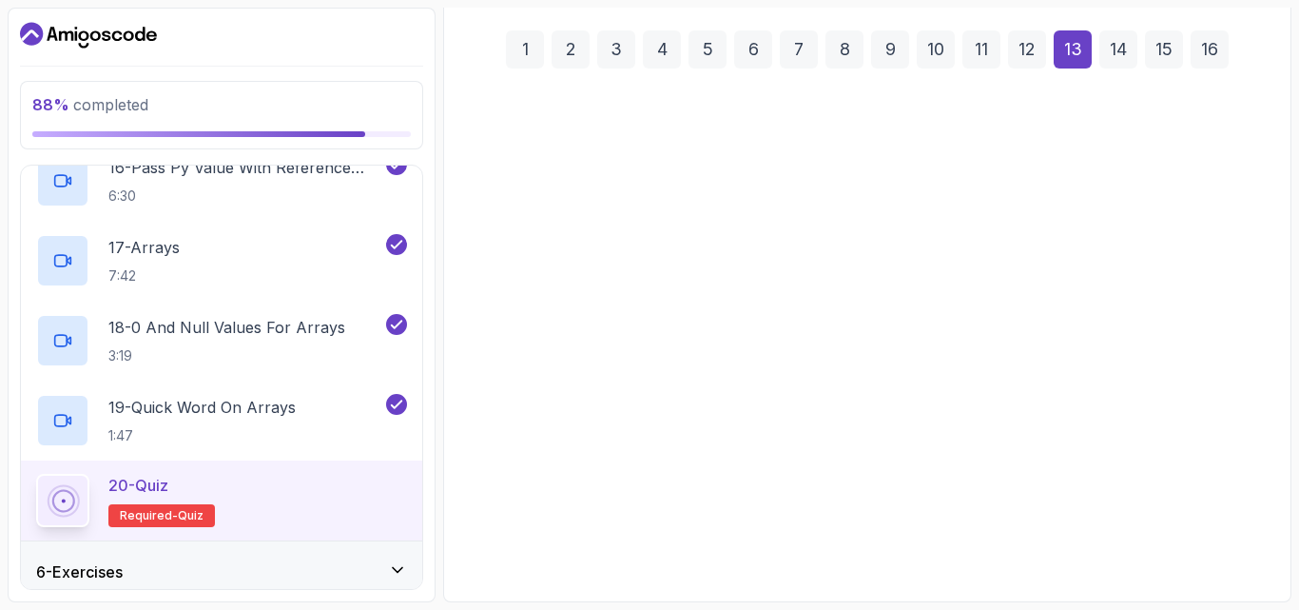
scroll to position [270, 0]
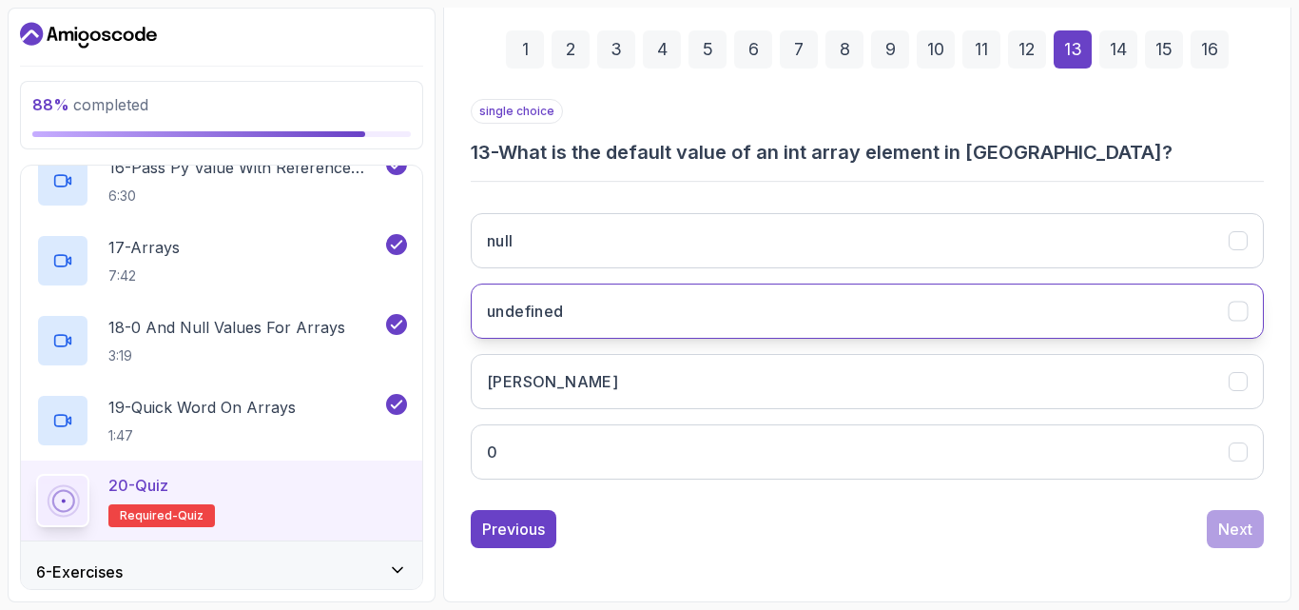
click at [759, 309] on button "undefined" at bounding box center [867, 310] width 793 height 55
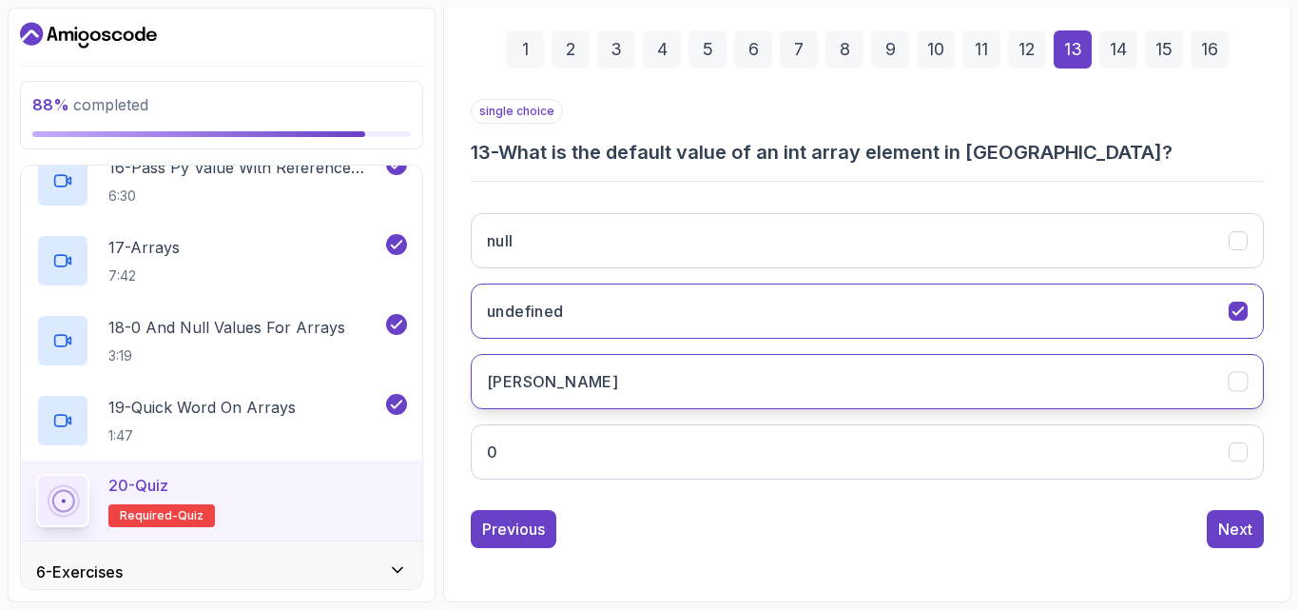
click at [742, 381] on button "[PERSON_NAME]" at bounding box center [867, 381] width 793 height 55
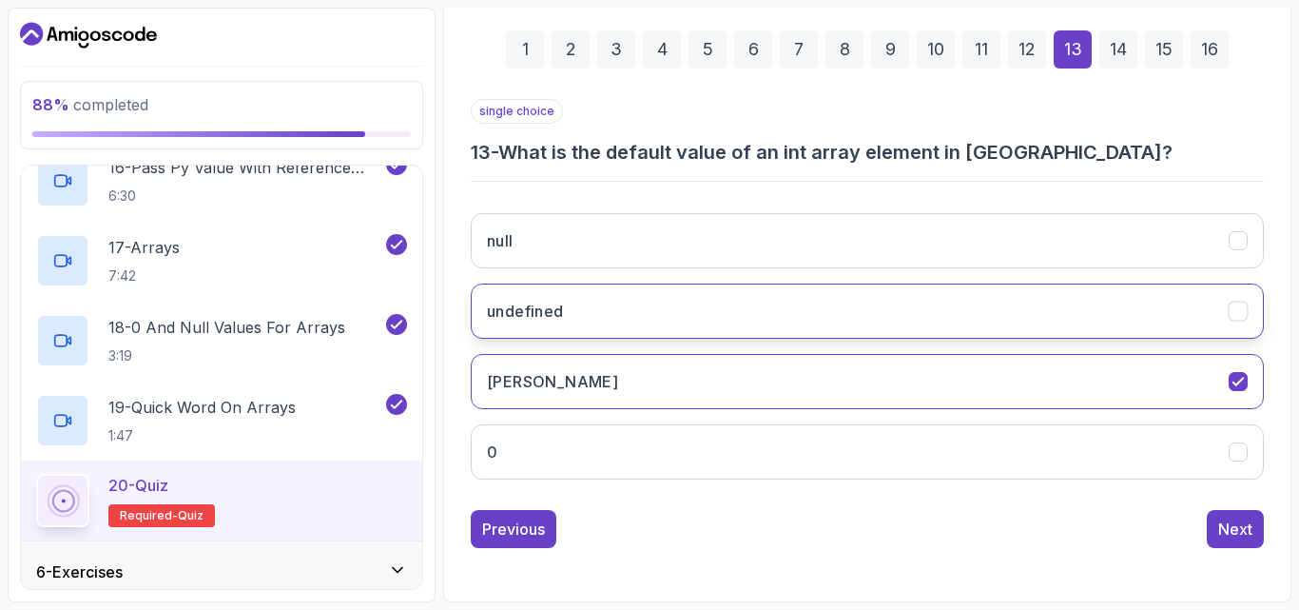
click at [826, 328] on button "undefined" at bounding box center [867, 310] width 793 height 55
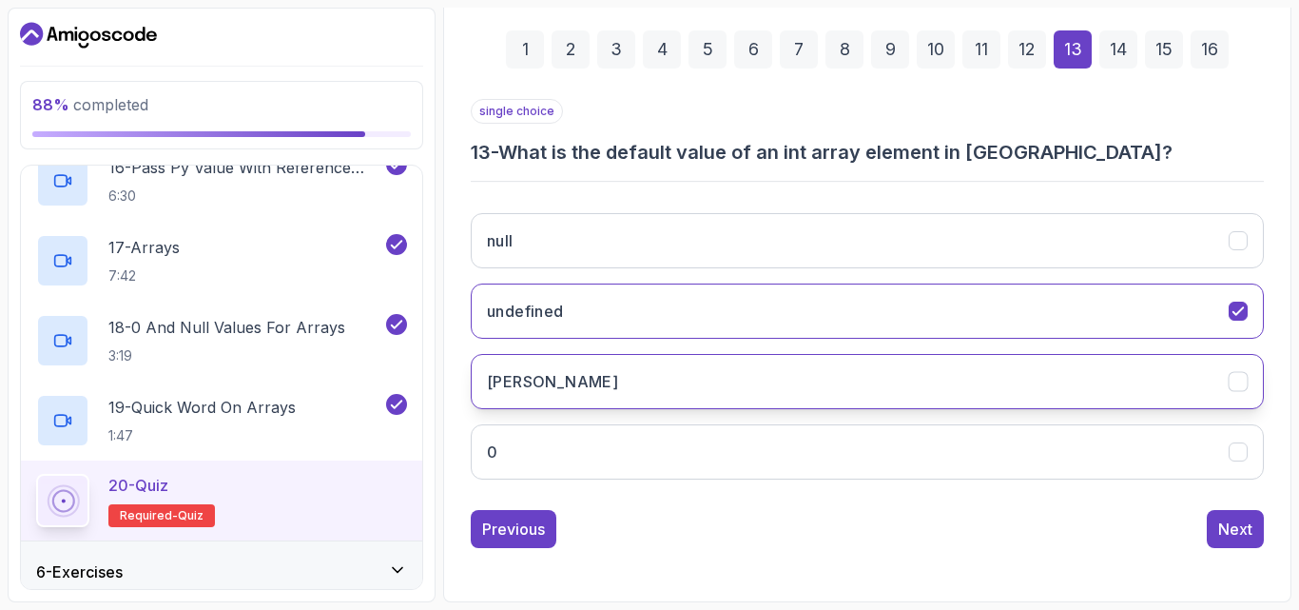
click at [949, 370] on button "[PERSON_NAME]" at bounding box center [867, 381] width 793 height 55
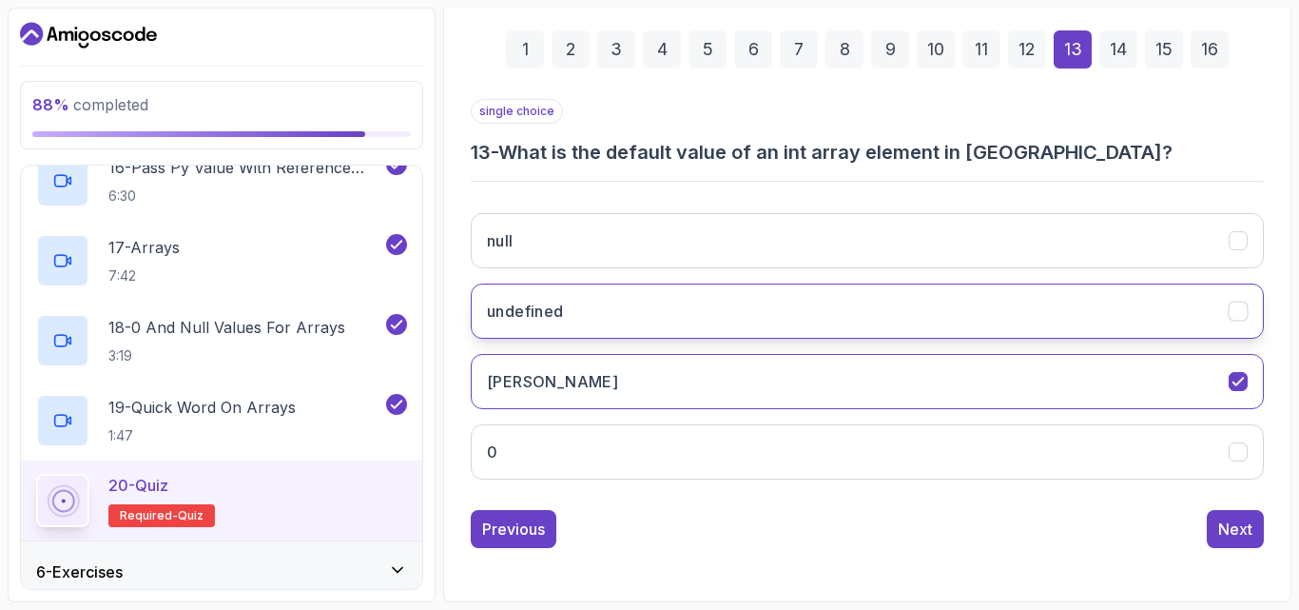
click at [948, 330] on button "undefined" at bounding box center [867, 310] width 793 height 55
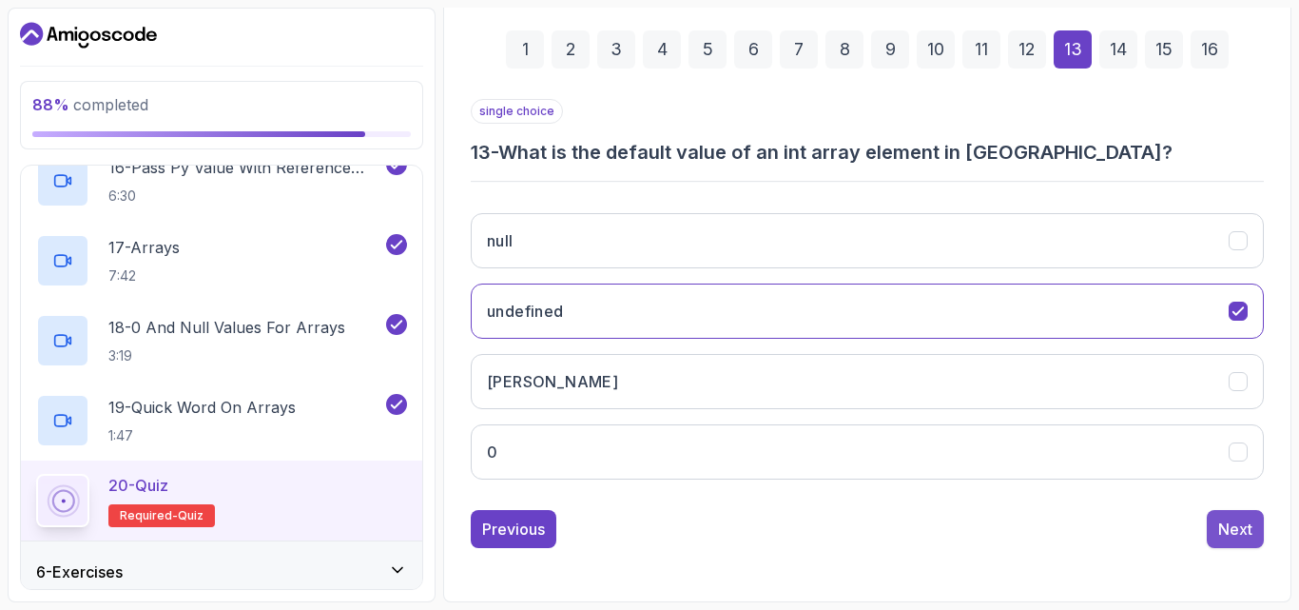
click at [1240, 537] on div "Next" at bounding box center [1235, 528] width 34 height 23
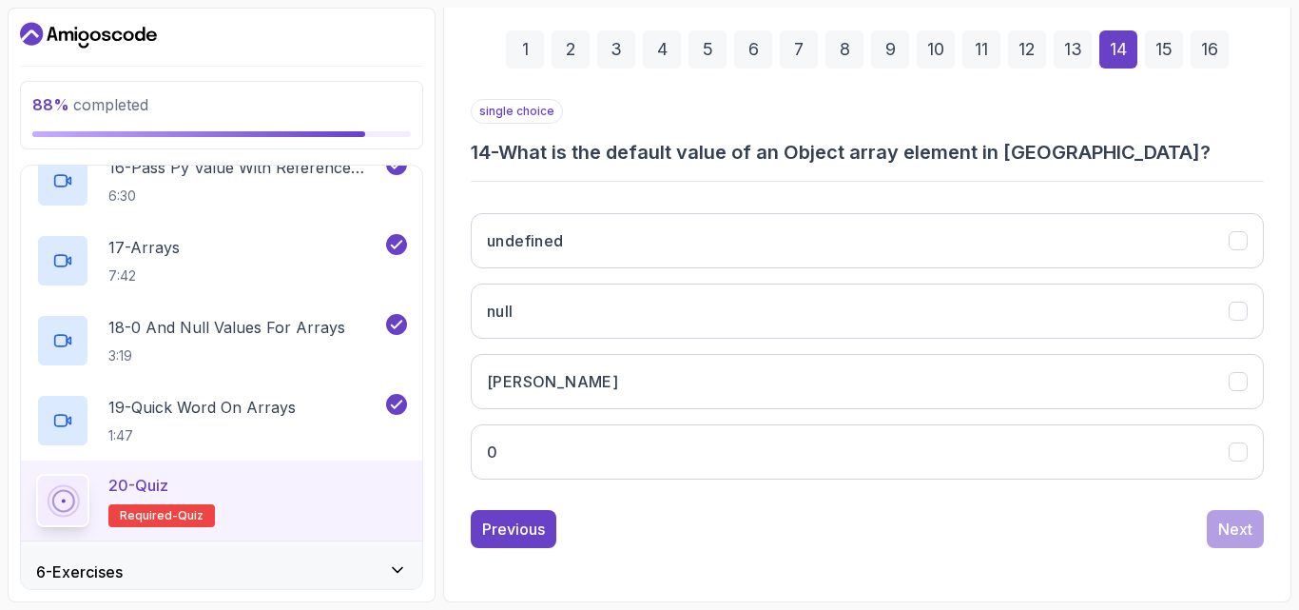
click at [1079, 49] on div "13" at bounding box center [1073, 49] width 38 height 38
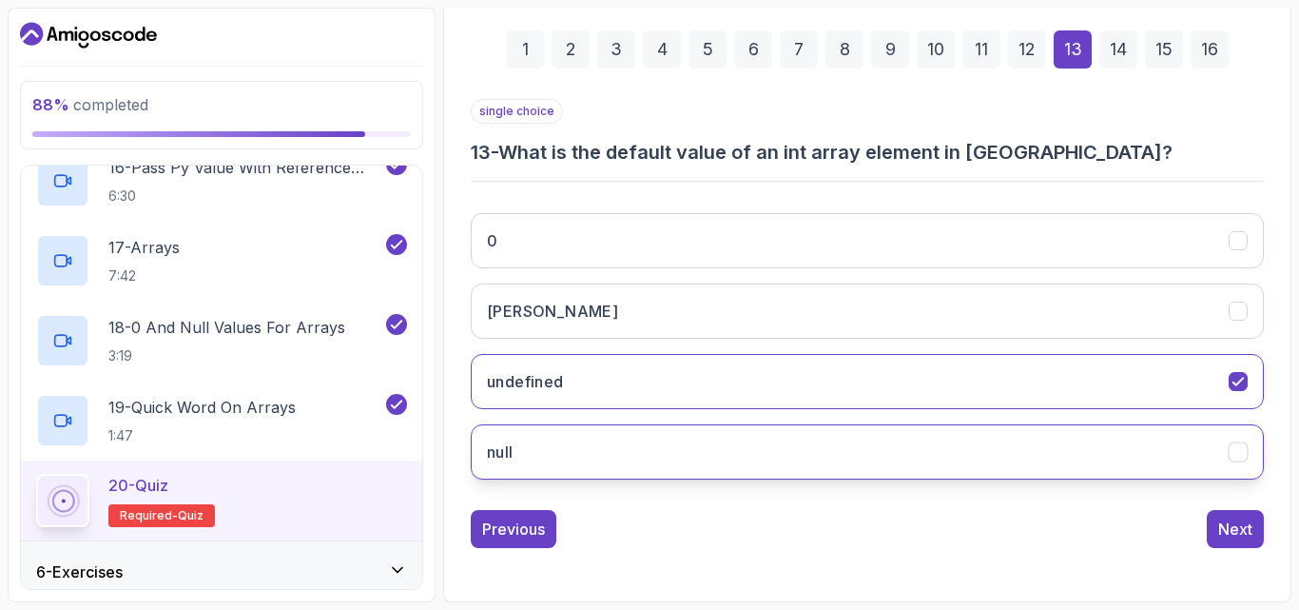
click at [1193, 459] on button "null" at bounding box center [867, 451] width 793 height 55
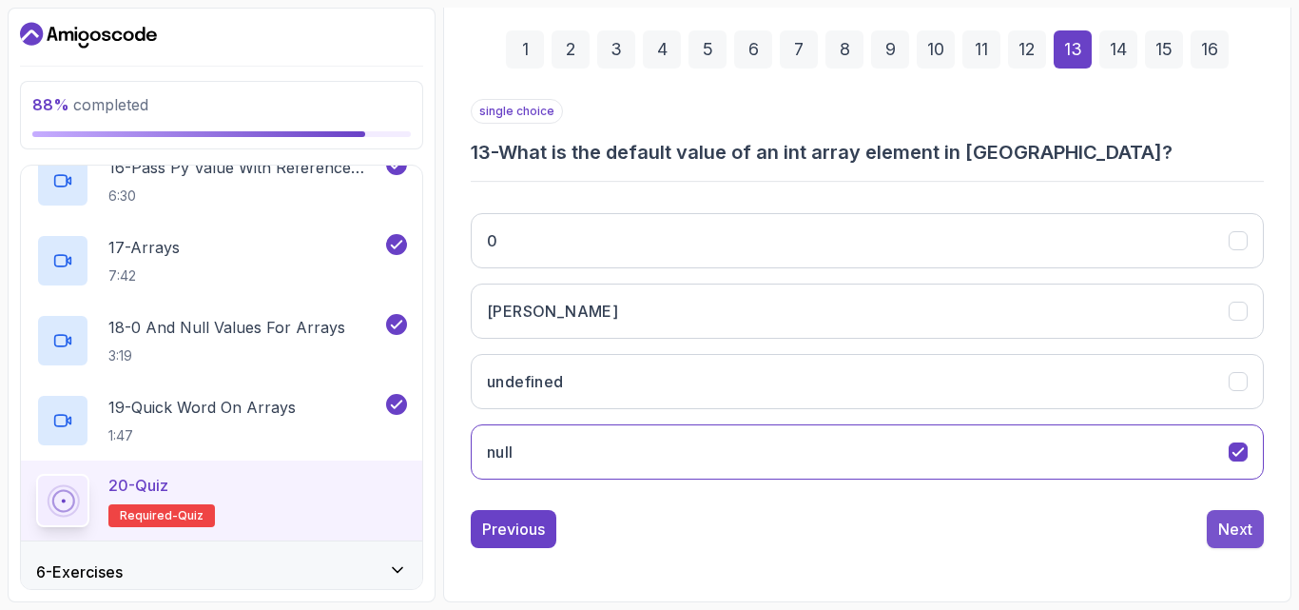
click at [1249, 521] on div "Next" at bounding box center [1235, 528] width 34 height 23
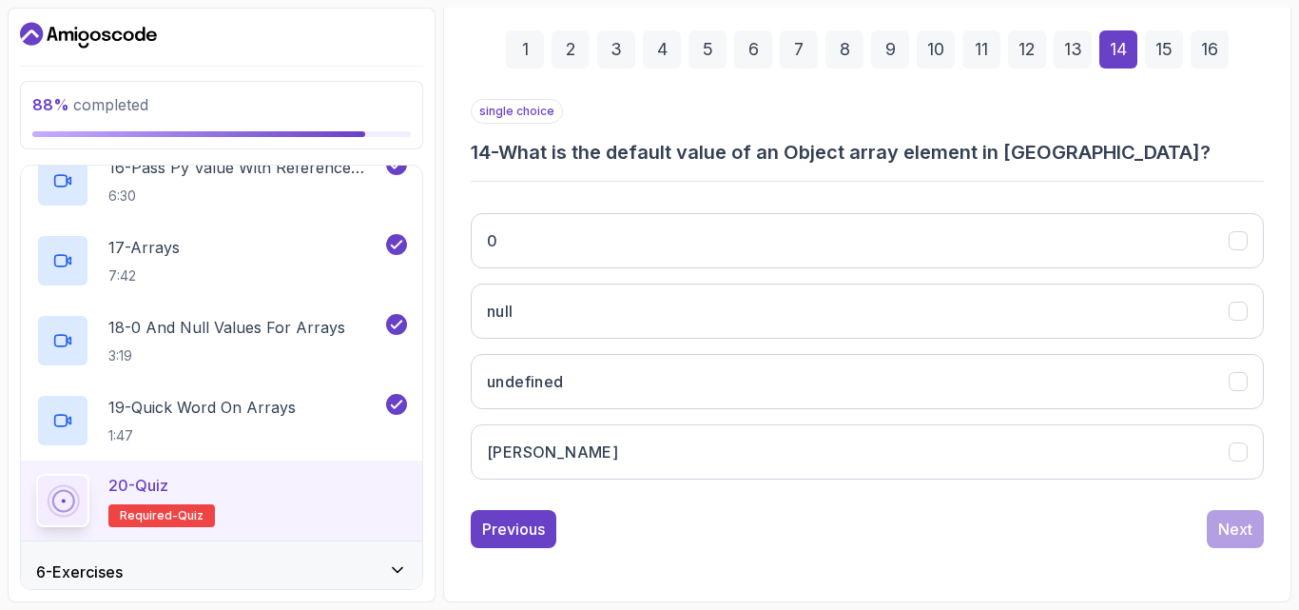
click at [1072, 36] on div "13" at bounding box center [1073, 49] width 38 height 38
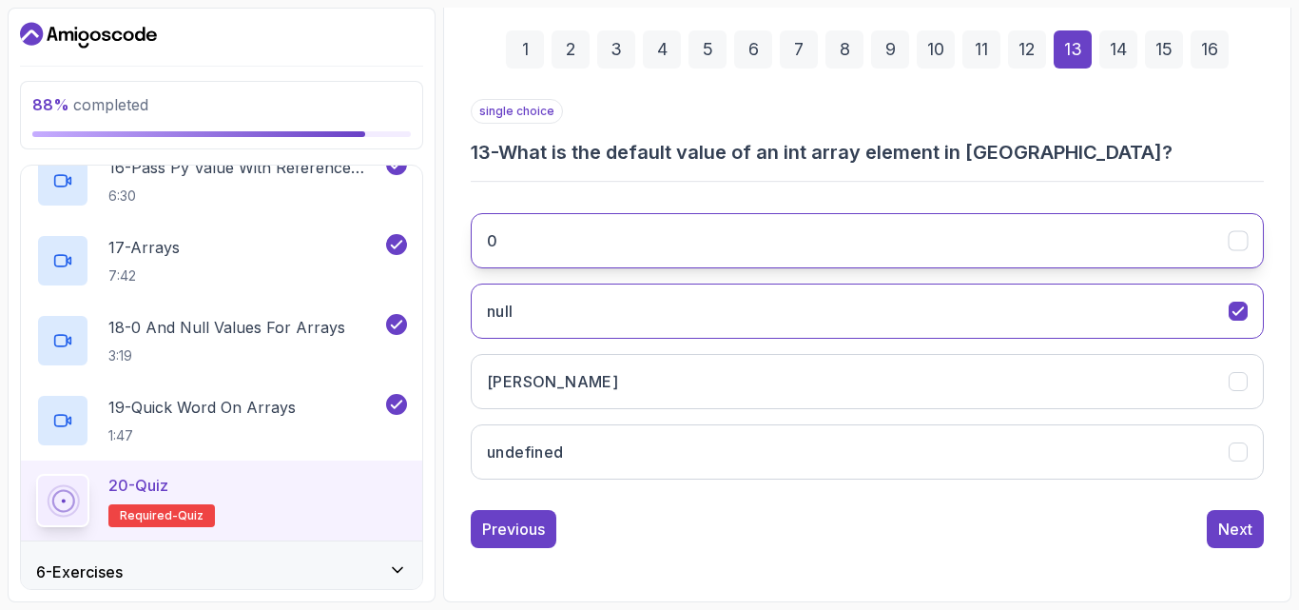
click at [1187, 231] on button "0" at bounding box center [867, 240] width 793 height 55
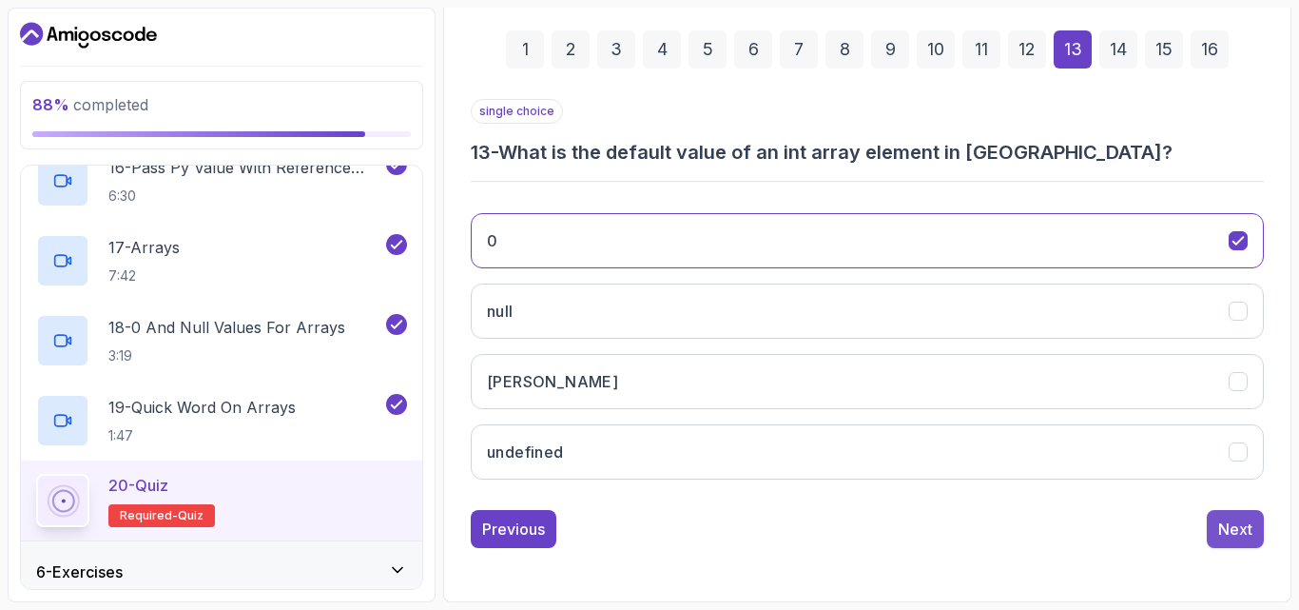
click at [1231, 538] on div "Next" at bounding box center [1235, 528] width 34 height 23
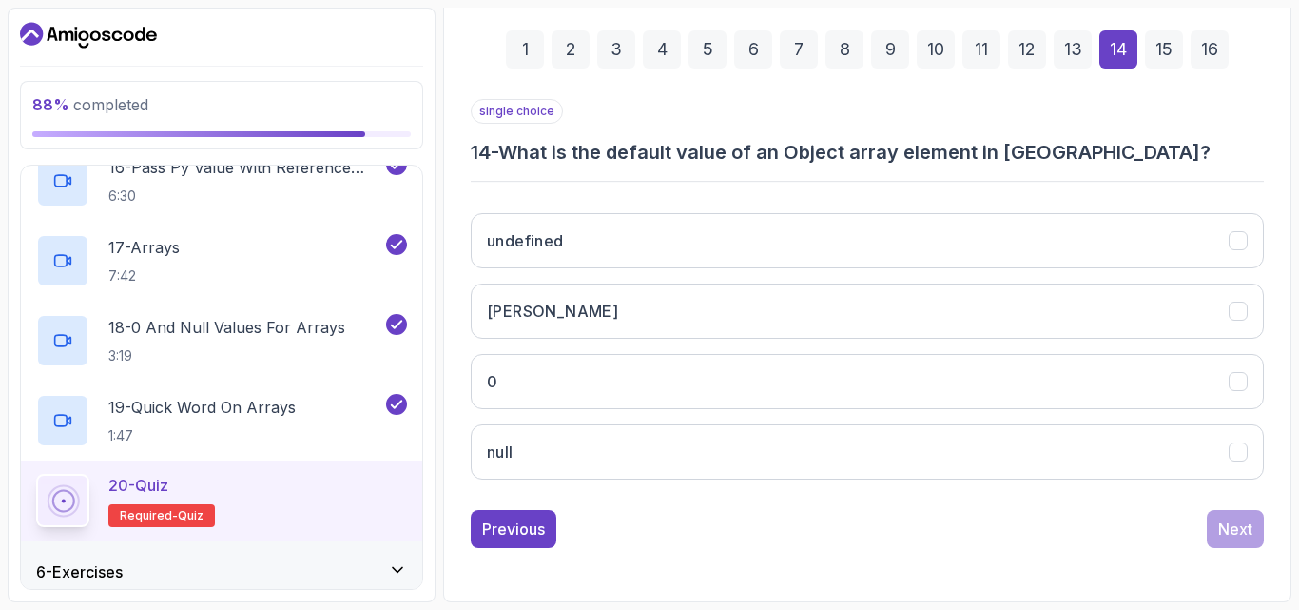
click at [1069, 42] on div "13" at bounding box center [1073, 49] width 38 height 38
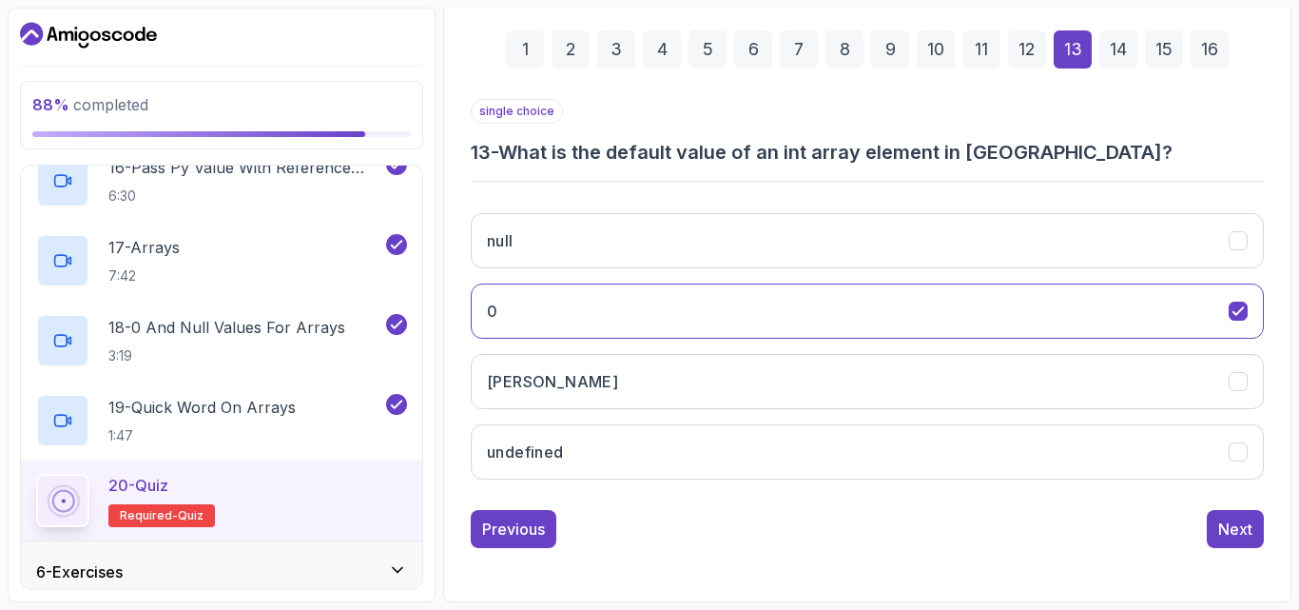
click at [1115, 42] on div "14" at bounding box center [1118, 49] width 38 height 38
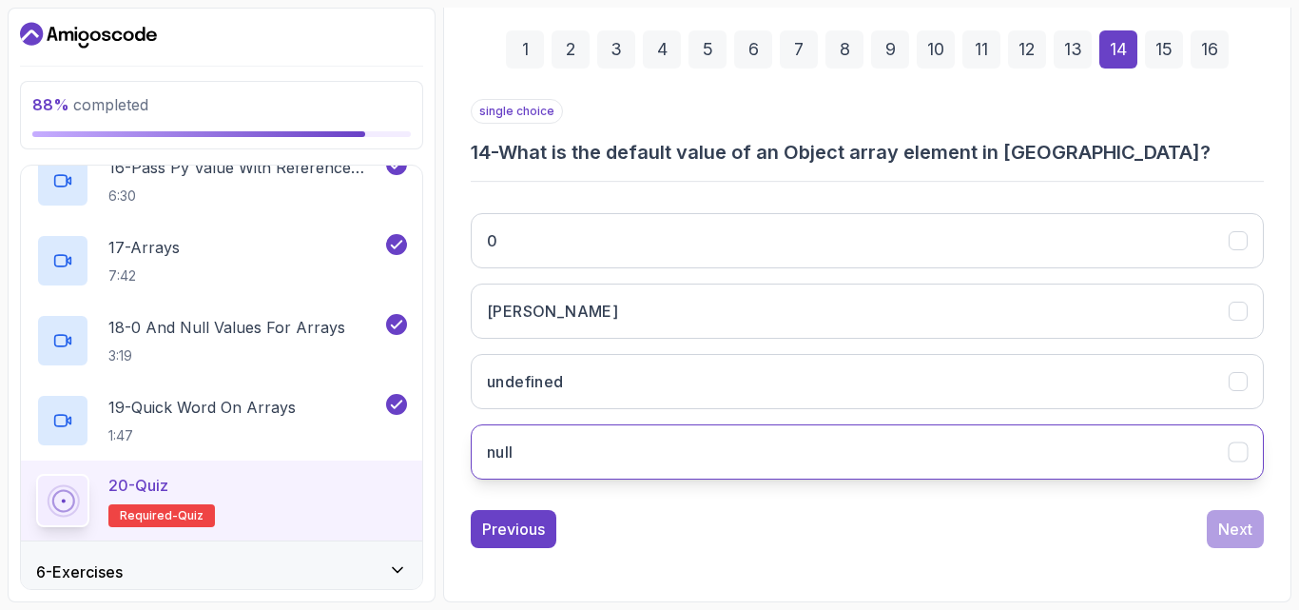
click at [1215, 444] on button "null" at bounding box center [867, 451] width 793 height 55
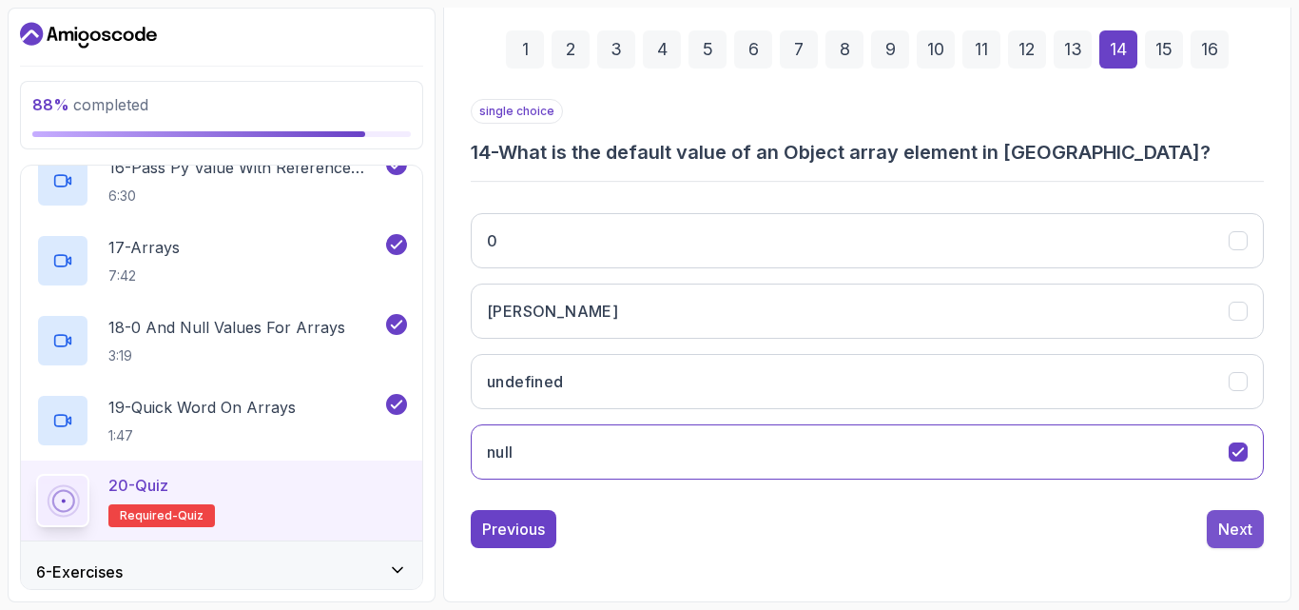
click at [1225, 518] on div "Next" at bounding box center [1235, 528] width 34 height 23
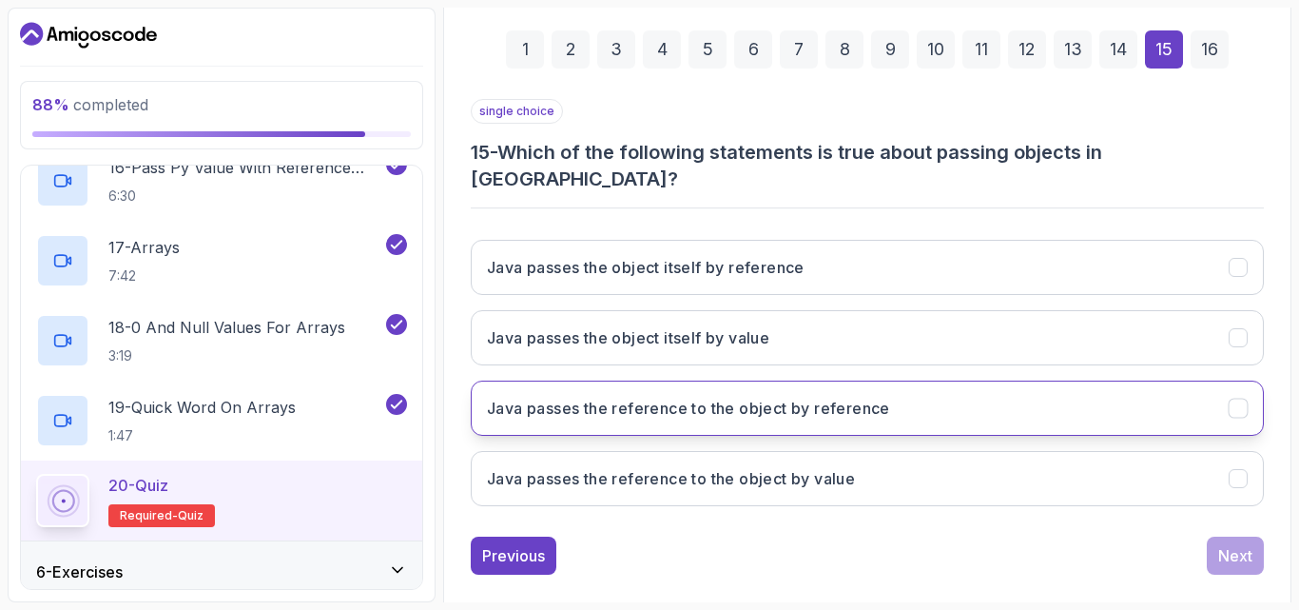
click at [787, 397] on h3 "Java passes the reference to the object by reference" at bounding box center [688, 408] width 403 height 23
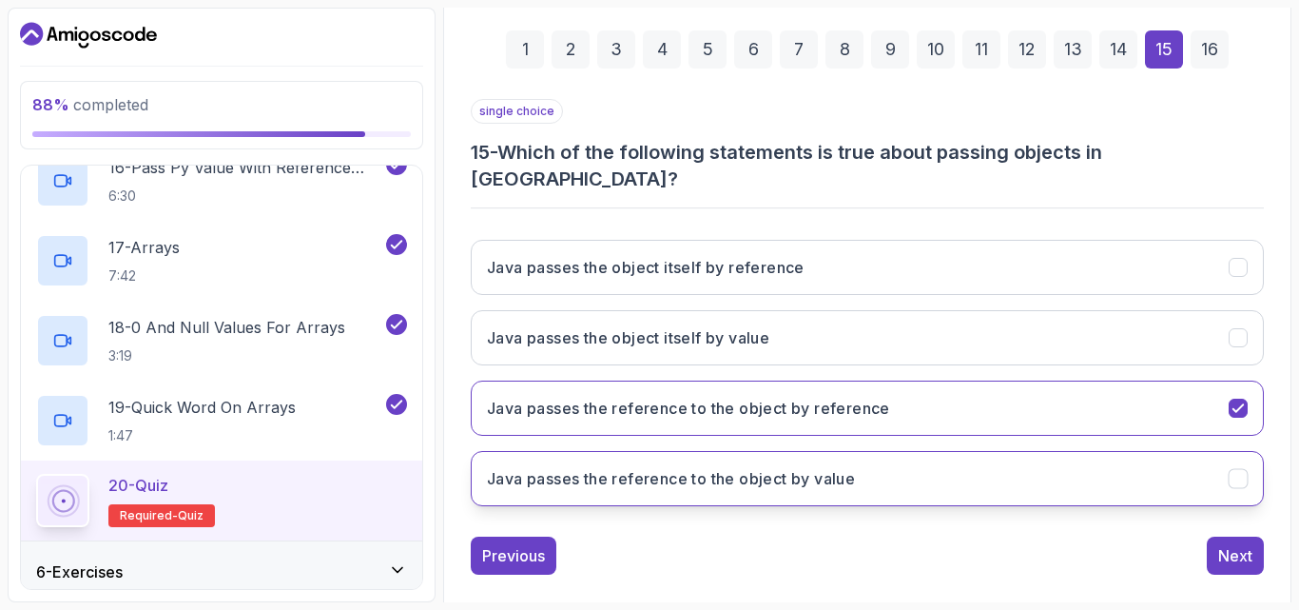
click at [939, 454] on button "Java passes the reference to the object by value" at bounding box center [867, 478] width 793 height 55
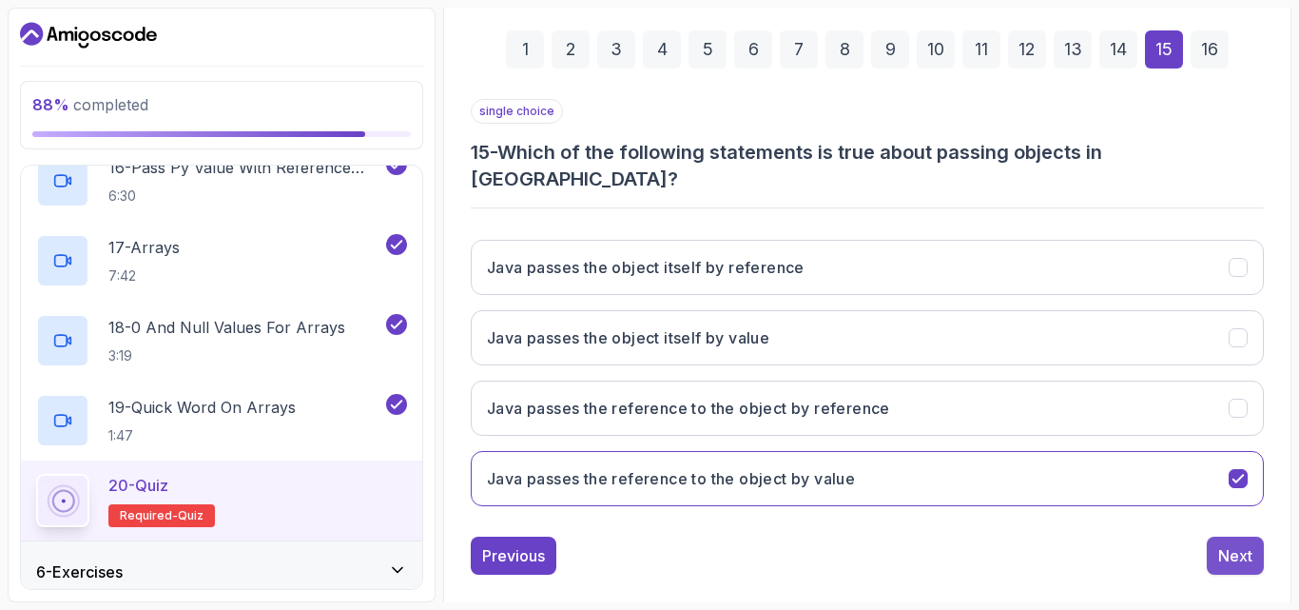
click at [1224, 544] on div "Next" at bounding box center [1235, 555] width 34 height 23
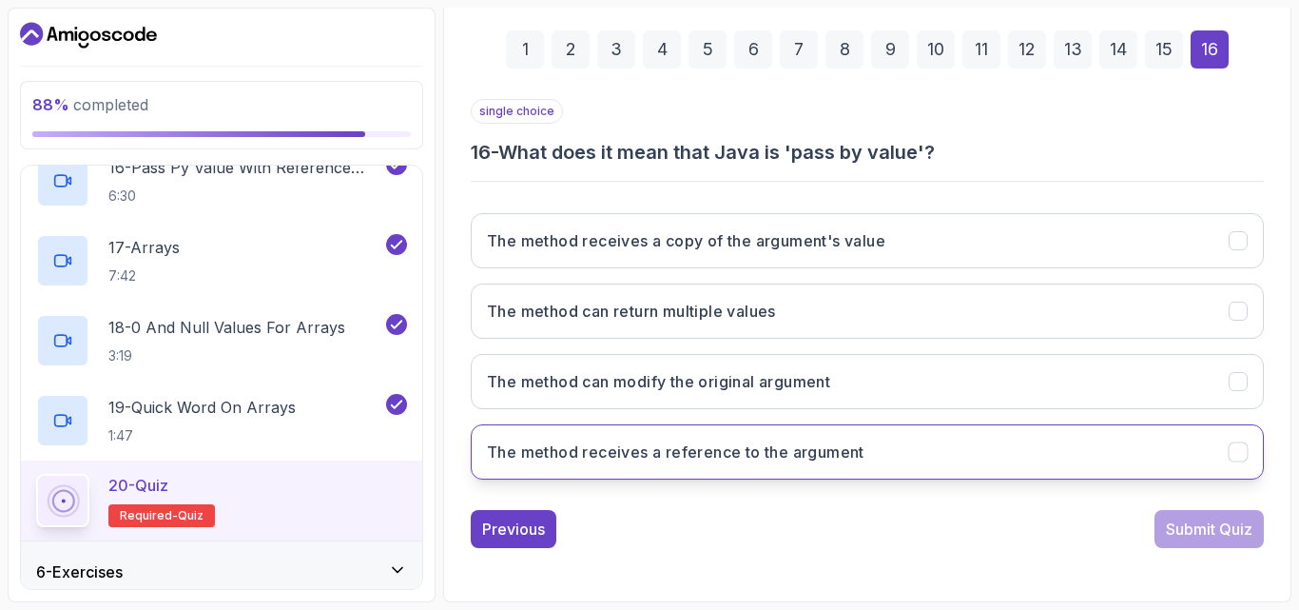
click at [827, 450] on h3 "The method receives a reference to the argument" at bounding box center [676, 451] width 378 height 23
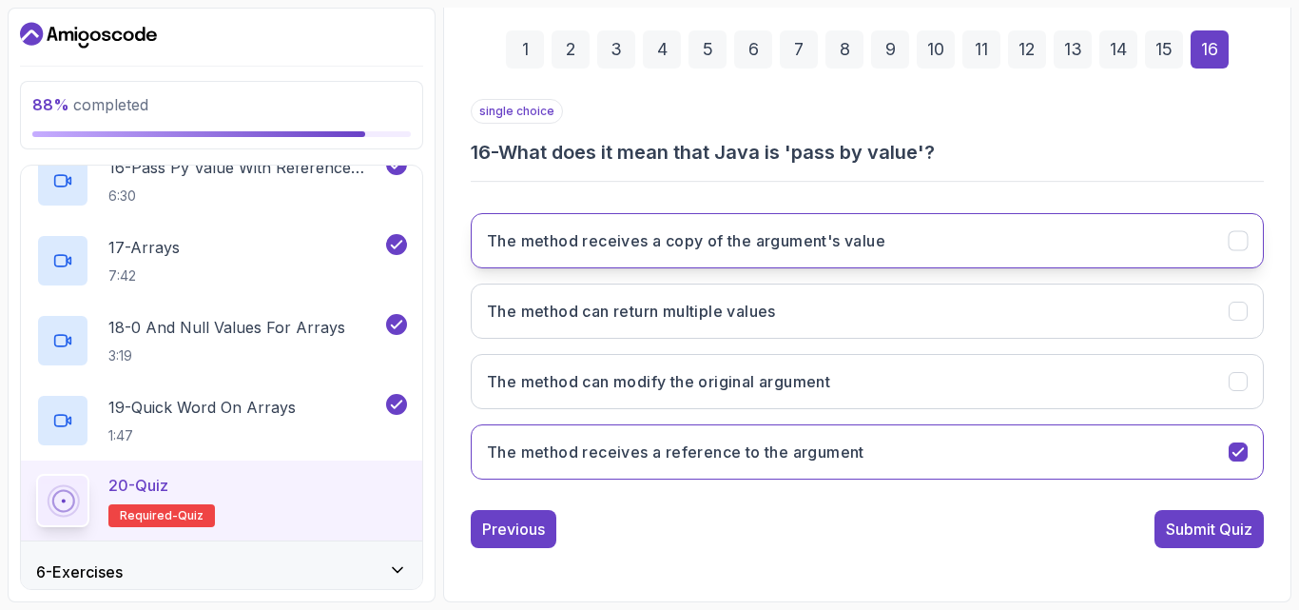
click at [750, 252] on button "The method receives a copy of the argument's value" at bounding box center [867, 240] width 793 height 55
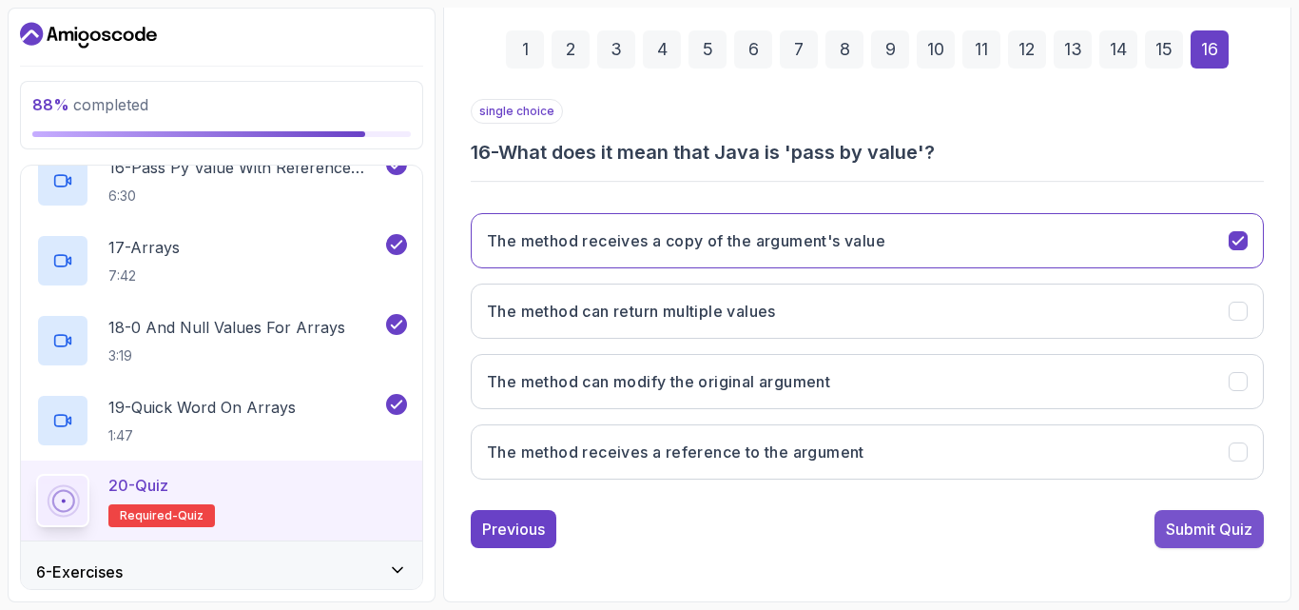
click at [1171, 520] on div "Submit Quiz" at bounding box center [1209, 528] width 87 height 23
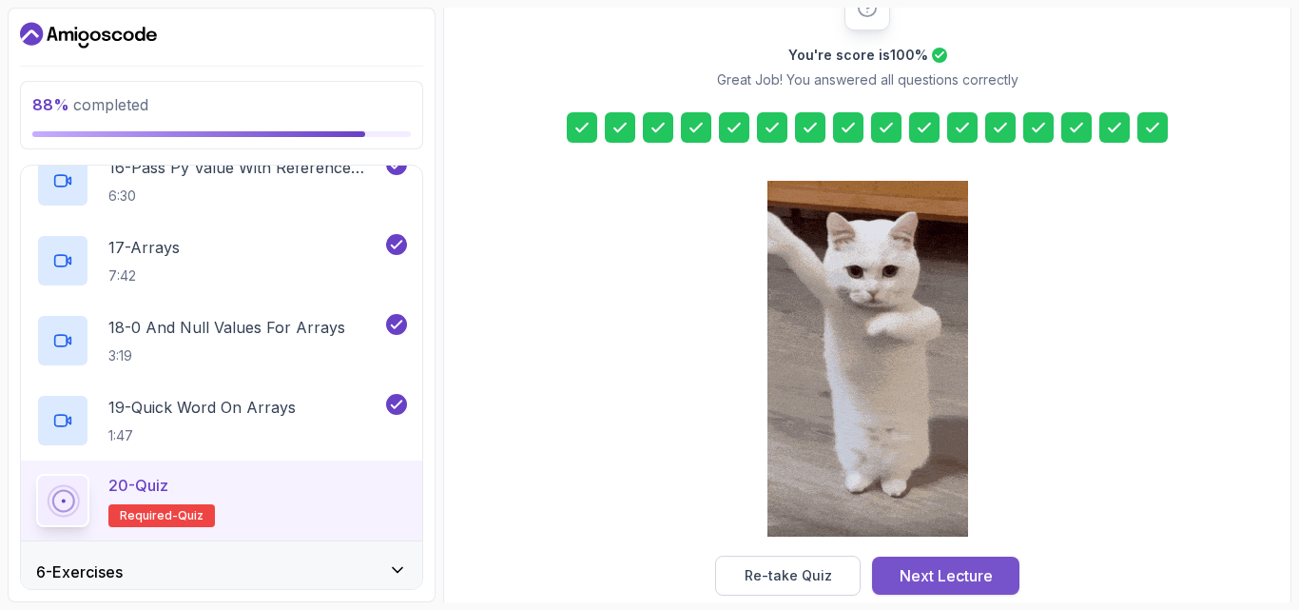
click at [970, 566] on div "Next Lecture" at bounding box center [946, 575] width 93 height 23
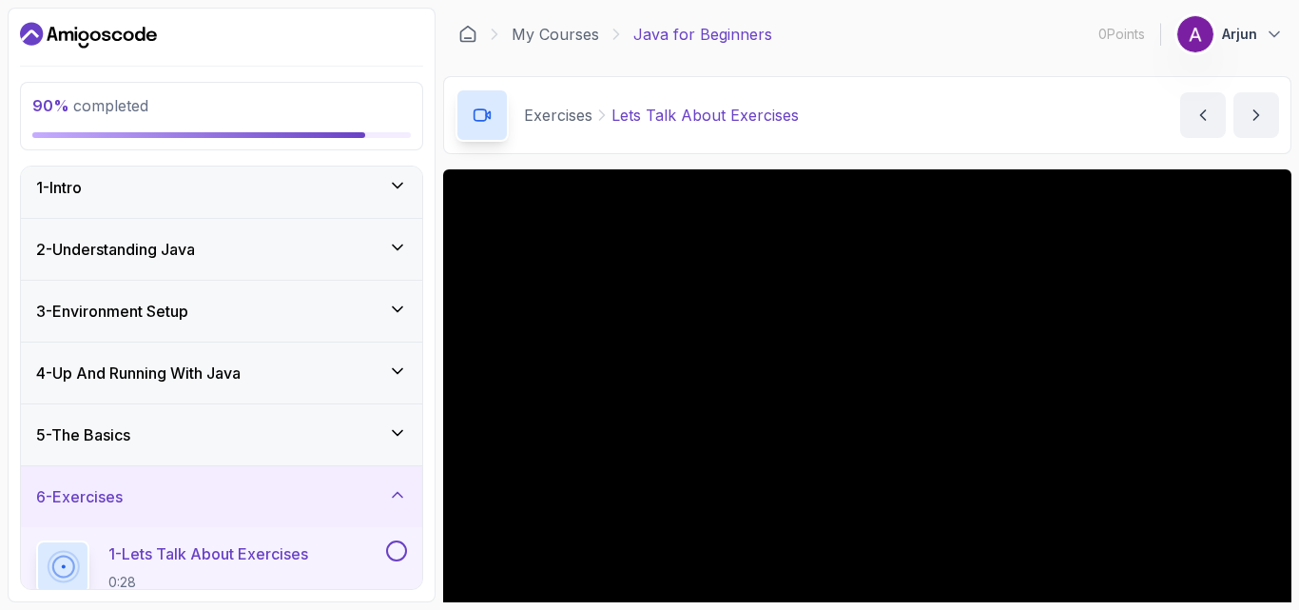
scroll to position [169, 0]
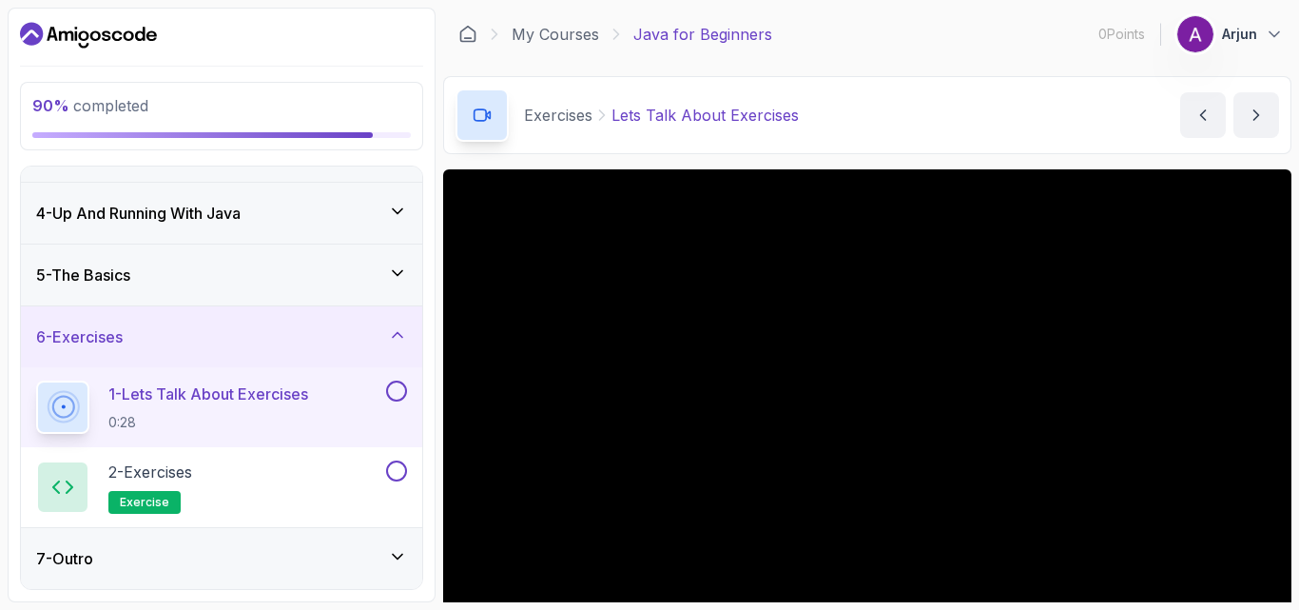
click at [395, 393] on button at bounding box center [396, 390] width 21 height 21
click at [229, 483] on div "2 - Exercises exercise" at bounding box center [209, 486] width 346 height 53
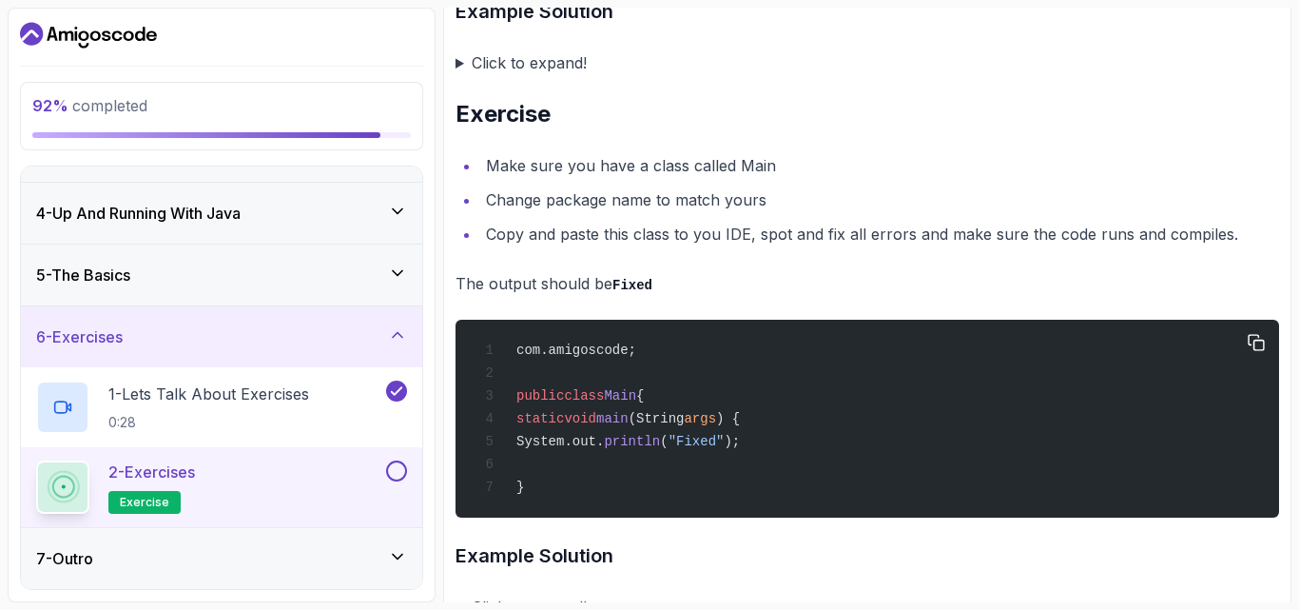
scroll to position [3784, 0]
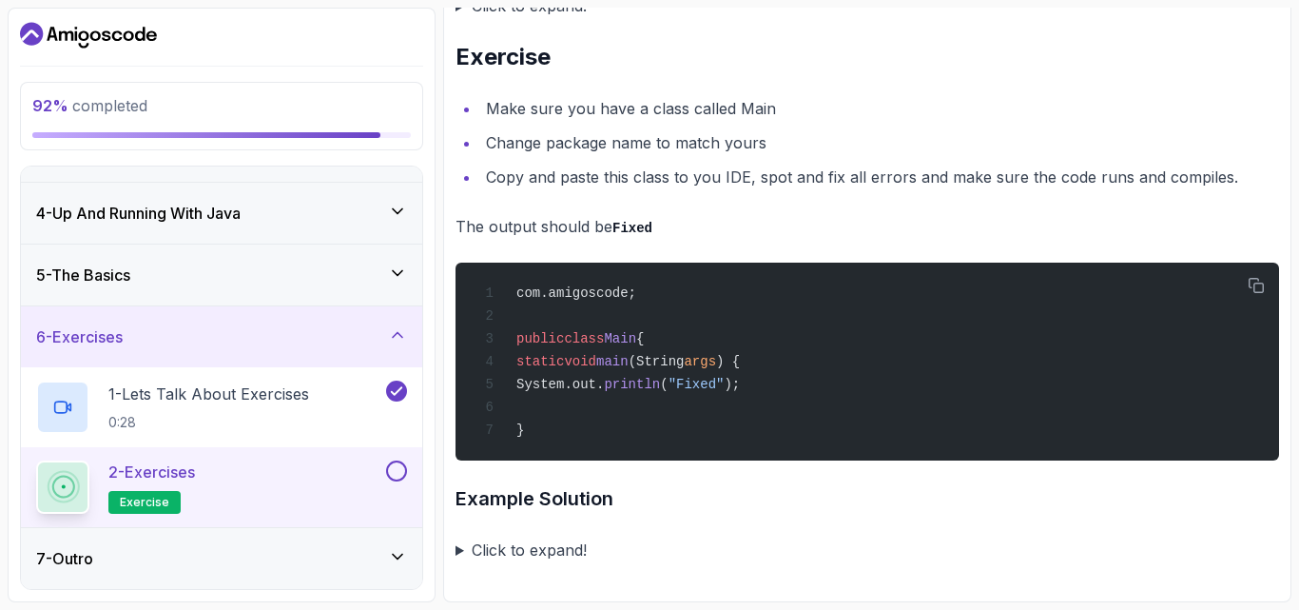
click at [390, 465] on button at bounding box center [396, 470] width 21 height 21
click at [387, 558] on div "7 - Outro" at bounding box center [221, 558] width 371 height 23
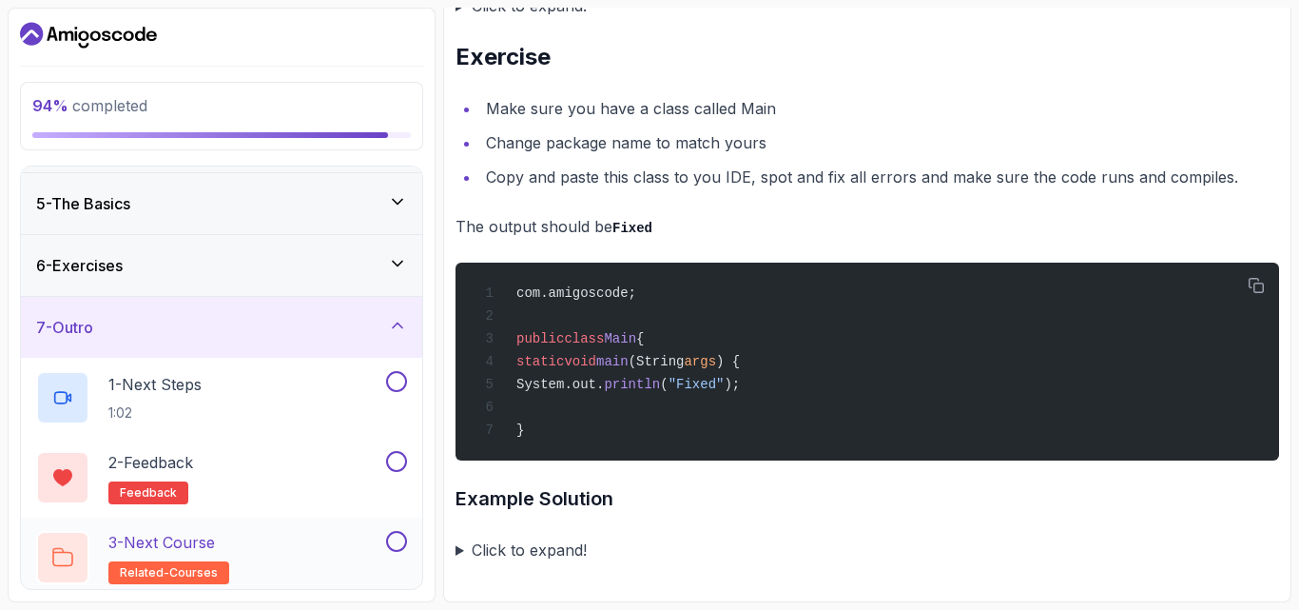
scroll to position [249, 0]
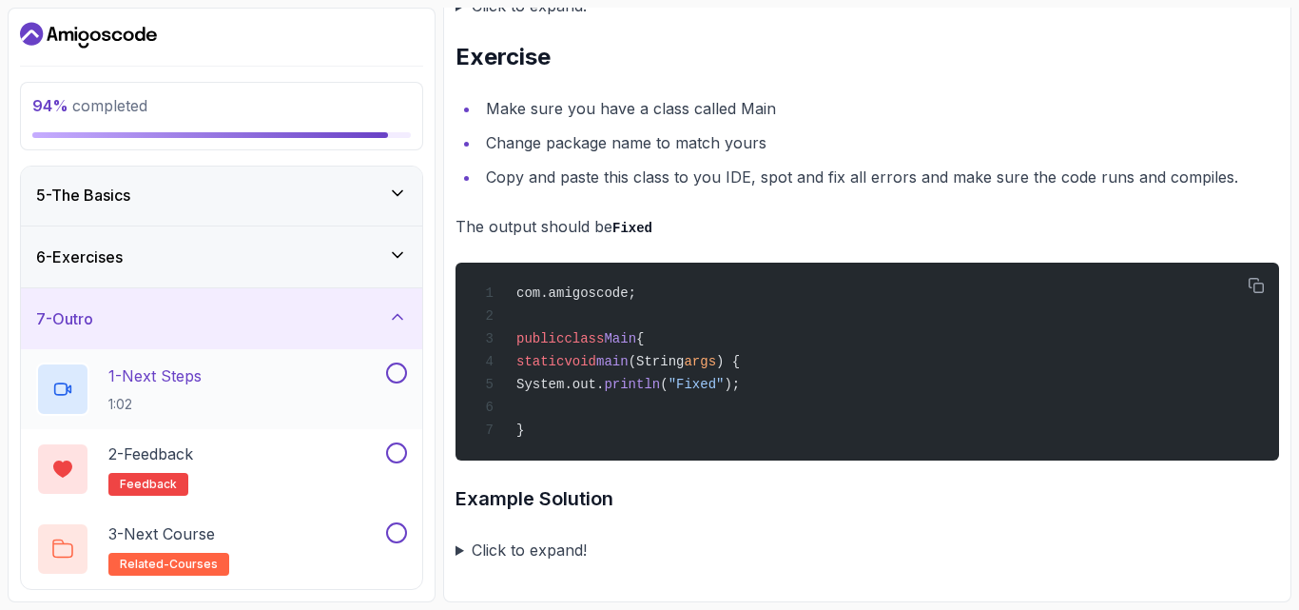
click at [396, 375] on button at bounding box center [396, 372] width 21 height 21
click at [392, 447] on button at bounding box center [396, 452] width 21 height 21
click at [223, 453] on div "2 - Feedback feedback" at bounding box center [209, 468] width 346 height 53
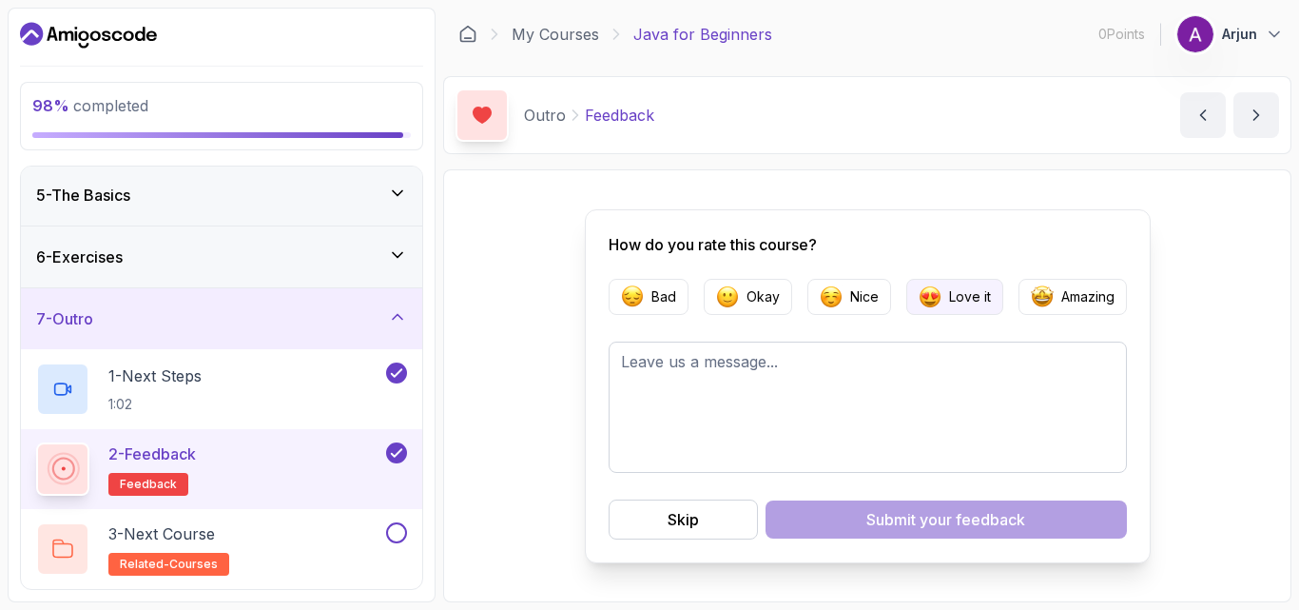
click at [944, 298] on button "Love it" at bounding box center [954, 297] width 97 height 36
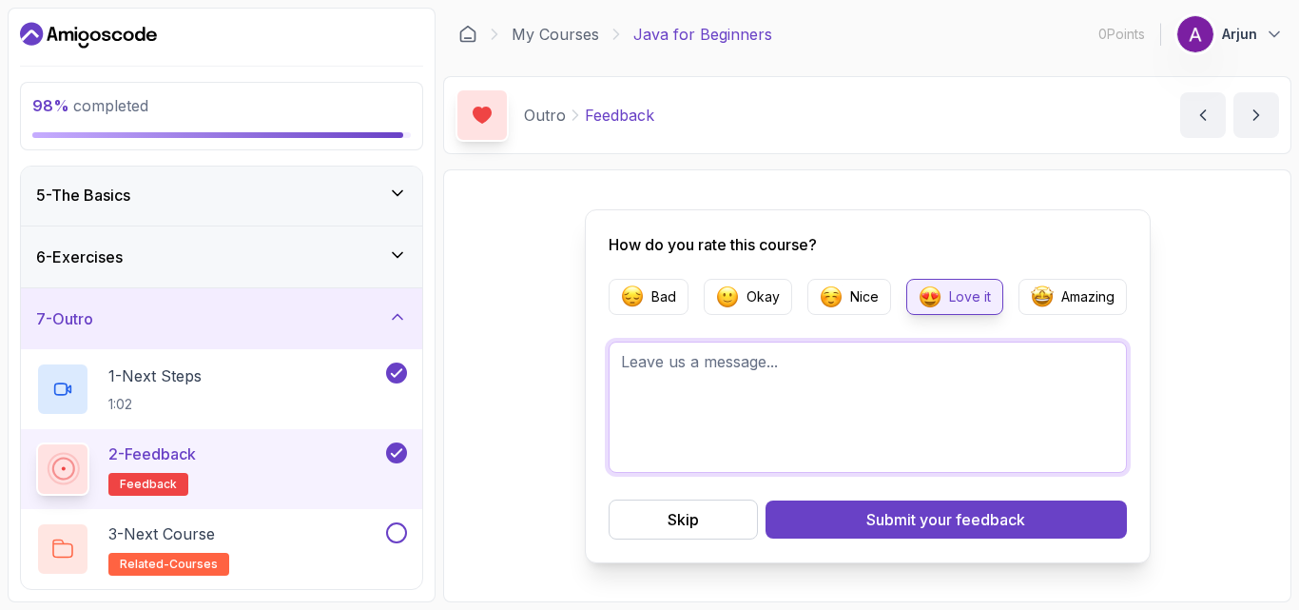
click at [816, 376] on textarea at bounding box center [868, 406] width 518 height 131
type textarea "Thankyou"
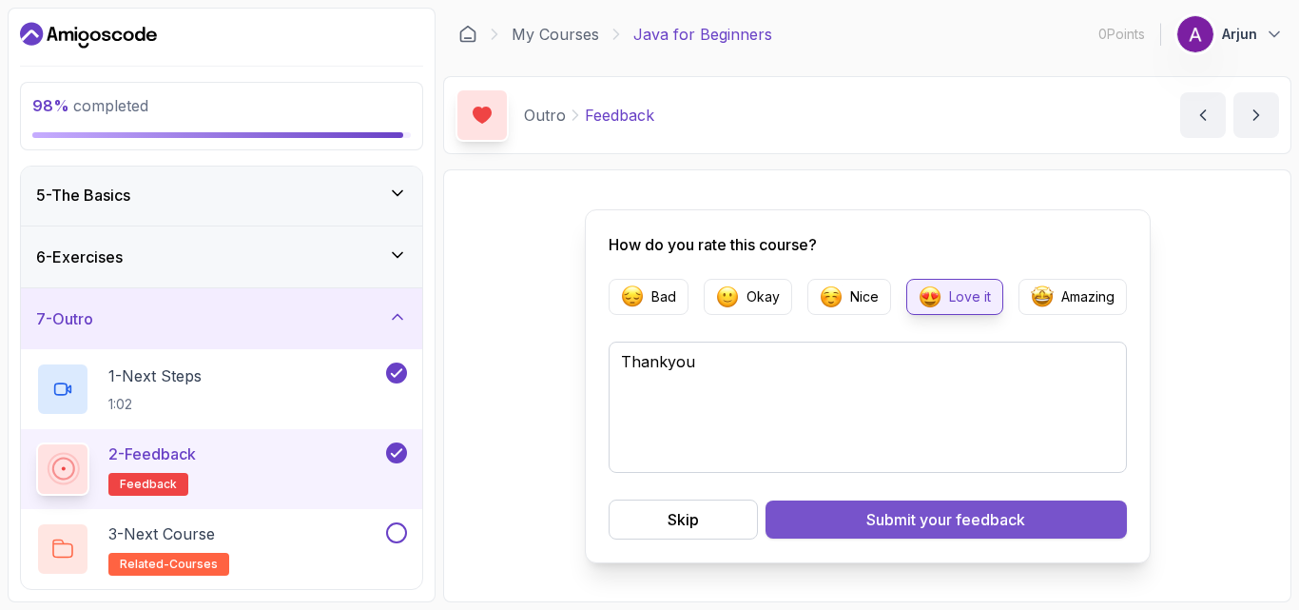
click at [896, 516] on div "Submit your feedback" at bounding box center [945, 519] width 159 height 23
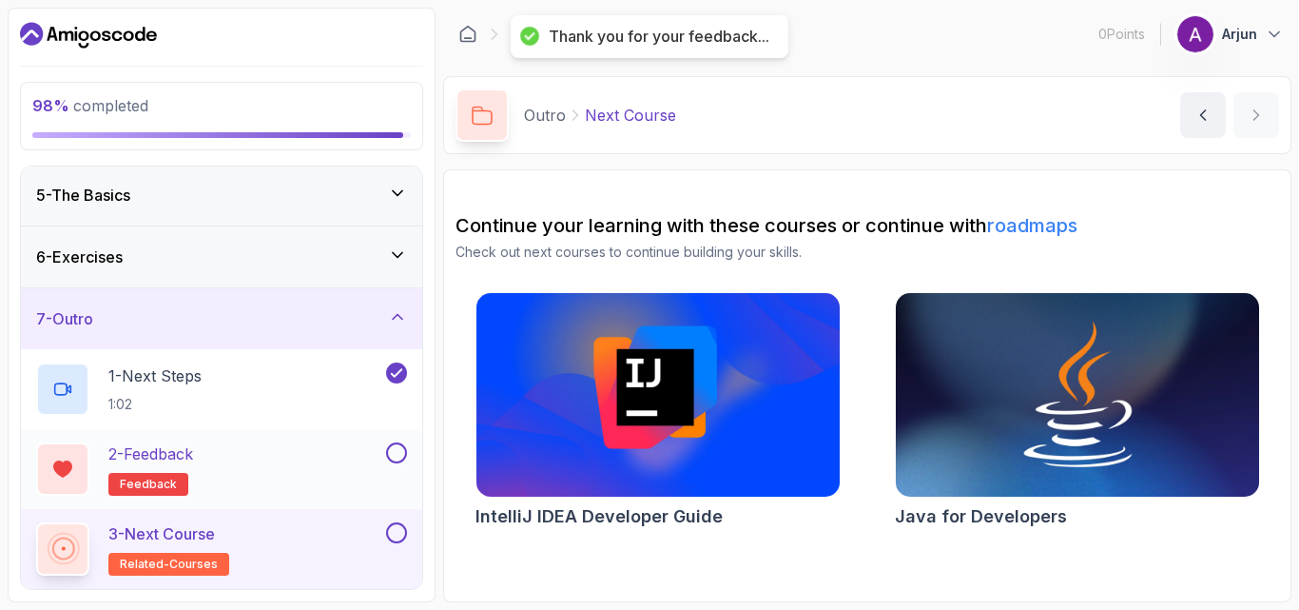
click at [387, 453] on button at bounding box center [396, 452] width 21 height 21
click at [398, 532] on button at bounding box center [396, 532] width 21 height 21
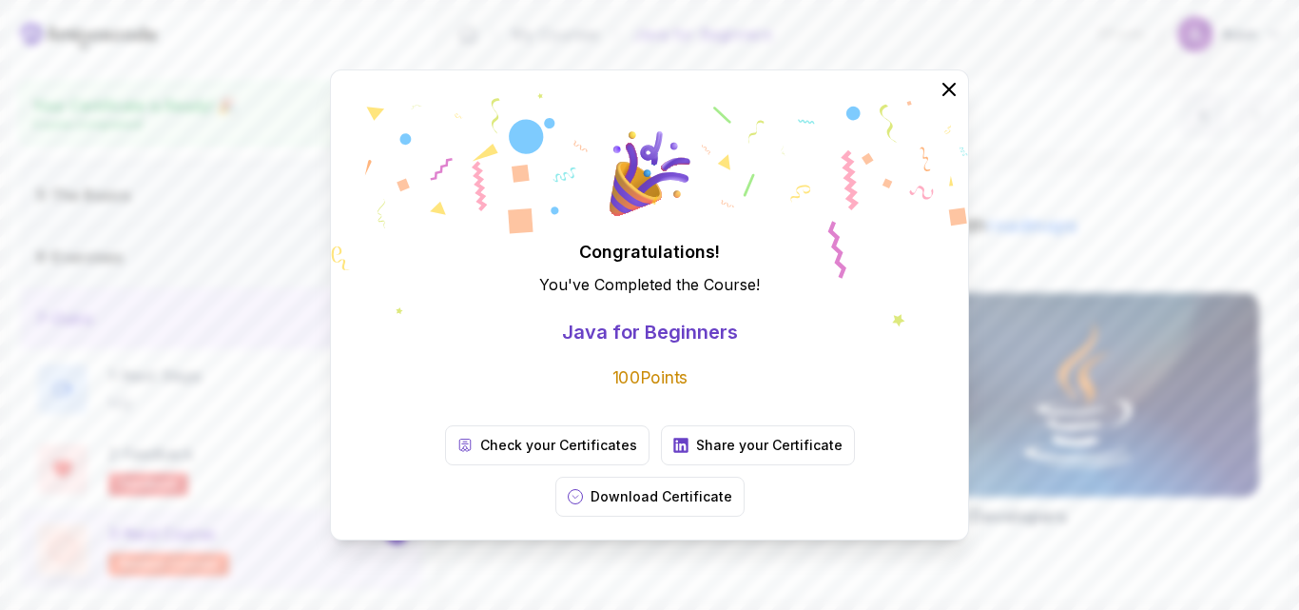
scroll to position [243, 0]
click at [732, 487] on p "Download Certificate" at bounding box center [662, 496] width 142 height 19
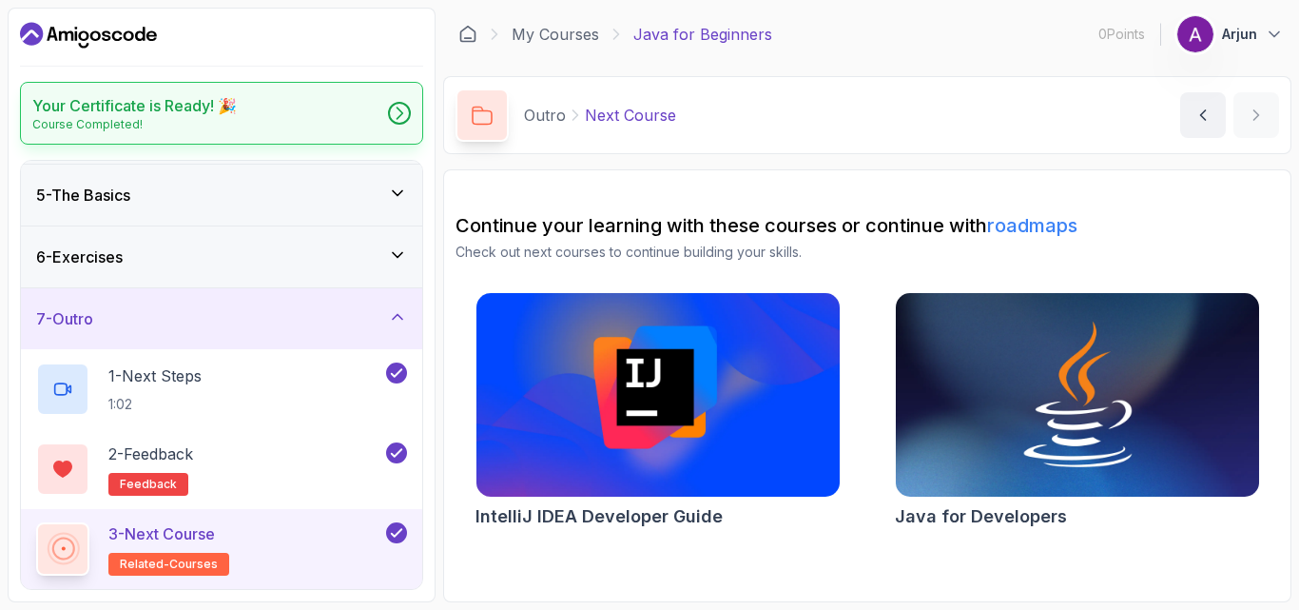
click at [396, 107] on icon at bounding box center [399, 113] width 19 height 19
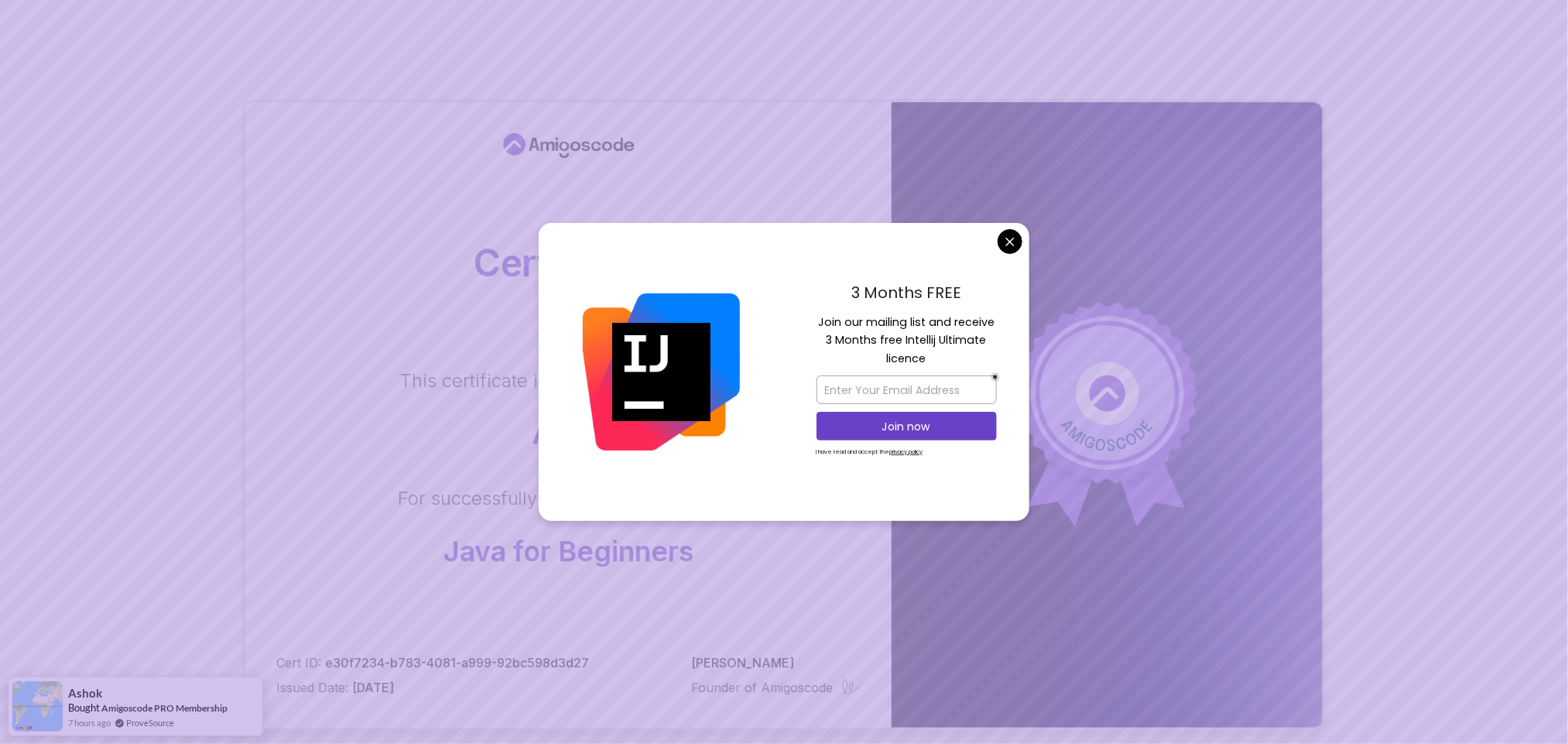
click at [1008, 235] on body "Certificate This certificate is proudly presented to: Arjun For successfully co…" at bounding box center [784, 490] width 1568 height 980
